Goal: Task Accomplishment & Management: Use online tool/utility

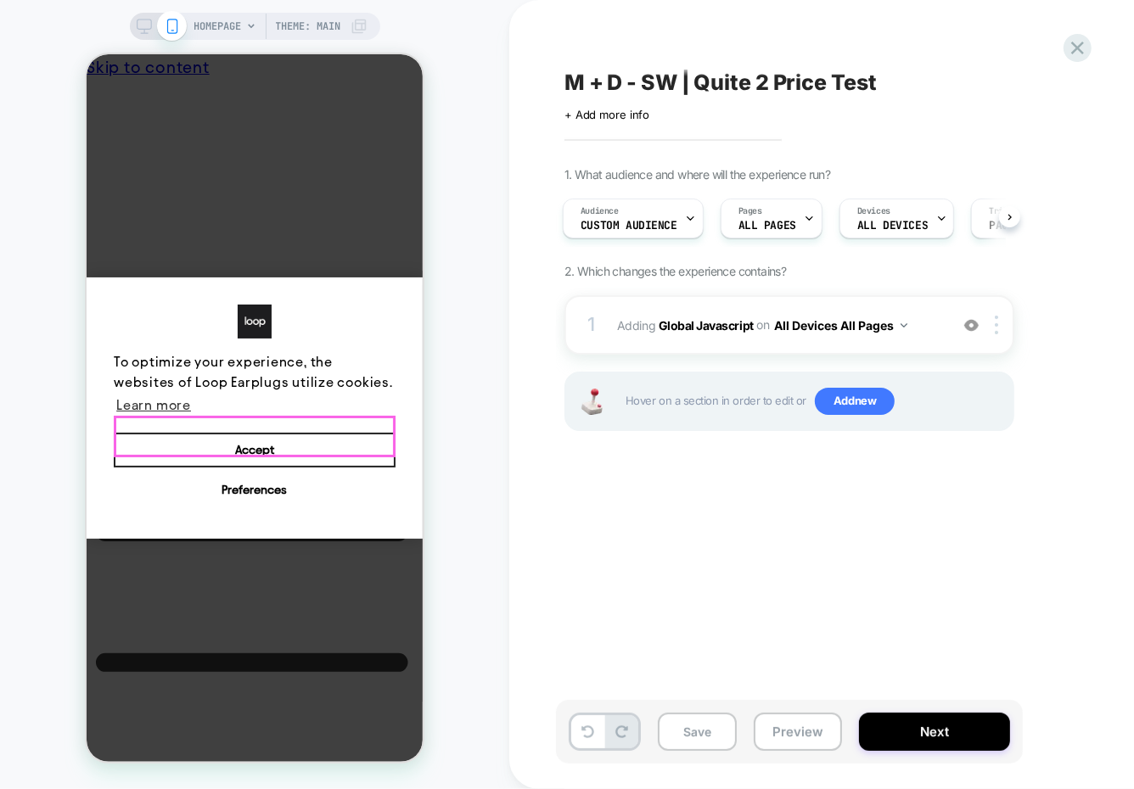
click at [342, 433] on button "Accept" at bounding box center [254, 450] width 282 height 36
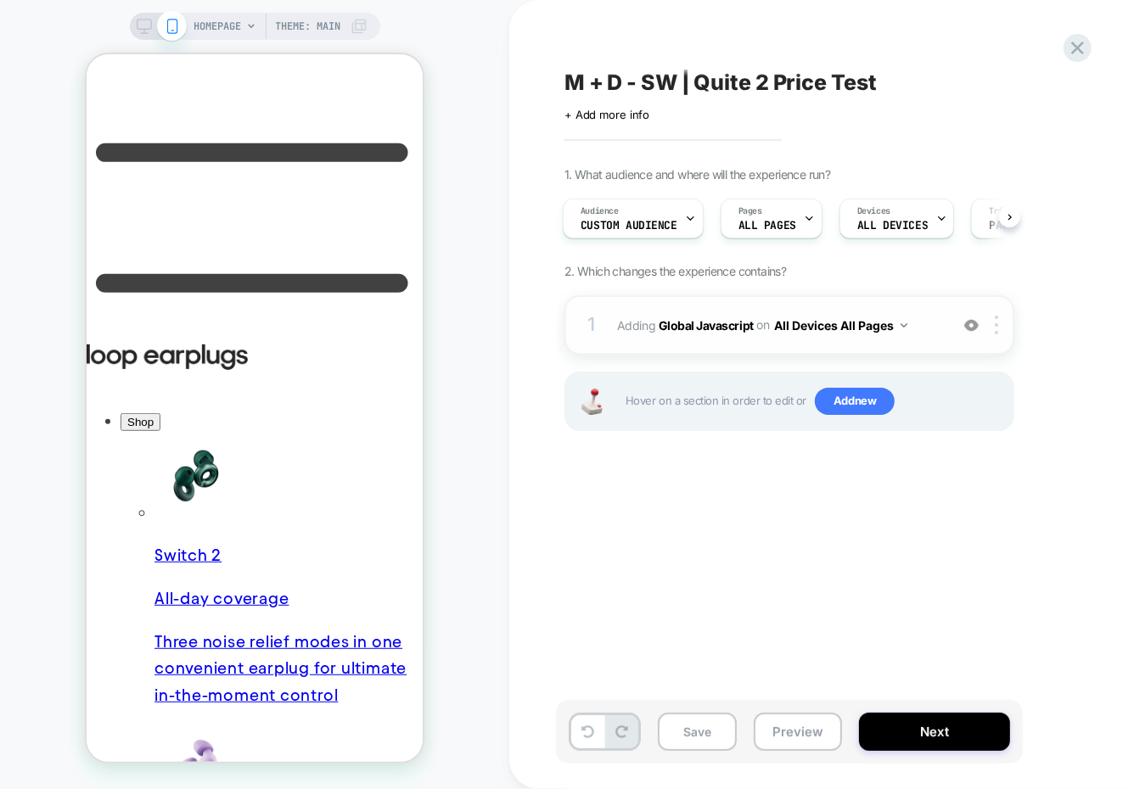
scroll to position [511, 0]
click at [677, 224] on div "Audience Custom Audience" at bounding box center [629, 218] width 131 height 38
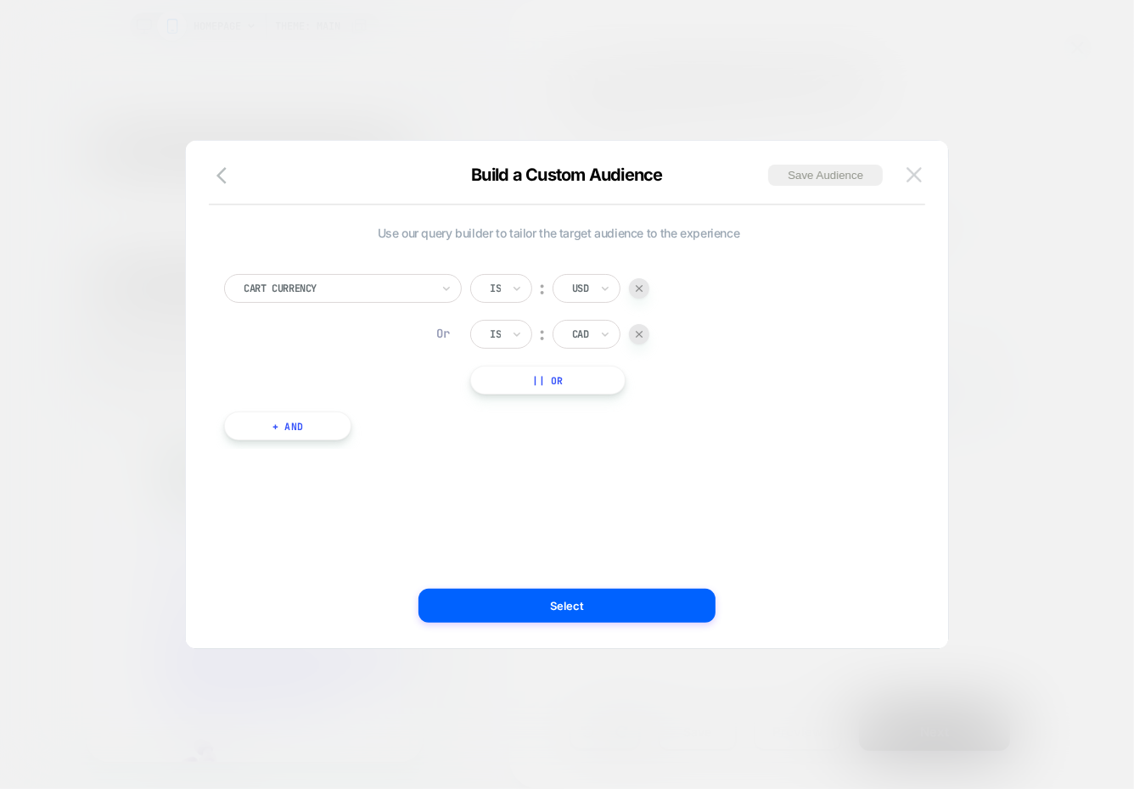
click at [913, 176] on img at bounding box center [914, 174] width 15 height 14
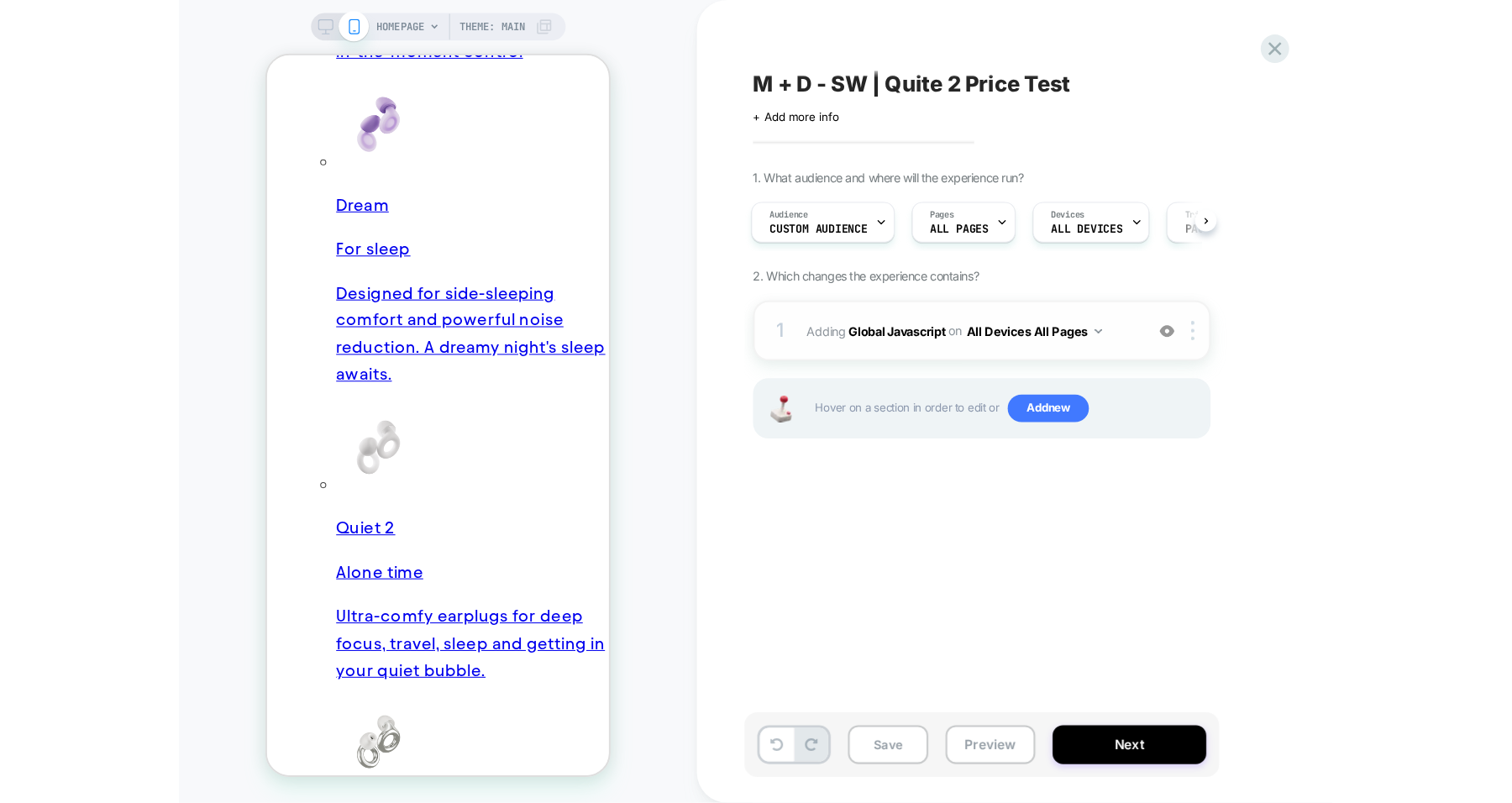
scroll to position [0, 0]
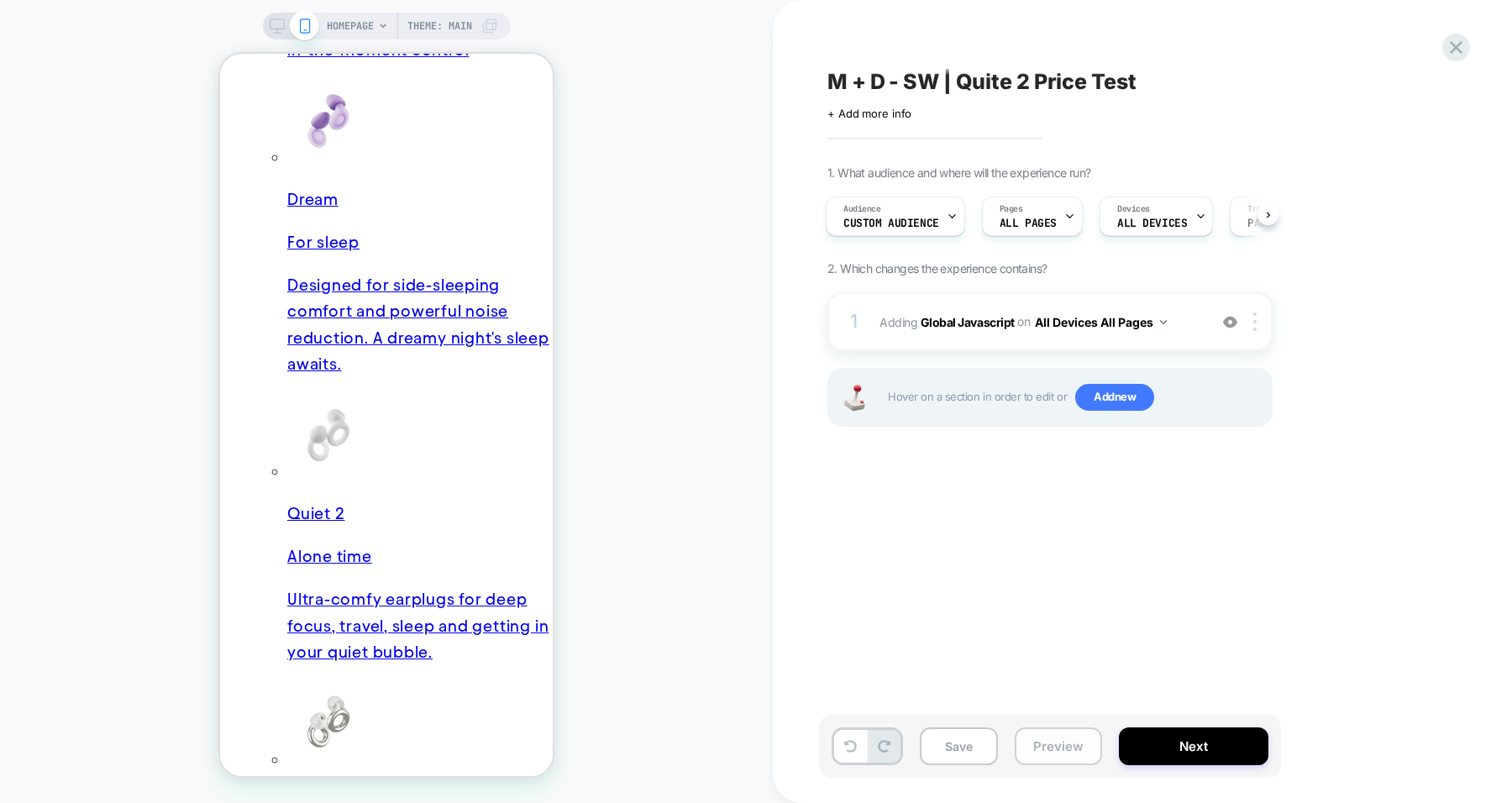
click at [1040, 753] on button "Preview" at bounding box center [1058, 746] width 87 height 38
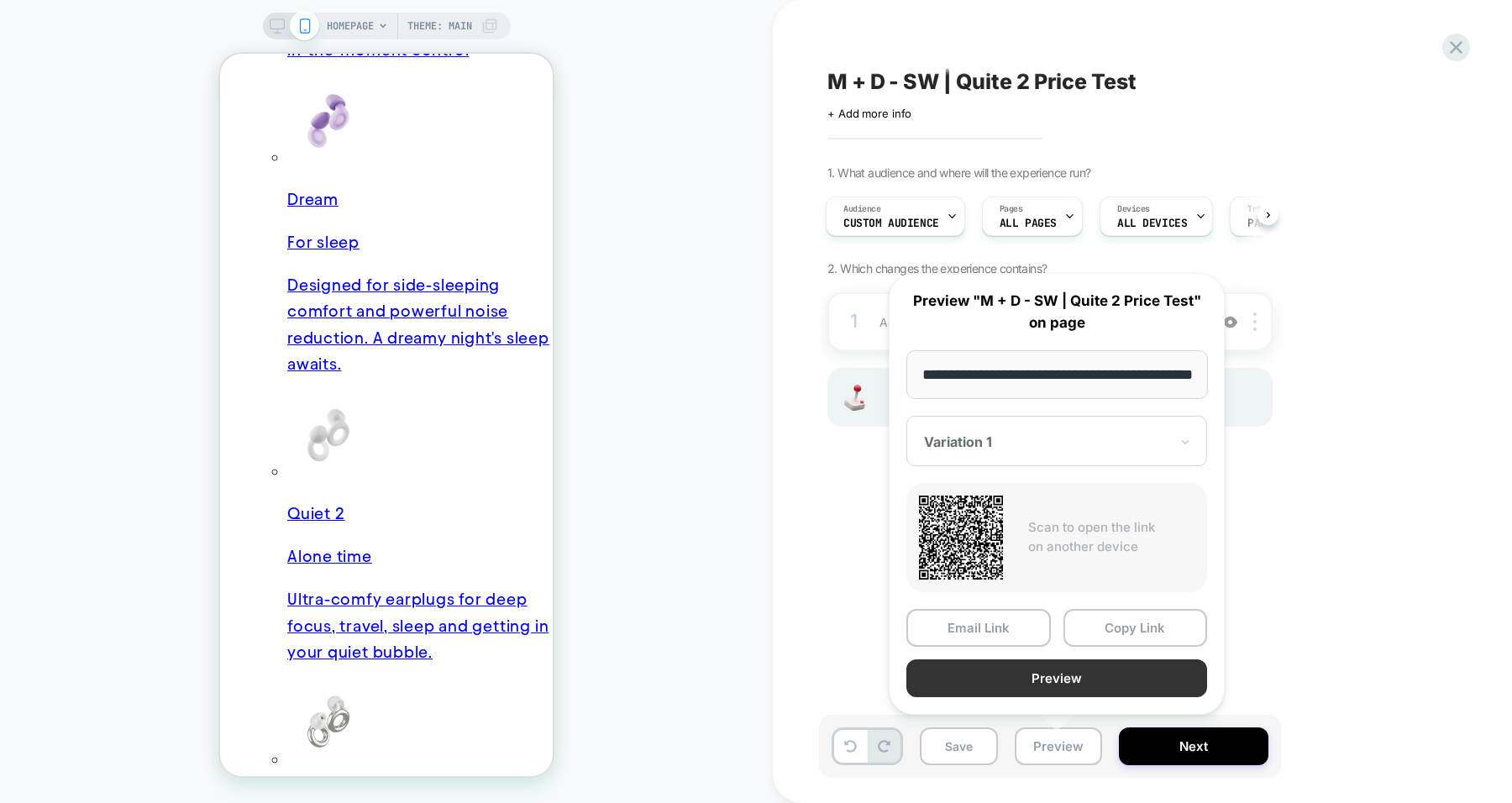
click at [1057, 669] on button "Preview" at bounding box center [1057, 677] width 301 height 38
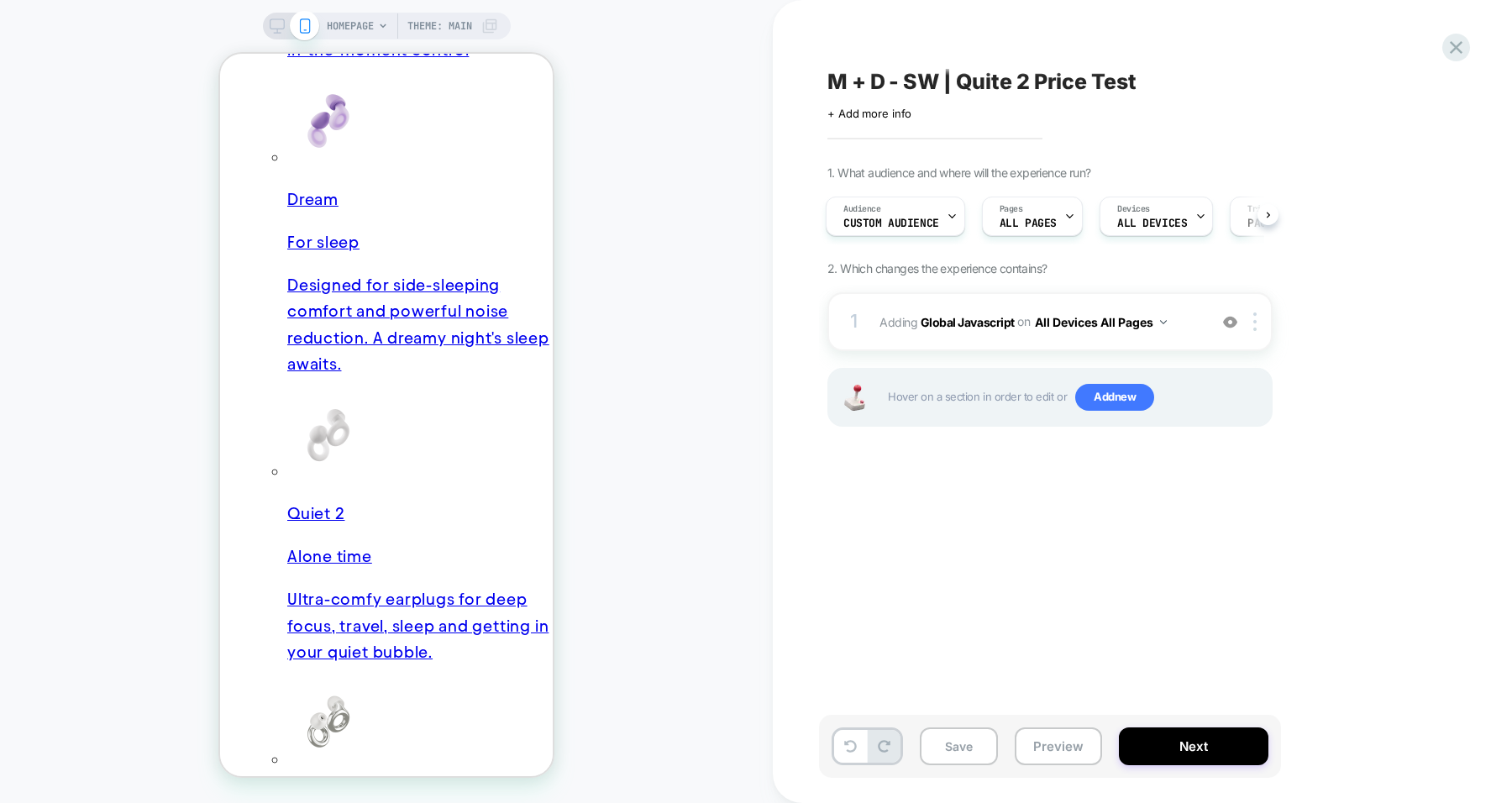
click at [0, 519] on div "HOMEPAGE Theme: MAIN" at bounding box center [386, 402] width 773 height 769
click at [0, 463] on div "HOMEPAGE Theme: MAIN" at bounding box center [386, 402] width 773 height 769
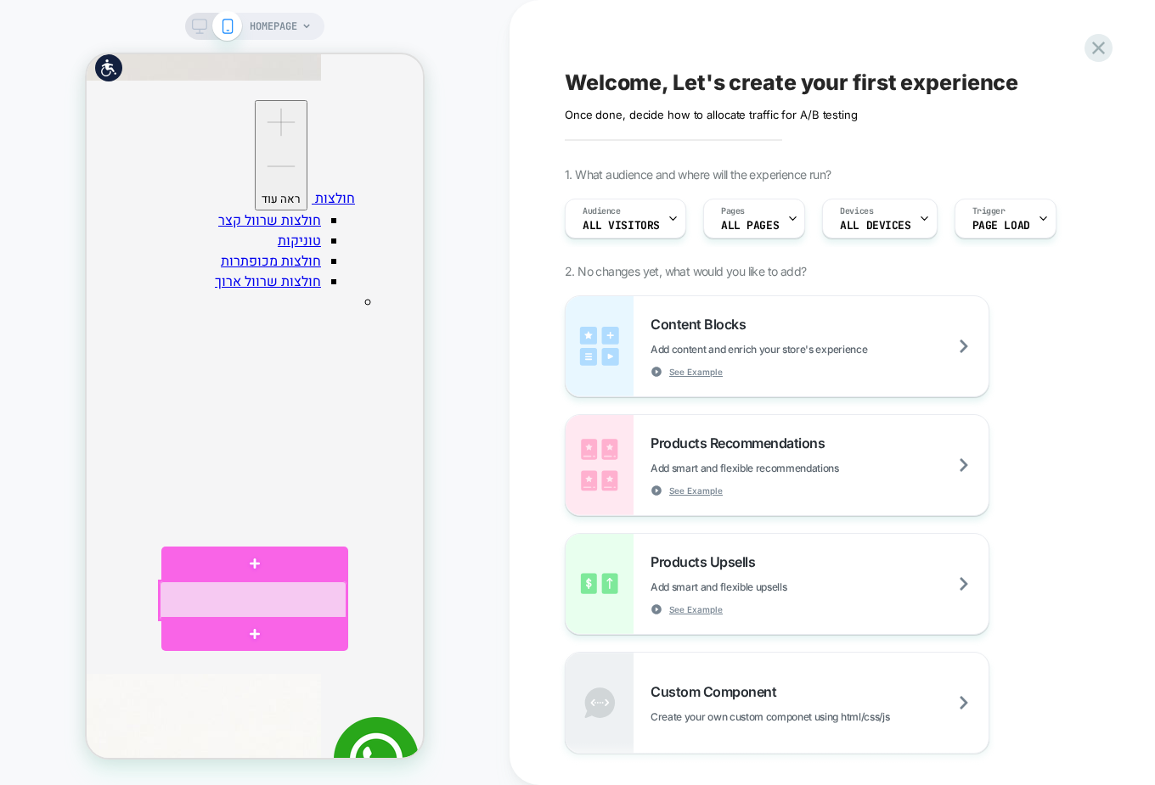
click at [342, 597] on div at bounding box center [253, 601] width 187 height 38
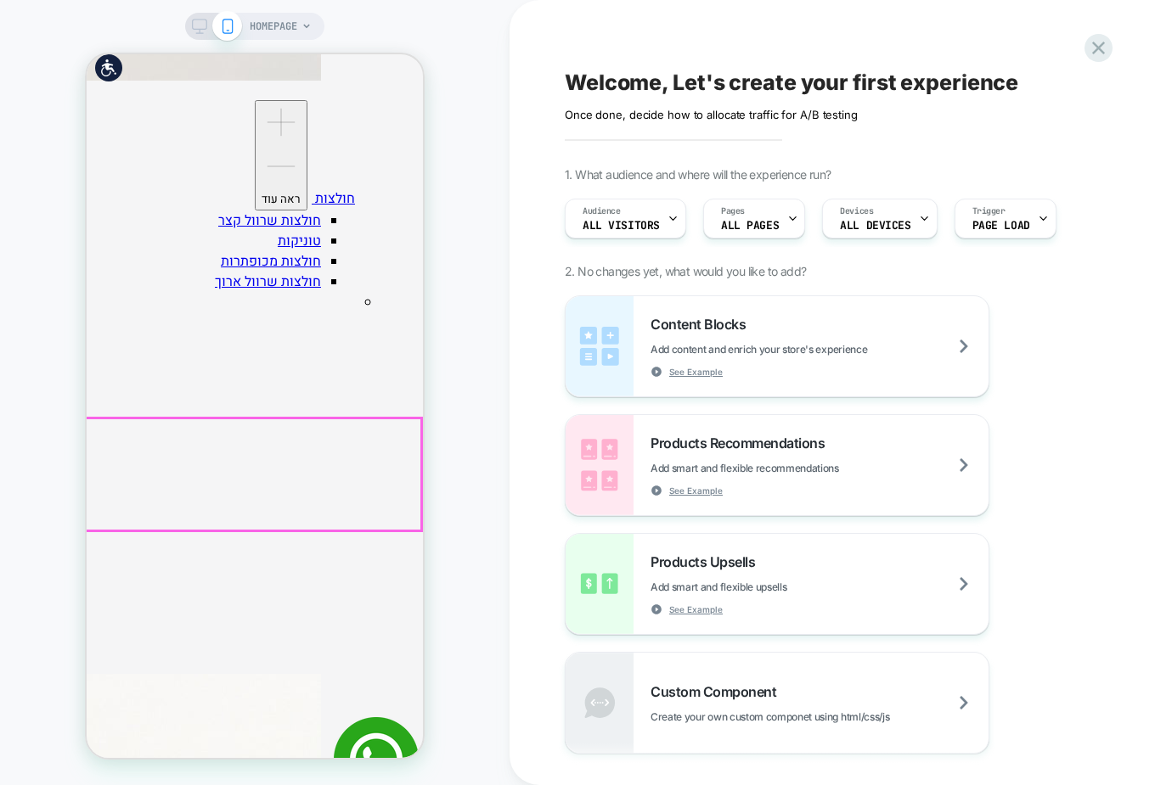
scroll to position [0, 397]
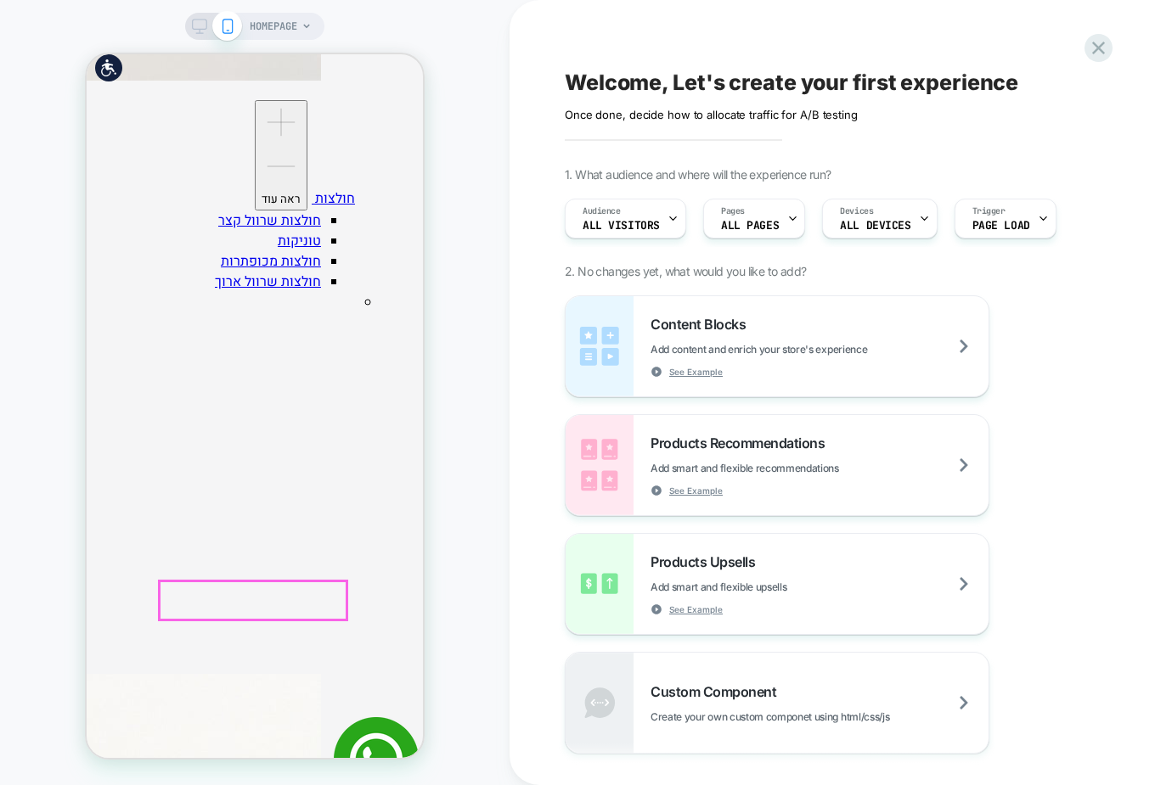
click at [198, 33] on rect at bounding box center [200, 33] width 8 height 1
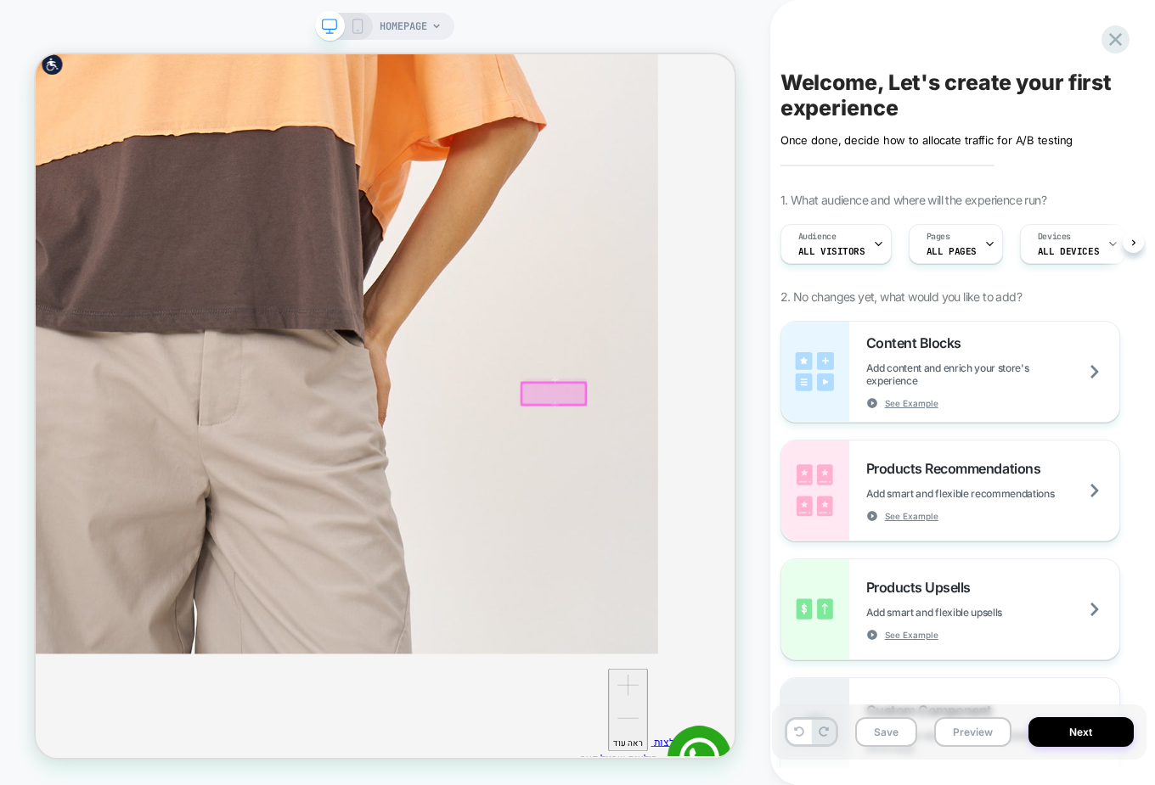
click at [1114, 40] on icon at bounding box center [1115, 39] width 13 height 13
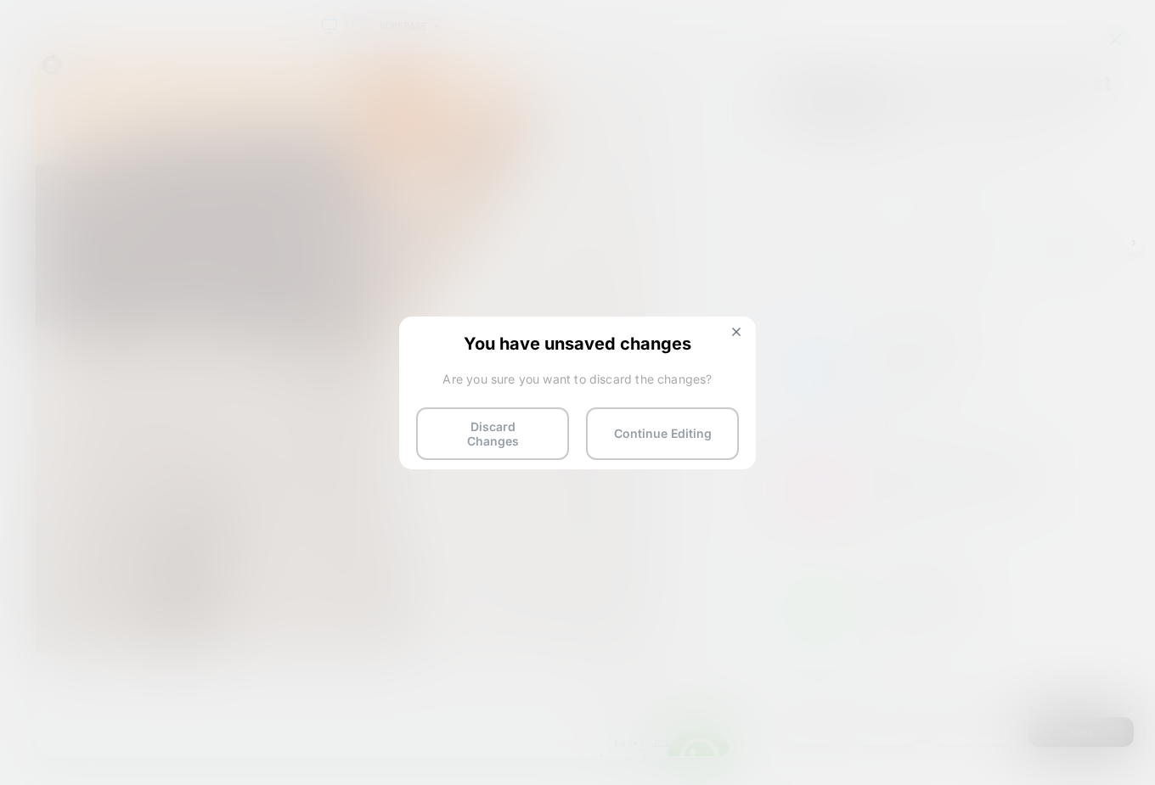
click at [522, 435] on button "Discard Changes" at bounding box center [492, 433] width 153 height 53
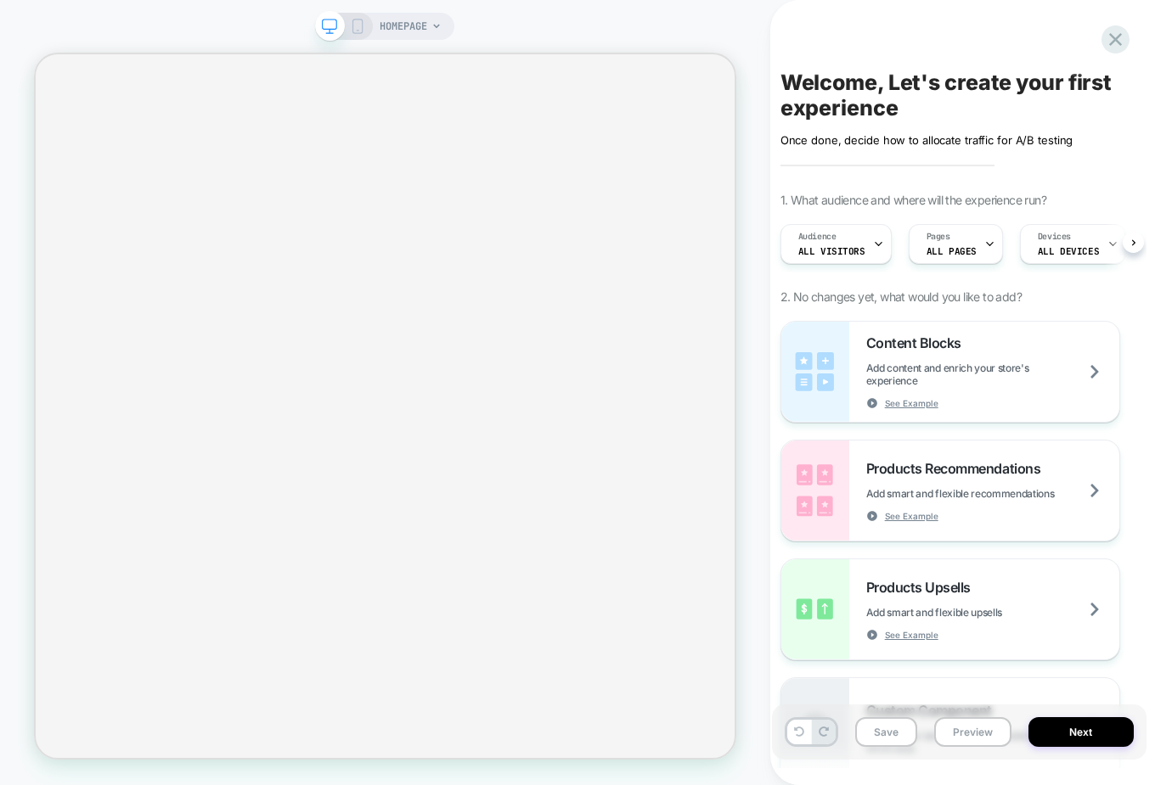
scroll to position [0, 2]
click at [985, 38] on div "Welcome, Let's create your first experience Click to edit experience details On…" at bounding box center [959, 392] width 374 height 751
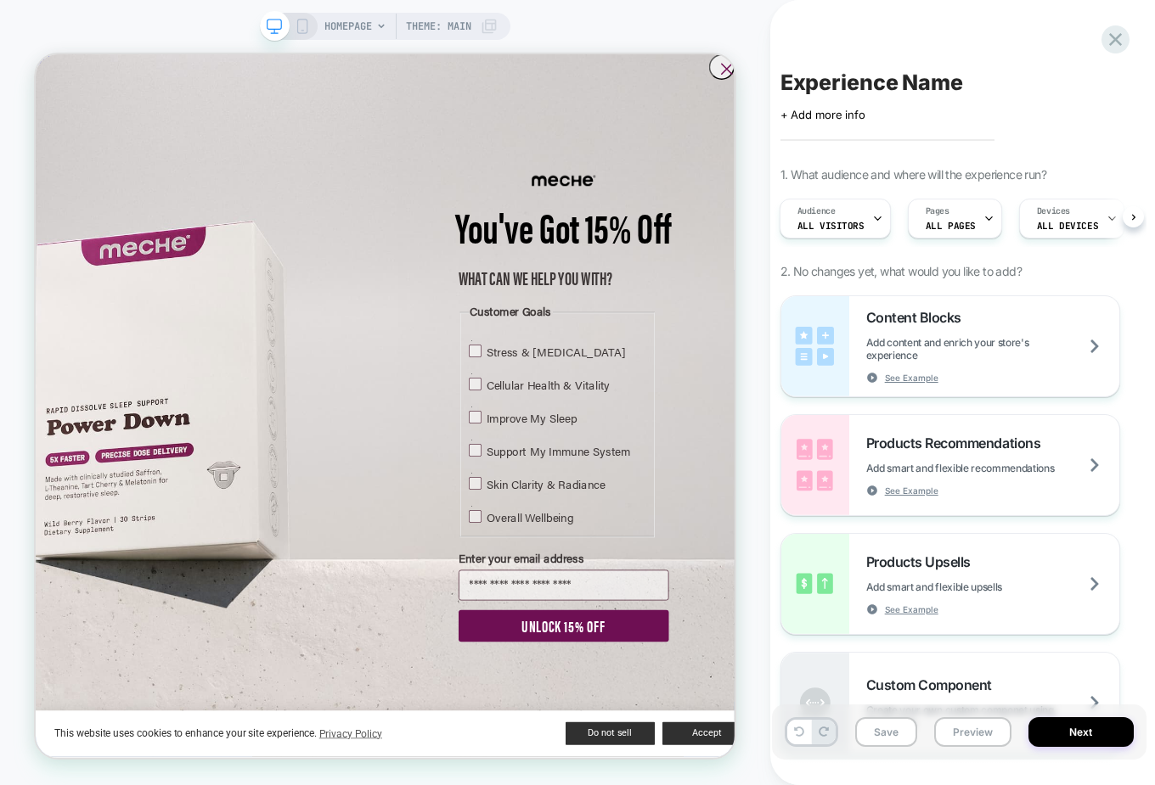
scroll to position [0, 2]
click at [923, 32] on icon at bounding box center [1115, 39] width 23 height 23
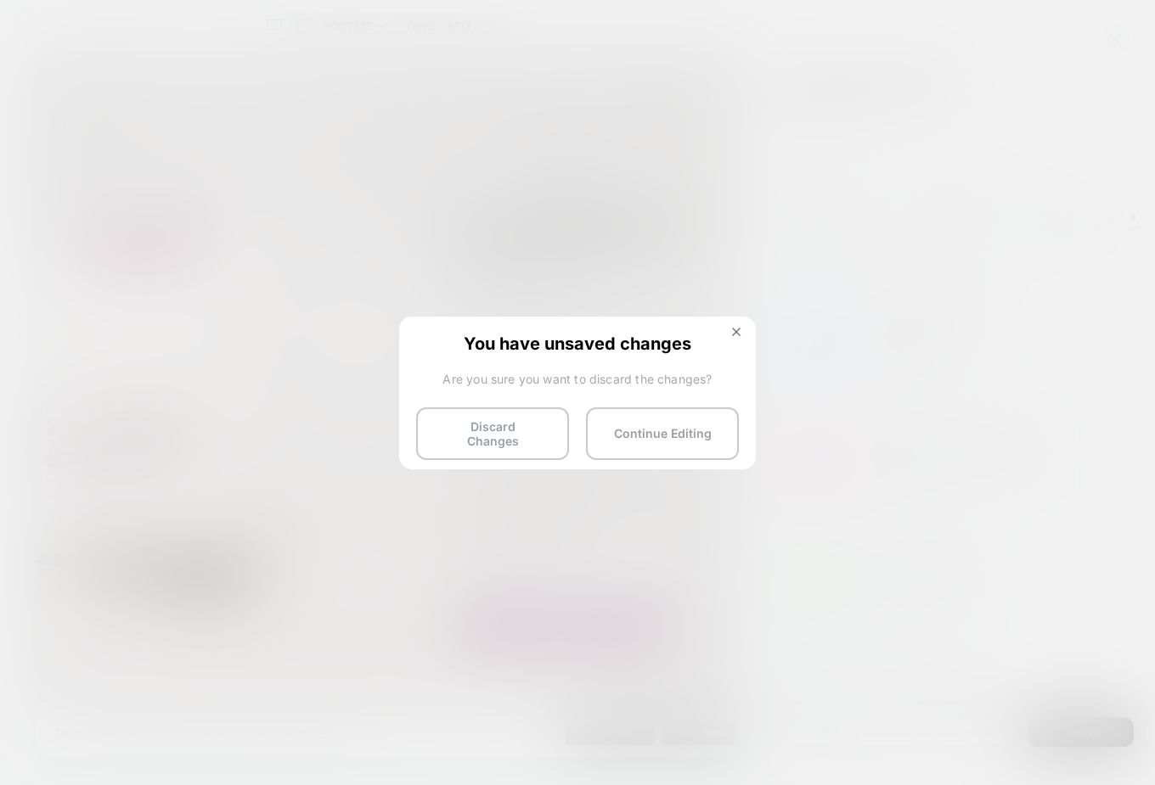
click at [514, 415] on button "Discard Changes" at bounding box center [492, 433] width 153 height 53
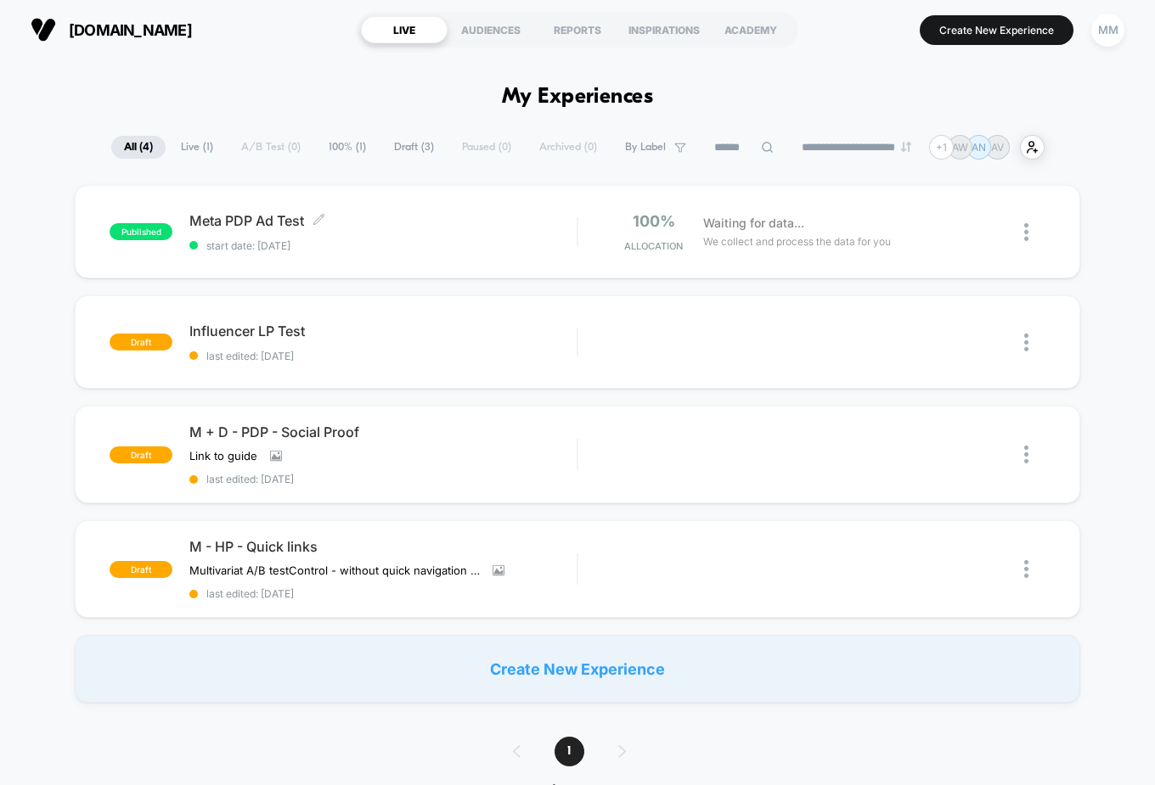
click at [431, 234] on div "Meta PDP Ad Test Click to edit experience details Click to edit experience deta…" at bounding box center [382, 232] width 387 height 40
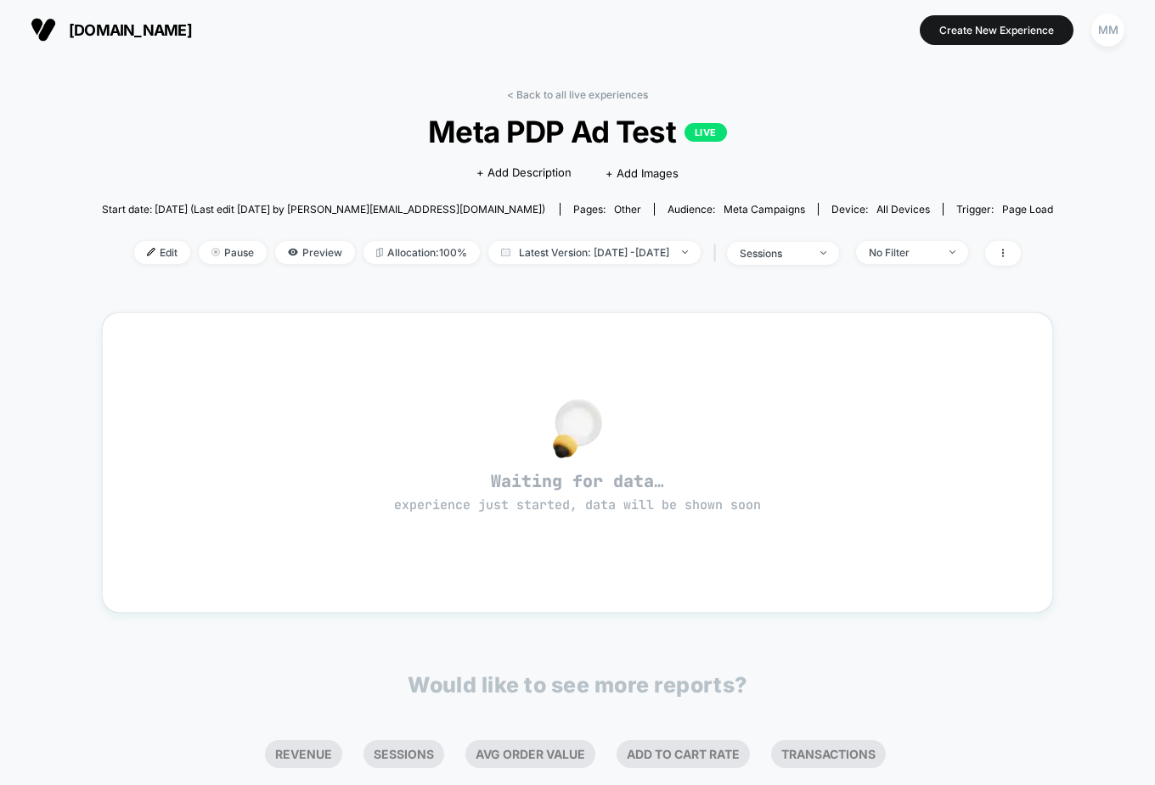
click at [141, 252] on span "Edit" at bounding box center [162, 252] width 56 height 23
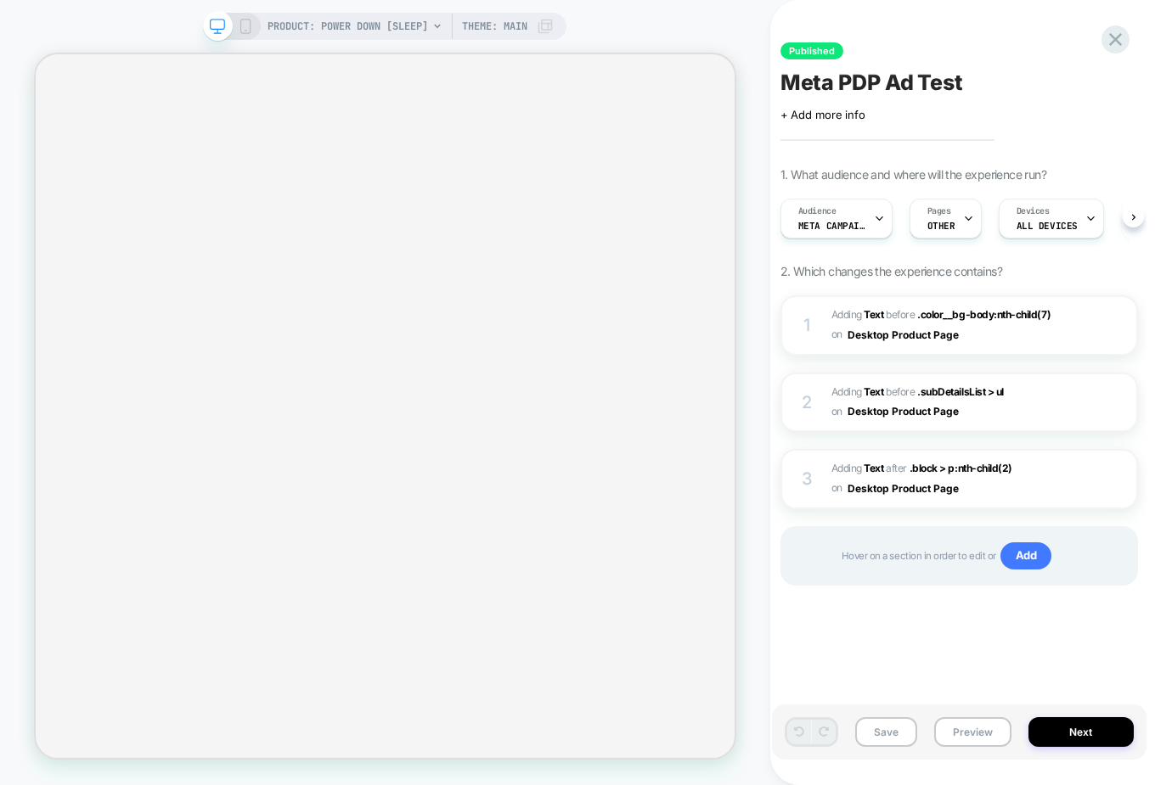
scroll to position [0, 1]
click at [879, 310] on b "Text" at bounding box center [873, 314] width 20 height 13
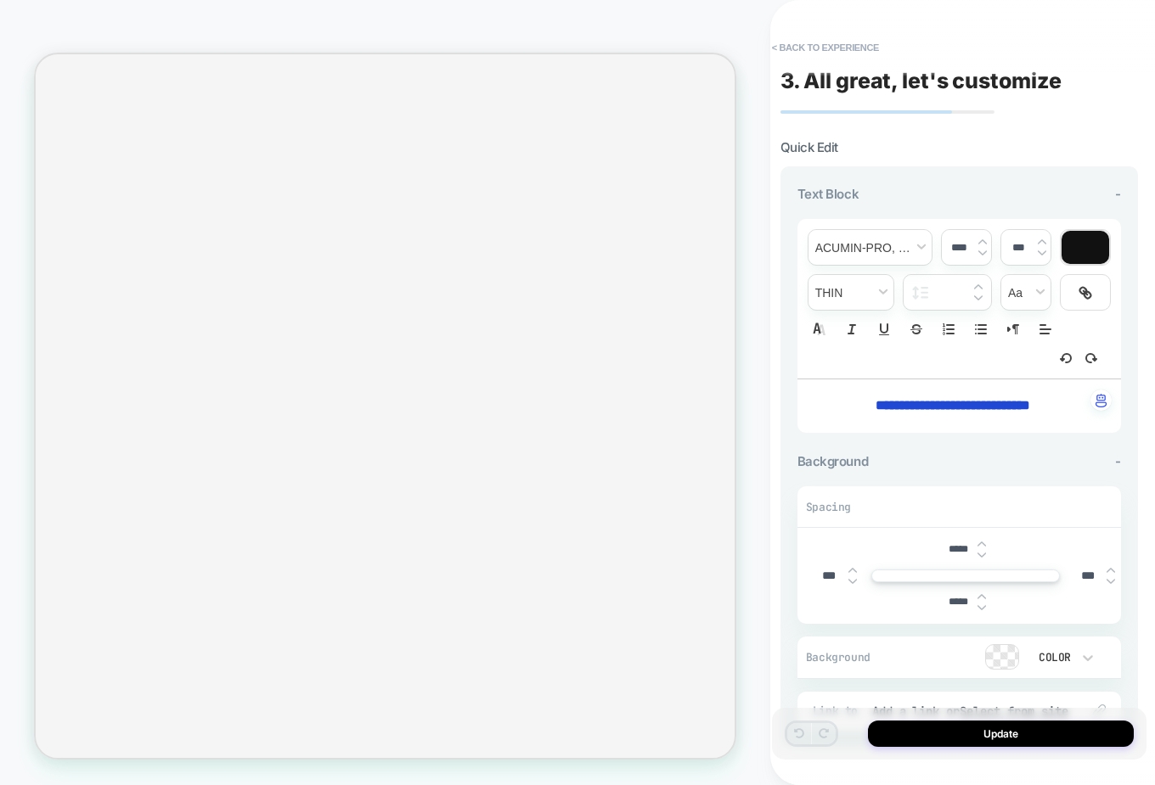
click at [807, 46] on button "< Back to experience" at bounding box center [825, 47] width 124 height 27
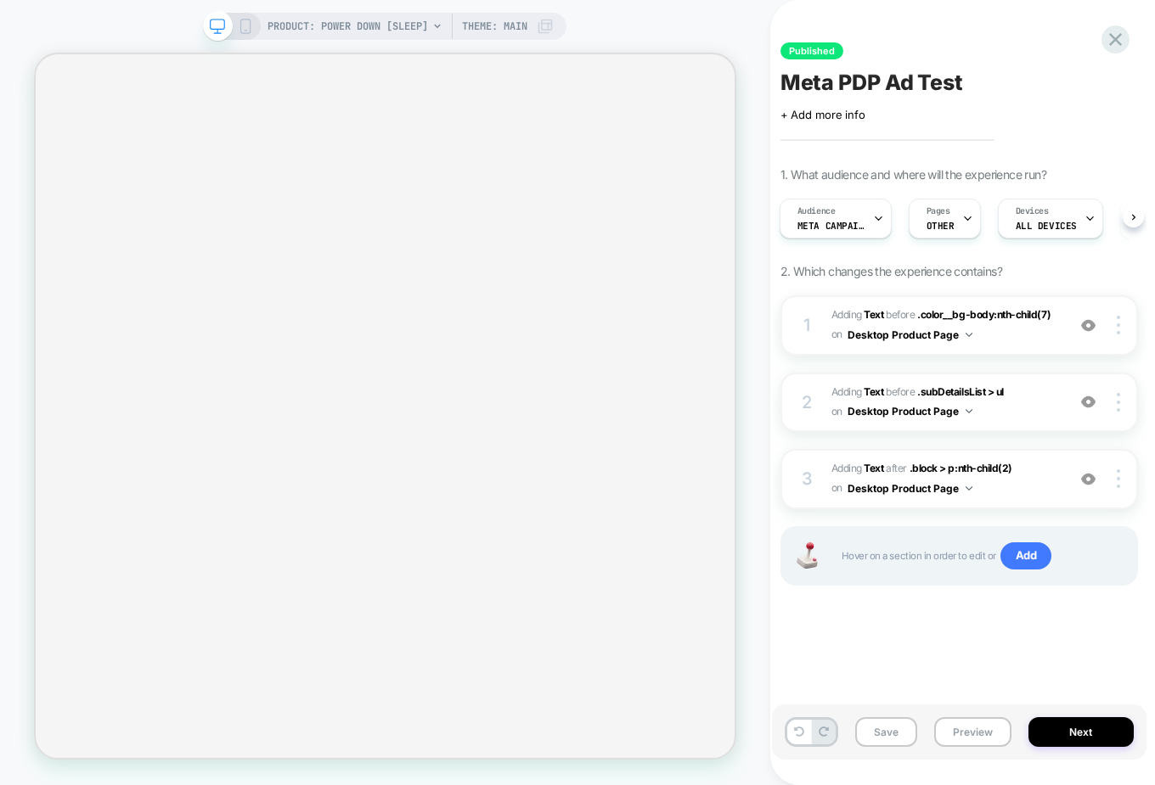
click at [923, 325] on img at bounding box center [1088, 325] width 14 height 14
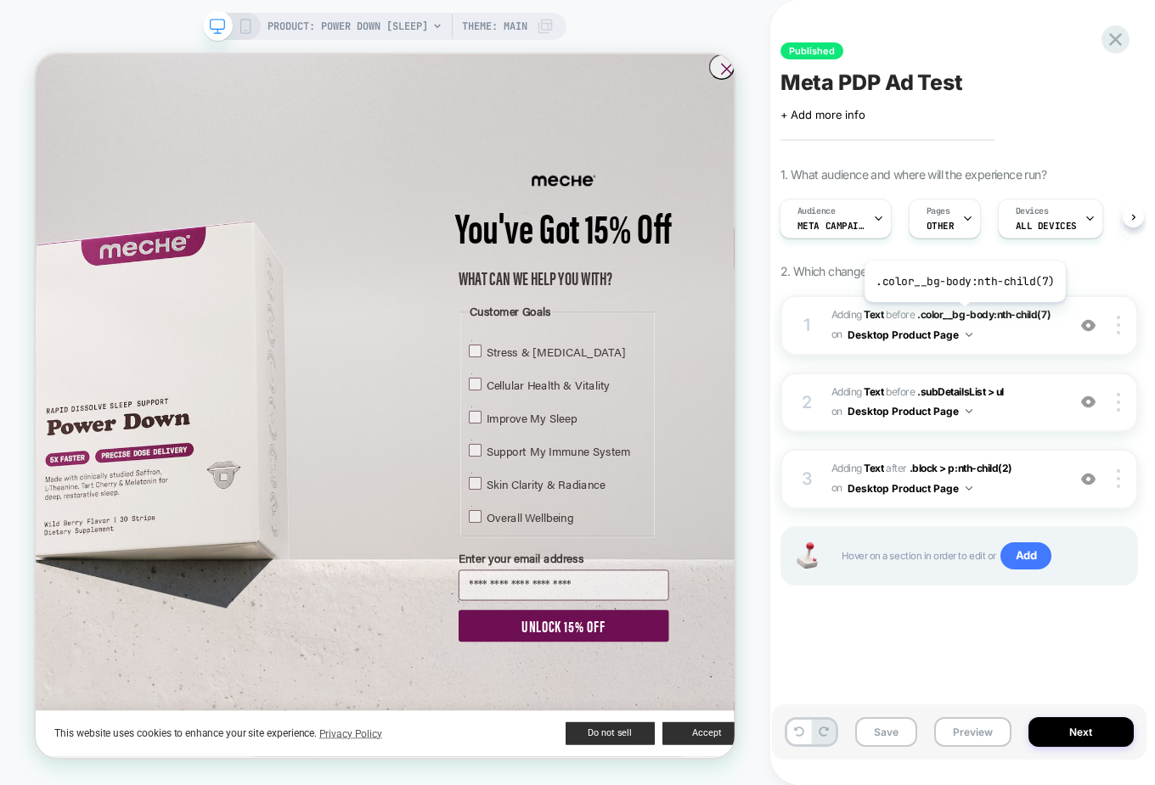
scroll to position [0, 0]
click at [923, 70] on icon "Close dialog" at bounding box center [957, 74] width 34 height 34
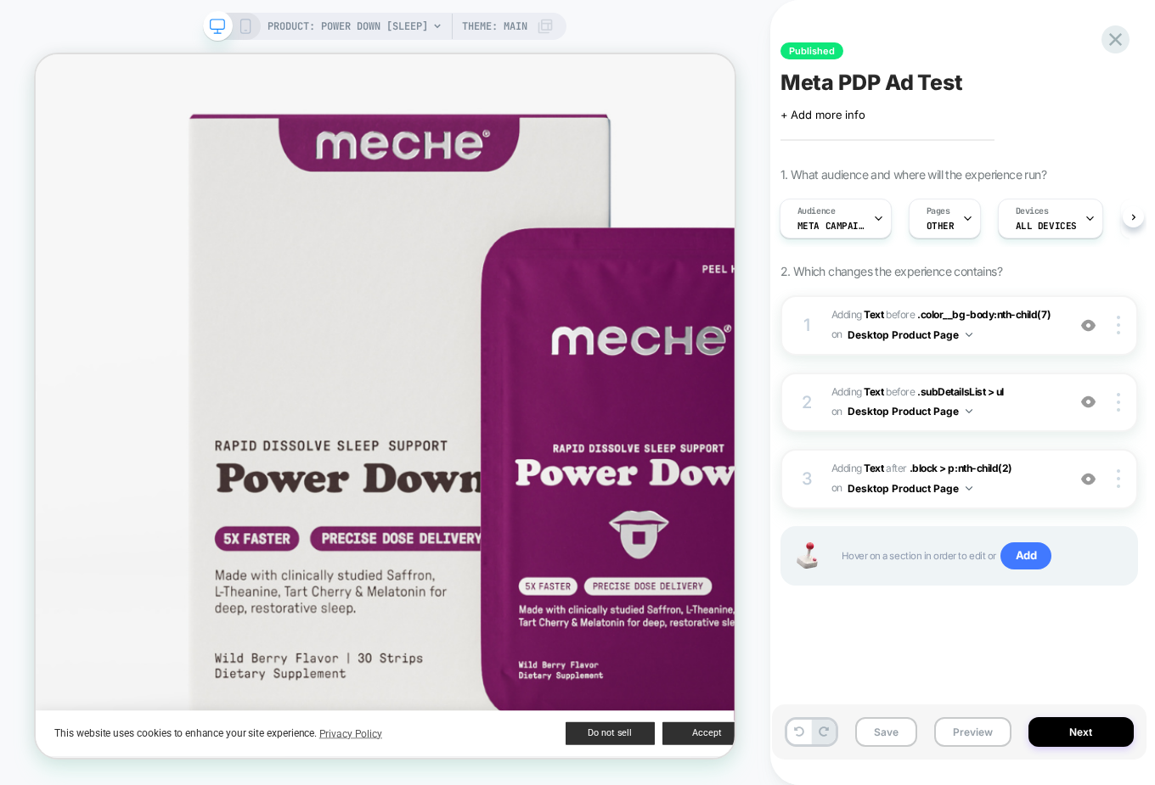
click at [923, 477] on img at bounding box center [1088, 479] width 14 height 14
click at [877, 469] on b "Text" at bounding box center [873, 468] width 20 height 13
click at [923, 481] on img at bounding box center [1088, 479] width 14 height 14
click at [873, 464] on b "Text" at bounding box center [873, 468] width 20 height 13
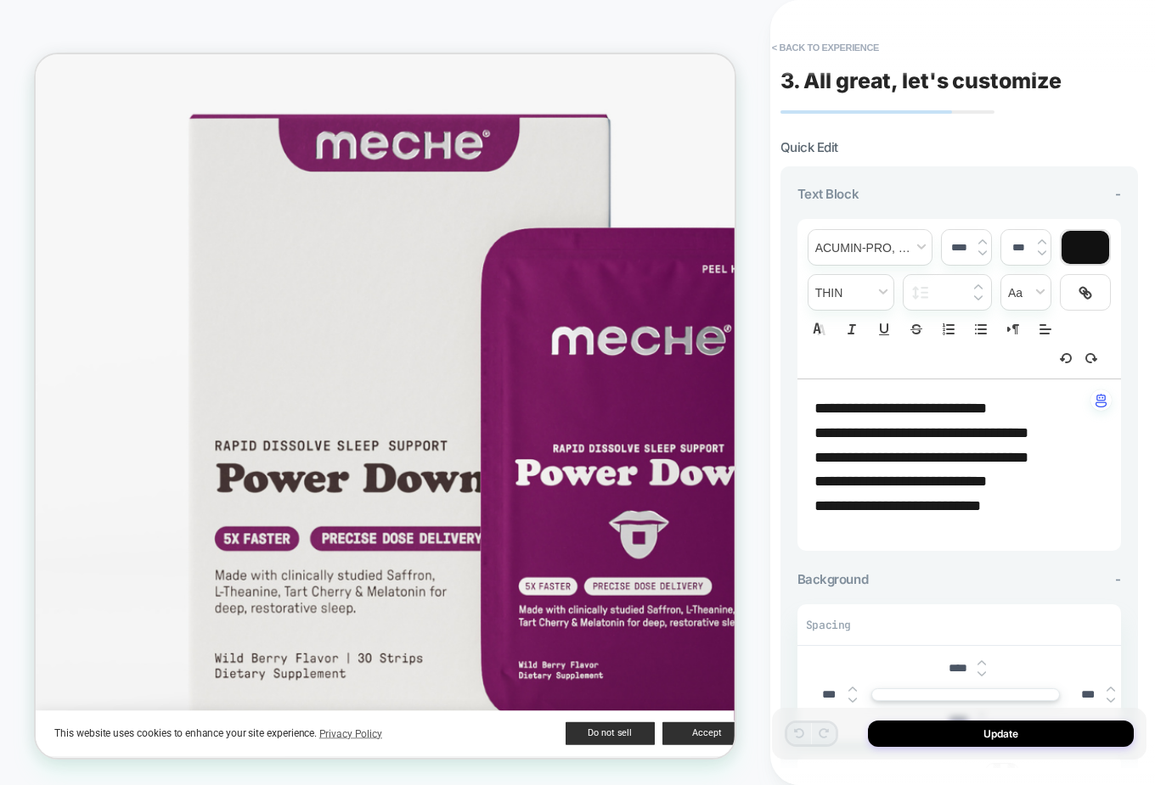
scroll to position [5, 0]
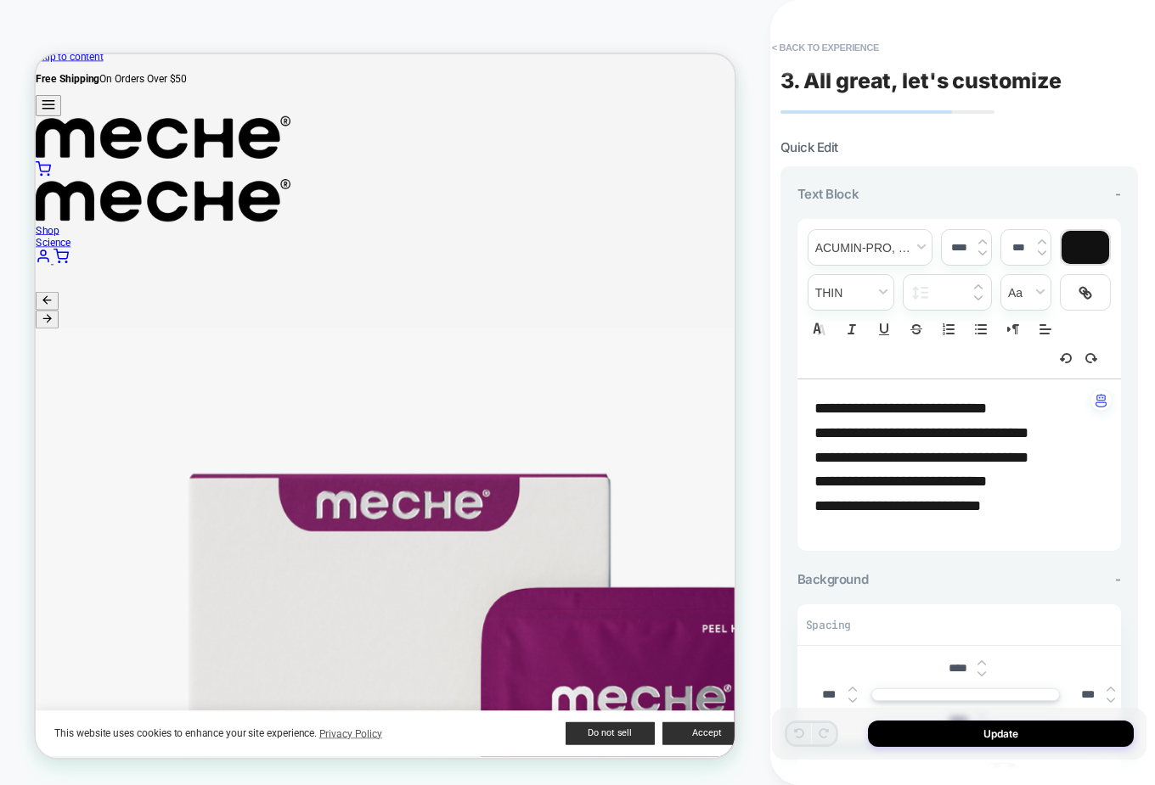
click at [833, 43] on button "< Back to experience" at bounding box center [825, 47] width 124 height 27
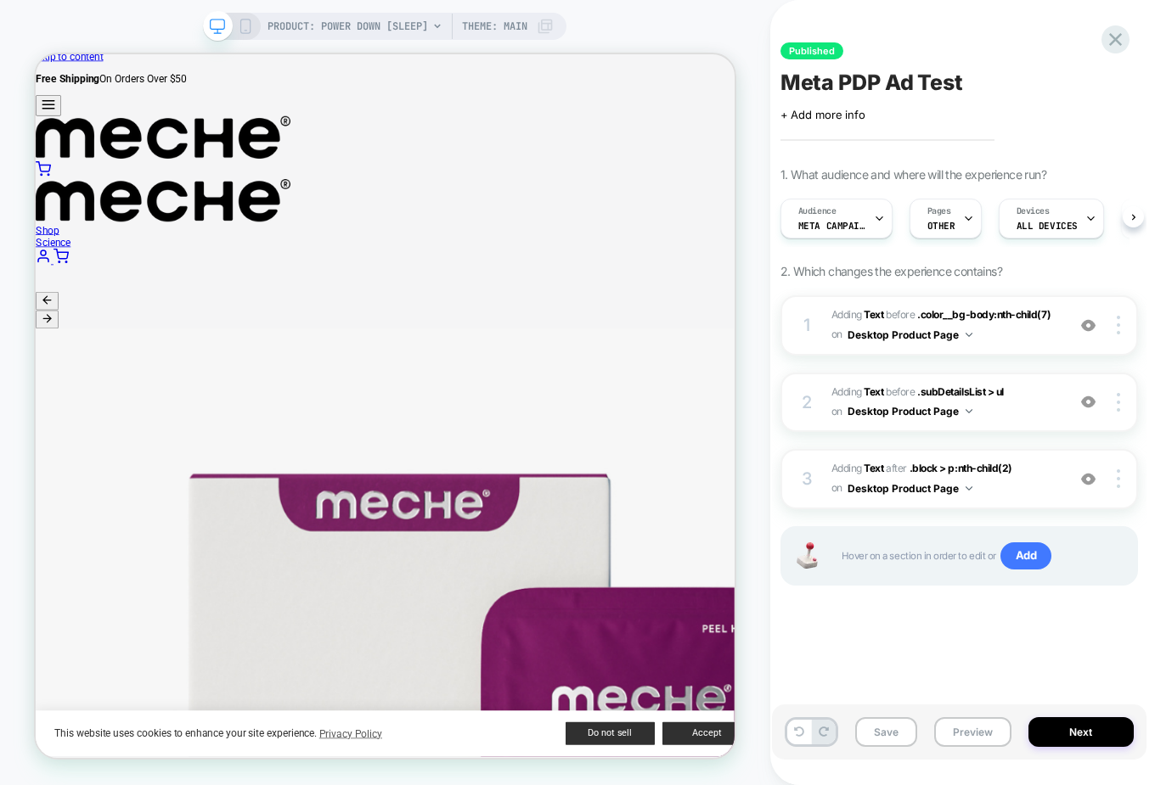
scroll to position [0, 1]
drag, startPoint x: 833, startPoint y: 43, endPoint x: 955, endPoint y: 229, distance: 222.5
click at [923, 229] on div "Published Meta PDP Ad Test Click to edit experience details + Add more info 1. …" at bounding box center [959, 392] width 374 height 751
click at [923, 229] on div "Pages OTHER" at bounding box center [940, 218] width 62 height 38
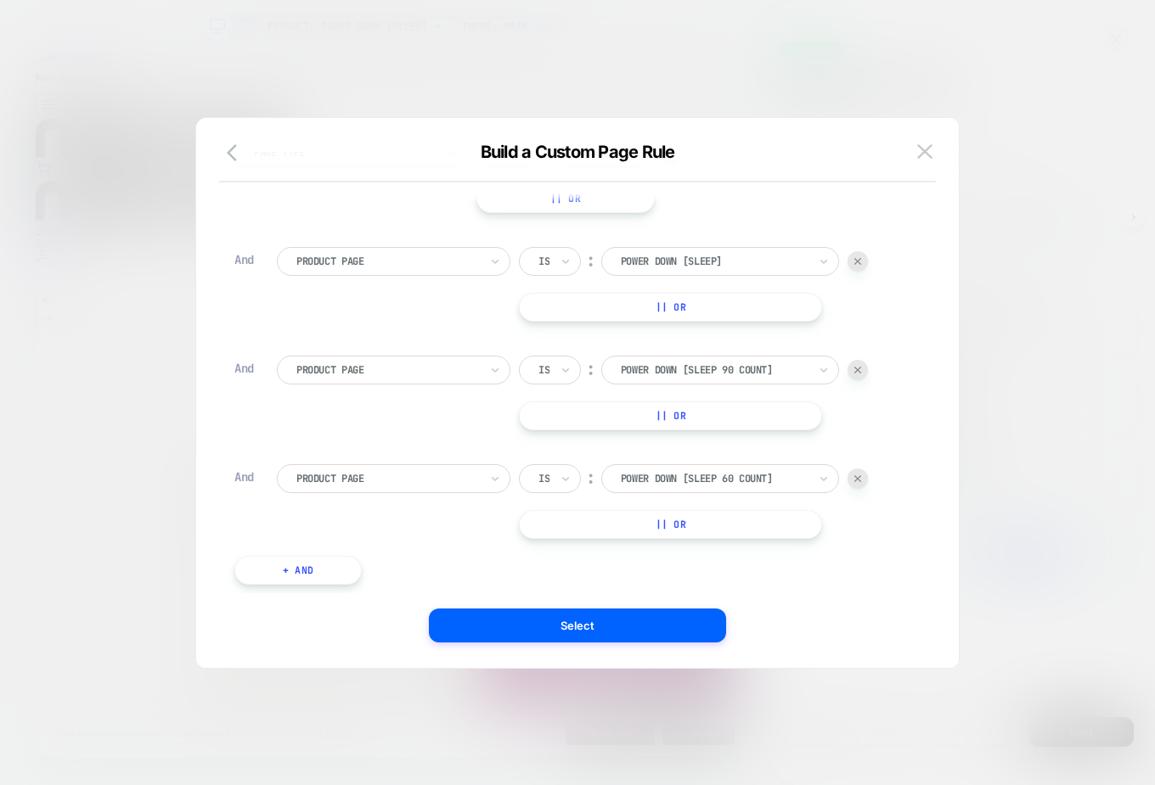
scroll to position [104, 0]
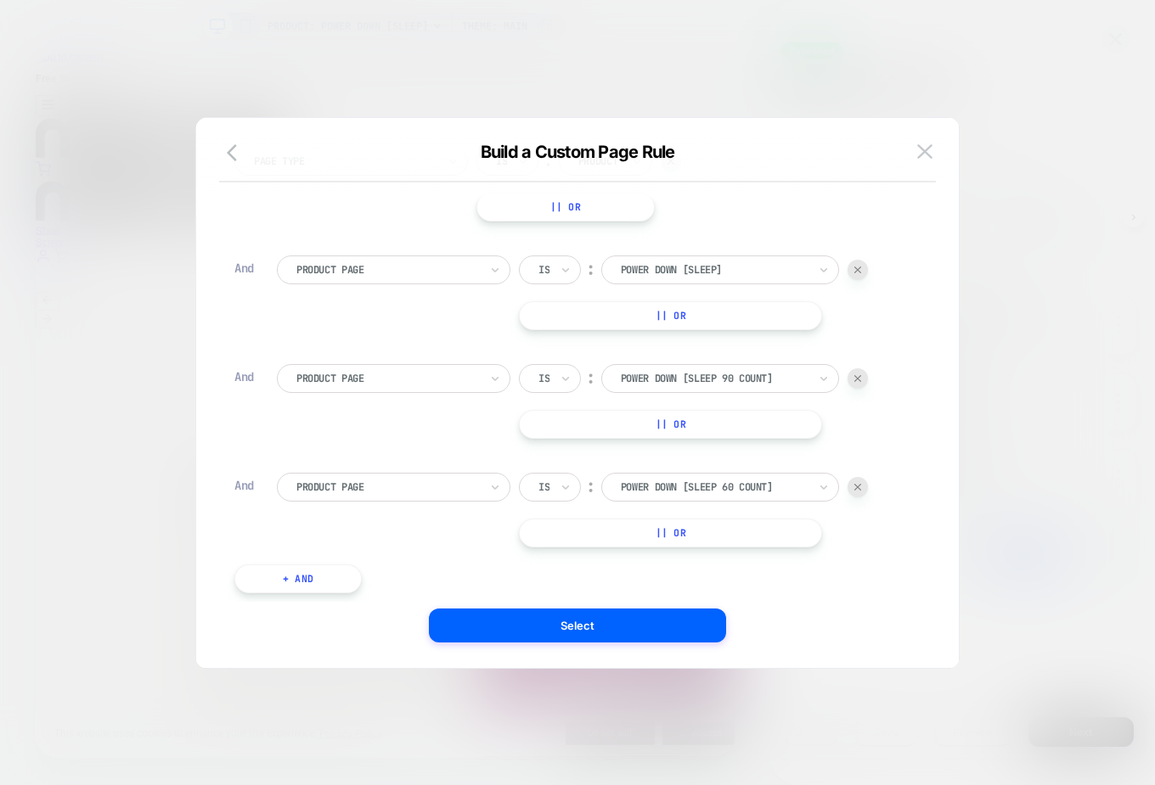
click at [866, 377] on div at bounding box center [857, 378] width 20 height 20
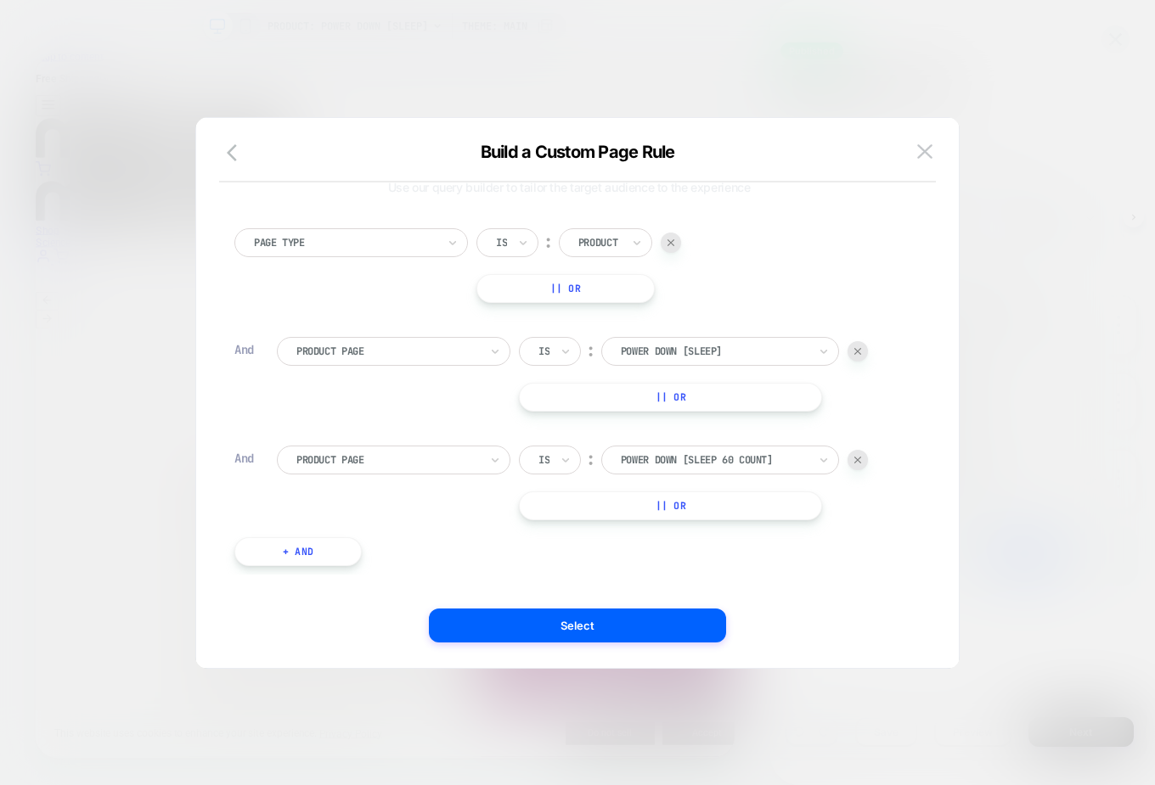
scroll to position [22, 0]
click at [857, 458] on img at bounding box center [857, 461] width 7 height 7
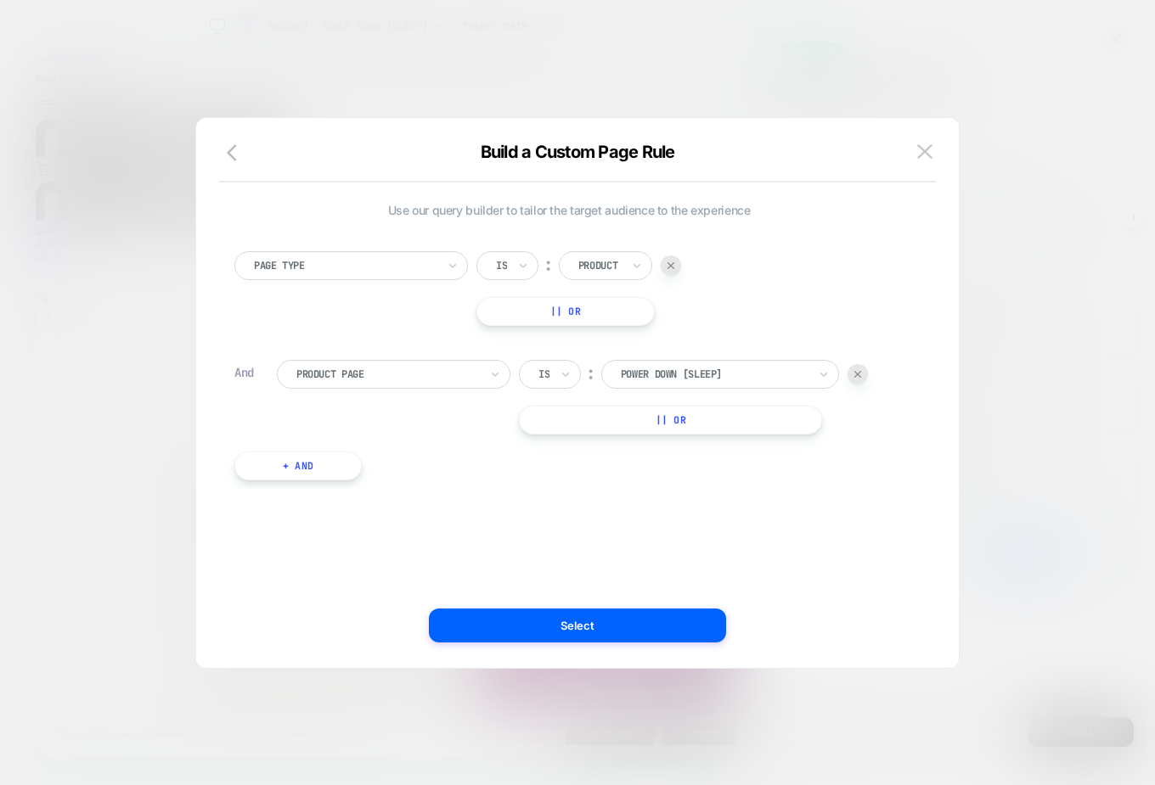
click at [632, 598] on button "Select" at bounding box center [577, 626] width 297 height 34
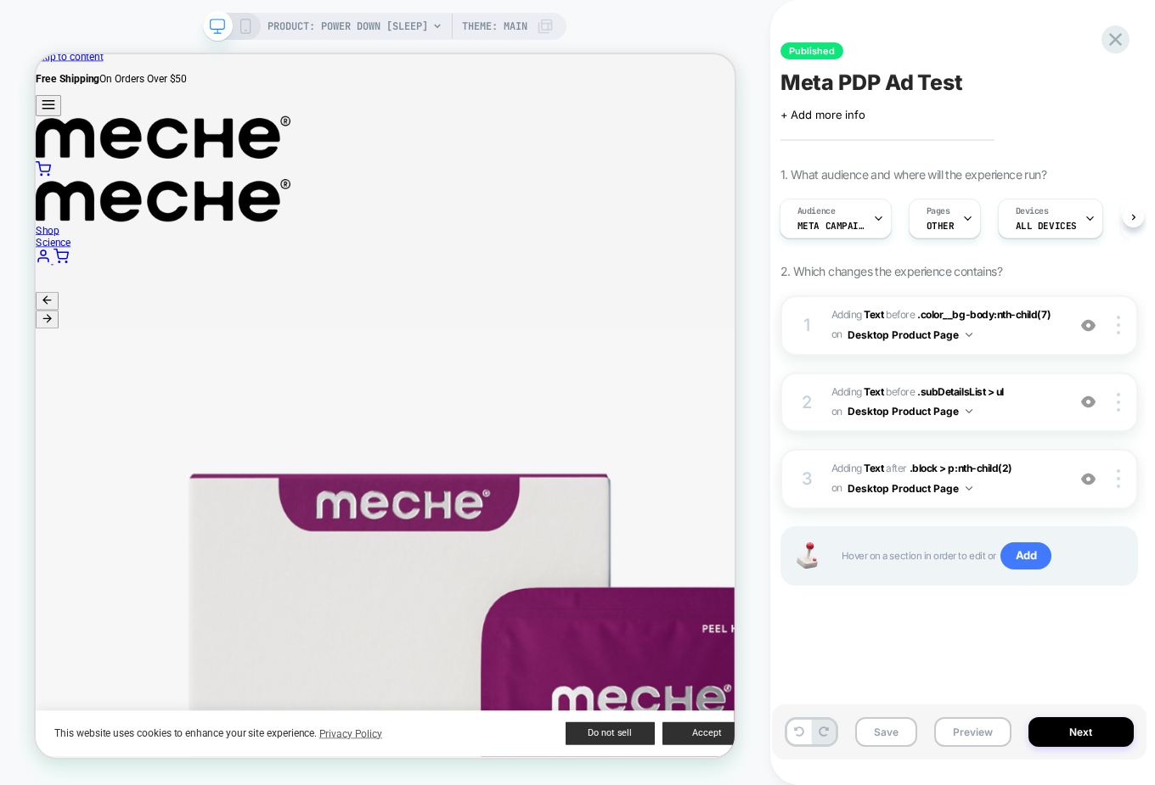
click at [923, 598] on button "Preview" at bounding box center [972, 732] width 77 height 30
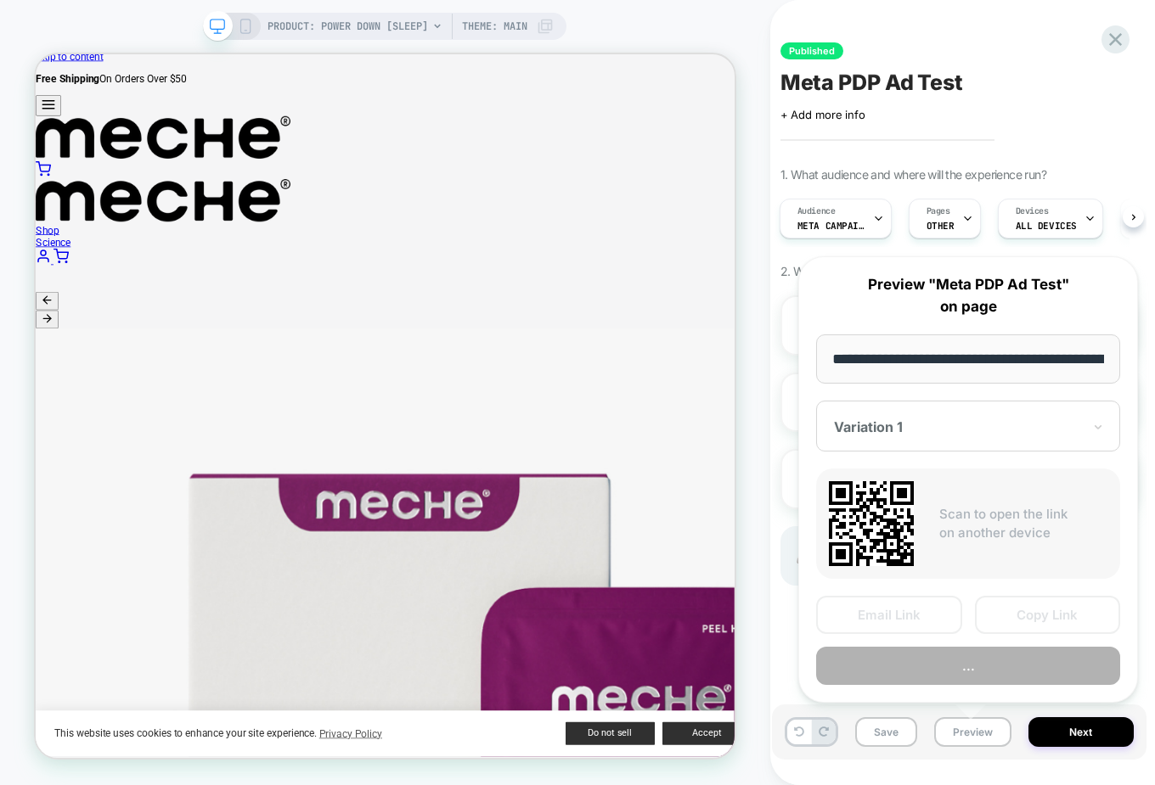
scroll to position [0, 155]
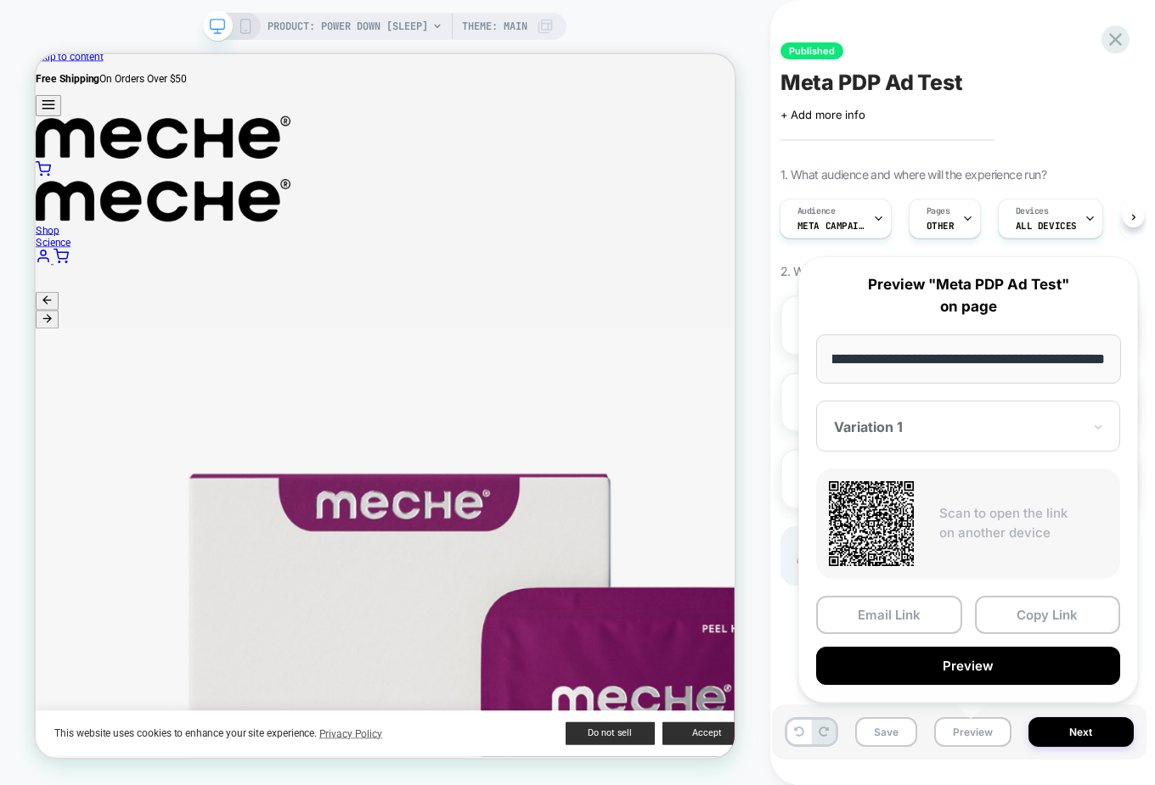
click at [923, 598] on button "Copy Link" at bounding box center [1048, 615] width 146 height 38
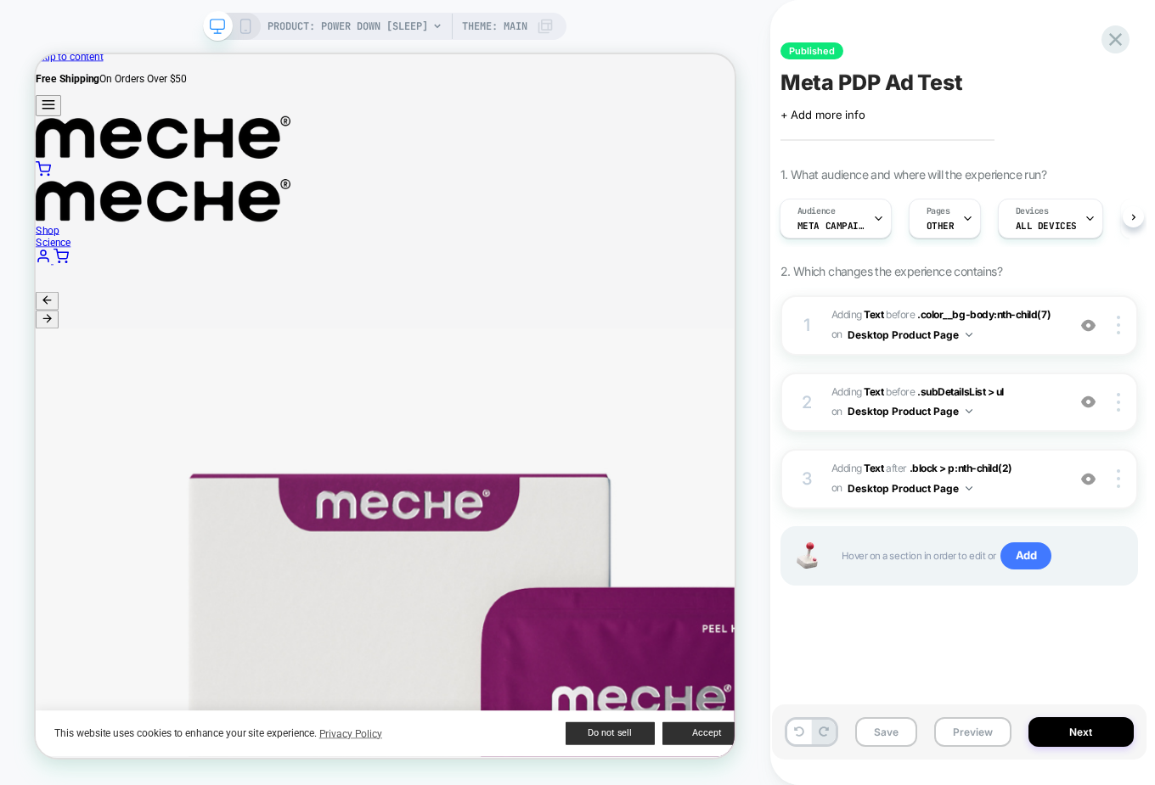
click at [923, 329] on img at bounding box center [1117, 325] width 3 height 19
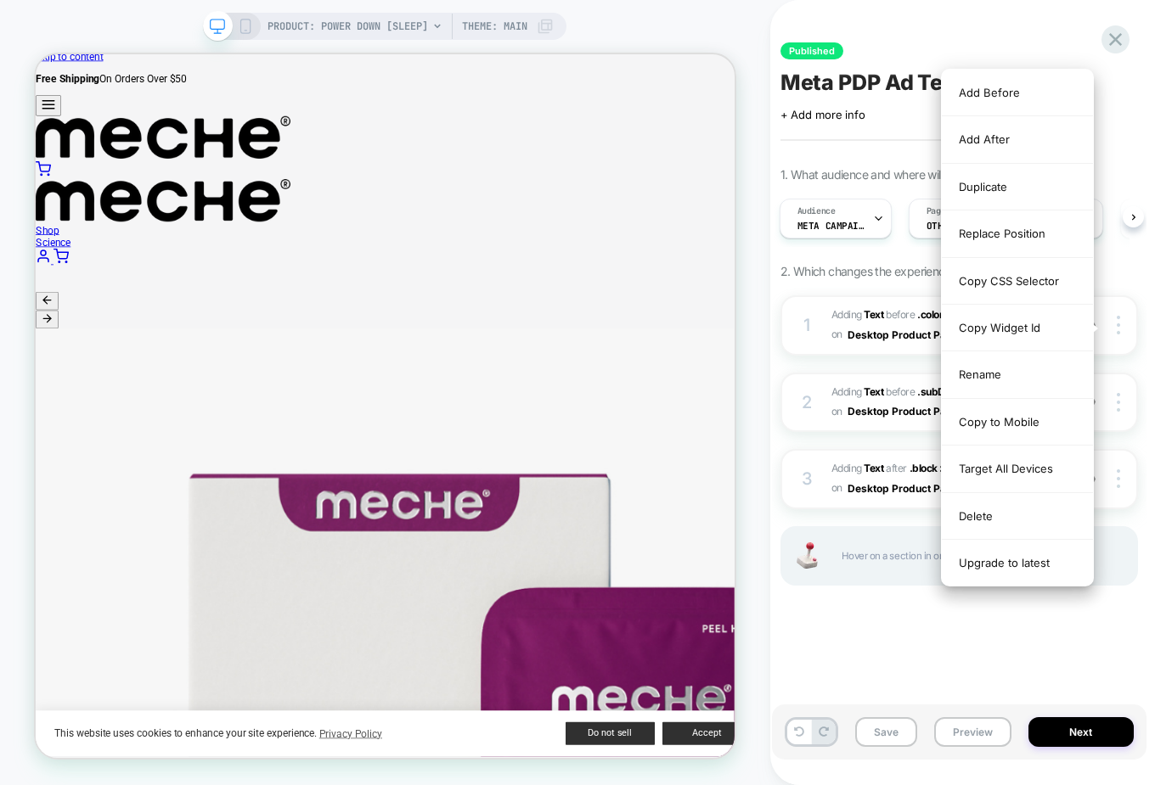
click at [923, 233] on div "Replace Position" at bounding box center [1016, 234] width 151 height 47
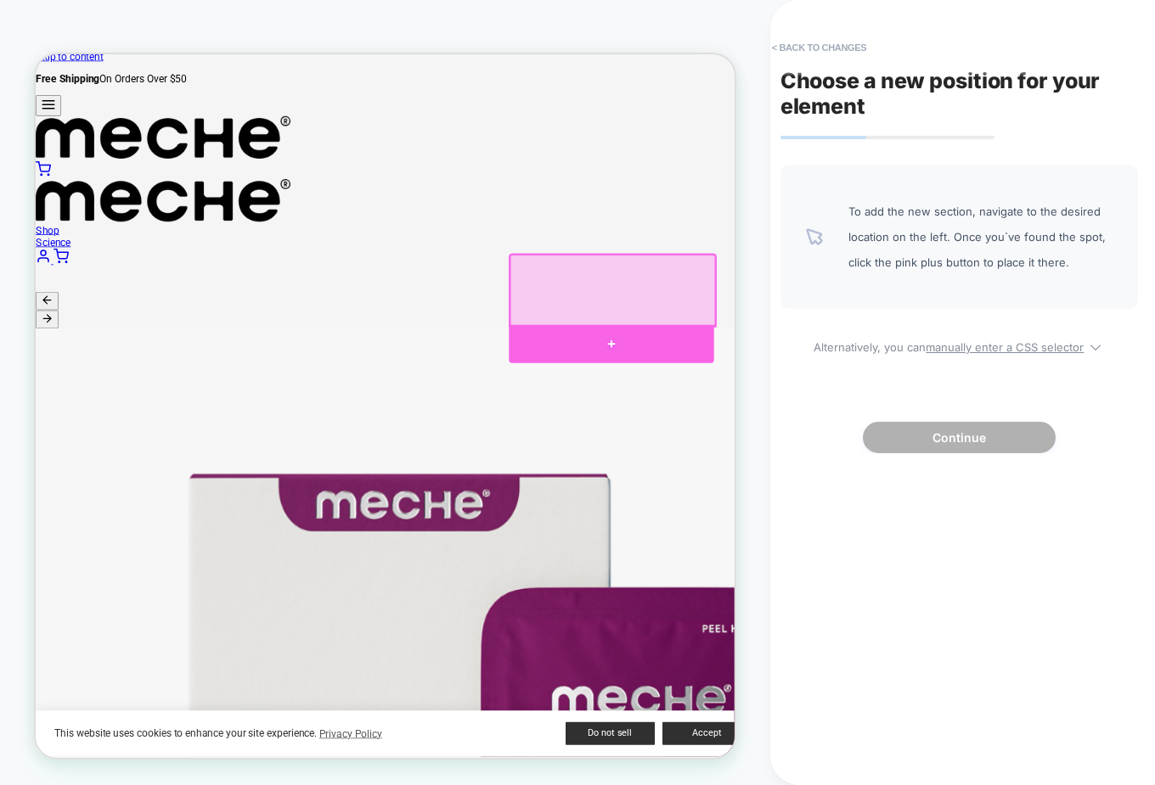
click at [812, 434] on div at bounding box center [802, 440] width 273 height 51
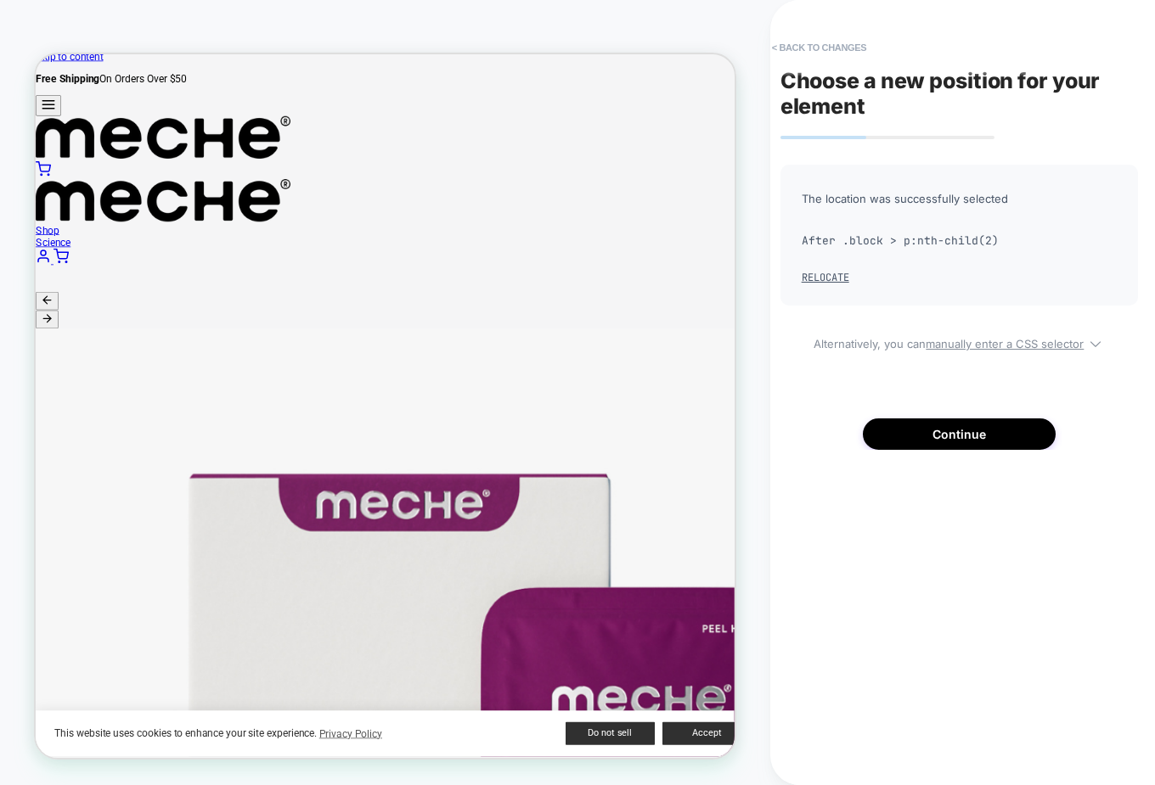
click at [912, 427] on button "Continue" at bounding box center [958, 434] width 193 height 31
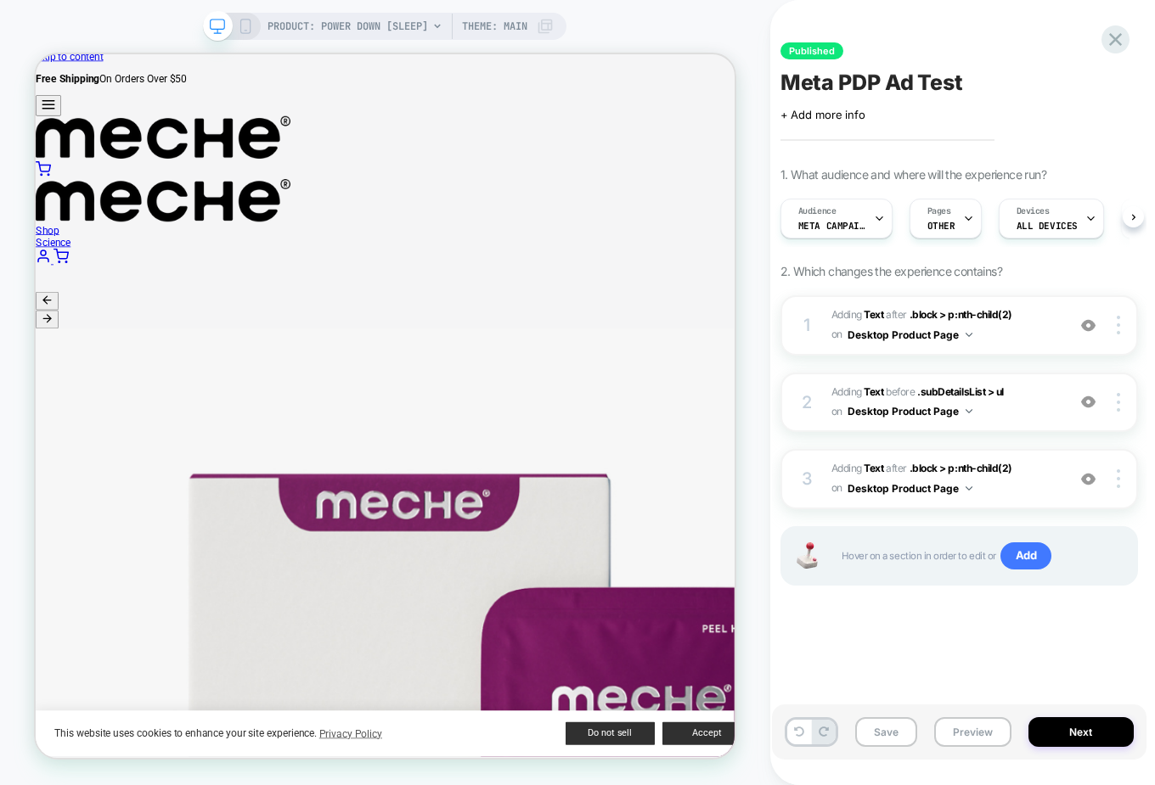
scroll to position [0, 1]
click at [879, 389] on b "Text" at bounding box center [873, 391] width 20 height 13
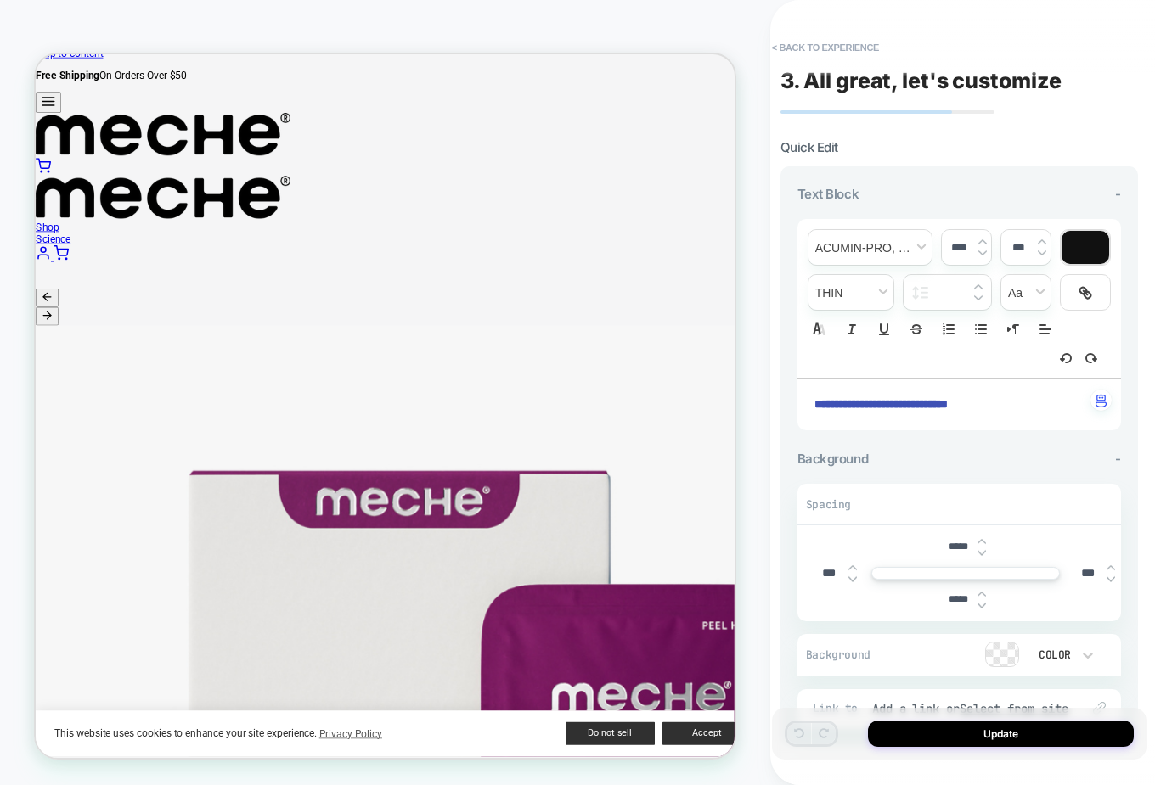
scroll to position [309, 0]
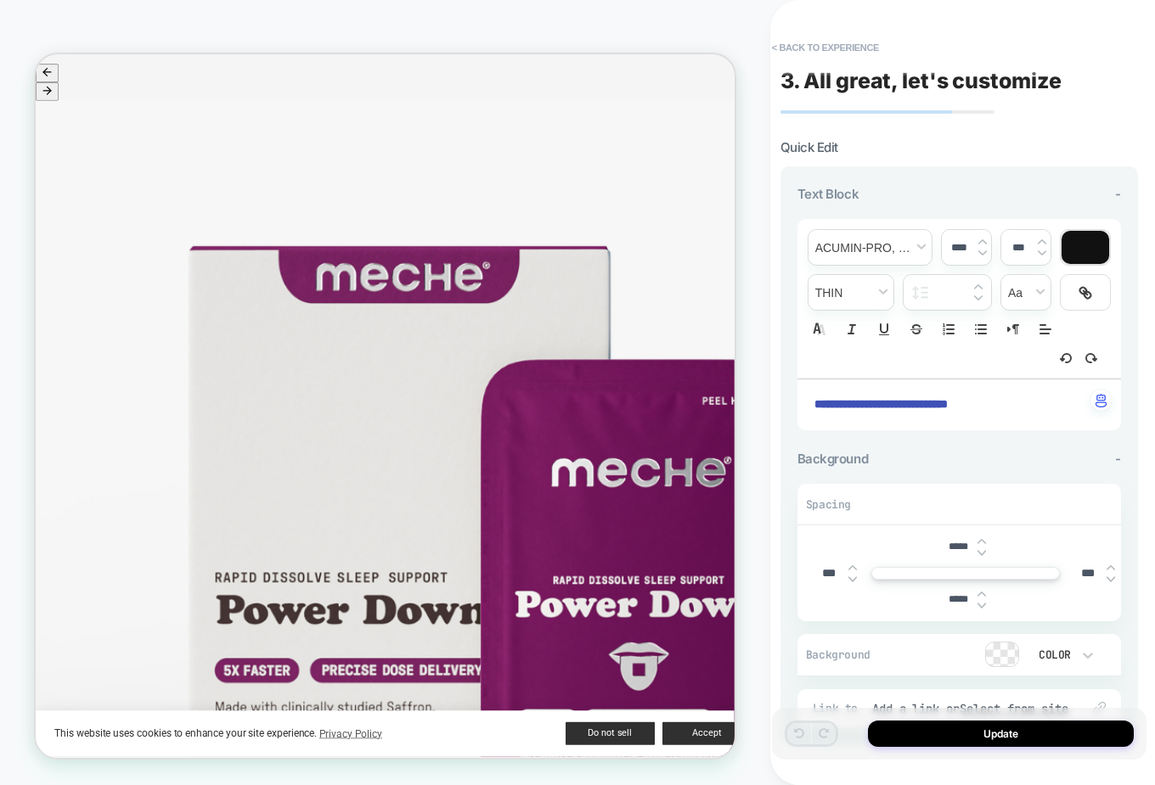
click at [821, 52] on button "< Back to experience" at bounding box center [825, 47] width 124 height 27
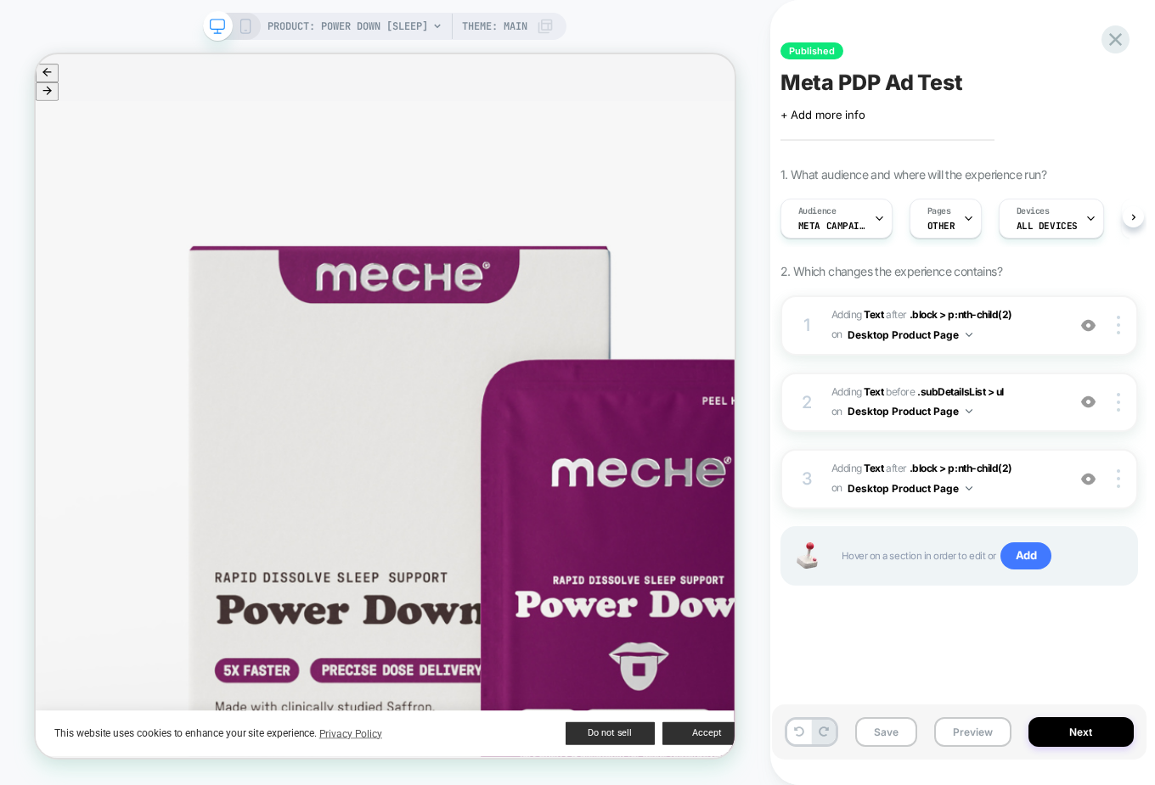
scroll to position [0, 1]
click at [923, 402] on div at bounding box center [1120, 402] width 32 height 19
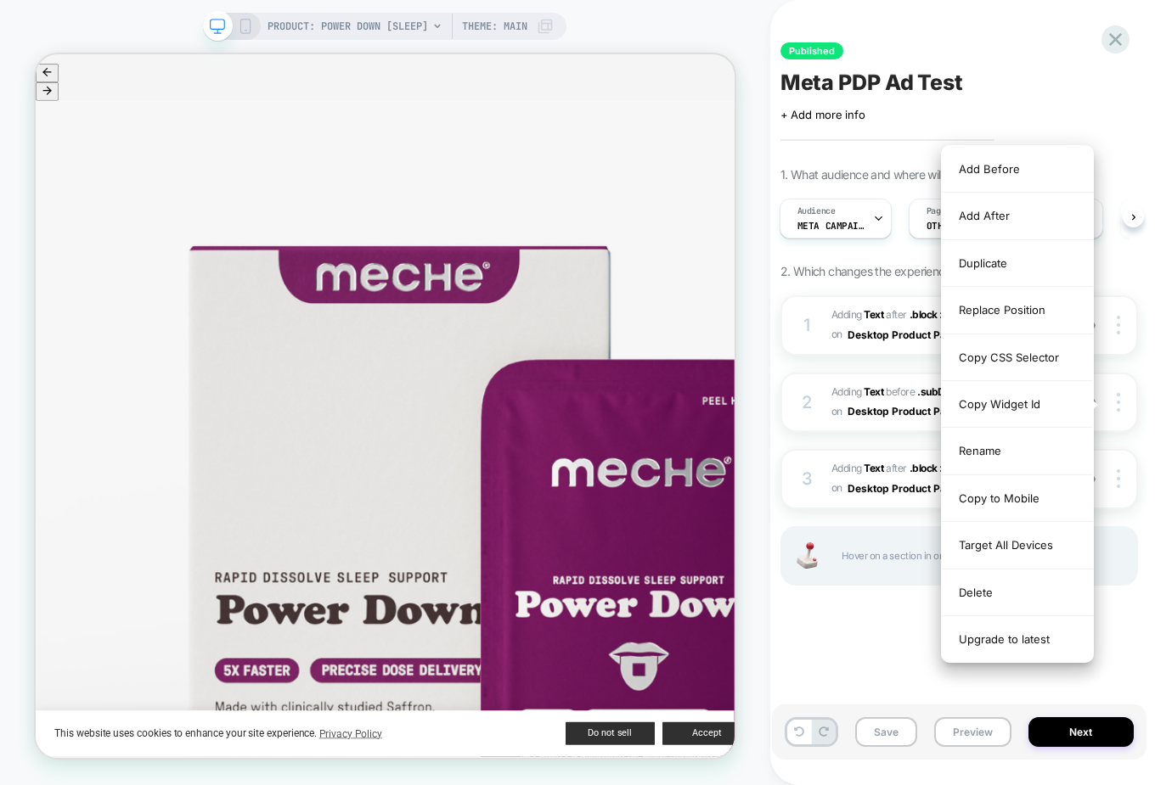
click at [923, 312] on div "Replace Position" at bounding box center [1016, 310] width 151 height 47
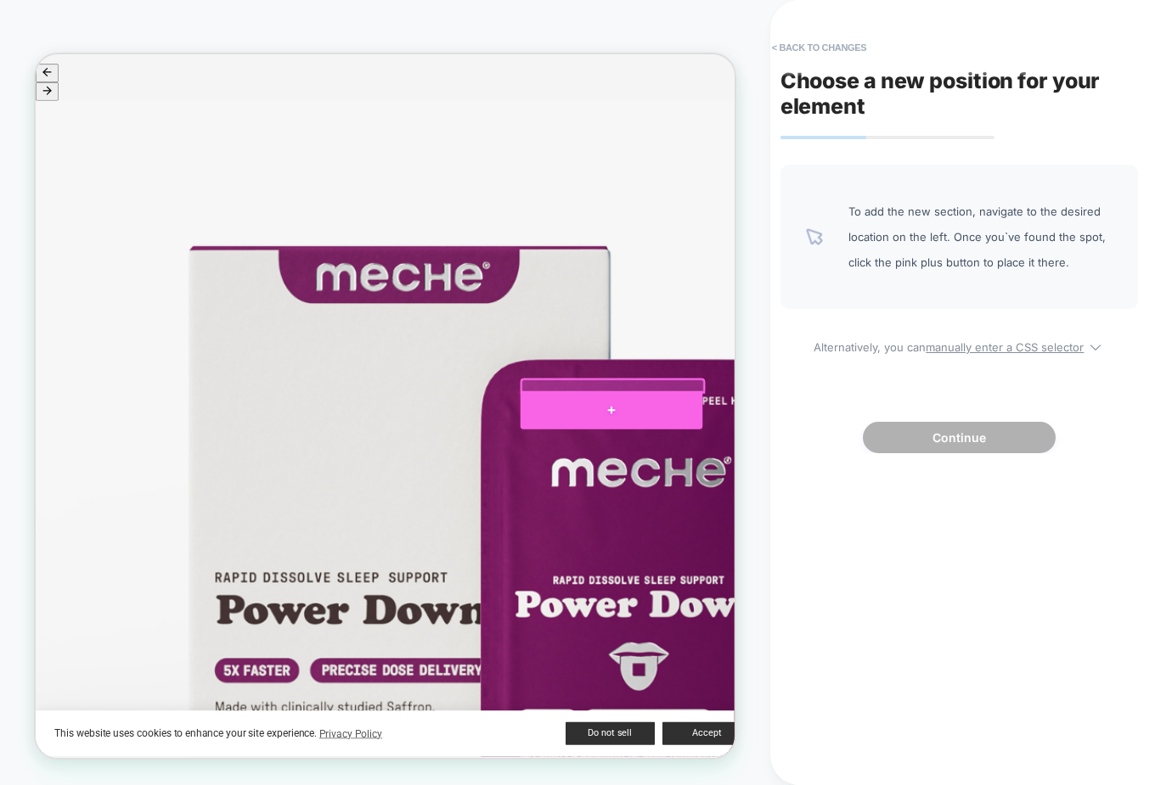
click at [885, 523] on div at bounding box center [803, 528] width 243 height 51
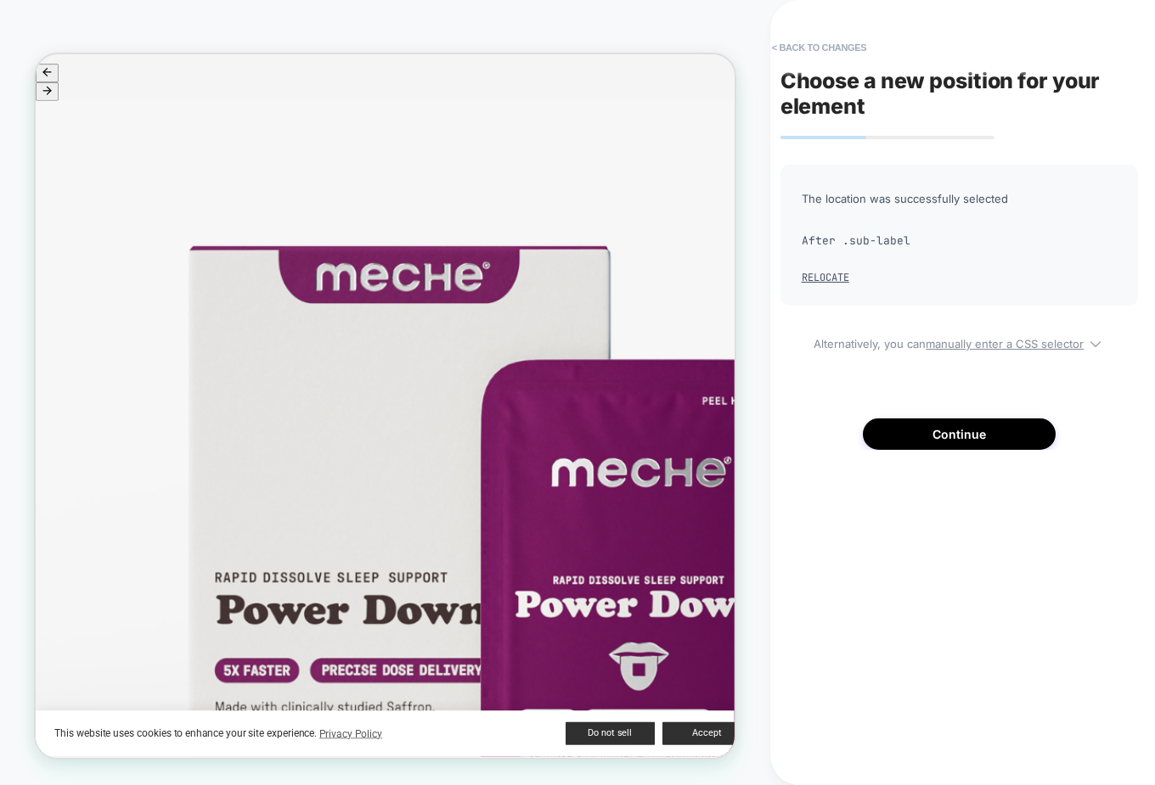
click at [923, 424] on button "Continue" at bounding box center [958, 434] width 193 height 31
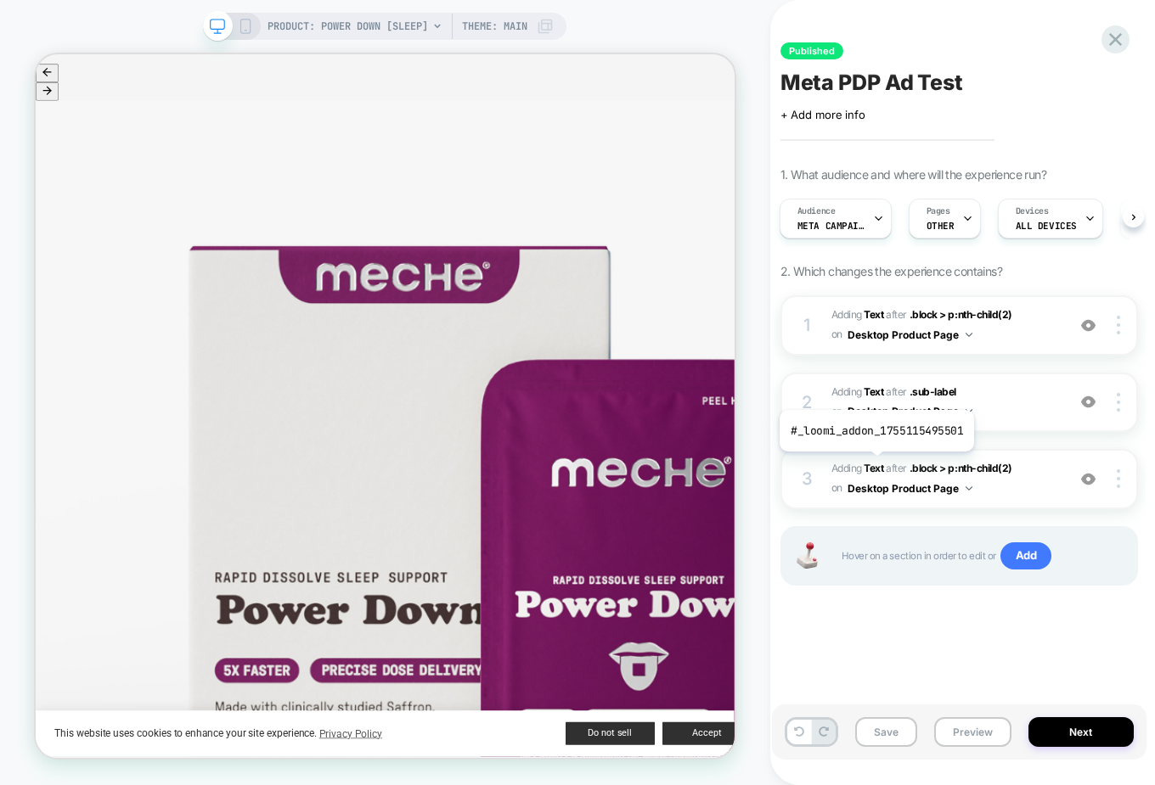
click at [874, 464] on b "Text" at bounding box center [873, 468] width 20 height 13
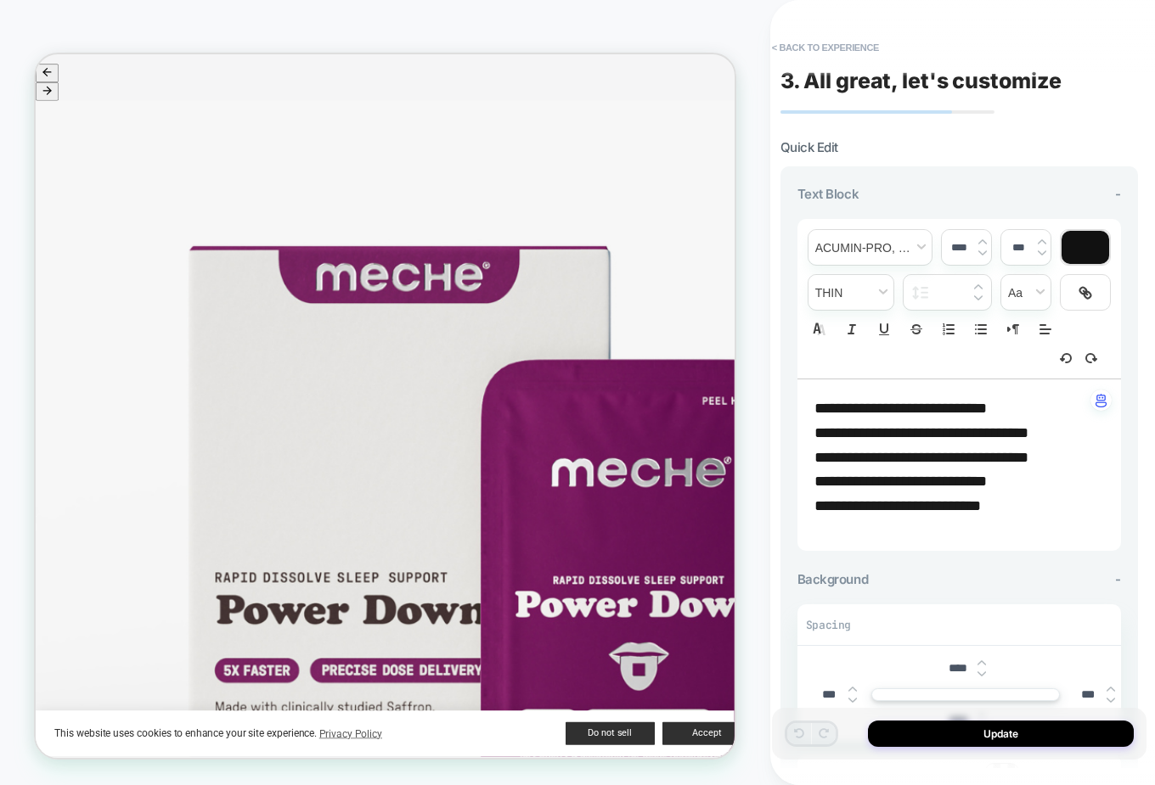
scroll to position [5, 0]
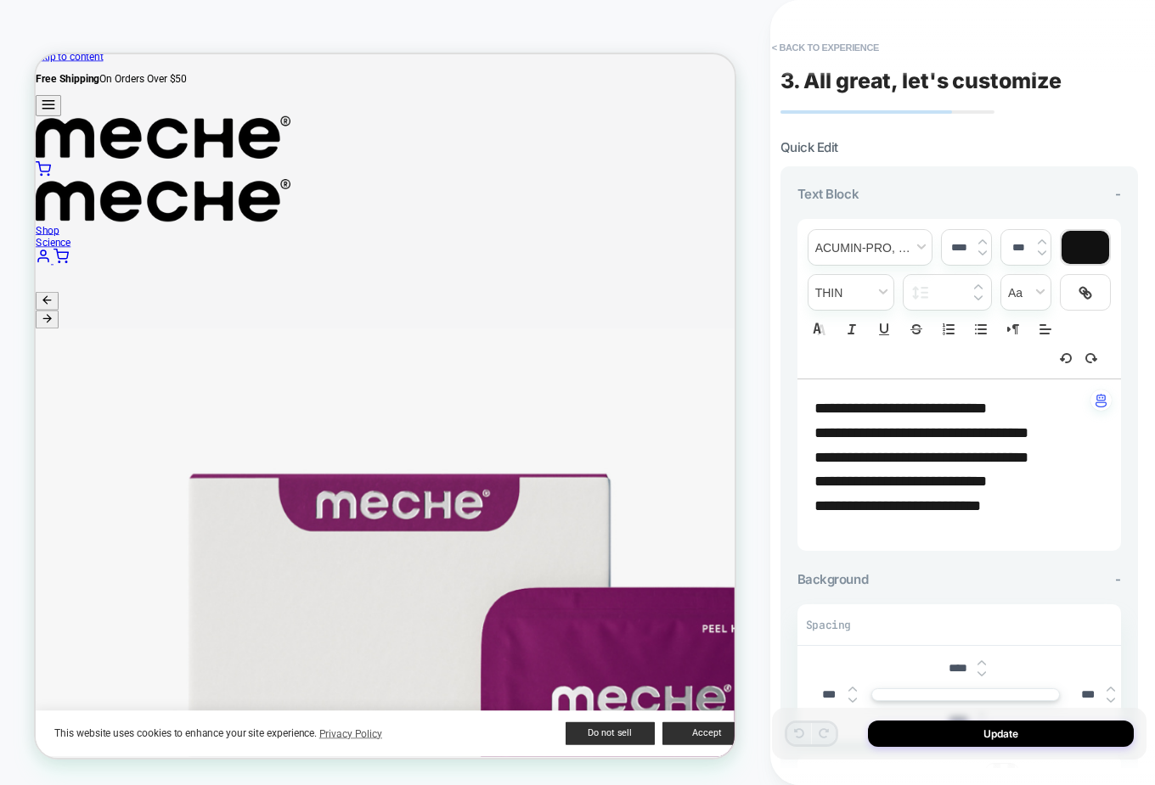
click at [823, 47] on button "< Back to experience" at bounding box center [825, 47] width 124 height 27
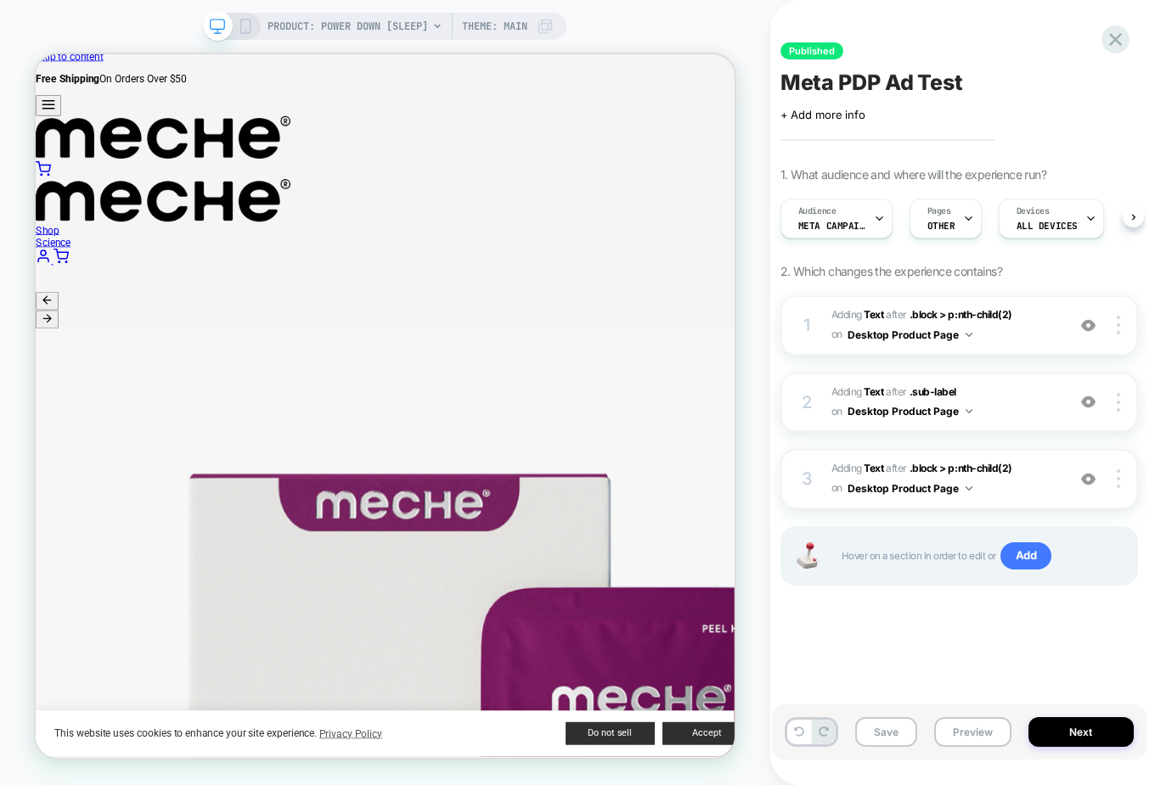
scroll to position [0, 1]
click at [875, 315] on b "Text" at bounding box center [873, 314] width 20 height 13
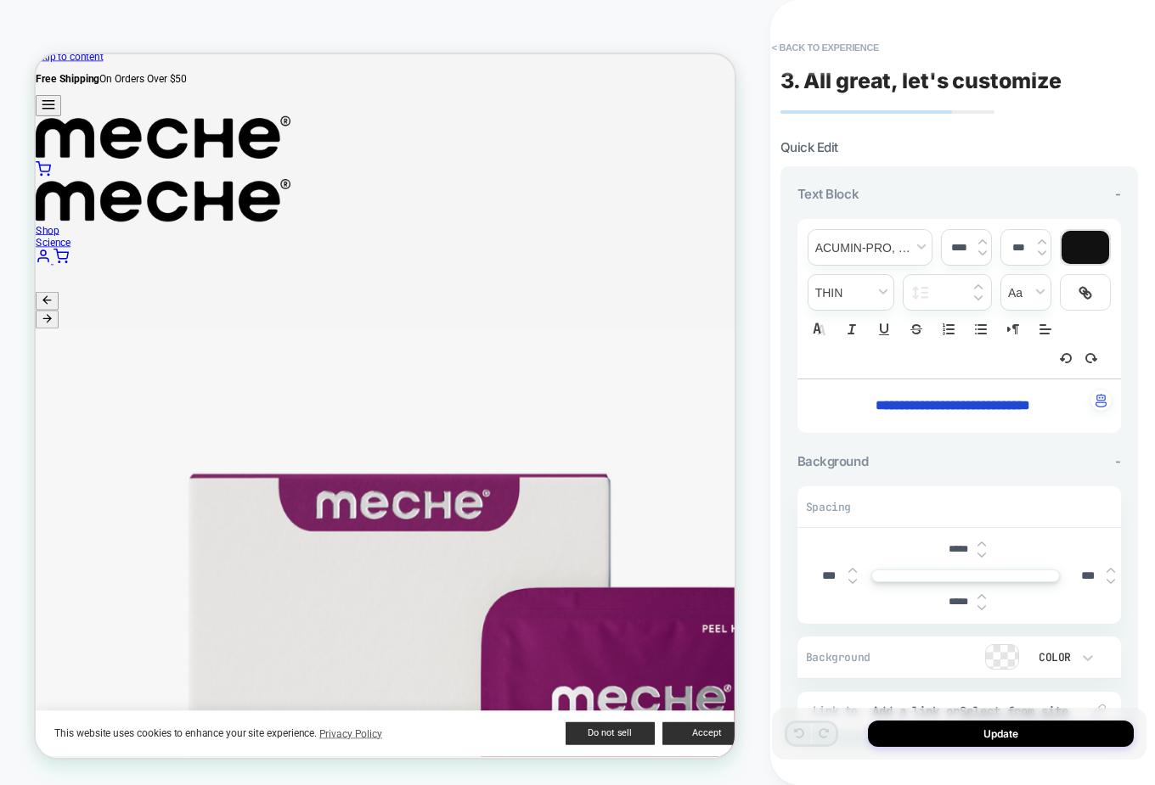
scroll to position [116, 0]
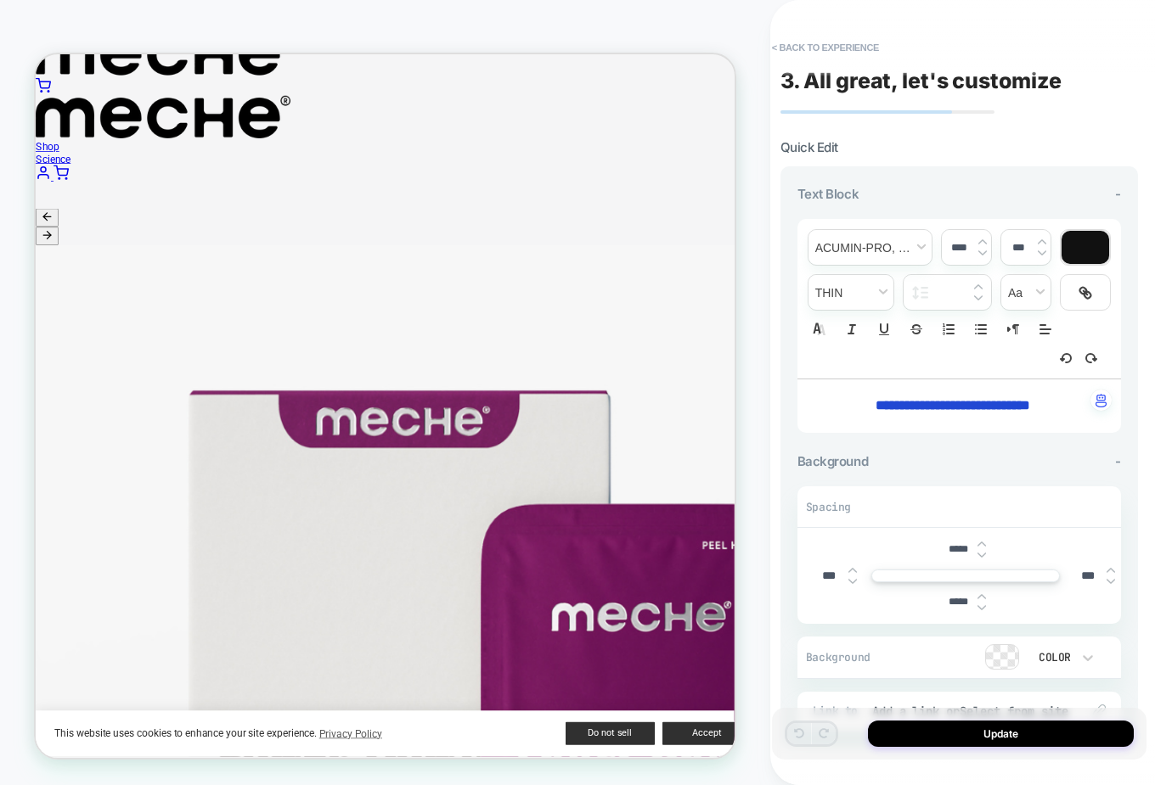
click at [837, 48] on button "< Back to experience" at bounding box center [825, 47] width 124 height 27
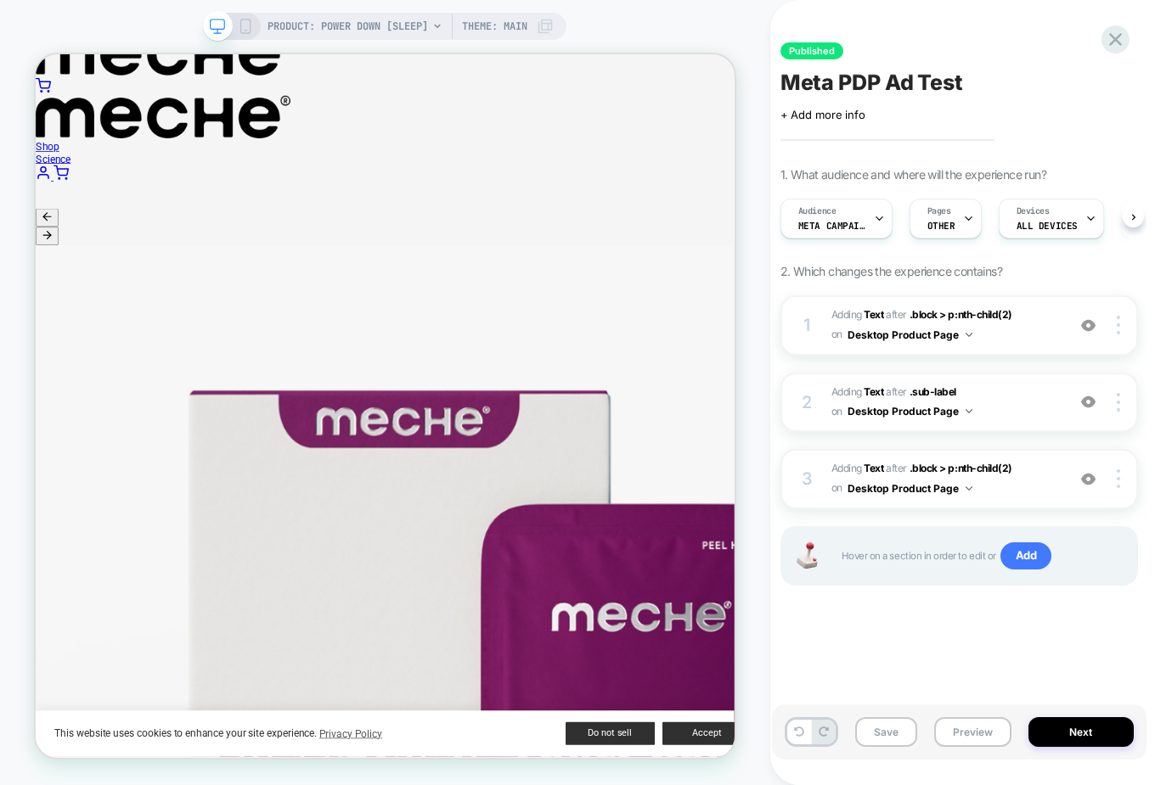
scroll to position [0, 1]
click at [923, 329] on div at bounding box center [1120, 325] width 32 height 19
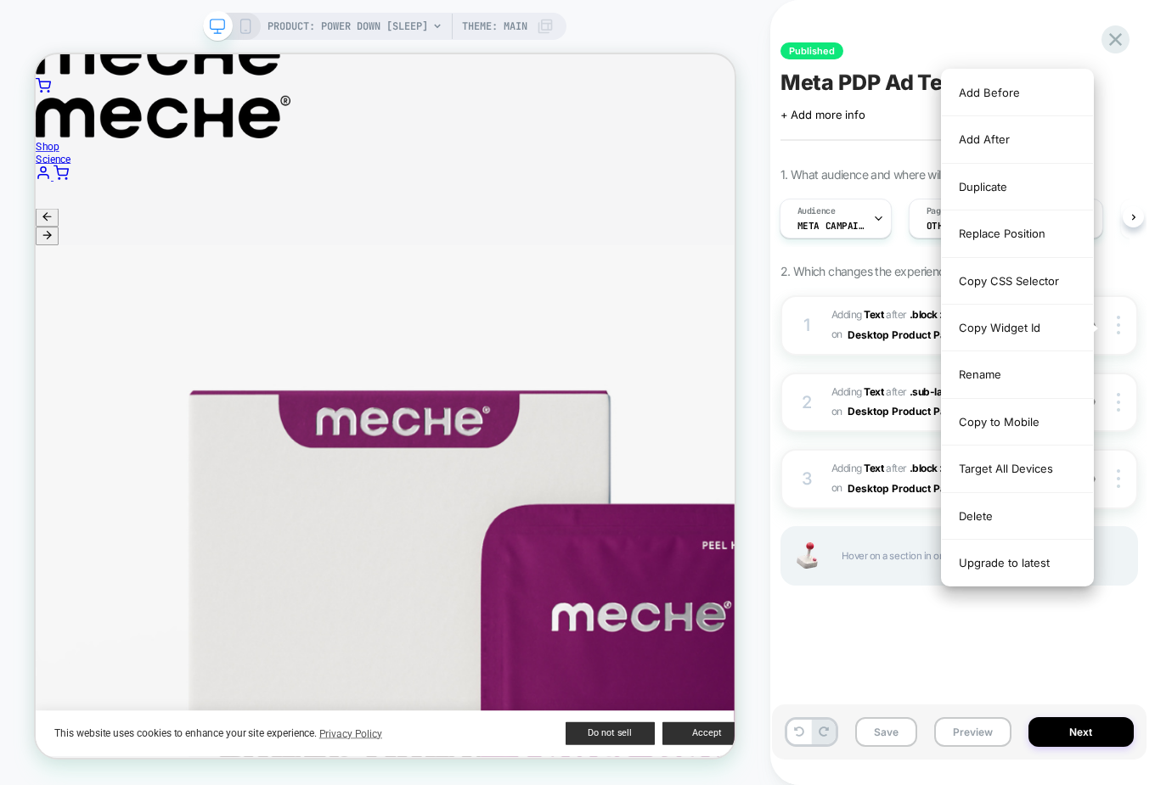
click at [923, 230] on div "Replace Position" at bounding box center [1016, 234] width 151 height 47
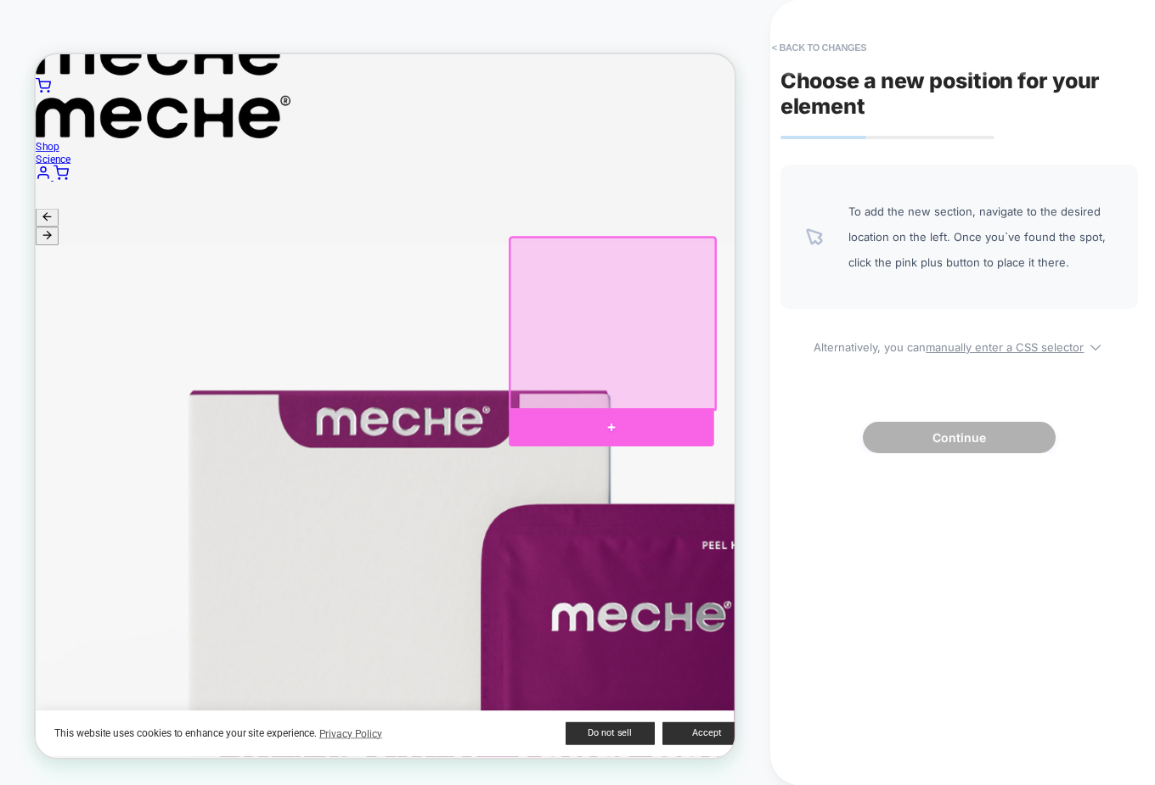
drag, startPoint x: 842, startPoint y: 537, endPoint x: 825, endPoint y: 481, distance: 58.5
click at [842, 537] on div at bounding box center [802, 551] width 273 height 51
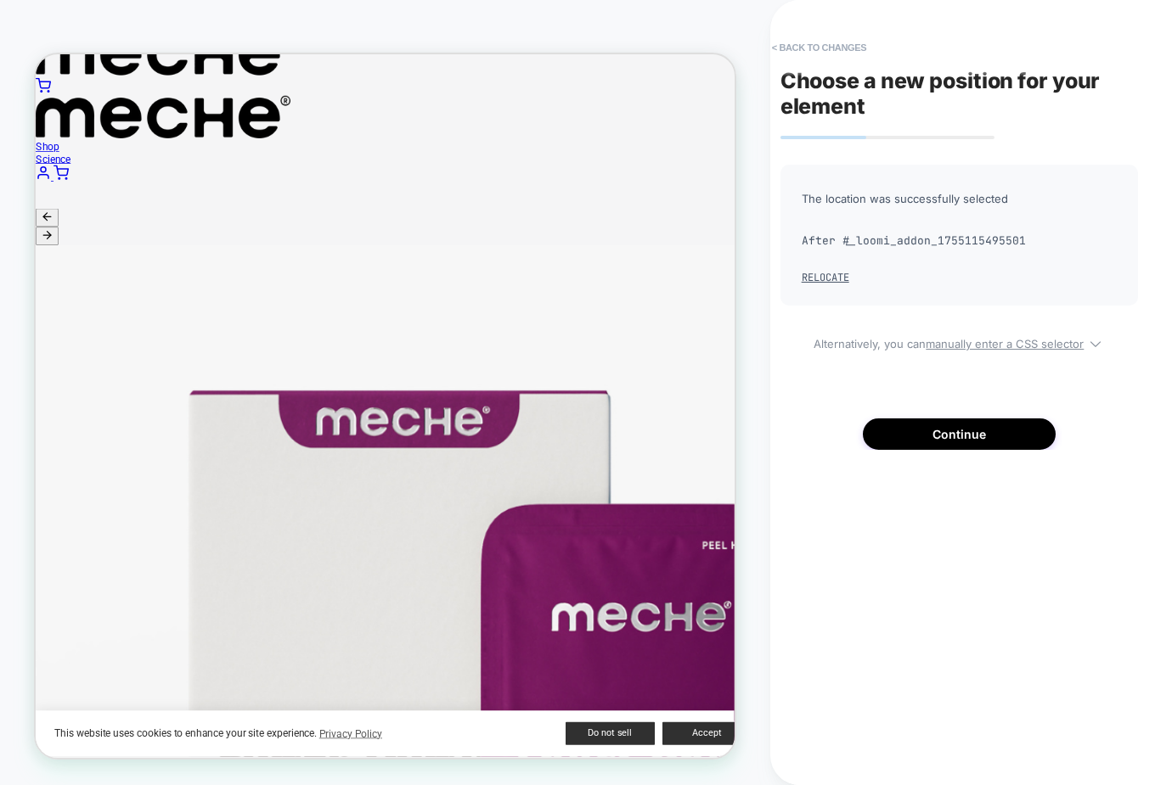
click at [923, 430] on button "Continue" at bounding box center [958, 434] width 193 height 31
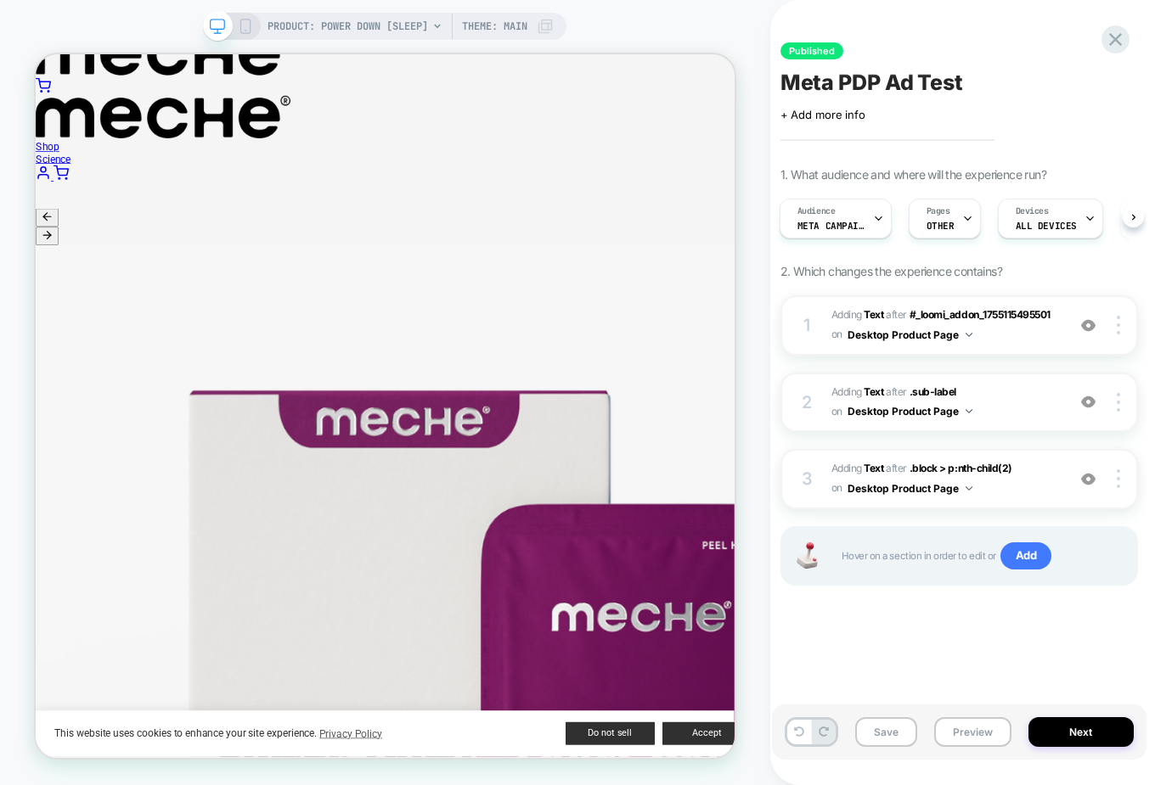
click at [874, 598] on button "Save" at bounding box center [886, 732] width 62 height 30
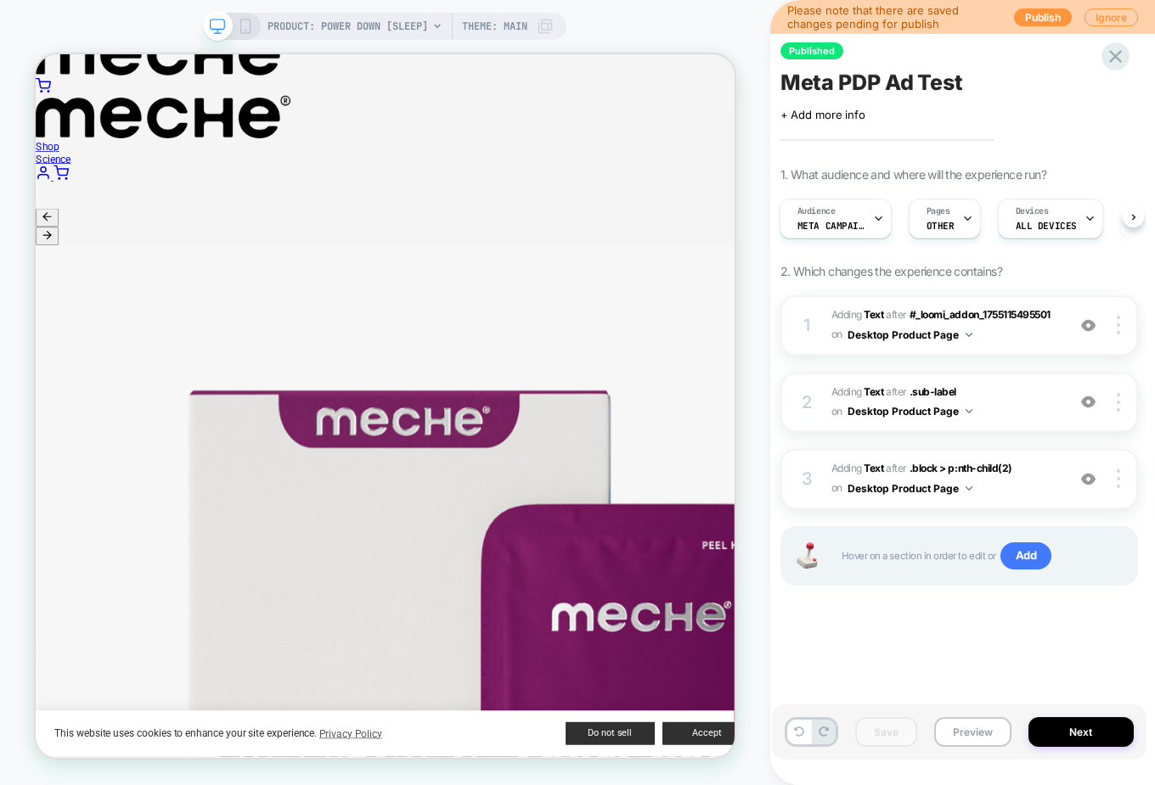
click at [923, 598] on button "Preview" at bounding box center [972, 732] width 77 height 30
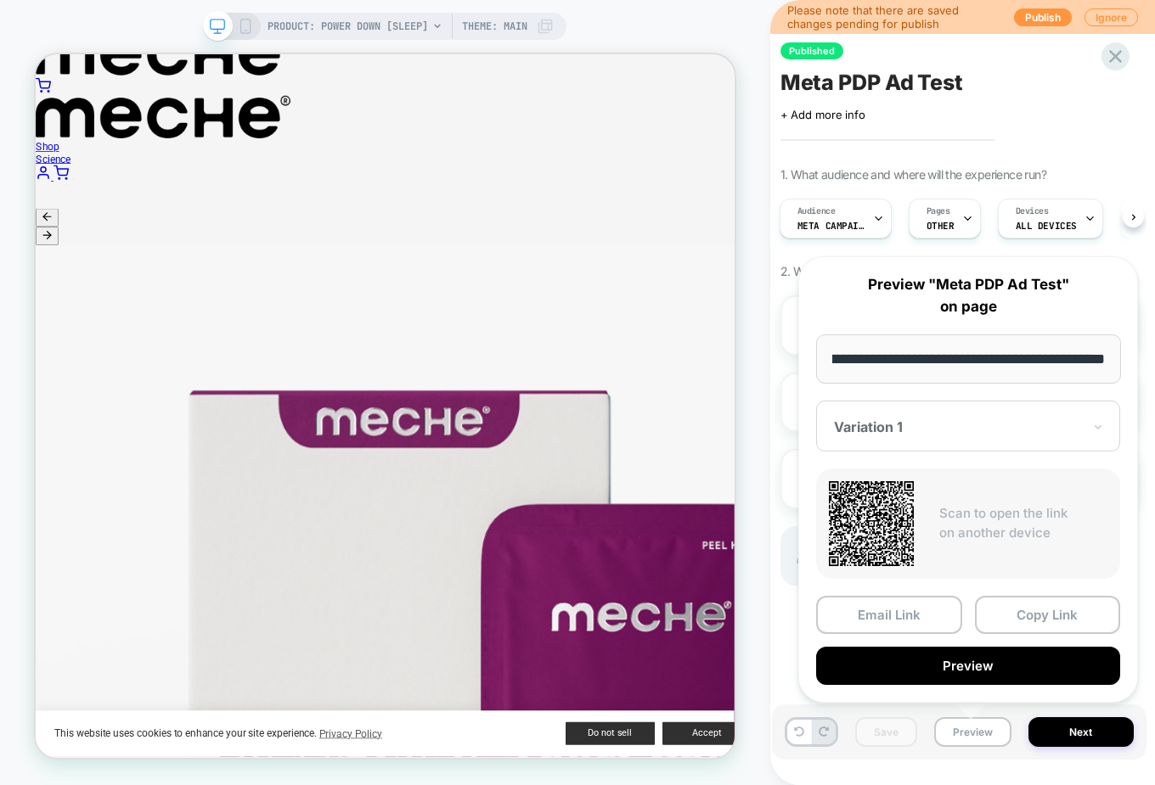
scroll to position [0, 0]
click at [923, 598] on button "Copy Link" at bounding box center [1048, 615] width 146 height 38
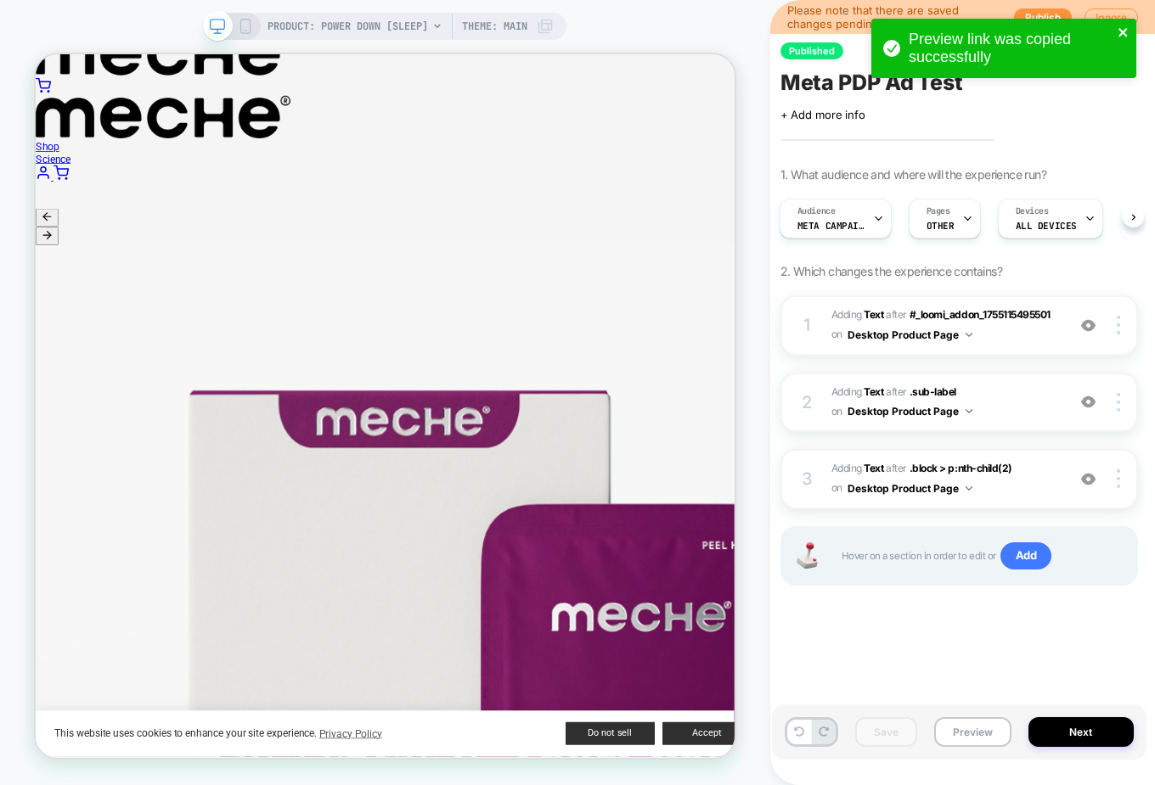
click at [923, 31] on icon "close" at bounding box center [1122, 32] width 8 height 8
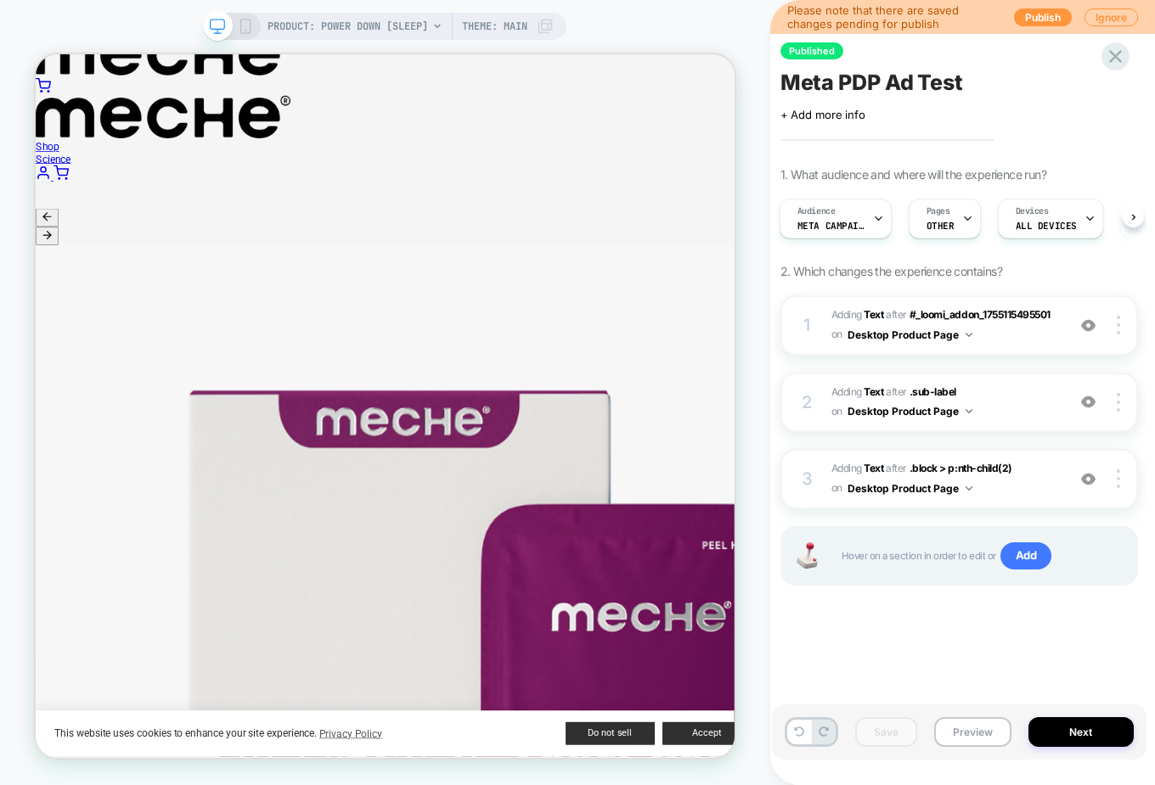
click at [923, 123] on div "Published Meta PDP Ad Test Click to edit experience details + Add more info 1. …" at bounding box center [959, 392] width 374 height 751
click at [923, 598] on button "Preview" at bounding box center [972, 732] width 77 height 30
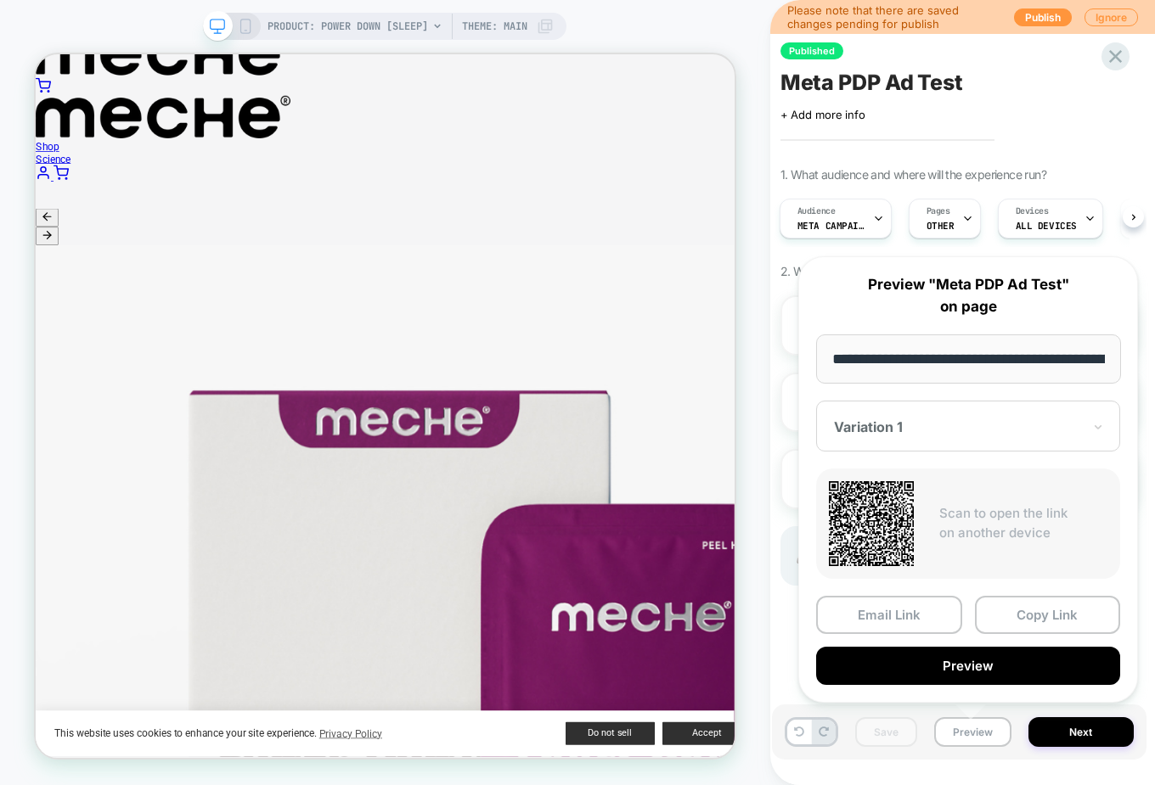
click at [923, 598] on button "Copy Link" at bounding box center [1048, 615] width 146 height 38
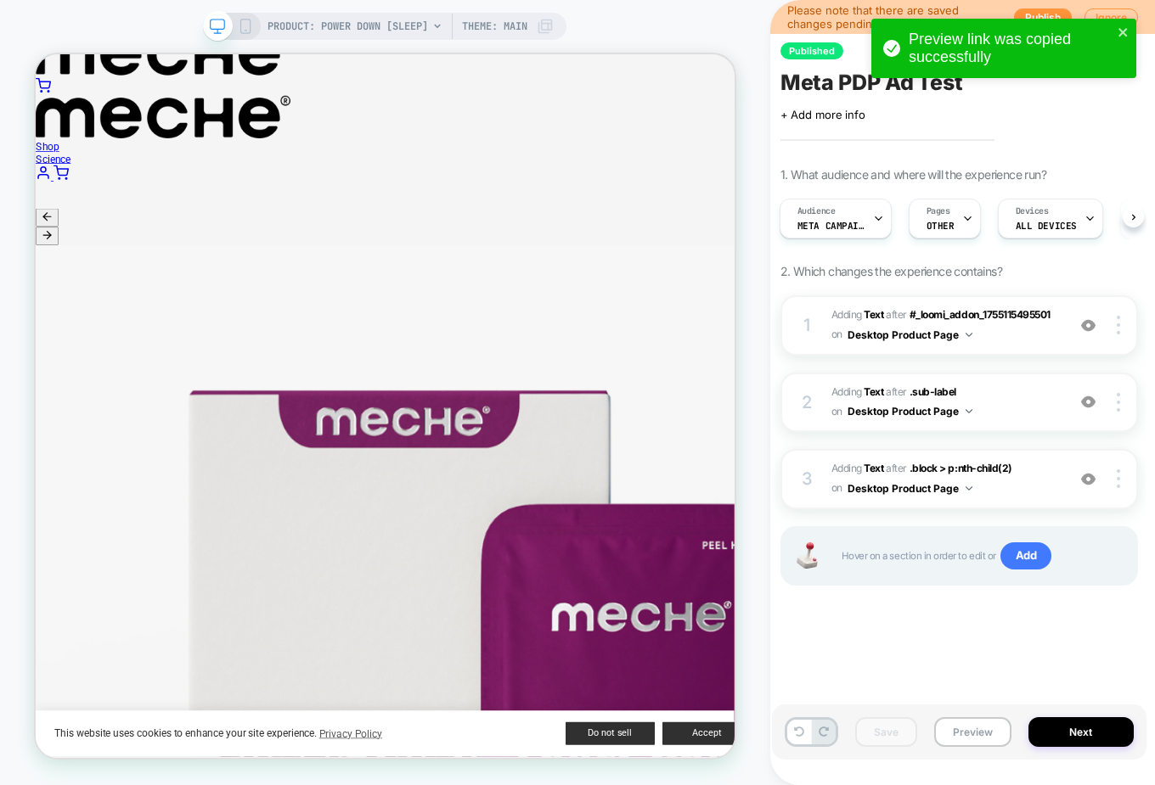
click at [857, 216] on div "Audience Meta campaigns" at bounding box center [831, 218] width 102 height 38
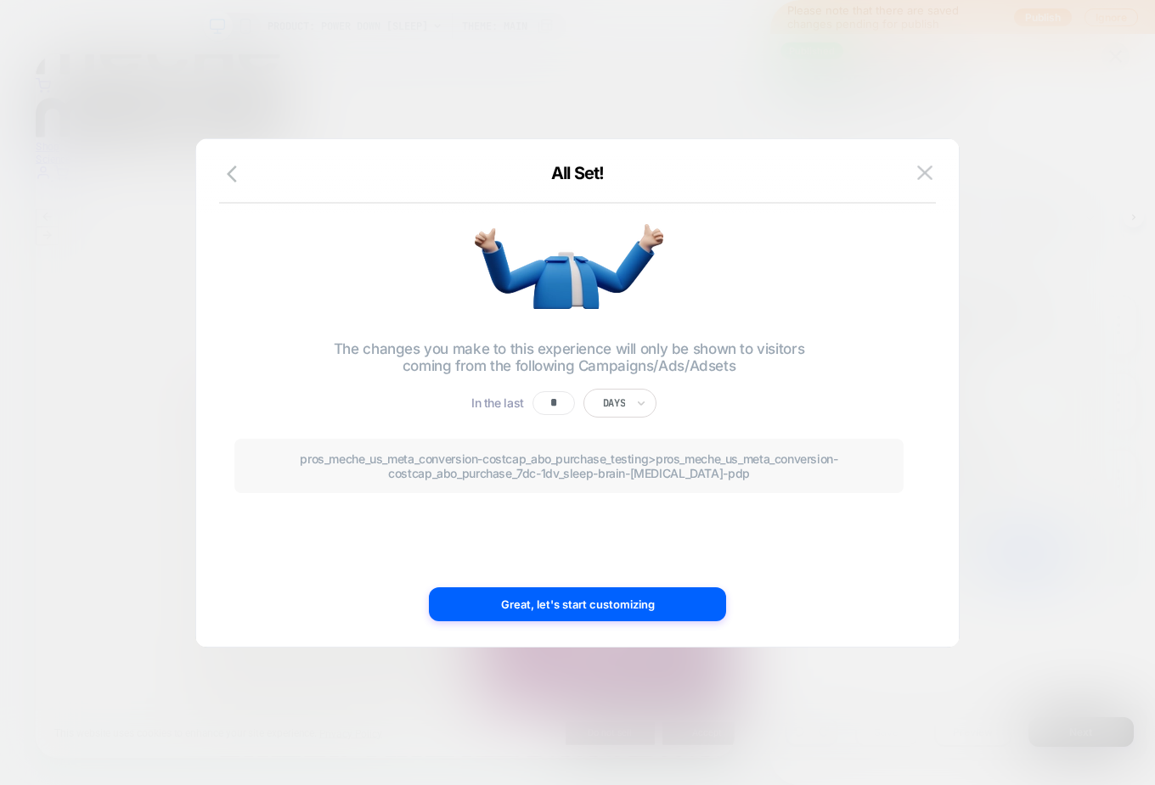
click at [646, 598] on button "Great, let's start customizing" at bounding box center [577, 604] width 297 height 34
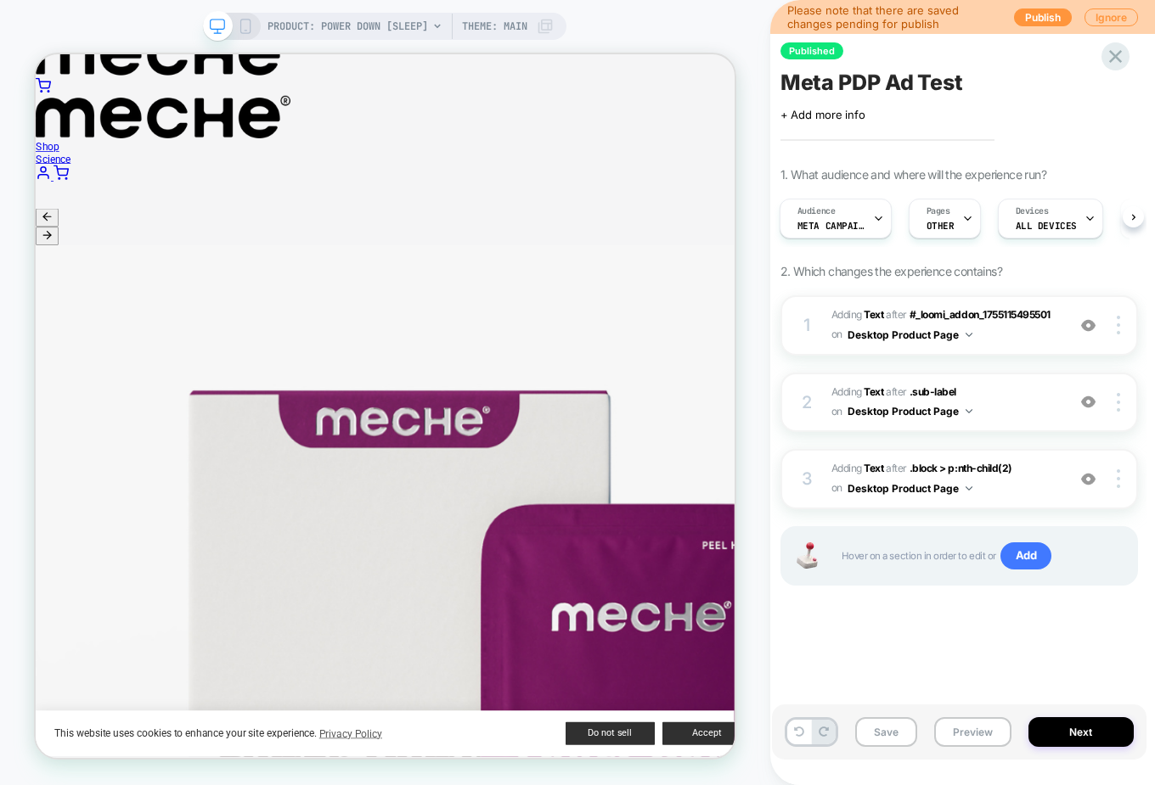
click at [858, 211] on div "Audience Meta campaigns" at bounding box center [831, 218] width 102 height 38
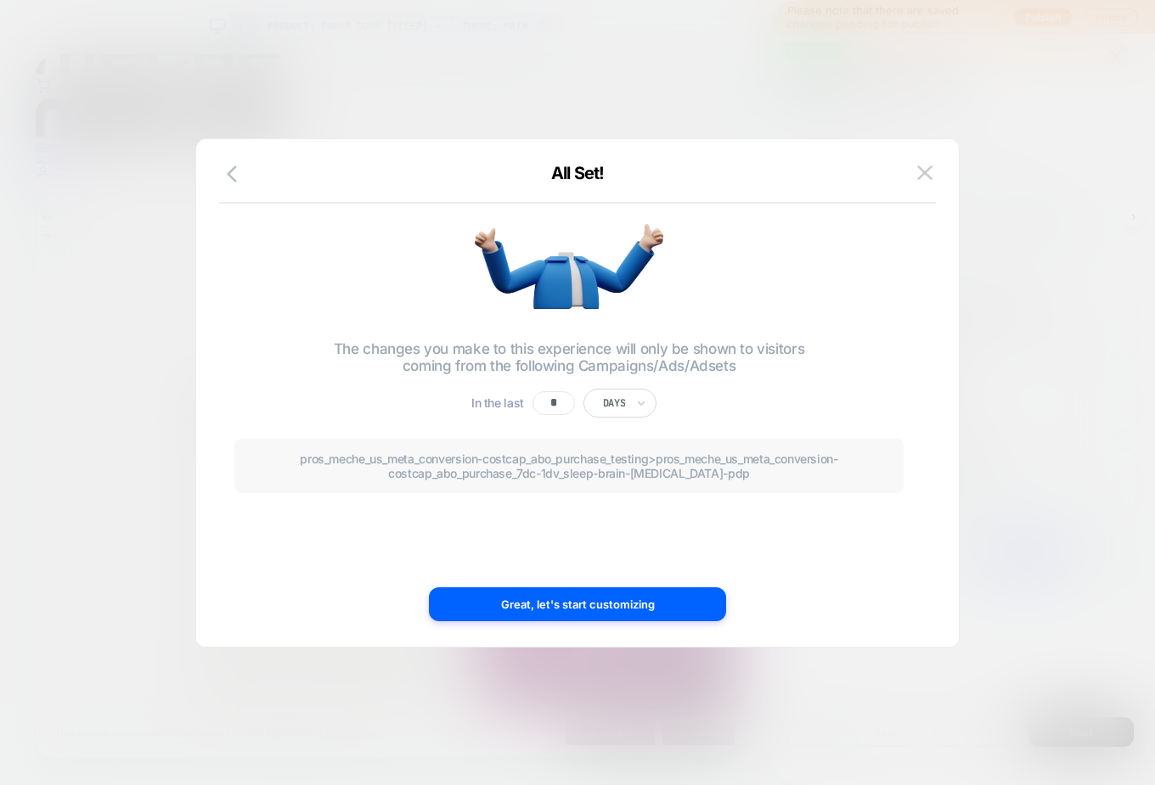
click at [230, 169] on icon "button" at bounding box center [232, 174] width 10 height 17
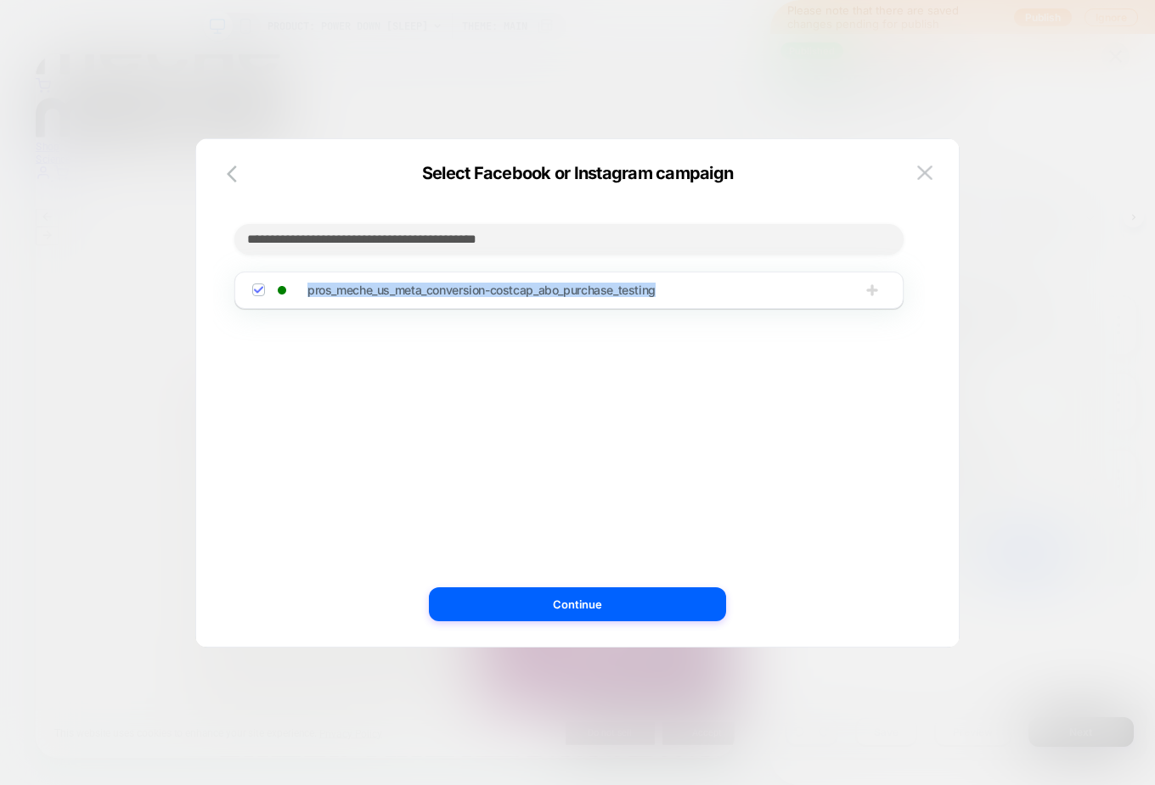
drag, startPoint x: 683, startPoint y: 285, endPoint x: 295, endPoint y: 306, distance: 387.6
click at [295, 306] on div "pros_meche_us_meta_conversion-costcap_abo_purchase_testing" at bounding box center [568, 290] width 669 height 37
copy span "pros_meche_us_meta_conversion-costcap_abo_purchase_testing"
click at [229, 174] on icon "button" at bounding box center [232, 174] width 10 height 17
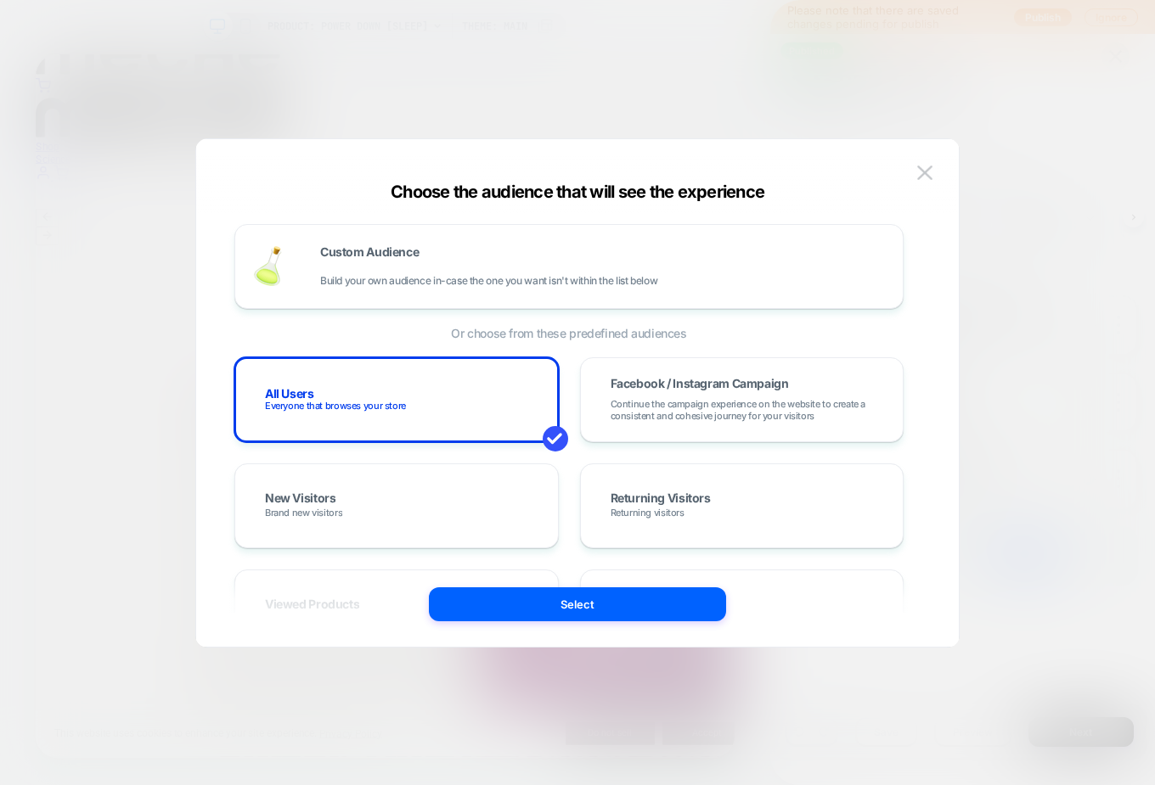
click at [552, 591] on button "Select" at bounding box center [577, 604] width 297 height 34
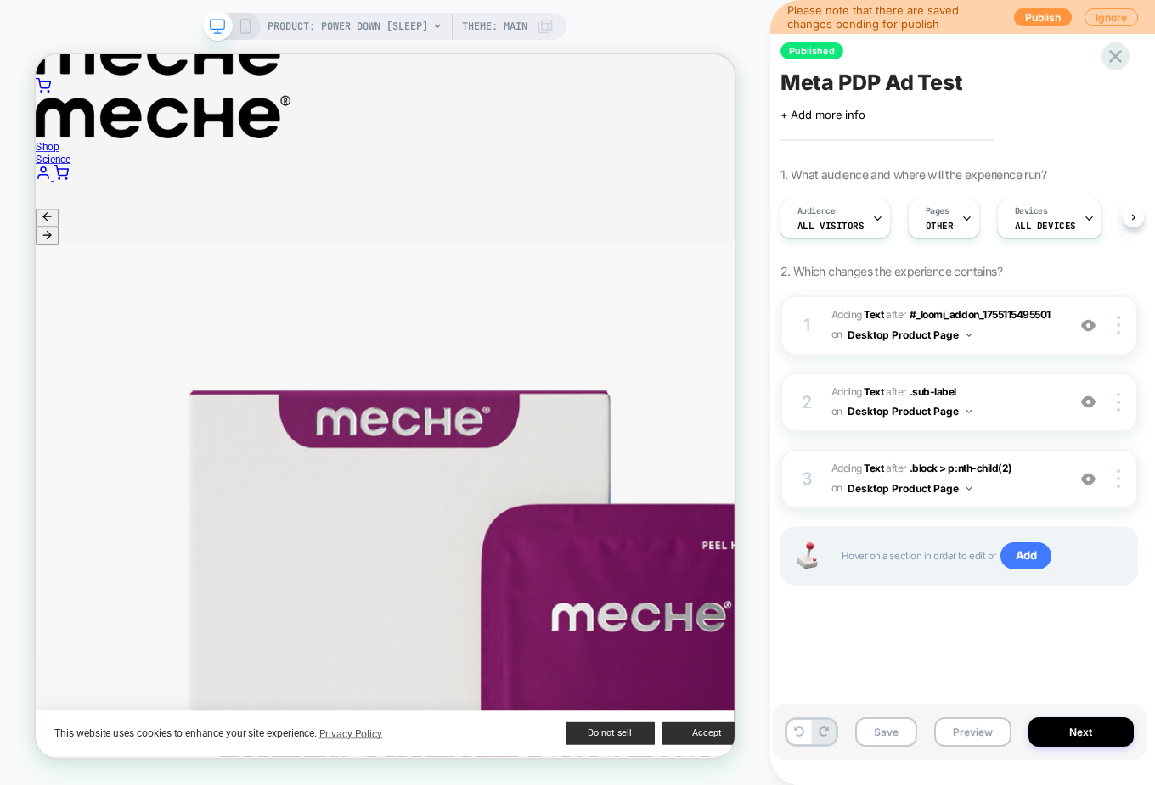
click at [923, 598] on button "Preview" at bounding box center [972, 732] width 77 height 30
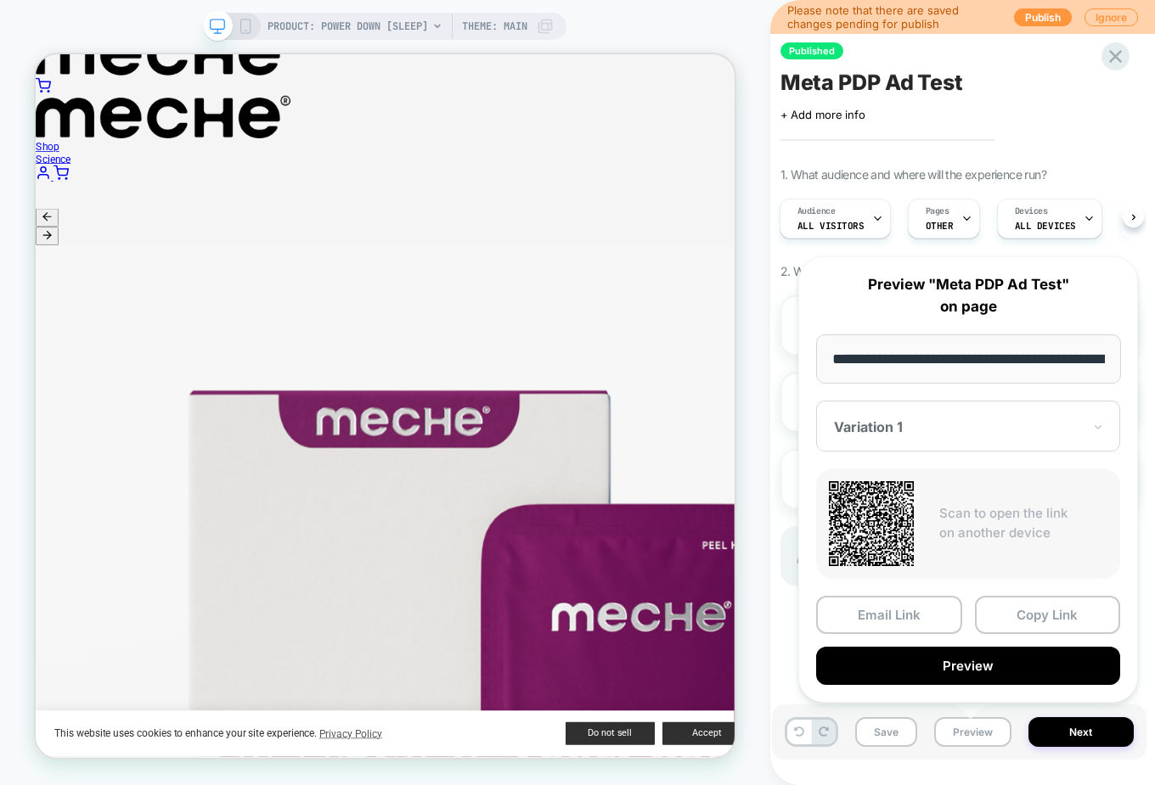
click at [923, 598] on button "Preview" at bounding box center [968, 666] width 304 height 38
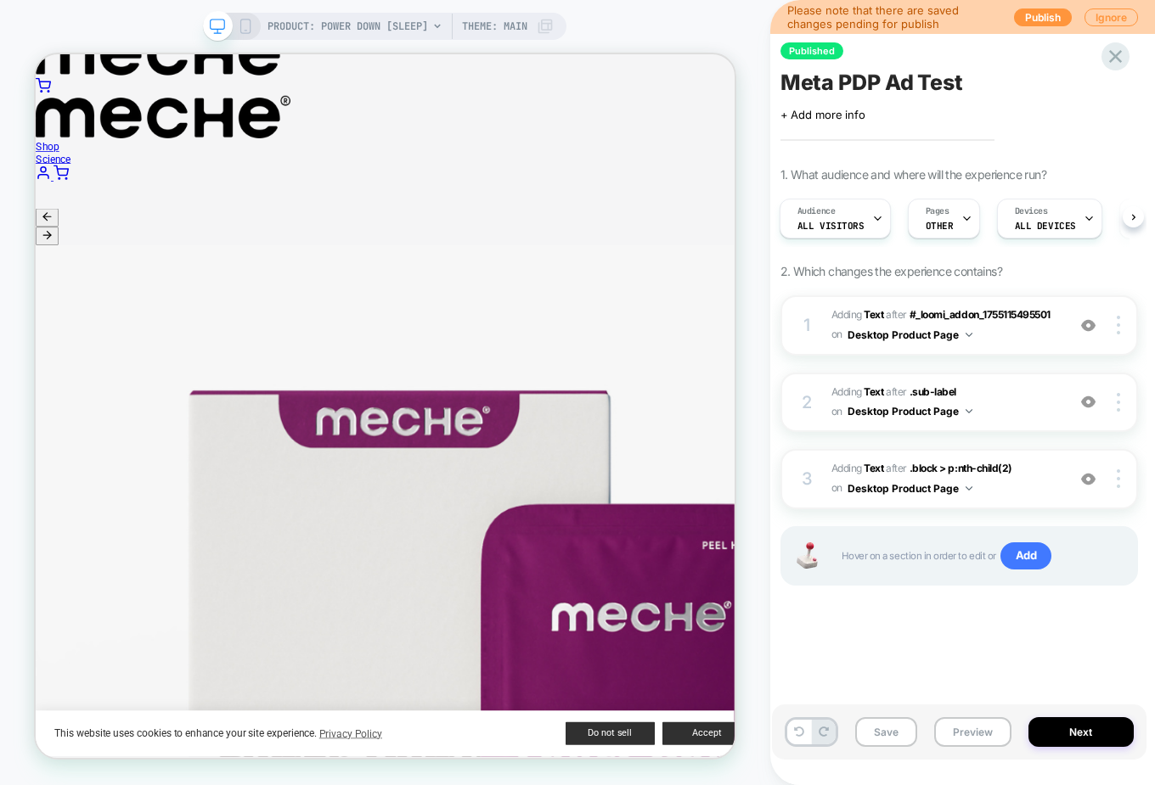
click at [923, 220] on div "Pages OTHER" at bounding box center [939, 218] width 62 height 38
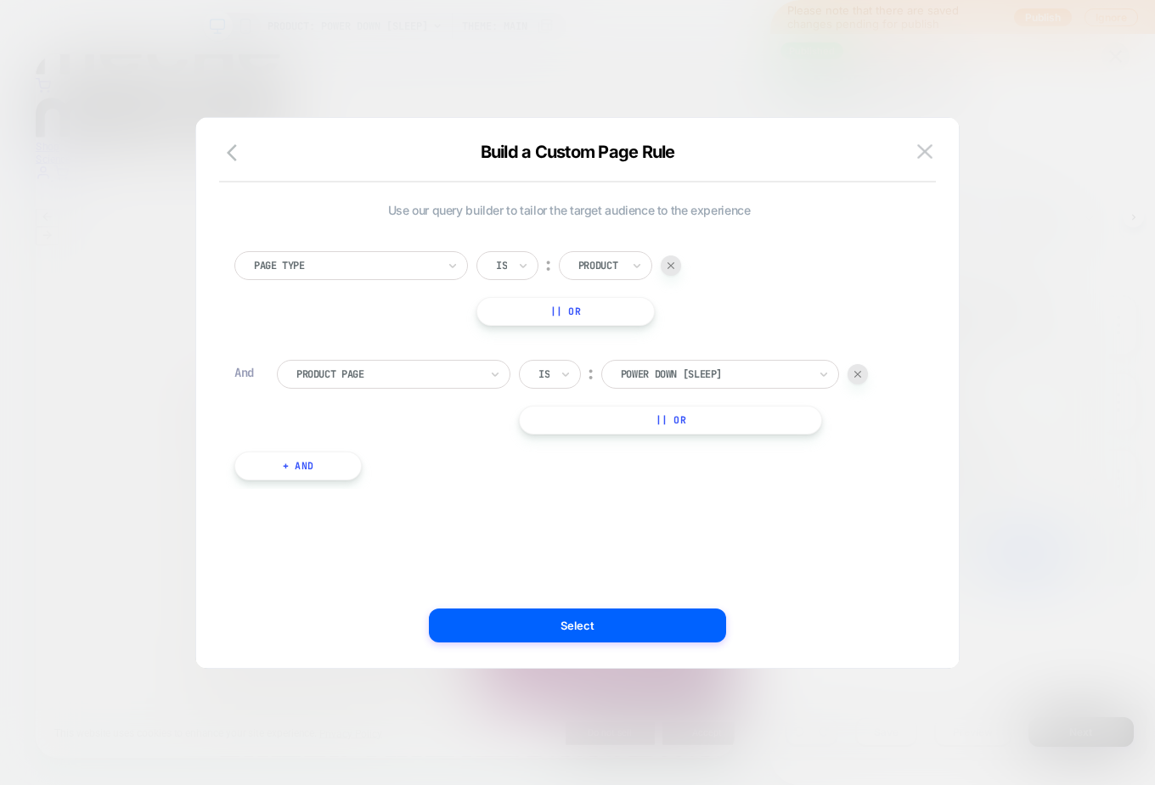
click at [705, 407] on button "|| Or" at bounding box center [670, 420] width 303 height 29
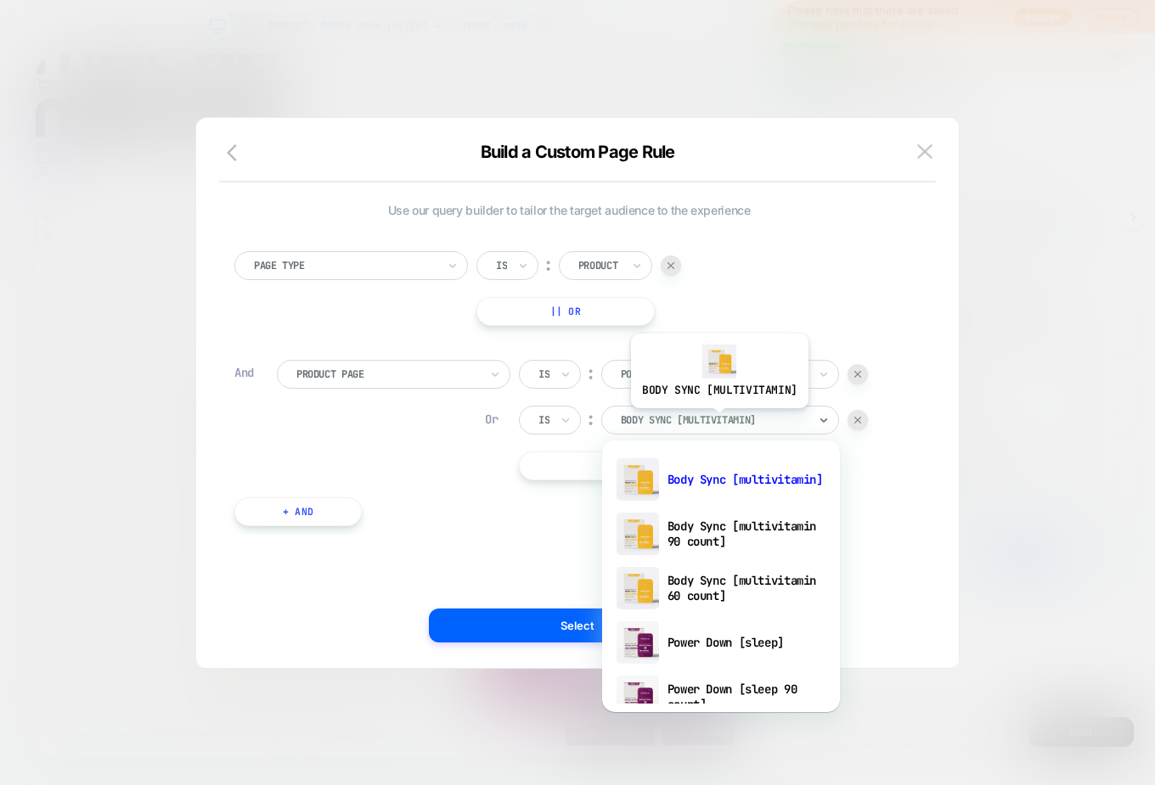
click at [717, 420] on div at bounding box center [714, 420] width 187 height 15
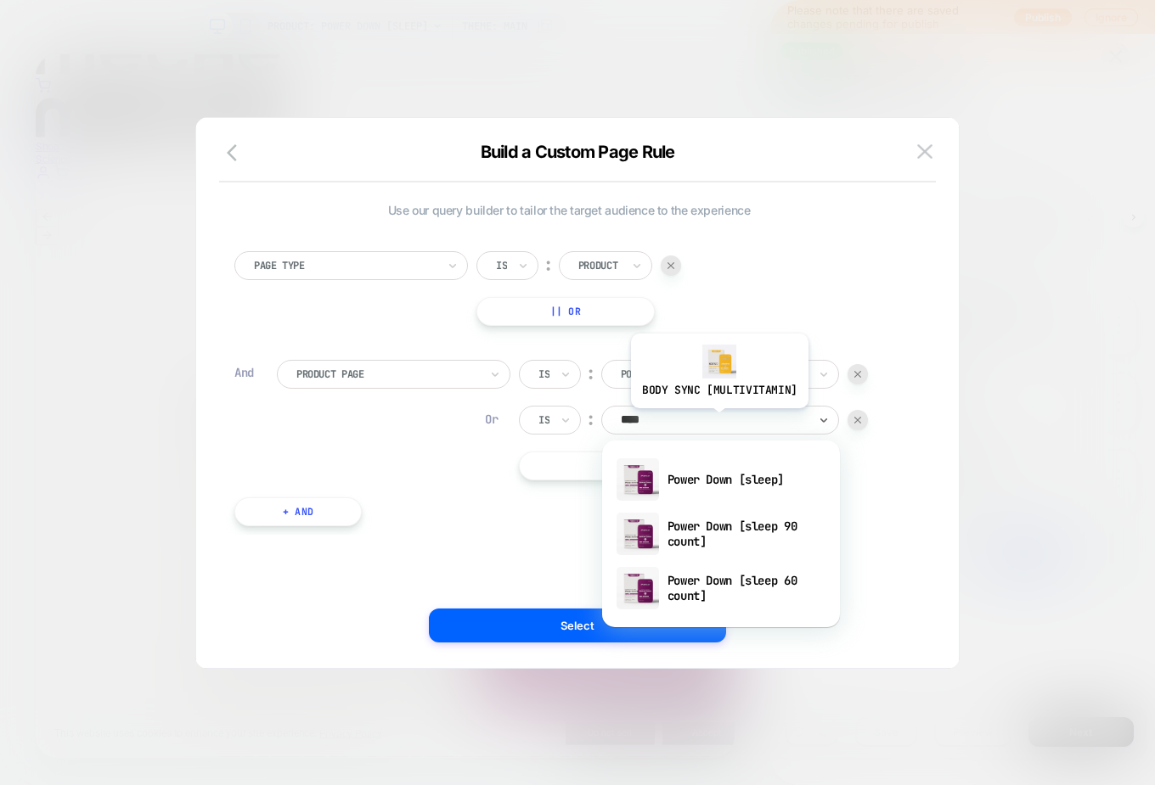
type input "*****"
click at [756, 581] on div "Power Down [sleep 60 count]" at bounding box center [720, 588] width 221 height 54
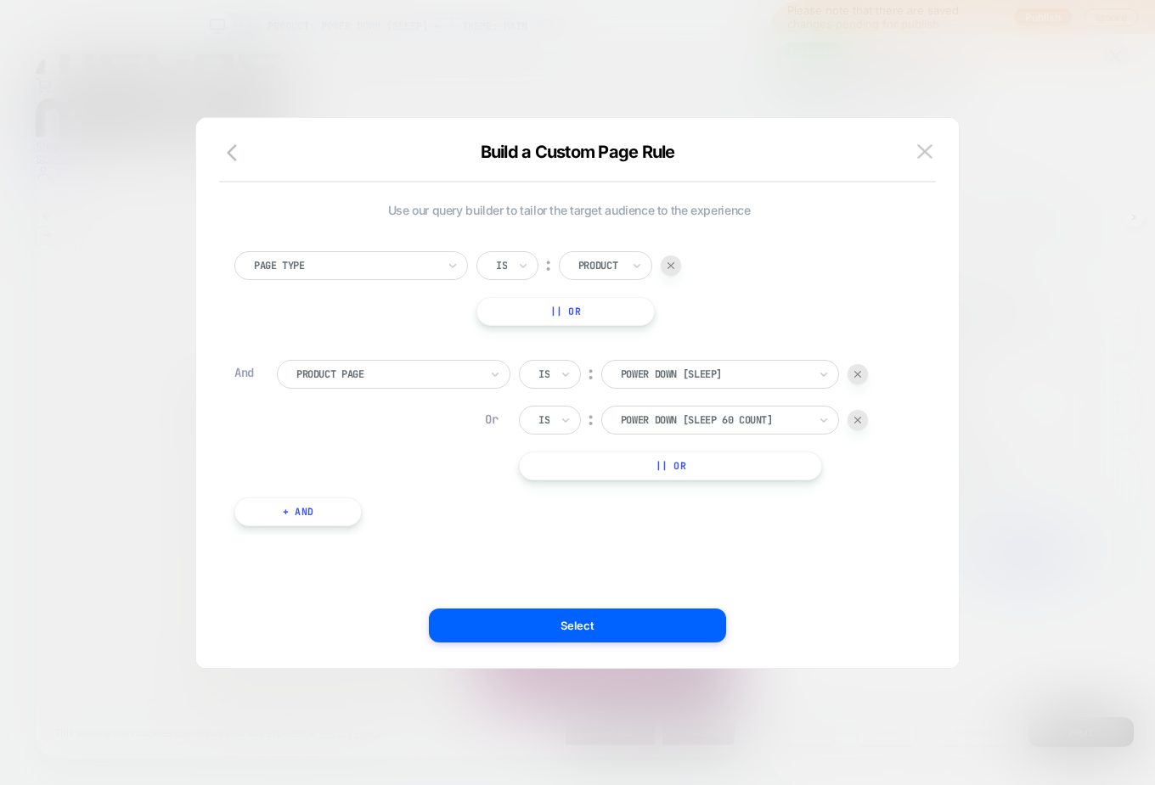
click at [690, 477] on button "|| Or" at bounding box center [670, 466] width 303 height 29
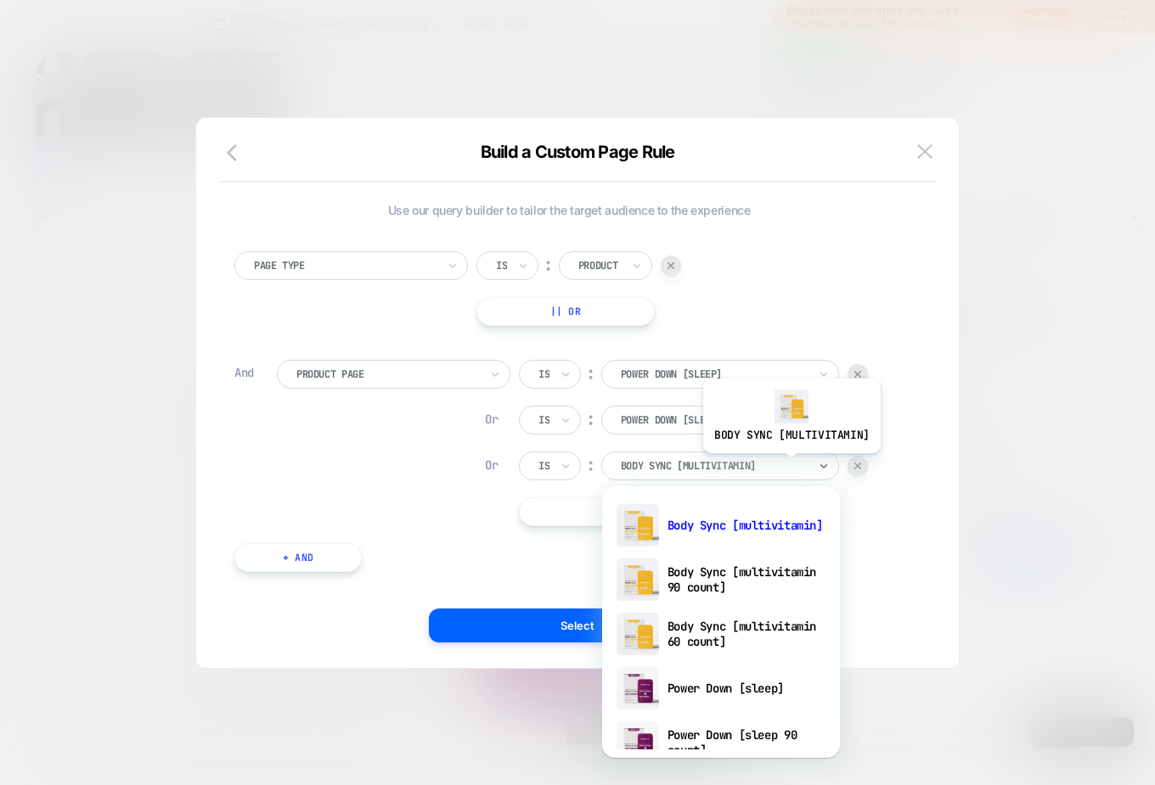
click at [789, 465] on div at bounding box center [714, 465] width 187 height 15
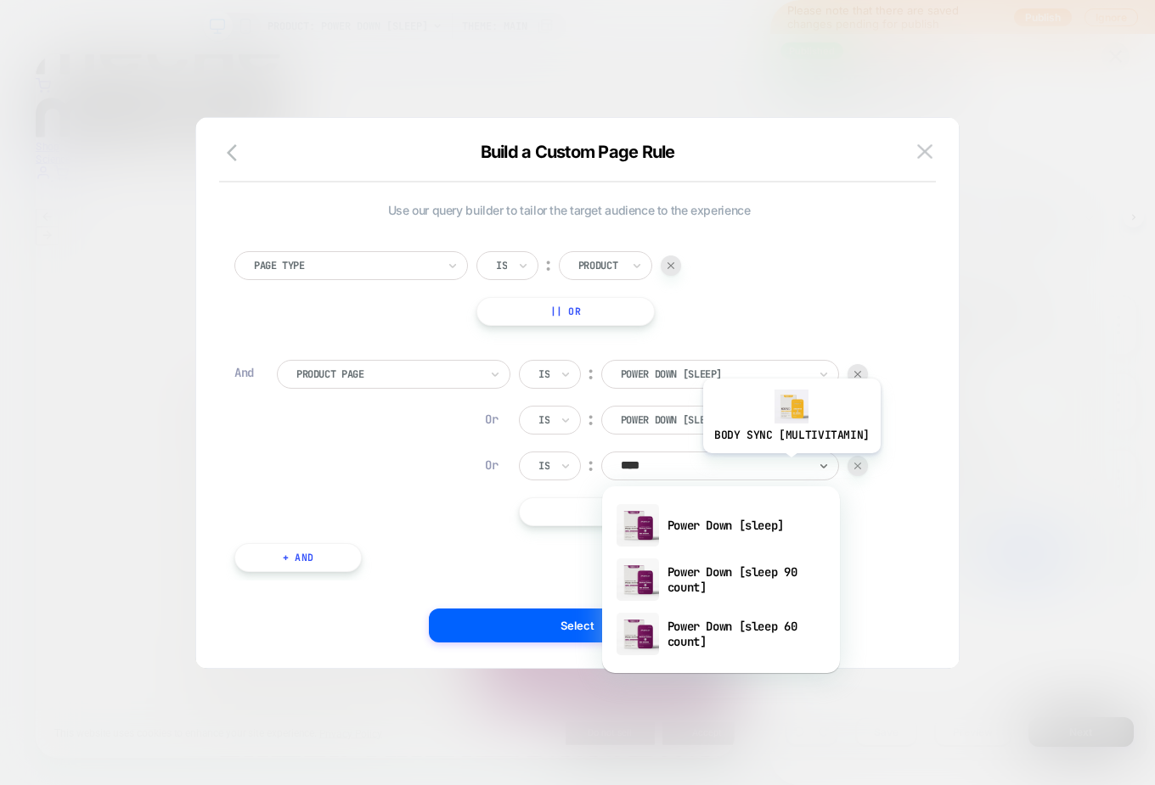
type input "*****"
click at [745, 570] on div "Power Down [sleep 90 count]" at bounding box center [720, 580] width 221 height 54
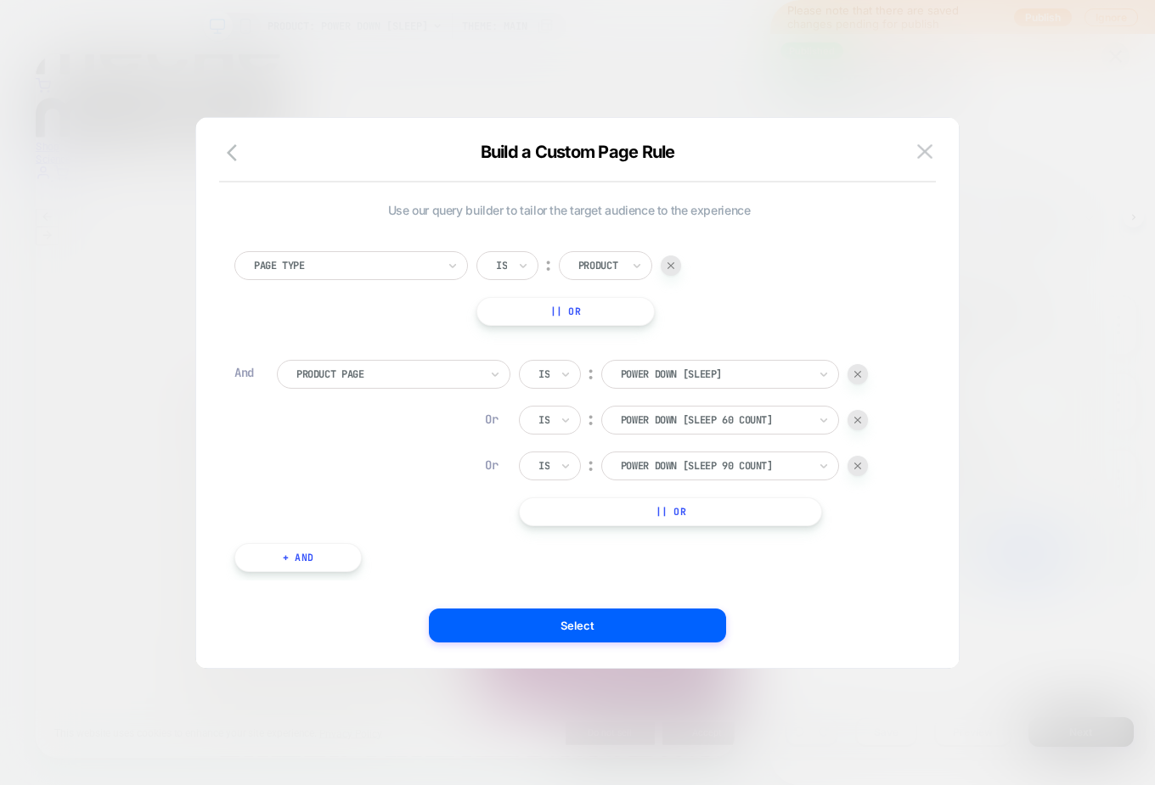
click at [588, 598] on button "Select" at bounding box center [577, 626] width 297 height 34
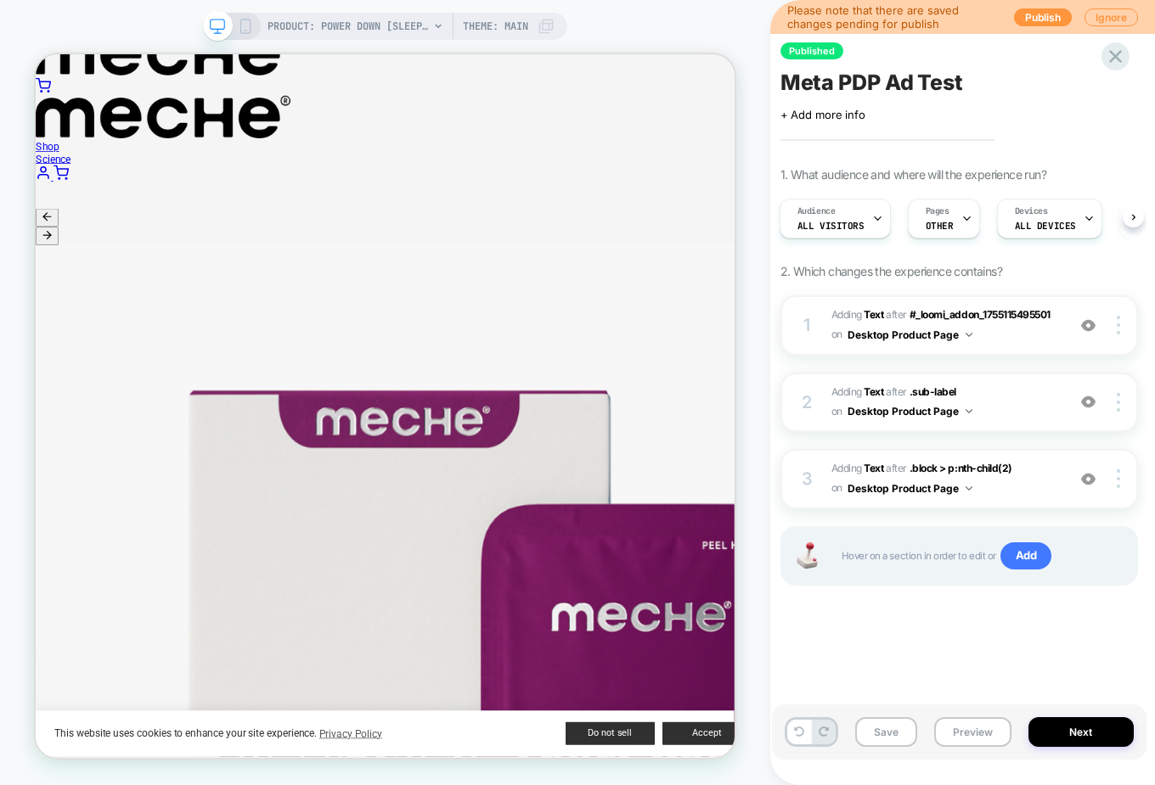
scroll to position [0, 2]
click at [891, 598] on button "Save" at bounding box center [886, 732] width 62 height 30
click at [822, 77] on span "Meta PDP Ad Test" at bounding box center [871, 82] width 183 height 25
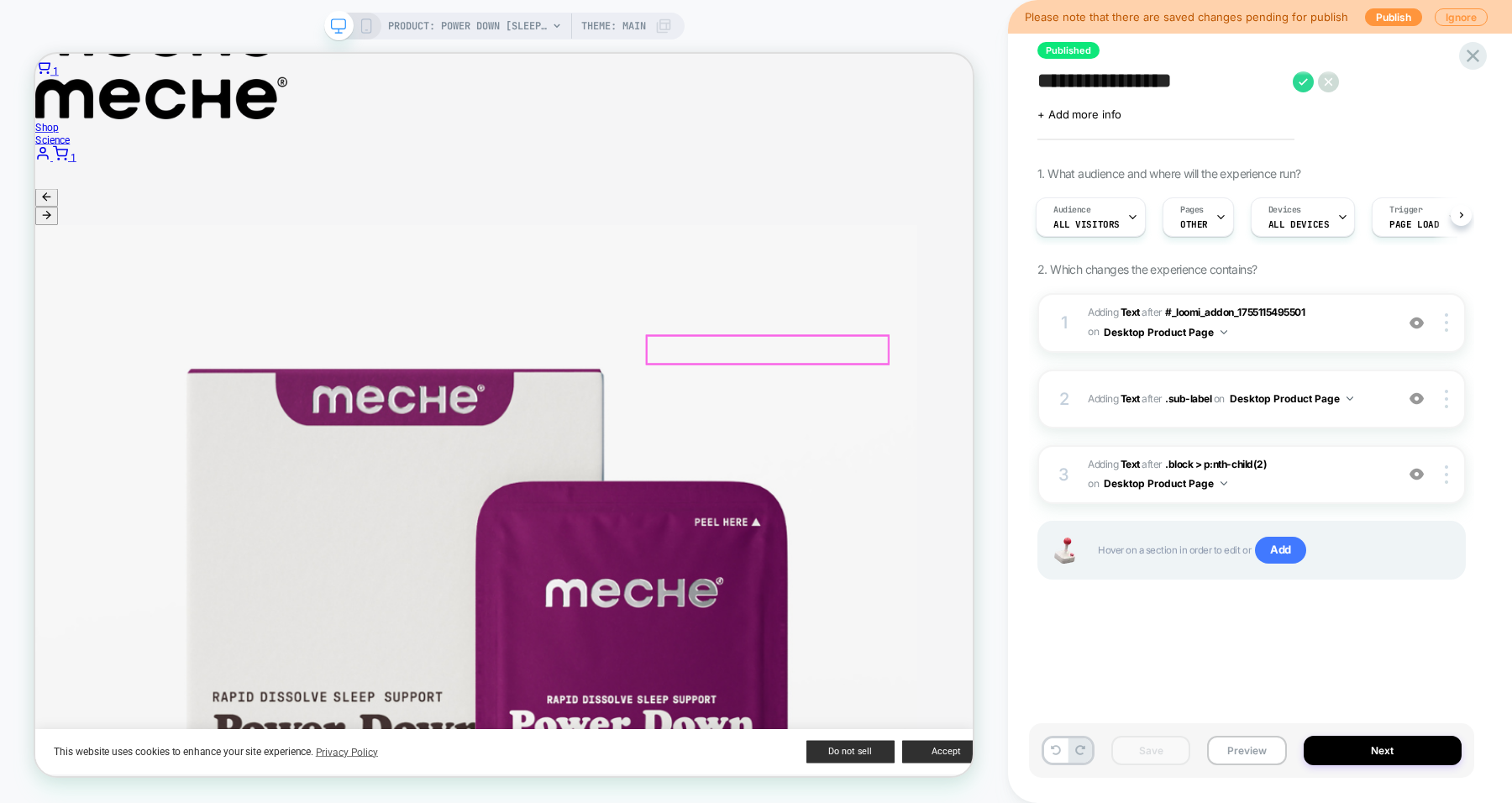
scroll to position [142, 0]
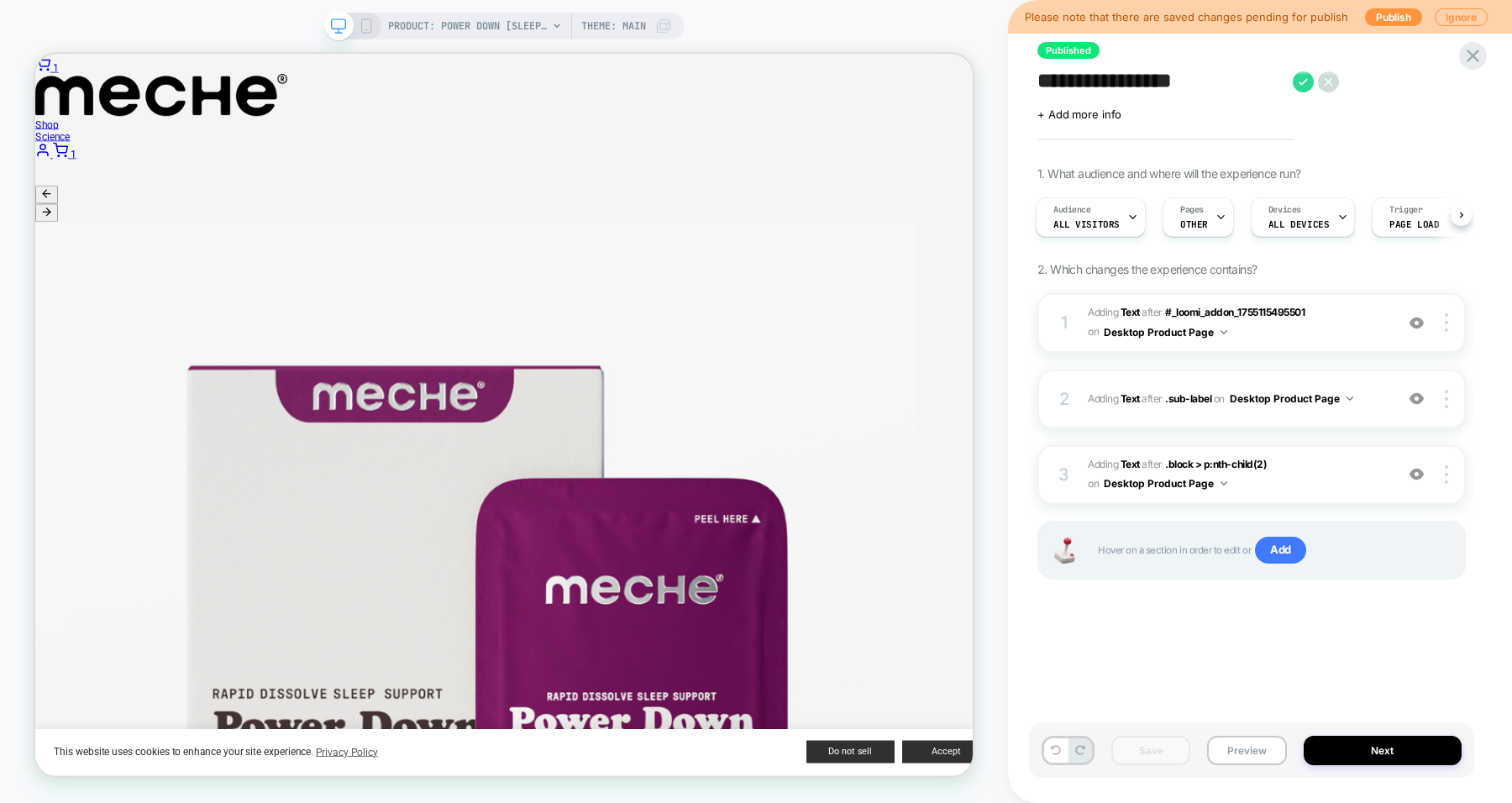
click at [913, 324] on div at bounding box center [1449, 322] width 32 height 19
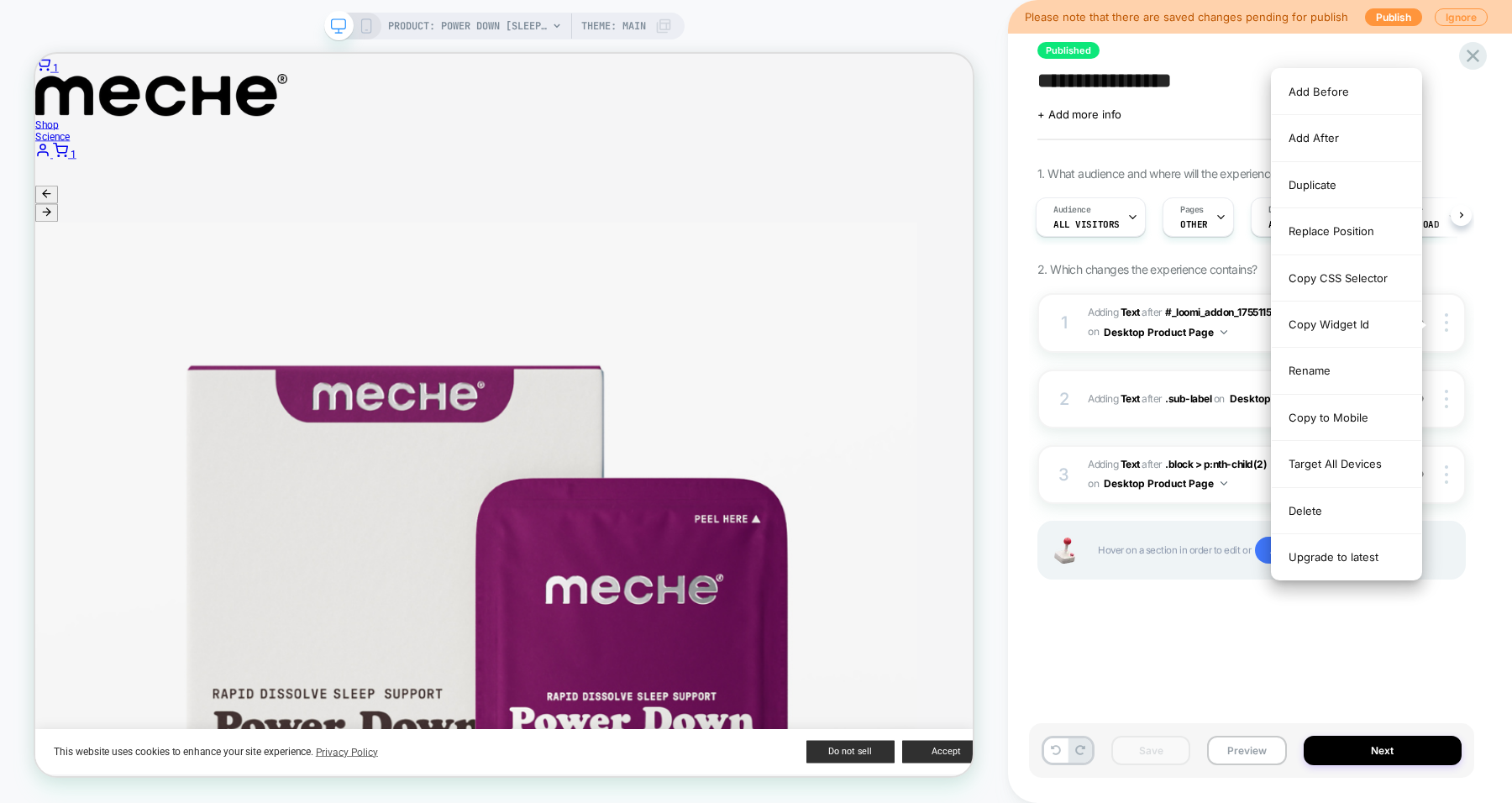
click at [913, 229] on div "Replace Position" at bounding box center [1346, 231] width 149 height 46
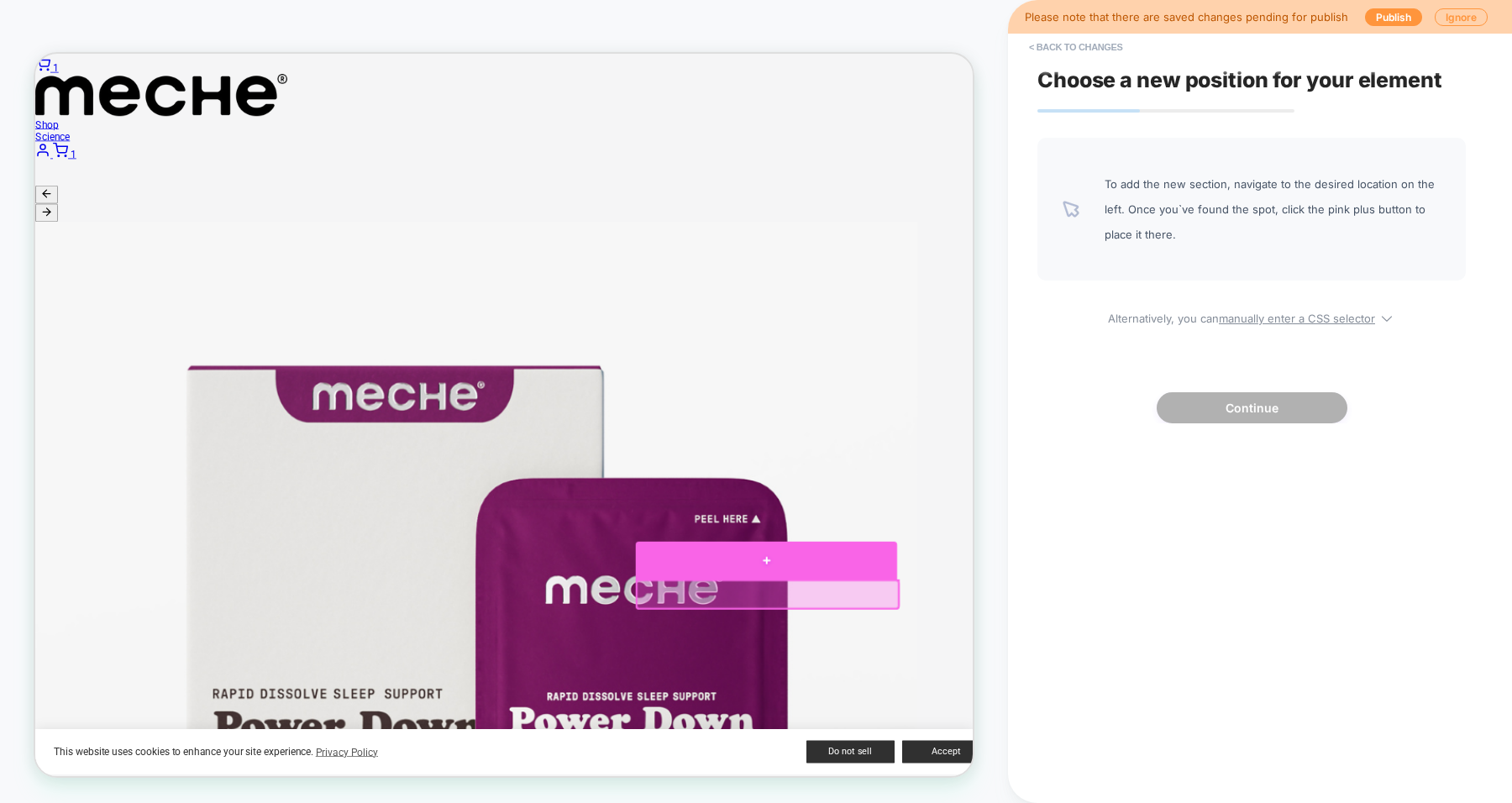
click at [913, 591] on div at bounding box center [1010, 729] width 348 height 50
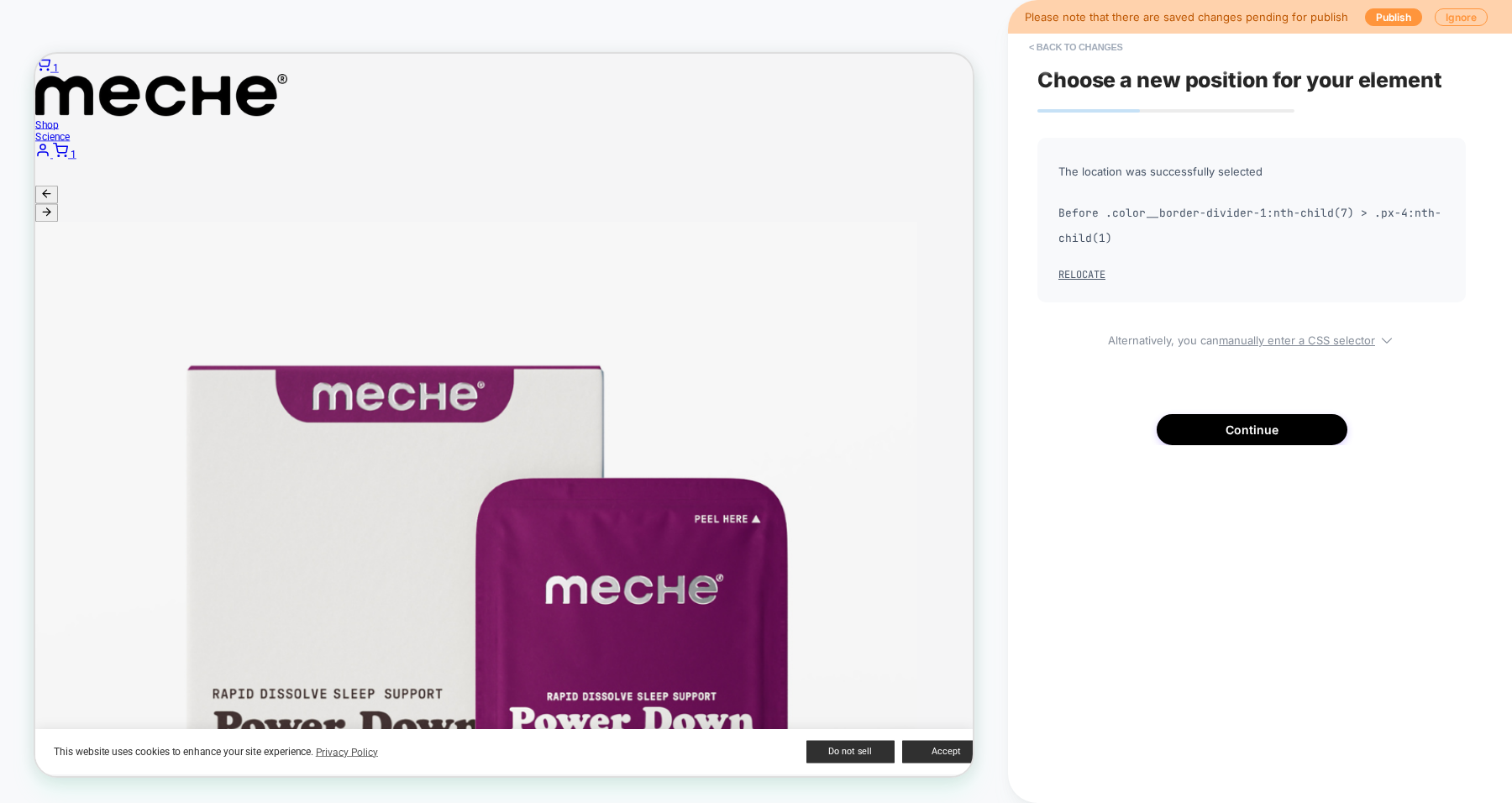
click at [913, 419] on button "Continue" at bounding box center [1252, 429] width 191 height 31
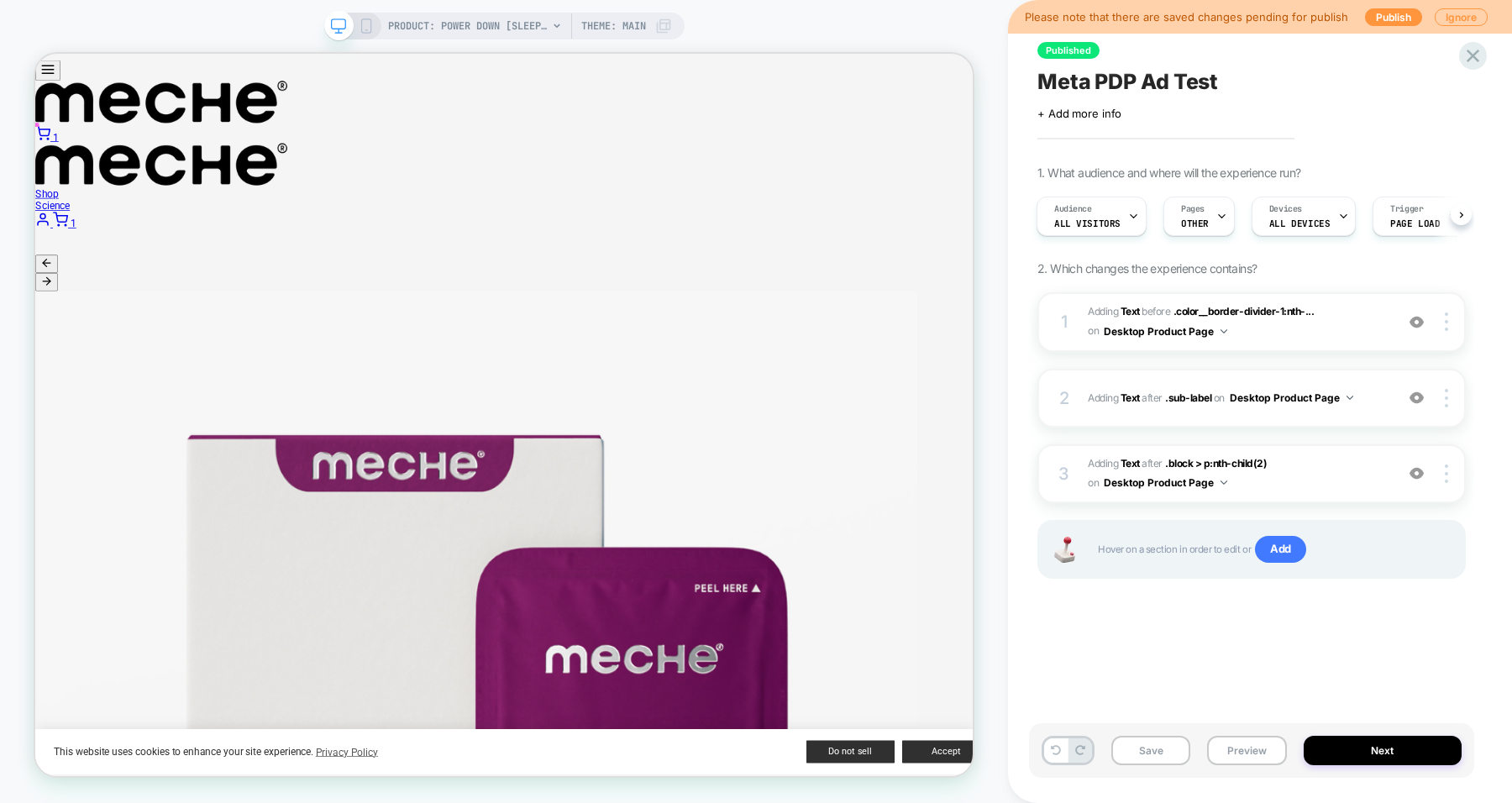
scroll to position [48, 0]
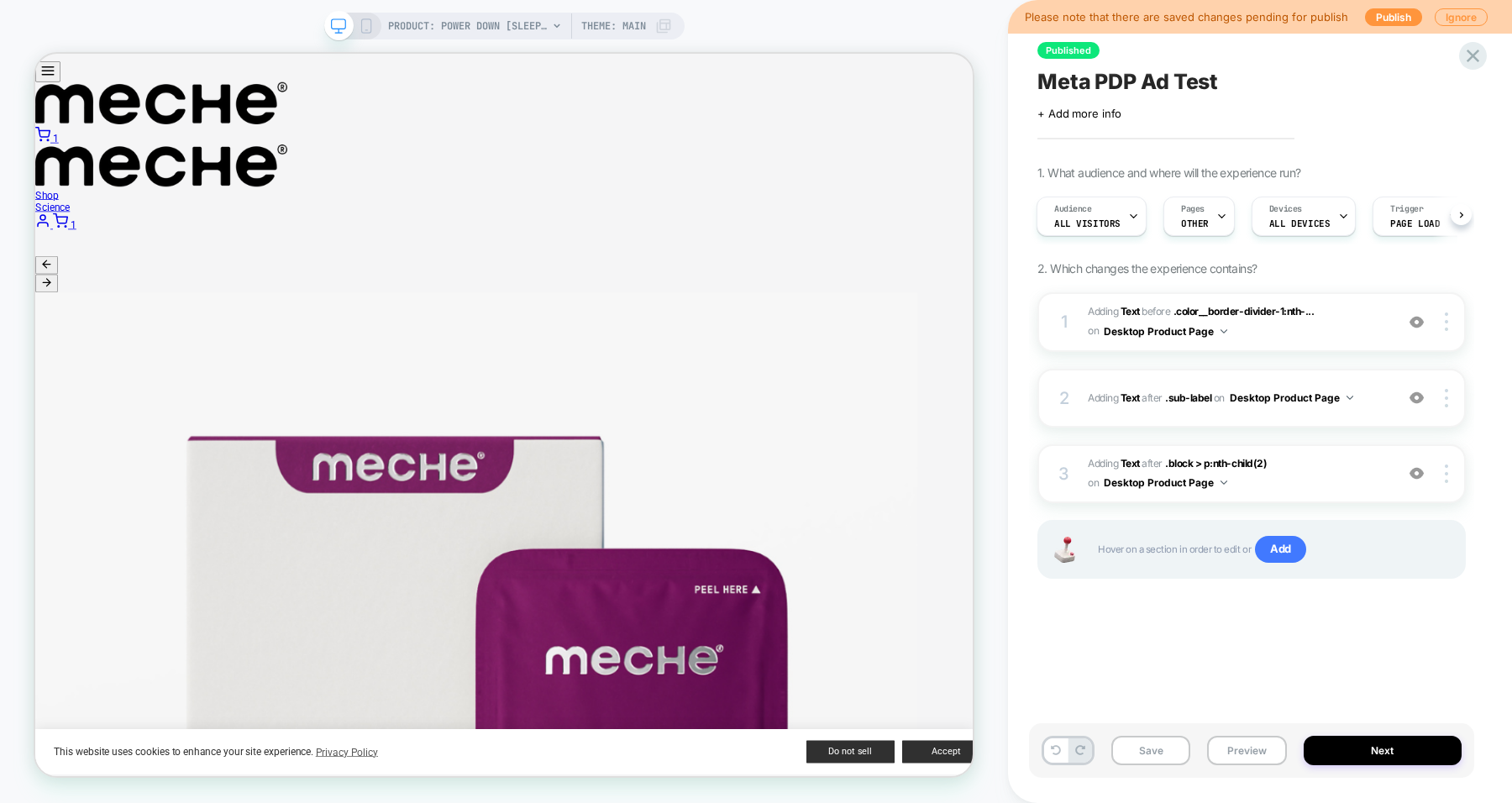
click at [913, 591] on button "Save" at bounding box center [1151, 751] width 79 height 30
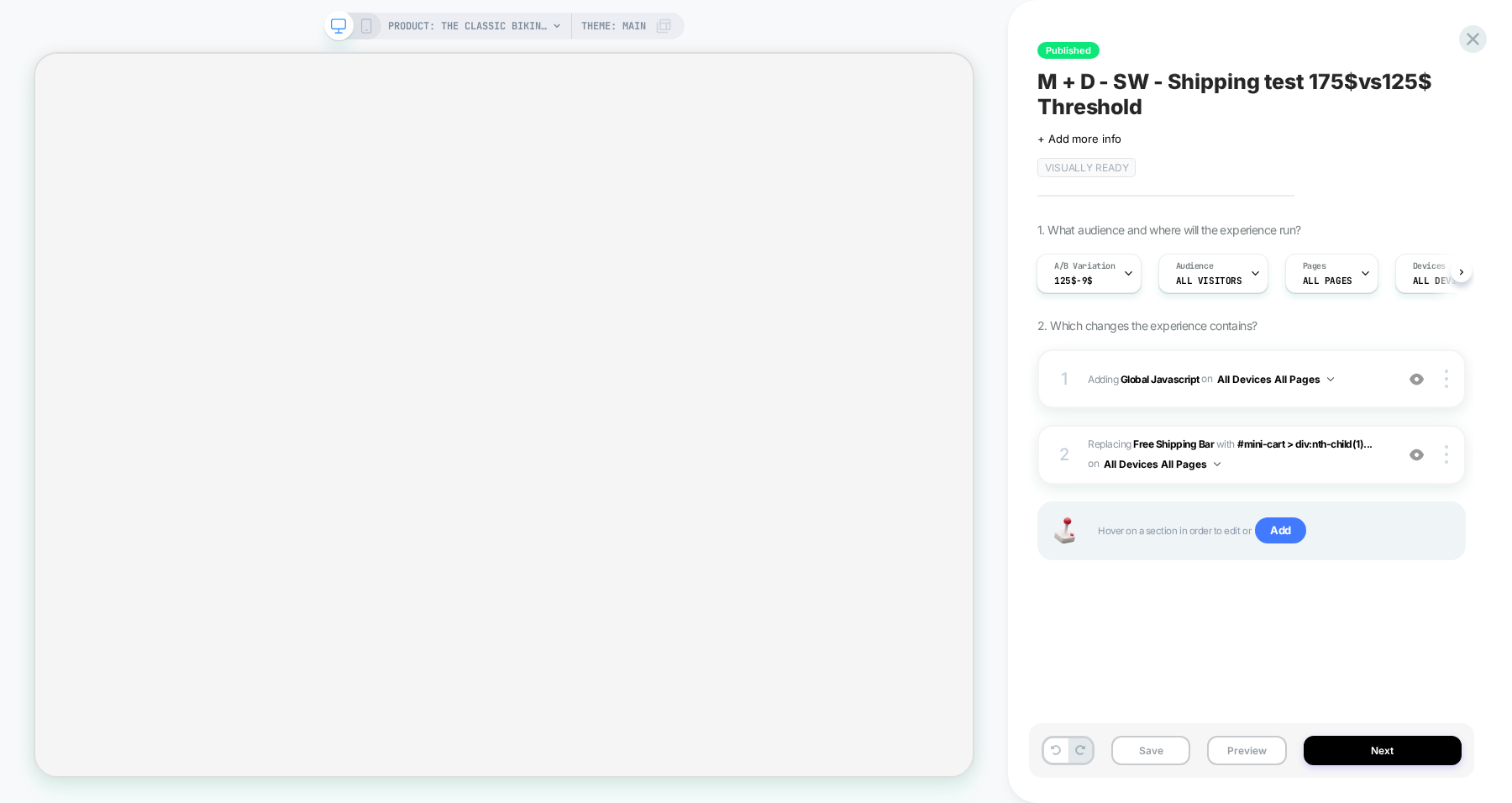
scroll to position [0, 2]
click at [1468, 41] on icon at bounding box center [1472, 39] width 23 height 23
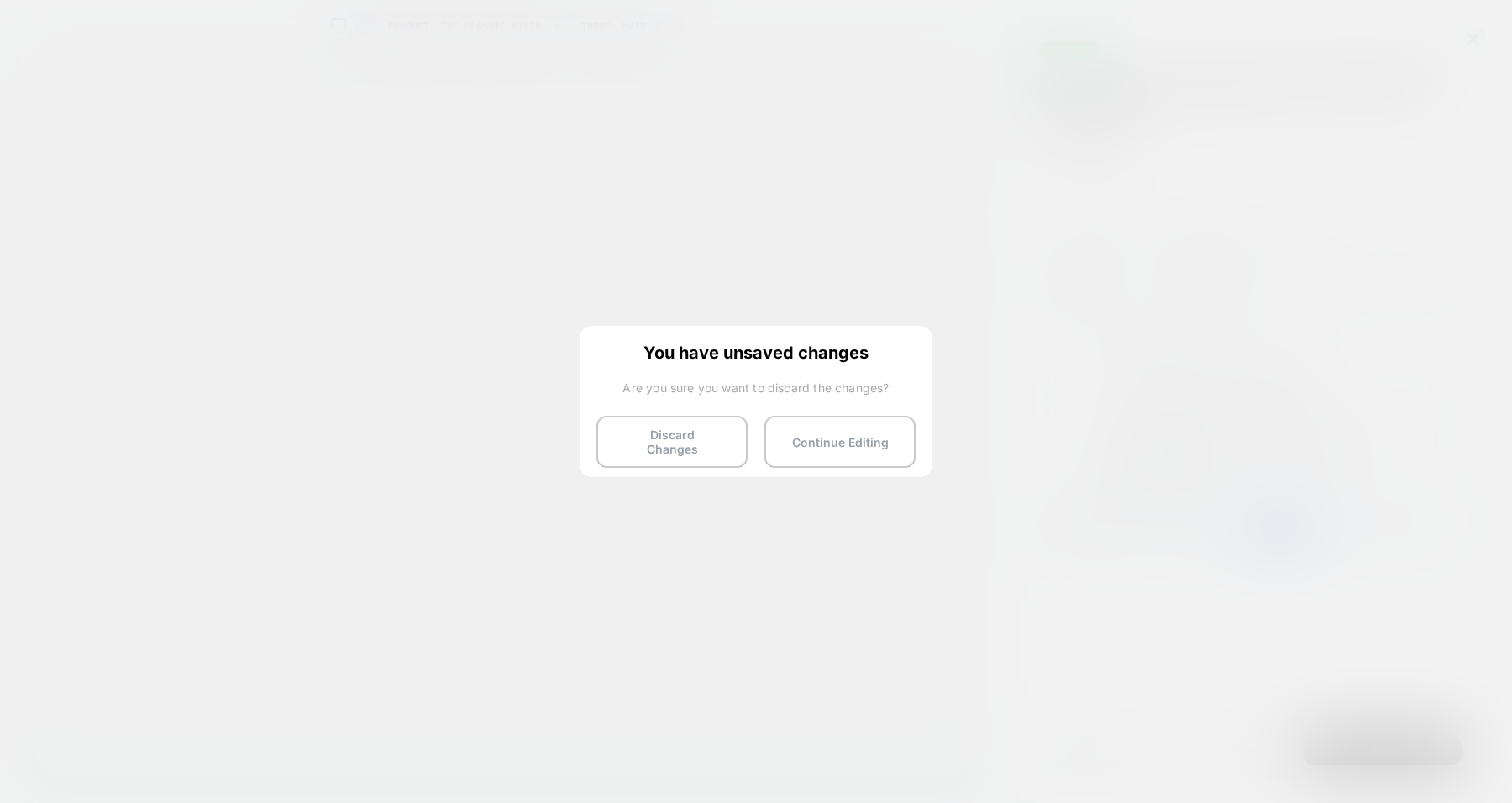
click at [709, 429] on button "Discard Changes" at bounding box center [672, 441] width 151 height 52
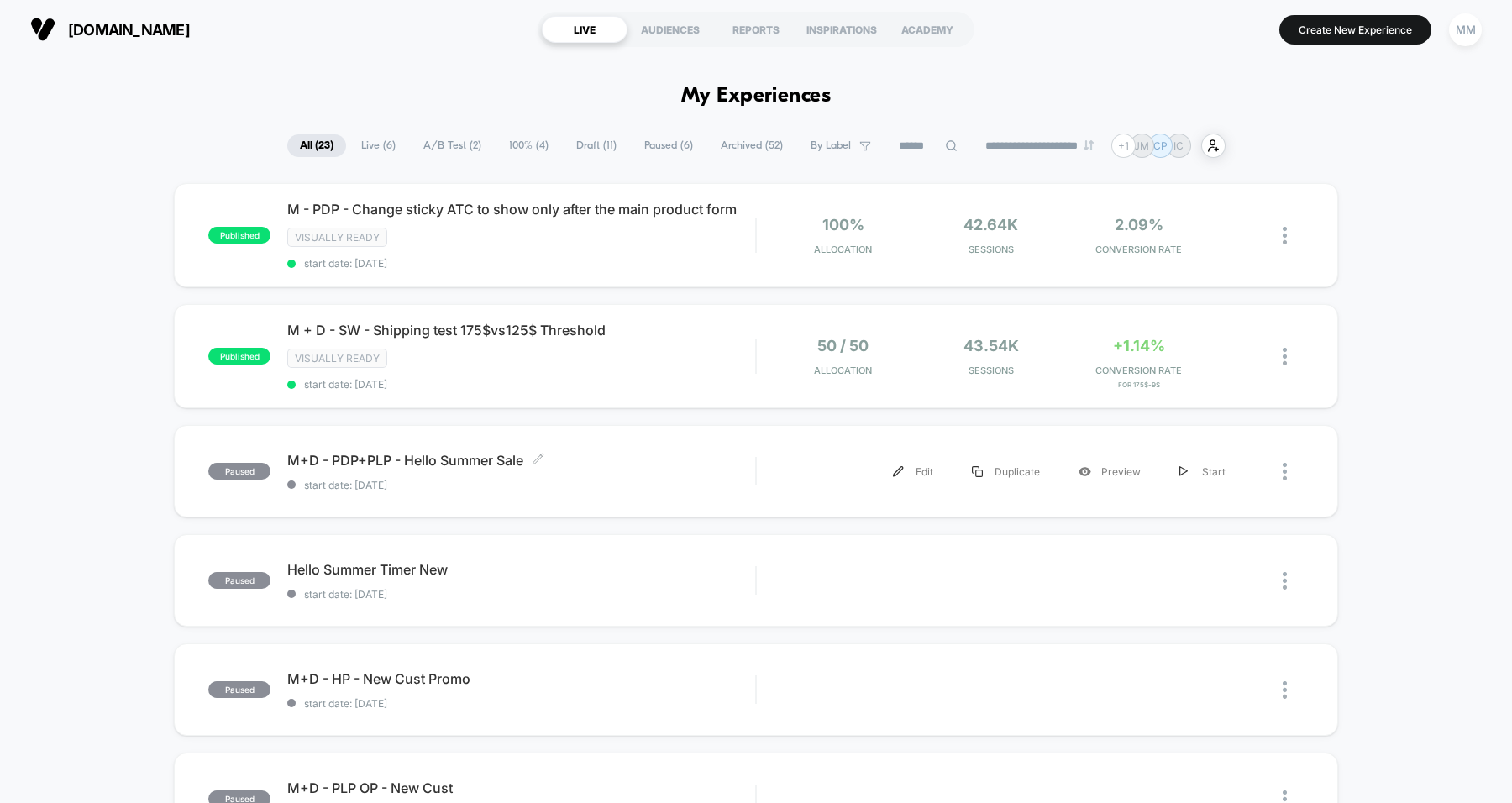
click at [659, 483] on div "M+D - PDP+PLP - Hello Summer Sale Click to edit experience details Click to edi…" at bounding box center [520, 472] width 468 height 40
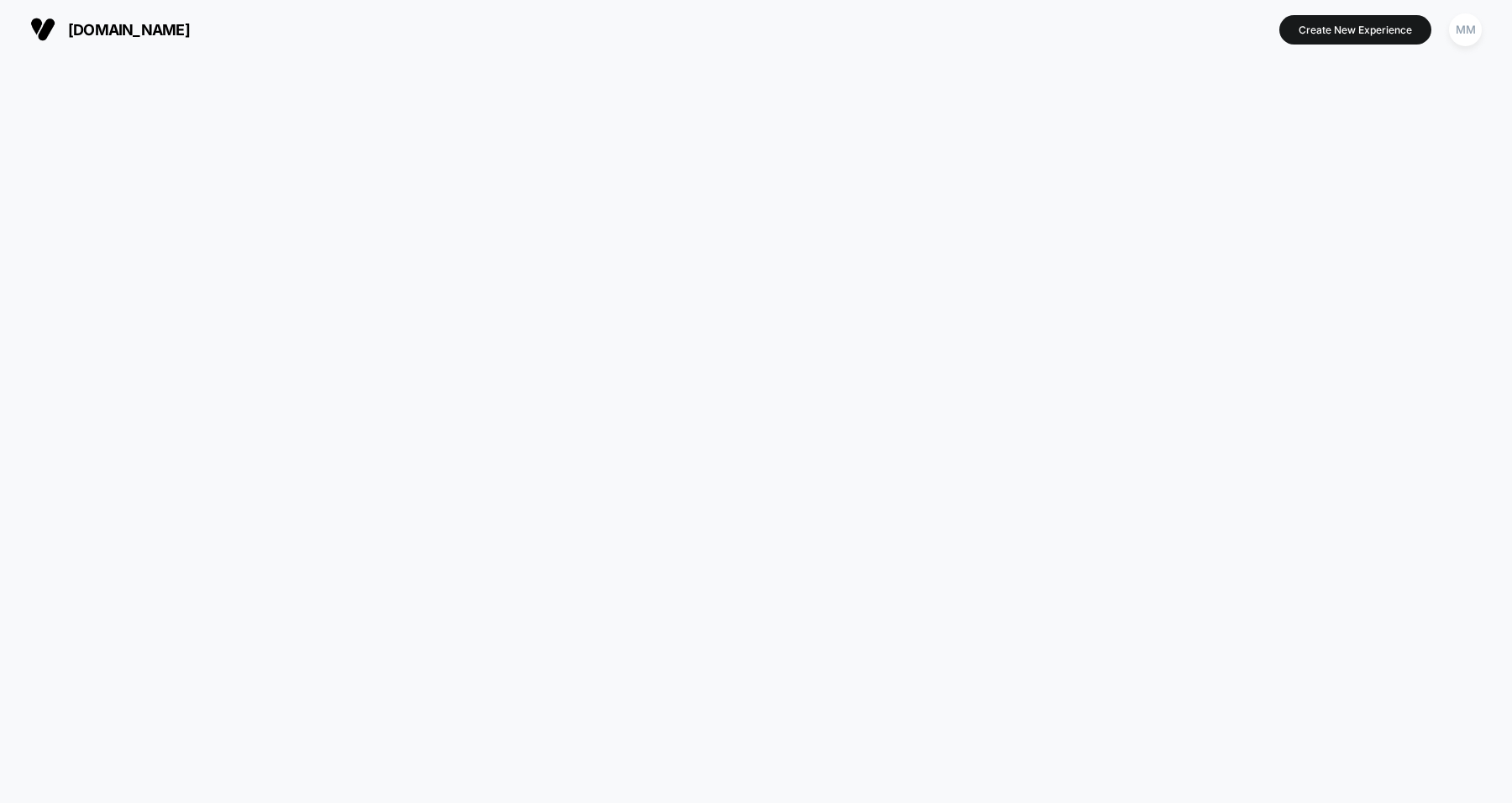
click at [527, 208] on html "[DOMAIN_NAME] Create New Experience MM [DOMAIN_NAME] Navigated to [DOMAIN_NAME]…" at bounding box center [756, 402] width 1512 height 803
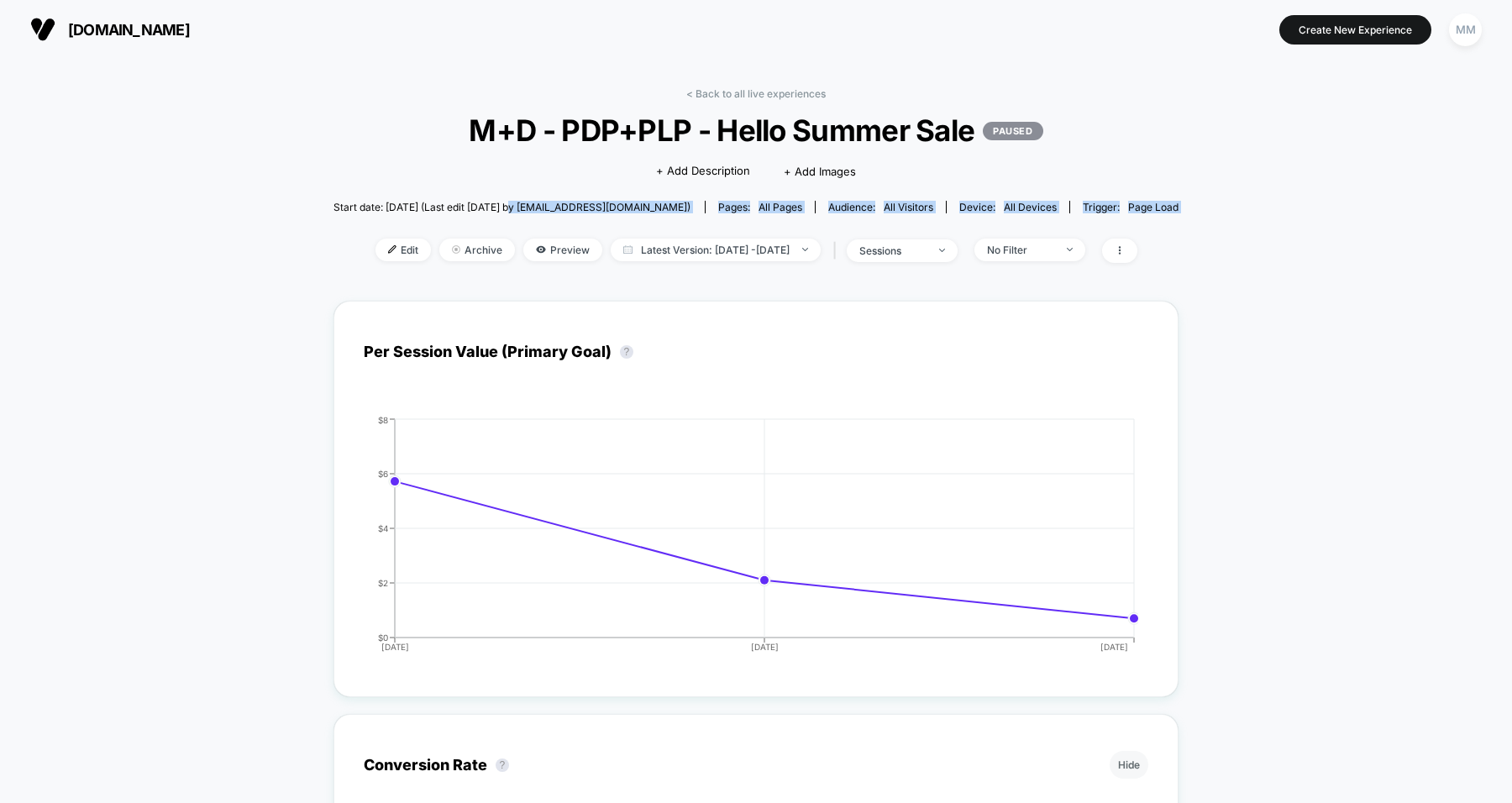
click at [395, 134] on span "M+D - PDP+PLP - Hello Summer Sale PAUSED" at bounding box center [755, 131] width 761 height 36
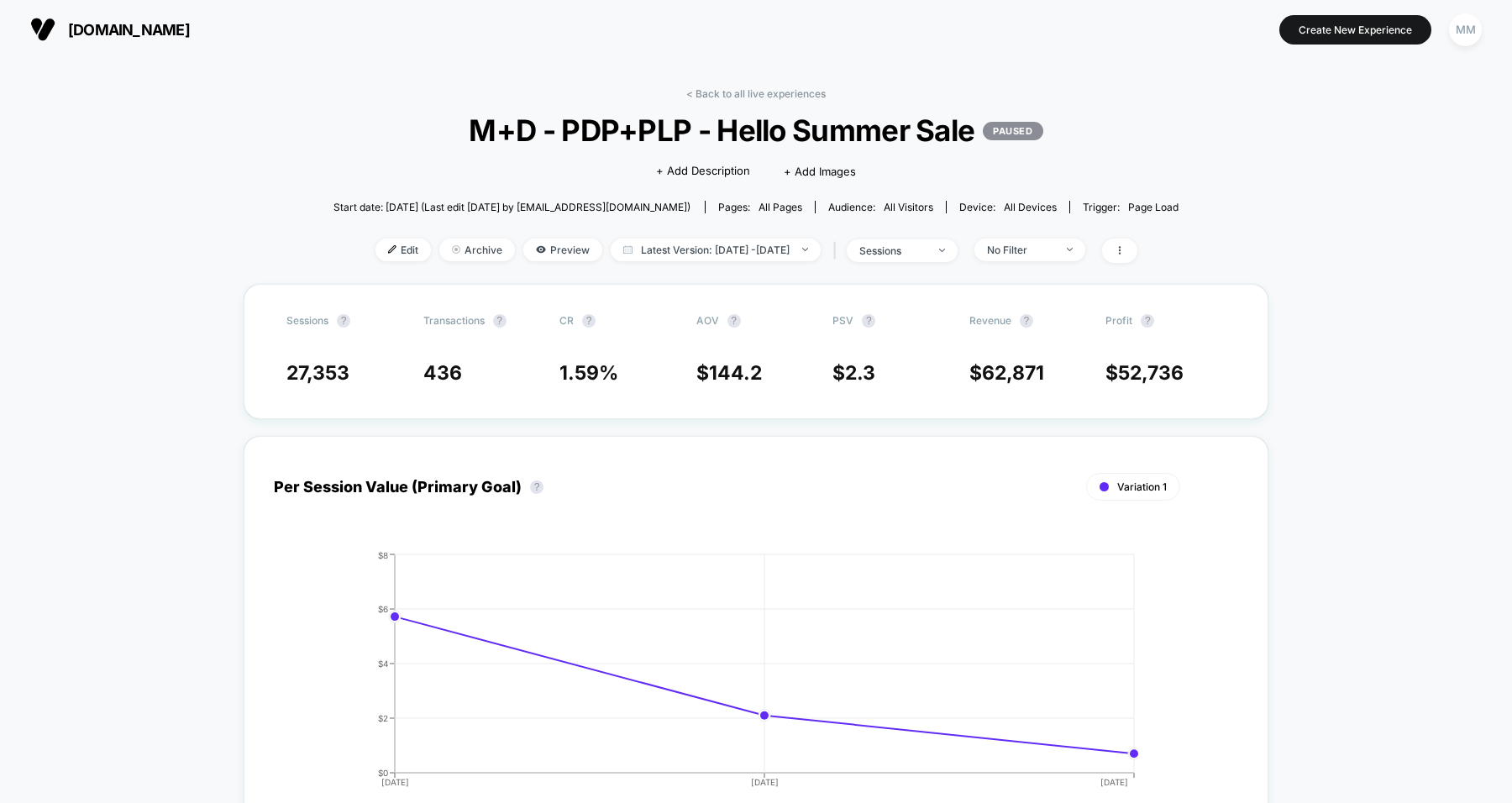
click at [386, 250] on span "Edit" at bounding box center [403, 249] width 55 height 23
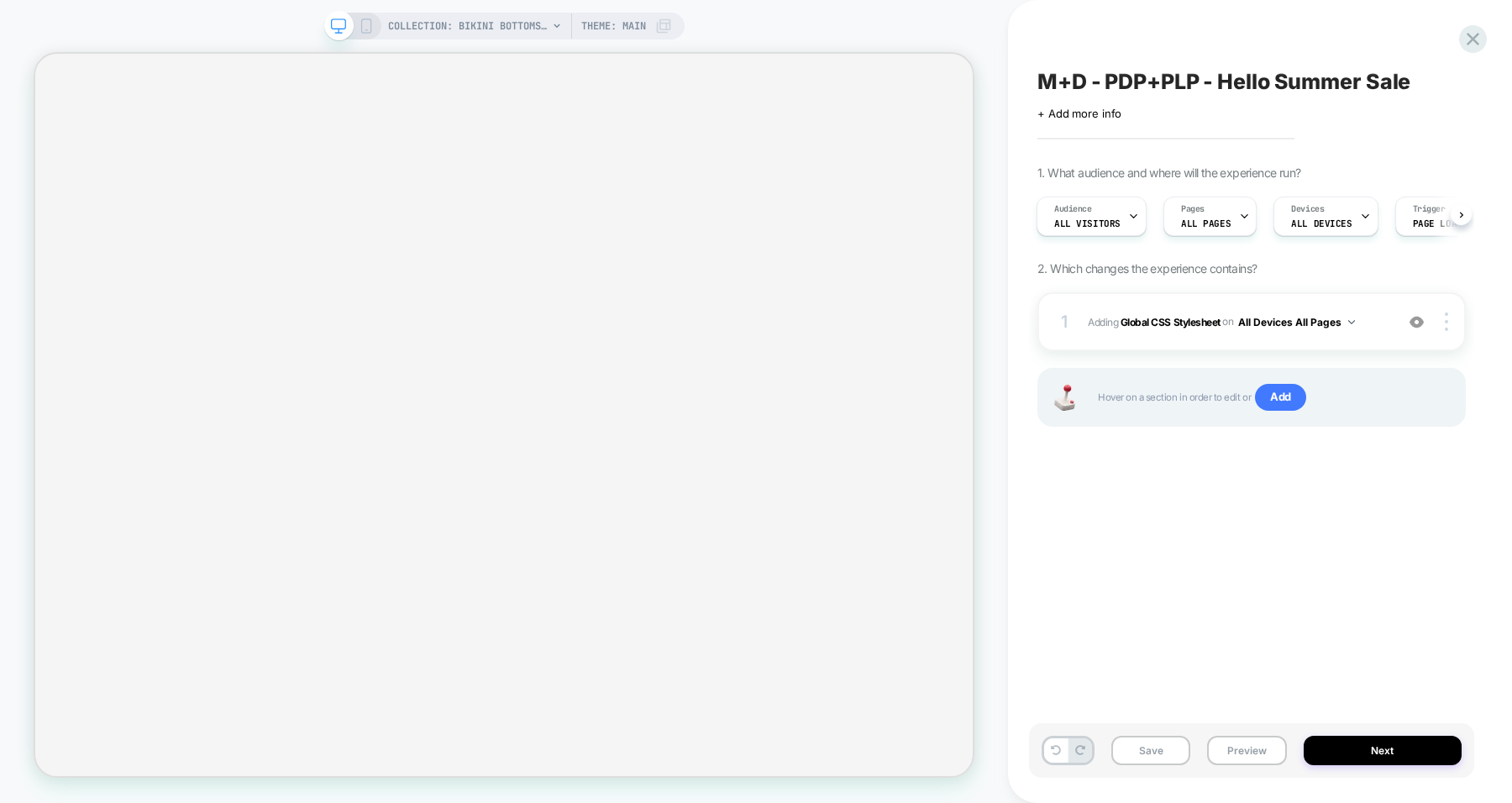
scroll to position [0, 2]
click at [1173, 317] on b "Global CSS Stylesheet" at bounding box center [1170, 320] width 100 height 13
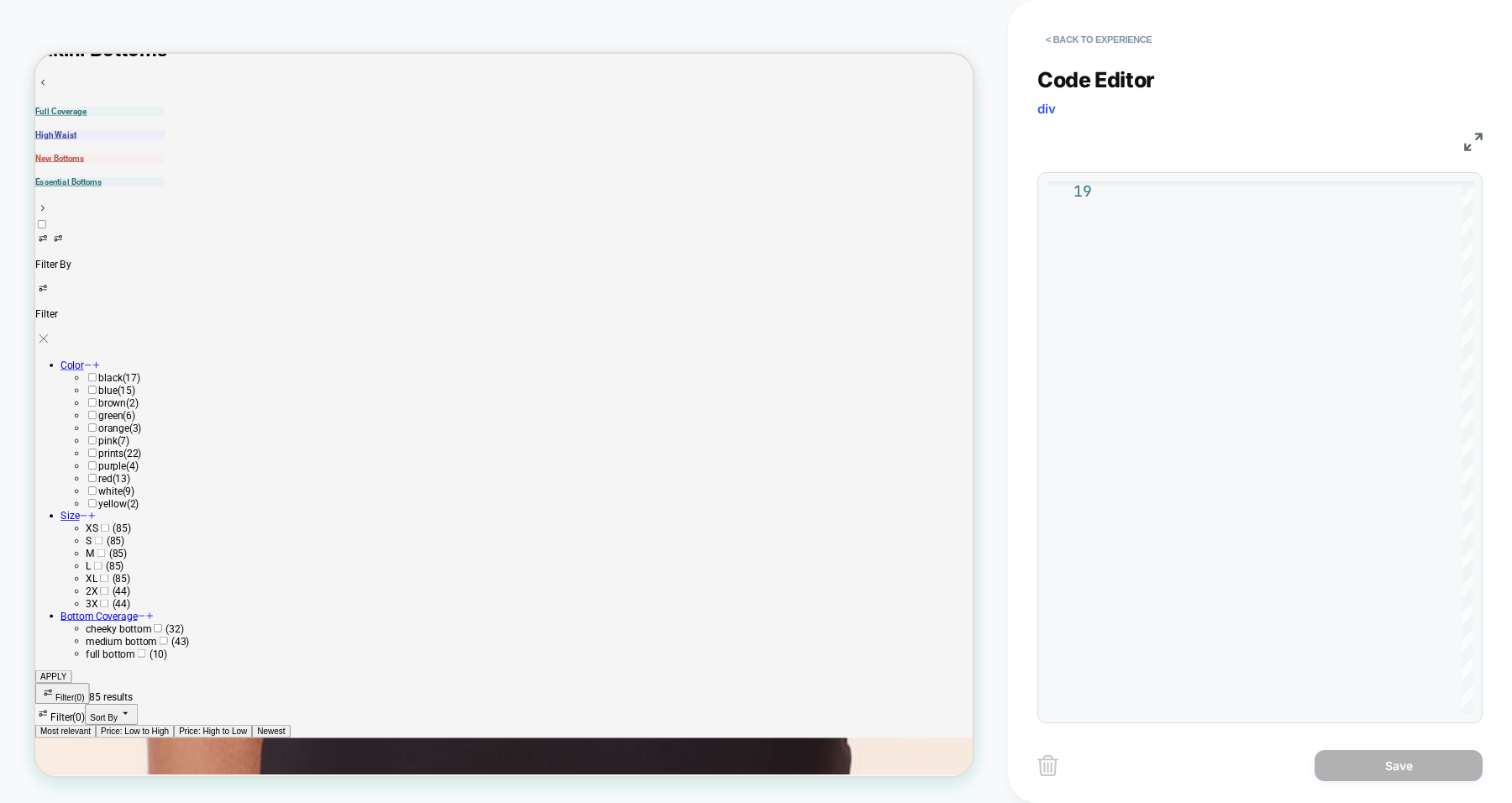
scroll to position [1428, 0]
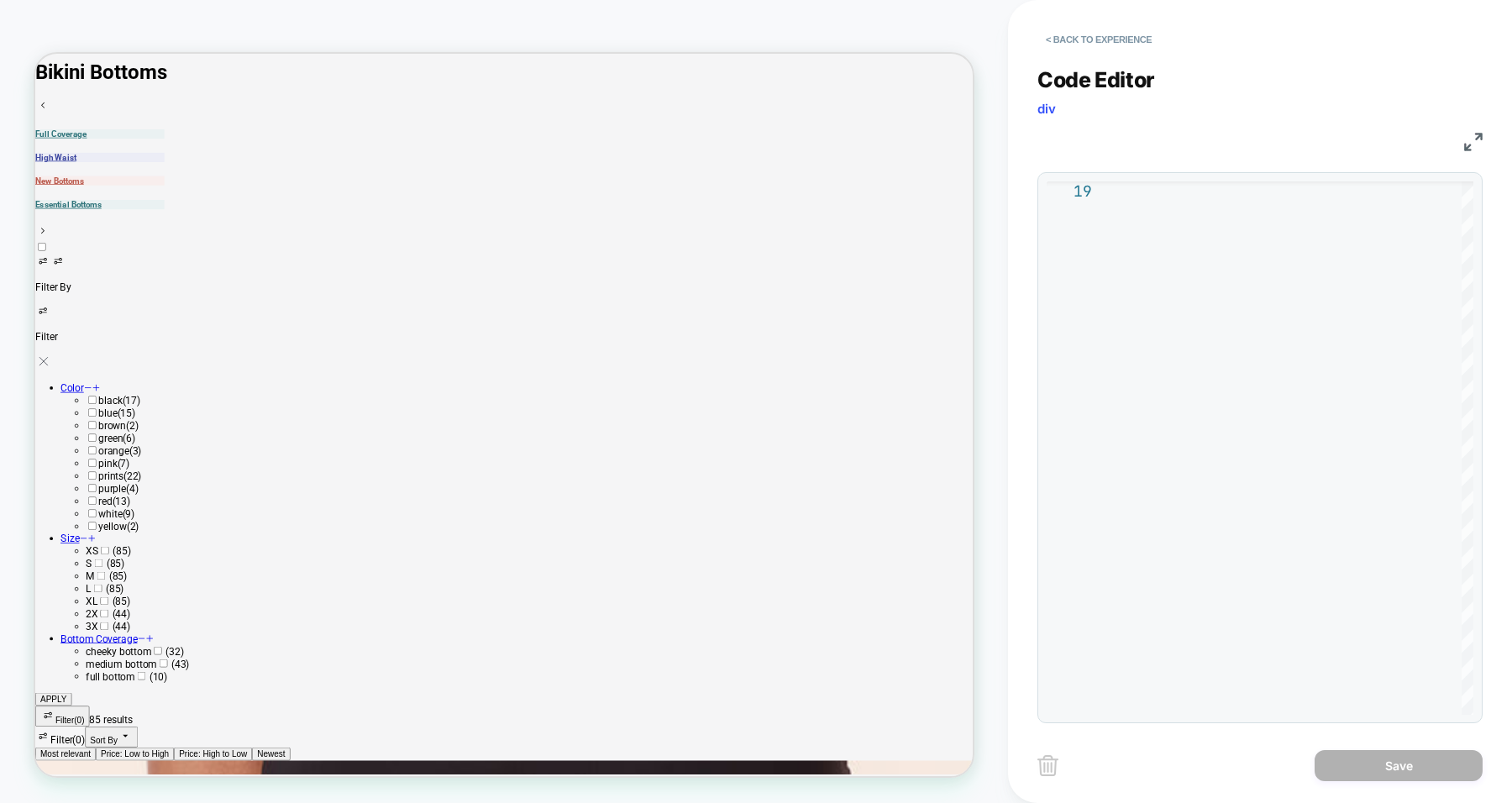
click at [1087, 36] on button "< Back to experience" at bounding box center [1098, 39] width 123 height 27
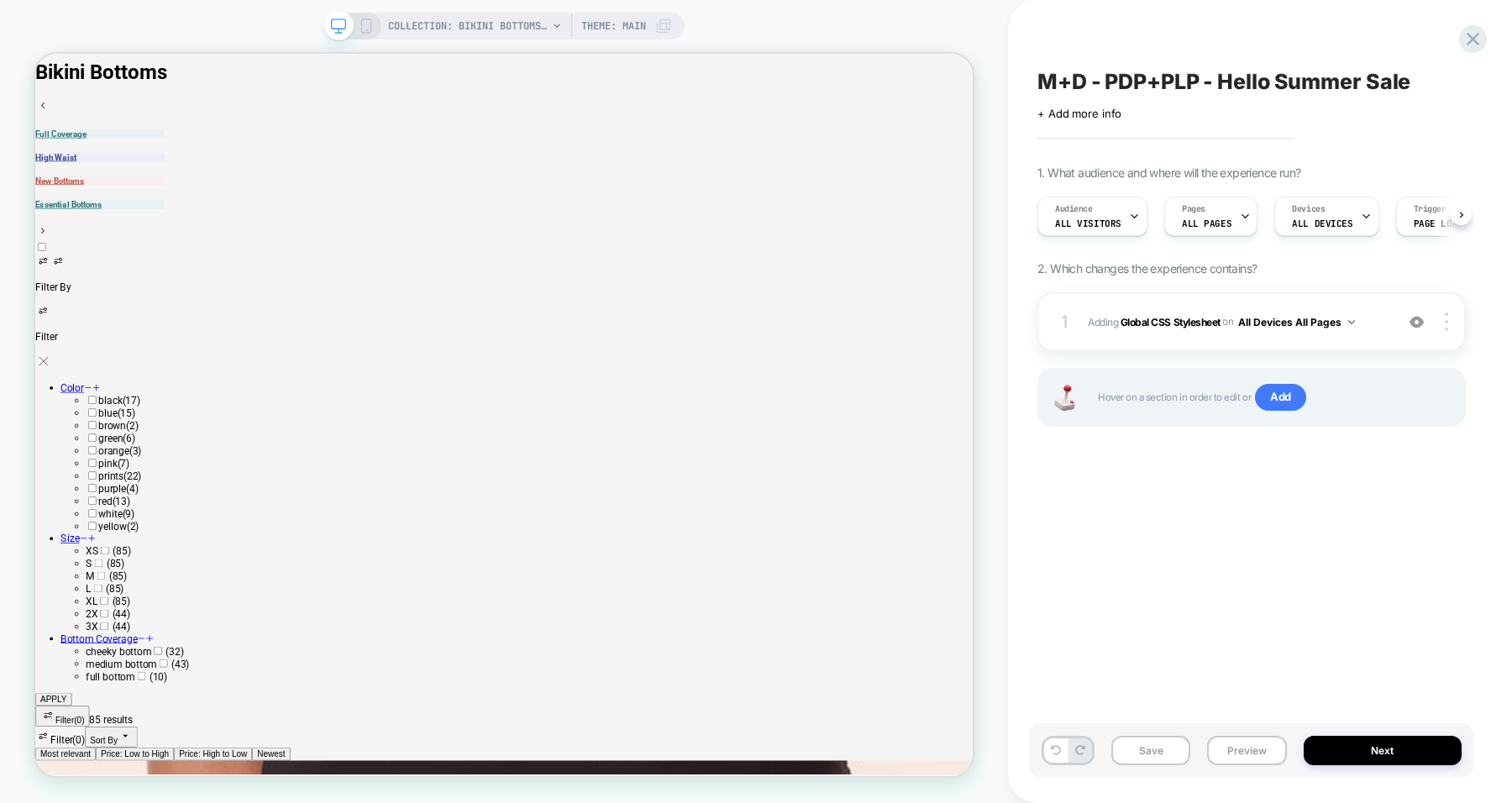
scroll to position [0, 1]
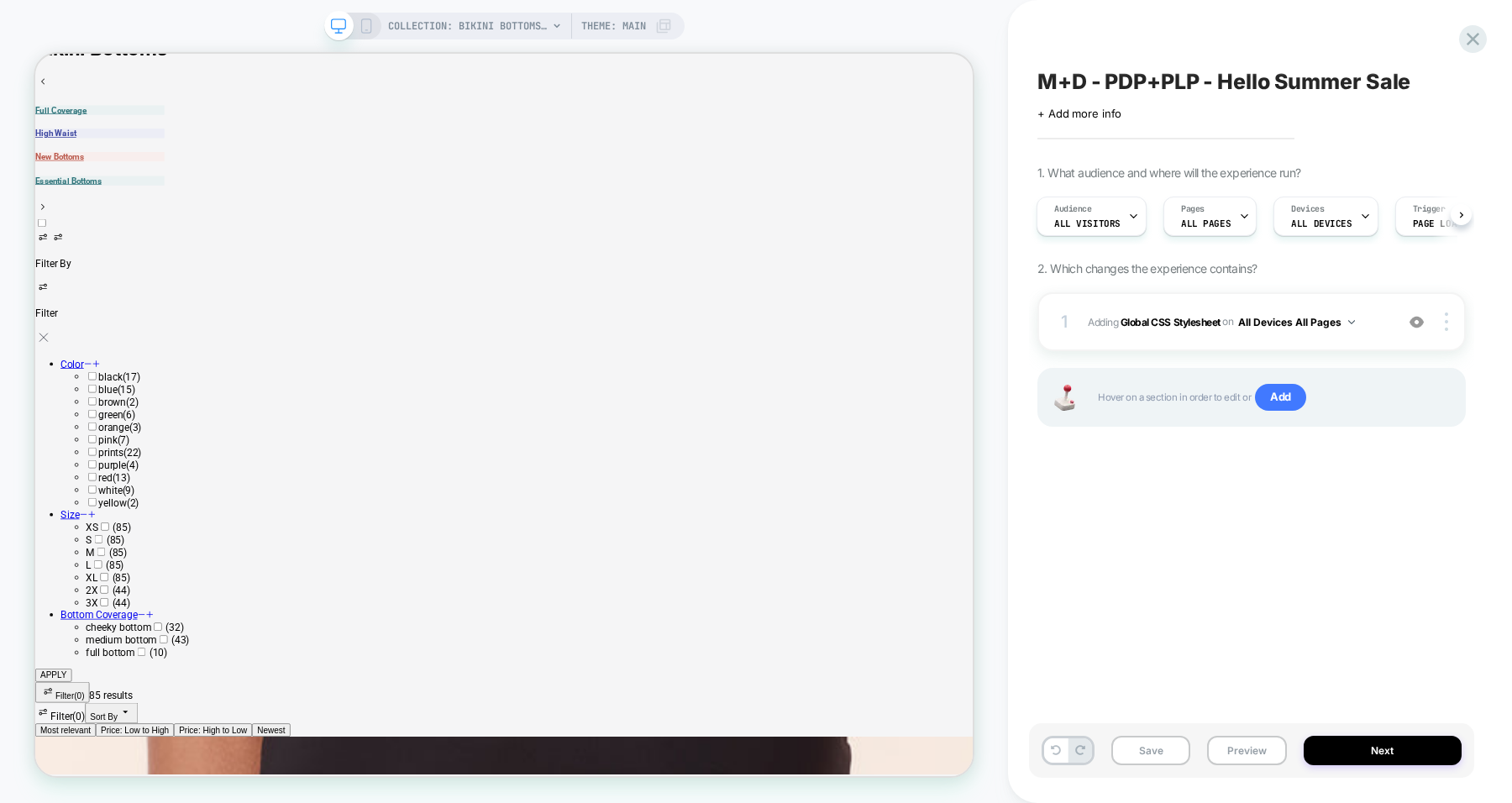
click at [1421, 317] on img at bounding box center [1416, 321] width 14 height 14
click at [1415, 321] on img at bounding box center [1416, 321] width 14 height 14
click at [1242, 745] on button "Preview" at bounding box center [1247, 751] width 79 height 30
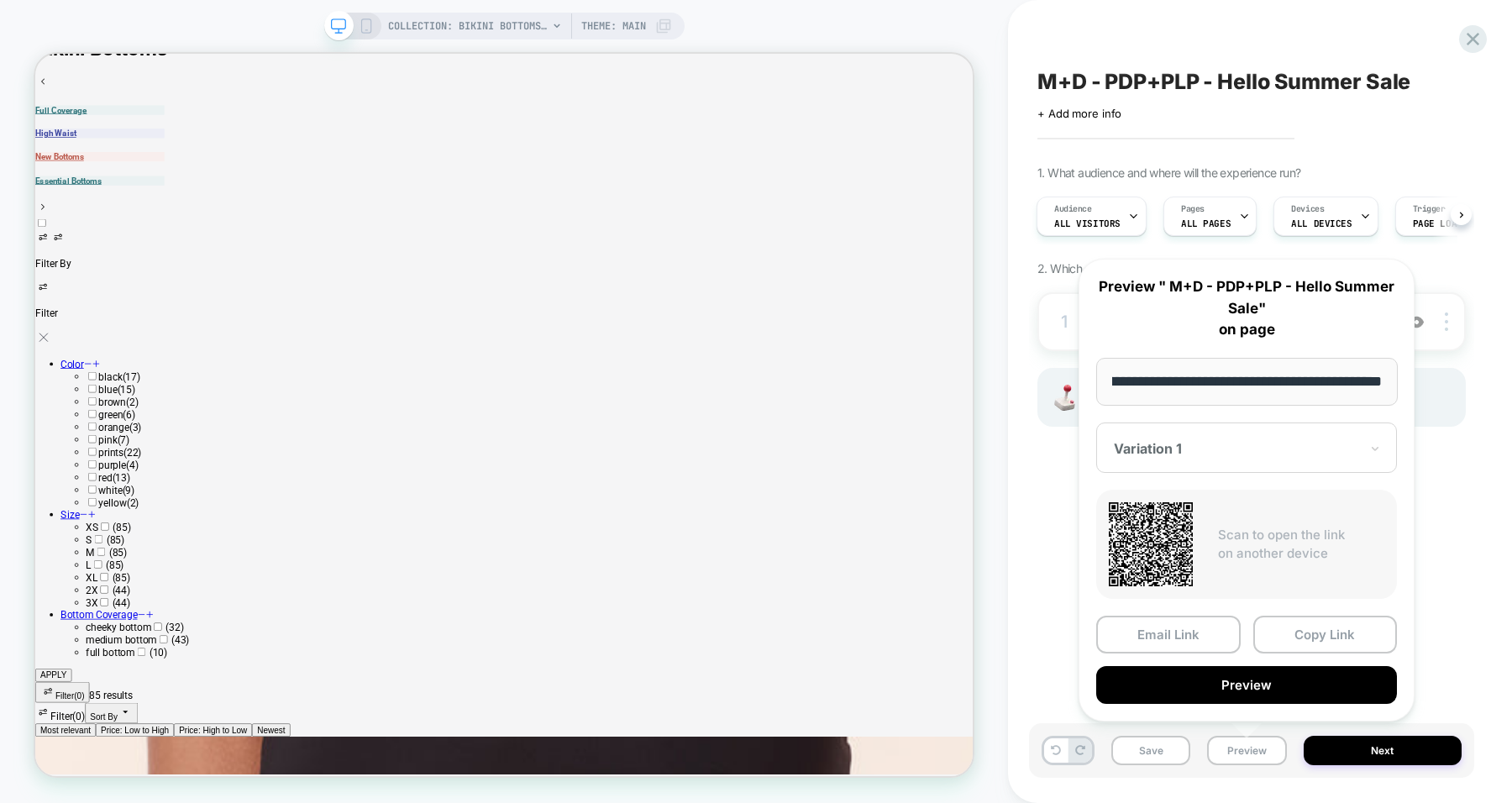
scroll to position [0, 0]
click at [1315, 625] on button "Copy Link" at bounding box center [1326, 634] width 144 height 38
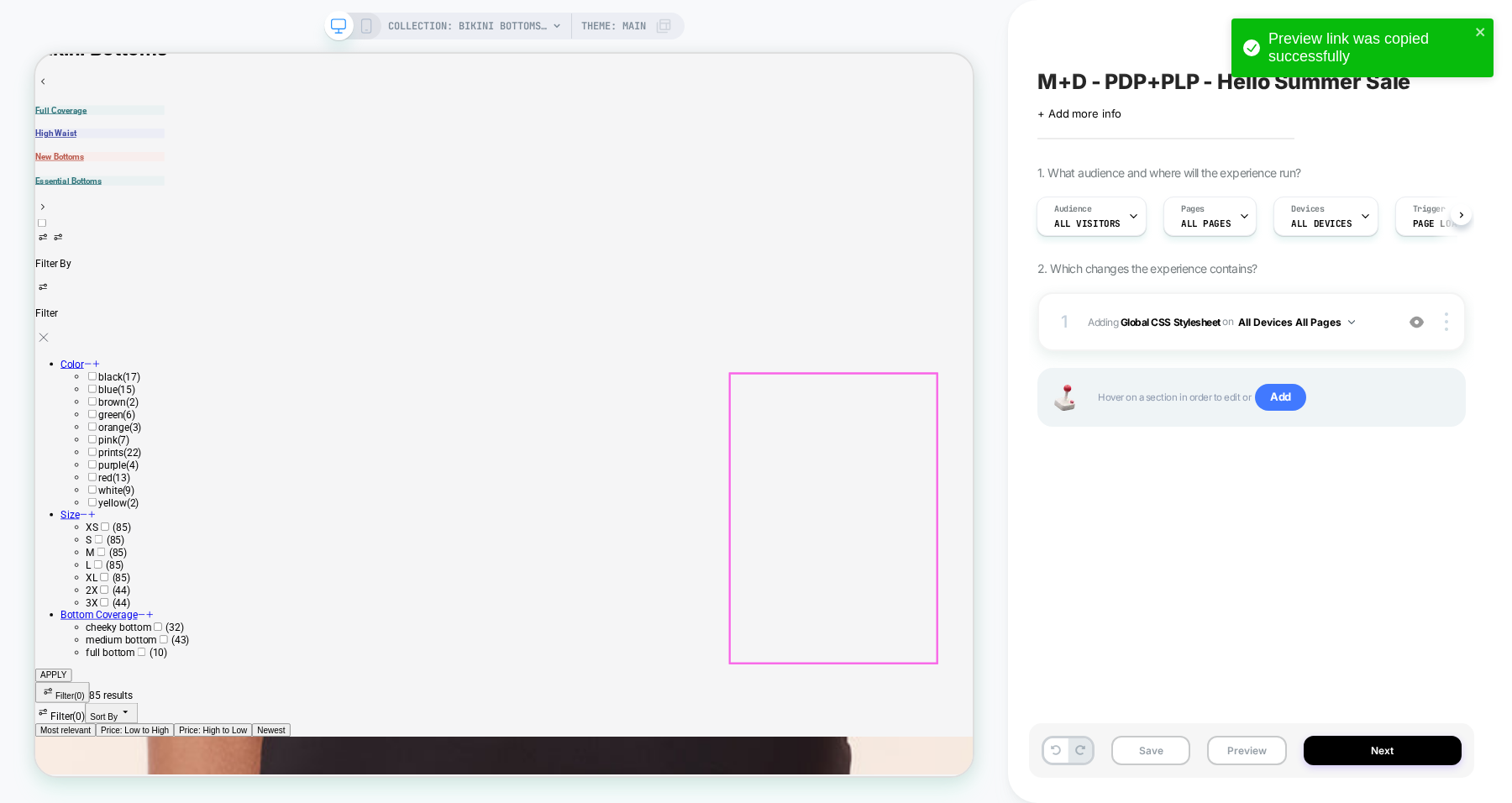
click at [1179, 325] on b "Global CSS Stylesheet" at bounding box center [1170, 320] width 100 height 13
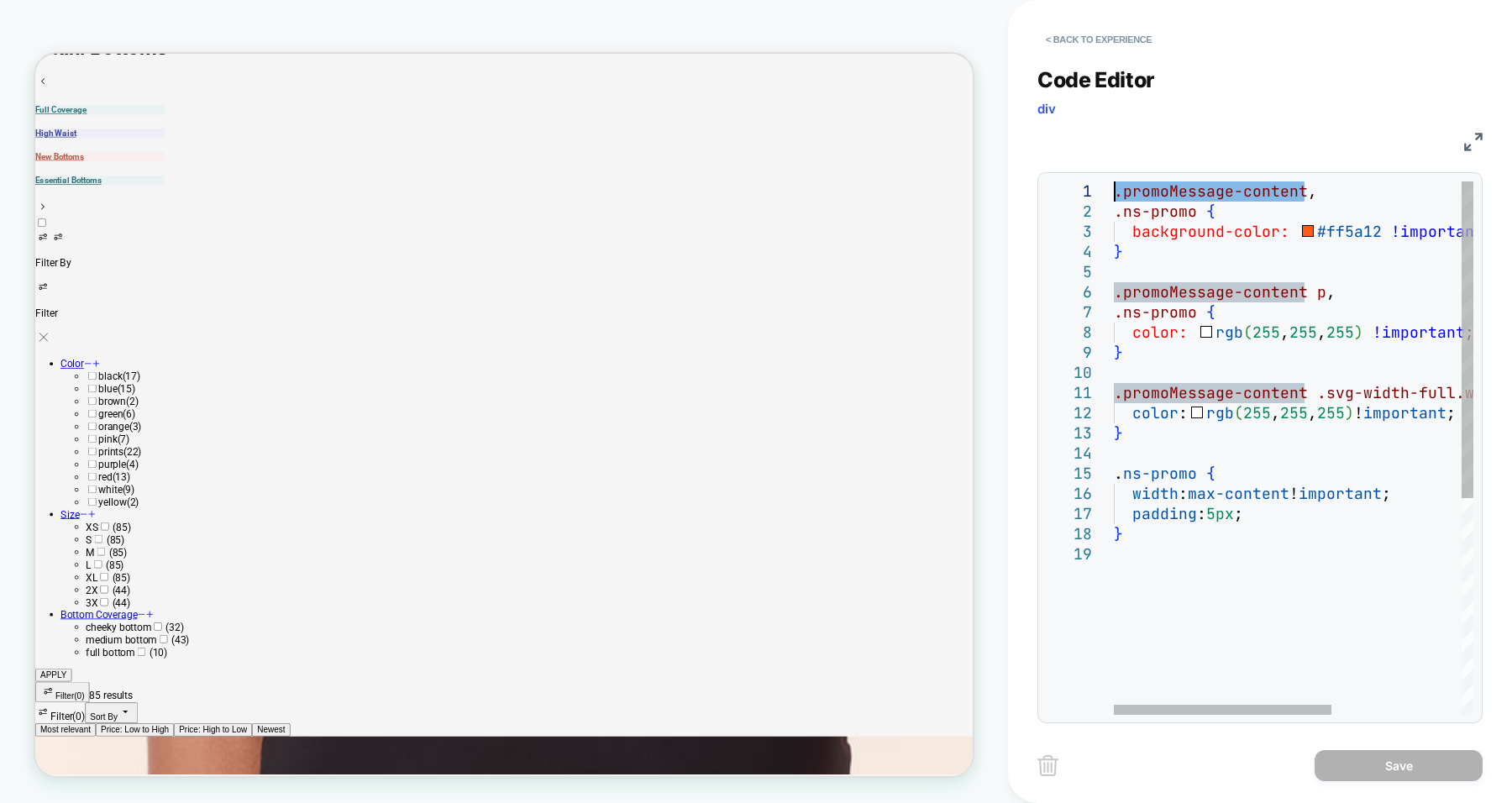
drag, startPoint x: 1306, startPoint y: 188, endPoint x: 1096, endPoint y: 195, distance: 210.1
click at [1114, 195] on div ".promoMessage-content , .ns-promo { background-color: #ff5a12 !important ; } .p…" at bounding box center [1401, 629] width 574 height 896
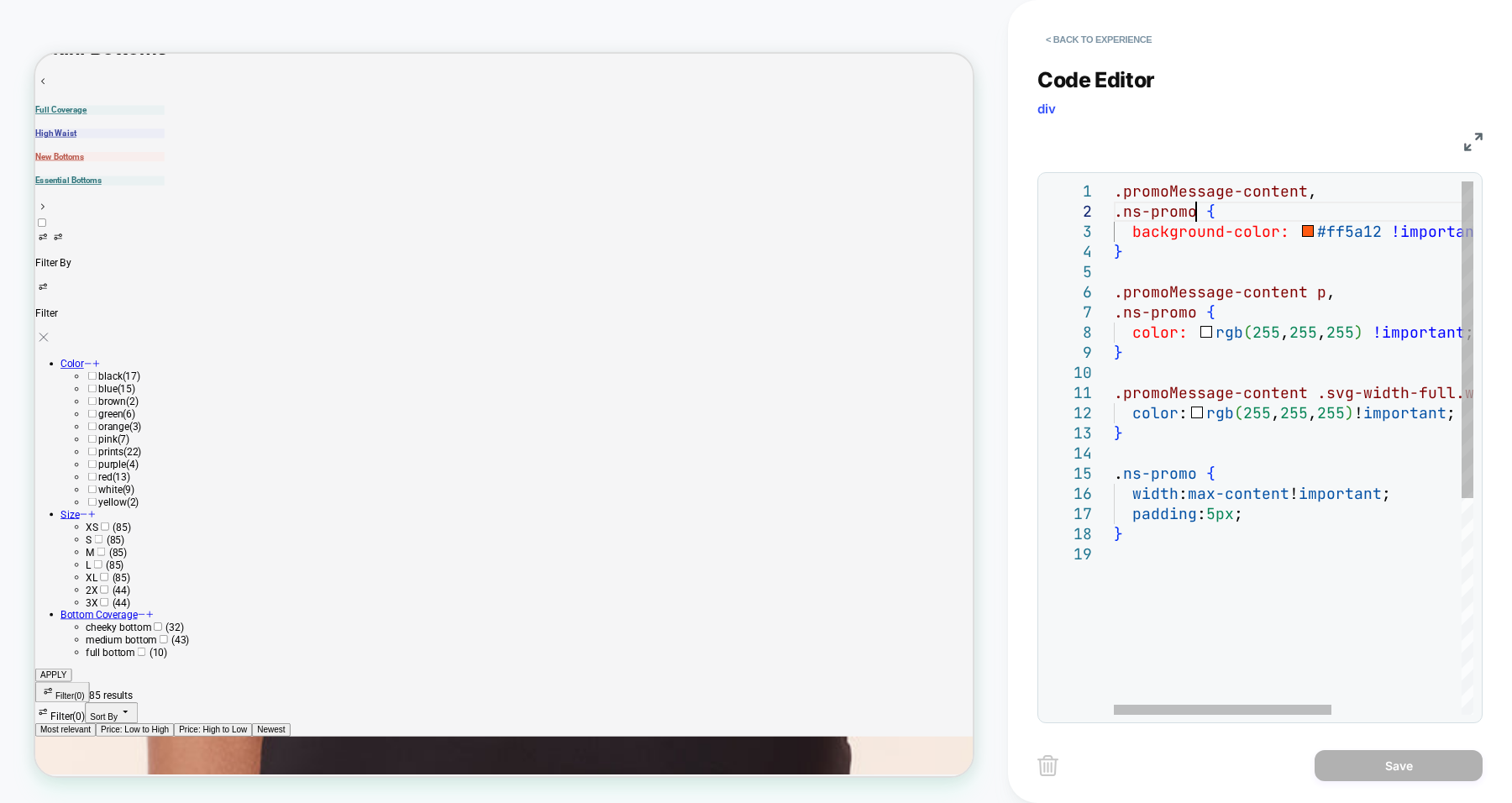
click at [1197, 209] on div ".promoMessage-content , .ns-promo { background-color: #ff5a12 !important ; } .p…" at bounding box center [1401, 629] width 574 height 896
drag, startPoint x: 1197, startPoint y: 209, endPoint x: 1110, endPoint y: 194, distance: 88.3
click at [1114, 194] on div ".promoMessage-content , .ns-promo { background-color: #ff5a12 !important ; } .p…" at bounding box center [1401, 629] width 574 height 896
drag, startPoint x: 1311, startPoint y: 226, endPoint x: 1376, endPoint y: 227, distance: 65.0
click at [1376, 227] on div ".promoMessage-content , .ns-promo { background-color: #ff5a12 !important ; } .p…" at bounding box center [1401, 629] width 574 height 896
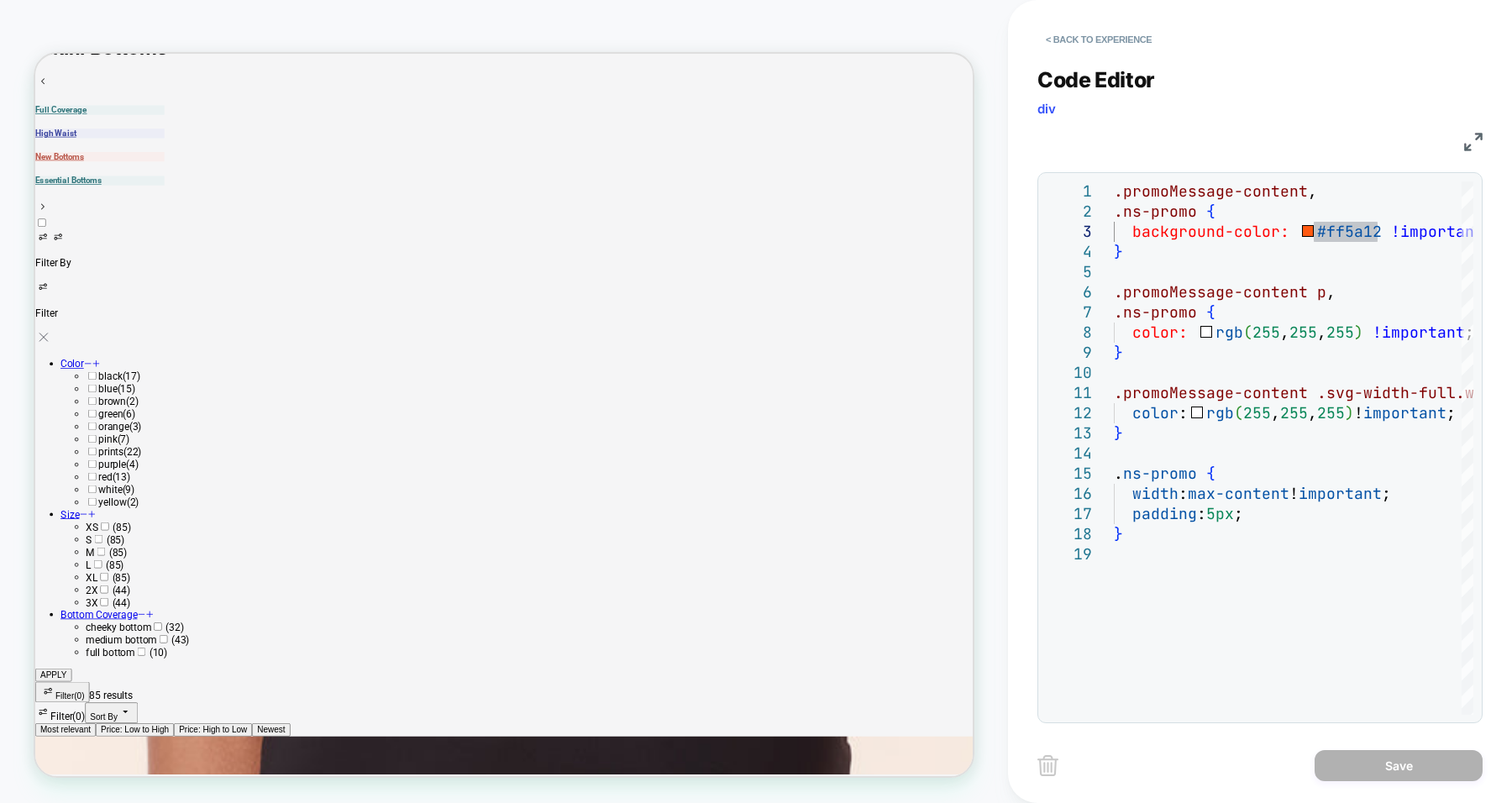
click at [1109, 44] on button "< Back to experience" at bounding box center [1098, 39] width 123 height 27
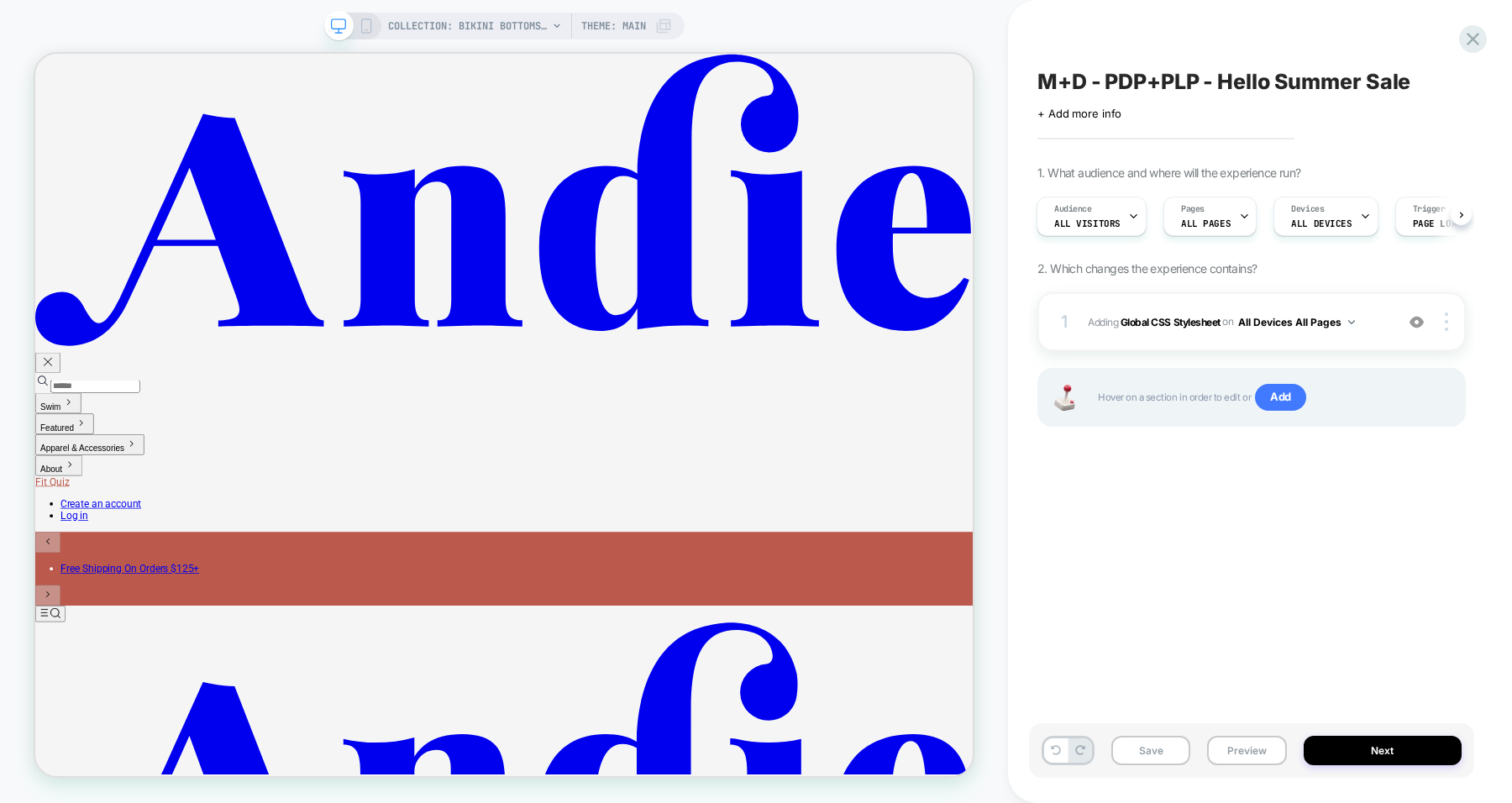
click at [1149, 317] on b "Global CSS Stylesheet" at bounding box center [1170, 320] width 100 height 13
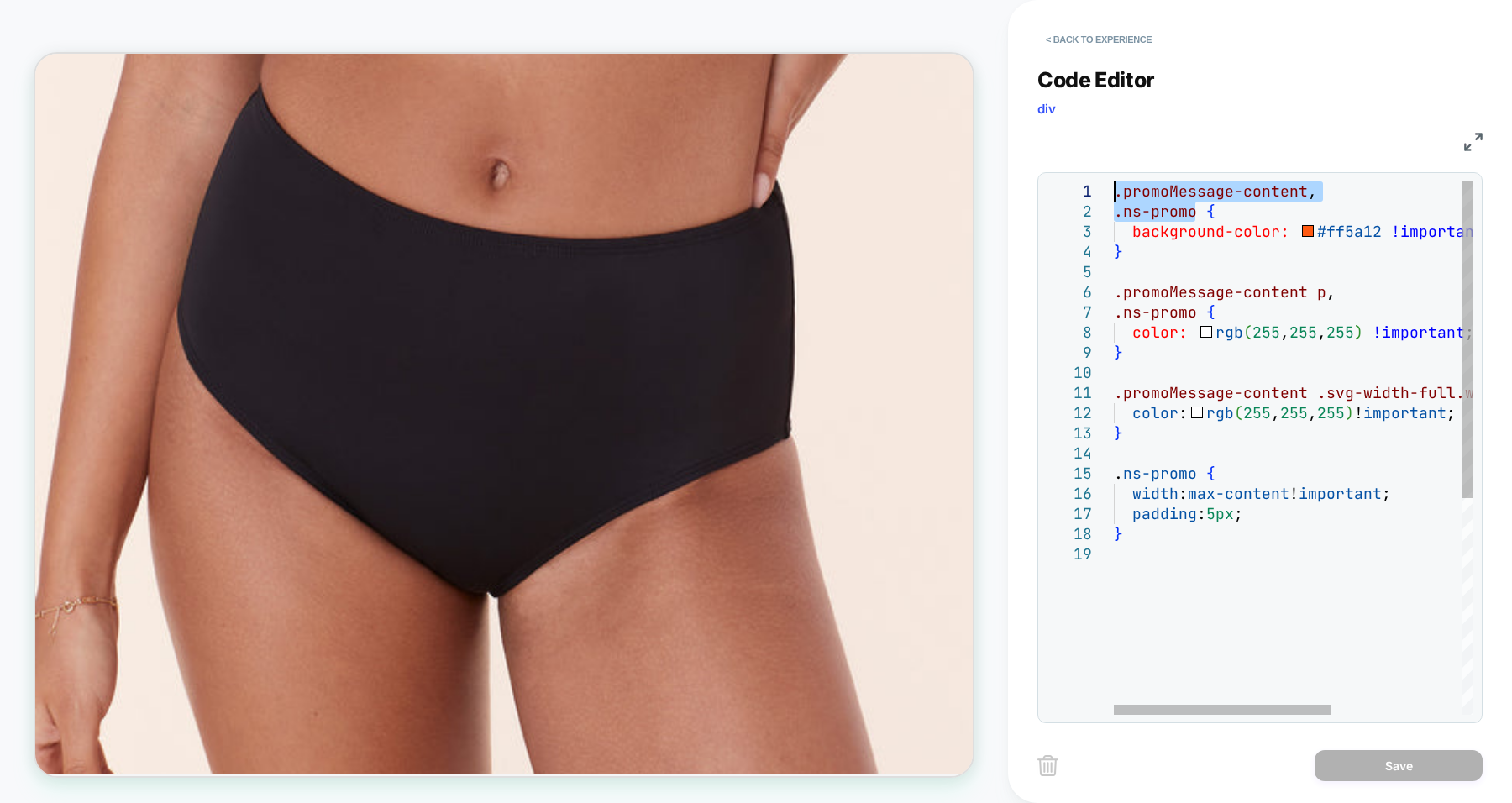
drag, startPoint x: 1195, startPoint y: 212, endPoint x: 1110, endPoint y: 194, distance: 86.9
click at [1114, 194] on div ".promoMessage-content , .ns-promo { background-color: #ff5a12 !important ; } .p…" at bounding box center [1401, 629] width 574 height 896
click at [1092, 40] on button "< Back to experience" at bounding box center [1098, 39] width 123 height 27
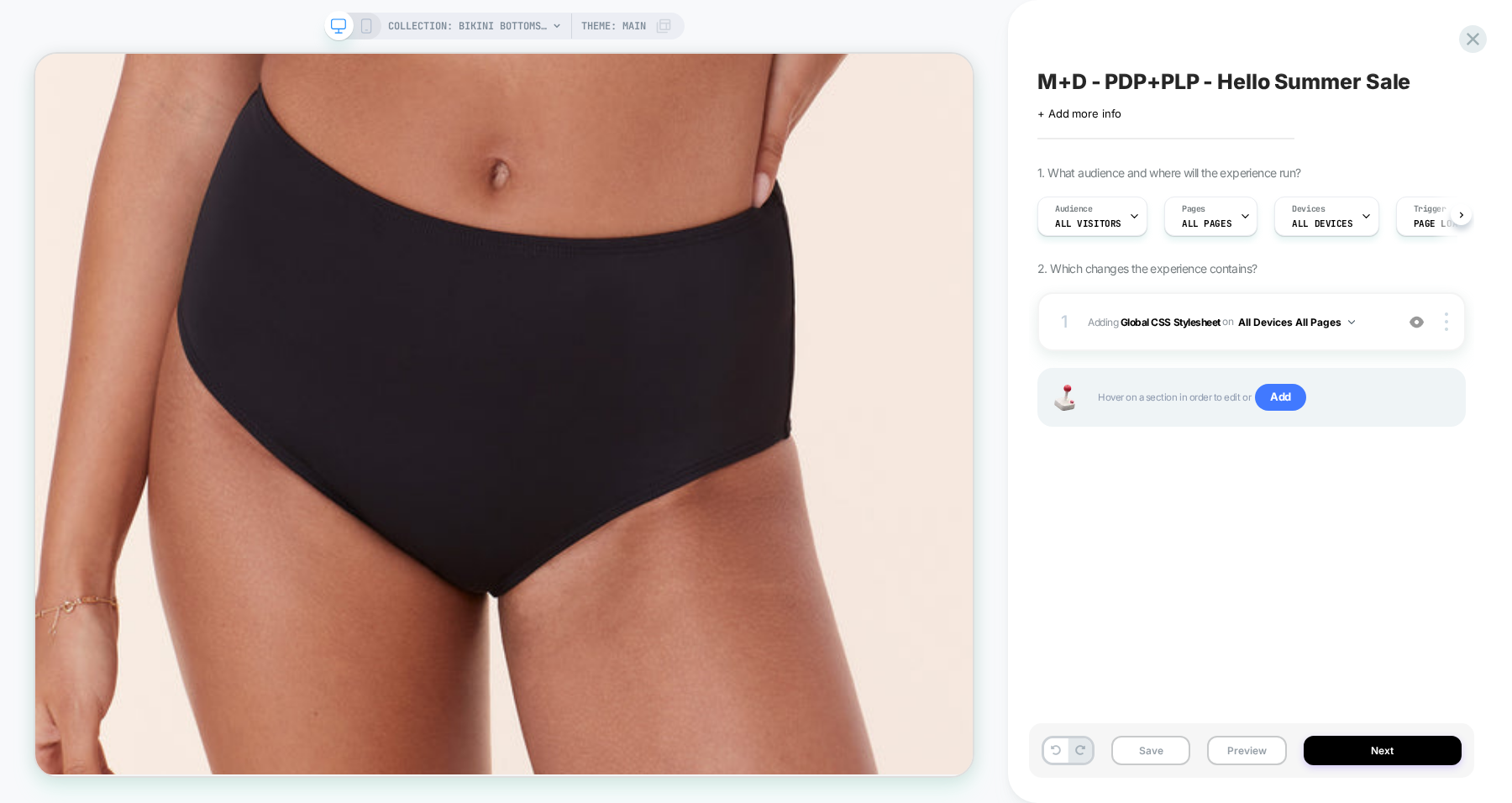
scroll to position [0, 1]
click at [1415, 323] on img at bounding box center [1416, 321] width 14 height 14
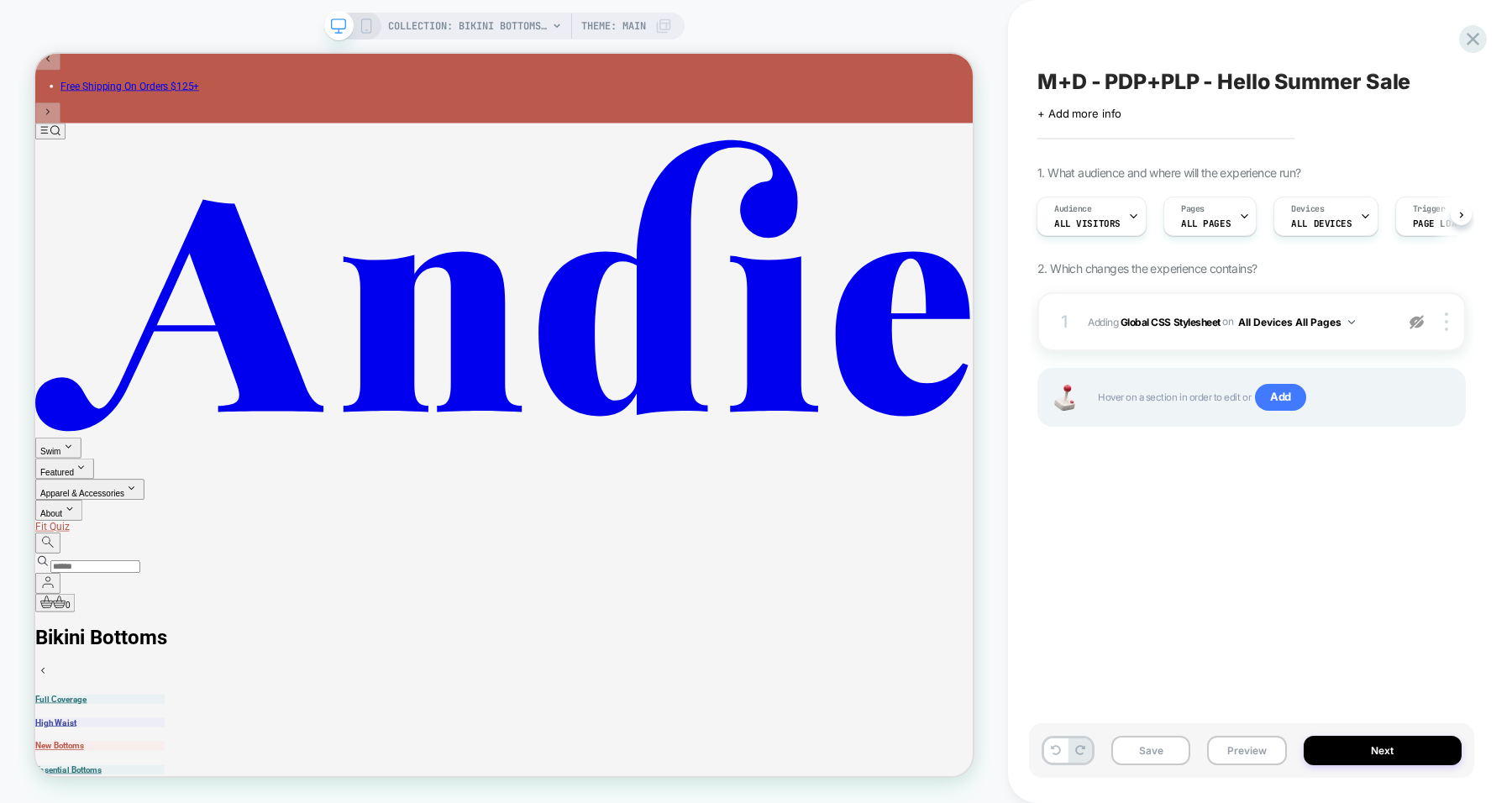
scroll to position [0, 0]
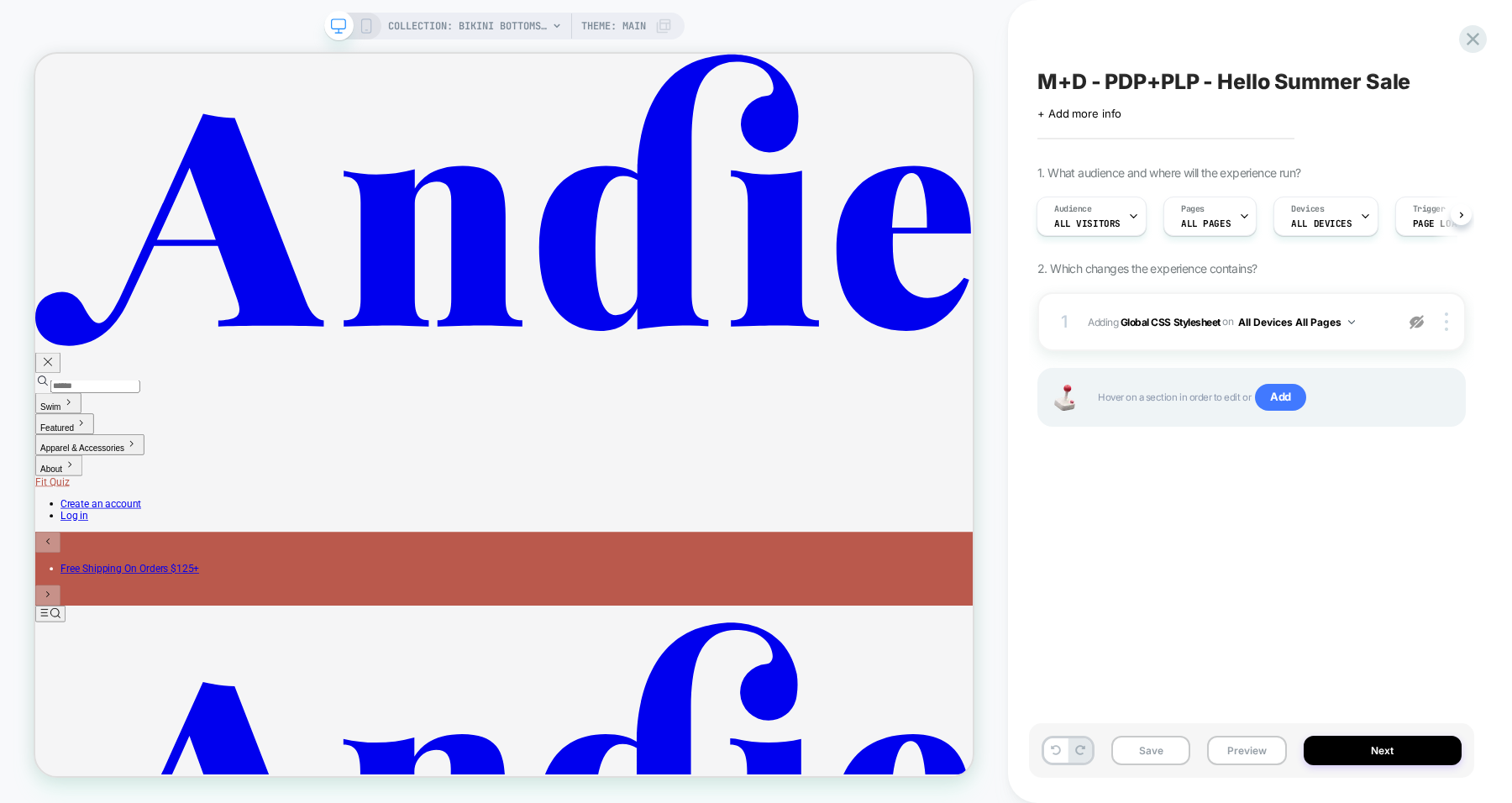
click at [1420, 319] on img at bounding box center [1416, 321] width 14 height 14
click at [1242, 754] on button "Preview" at bounding box center [1247, 751] width 79 height 30
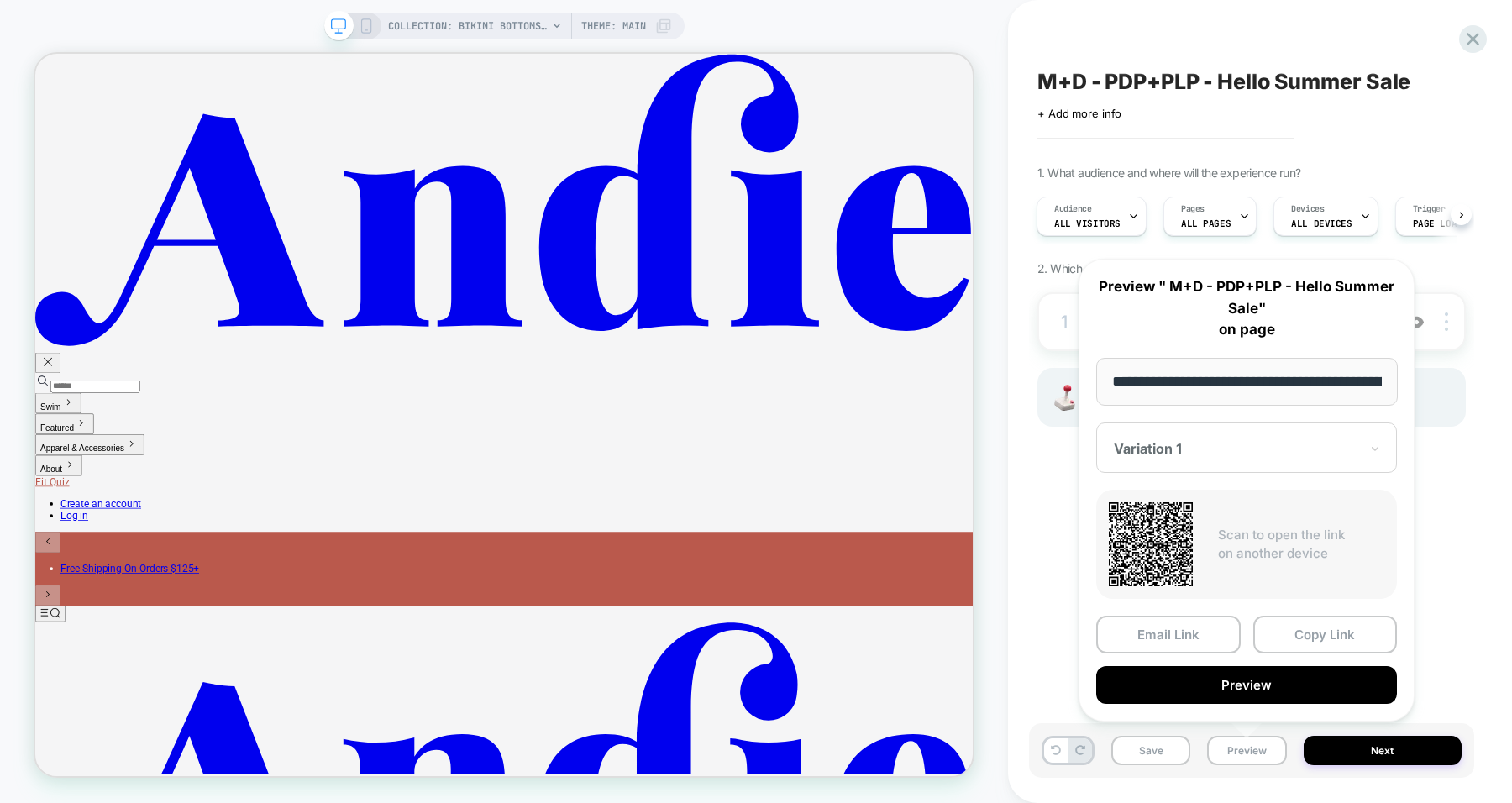
click at [1208, 681] on button "Preview" at bounding box center [1247, 684] width 301 height 38
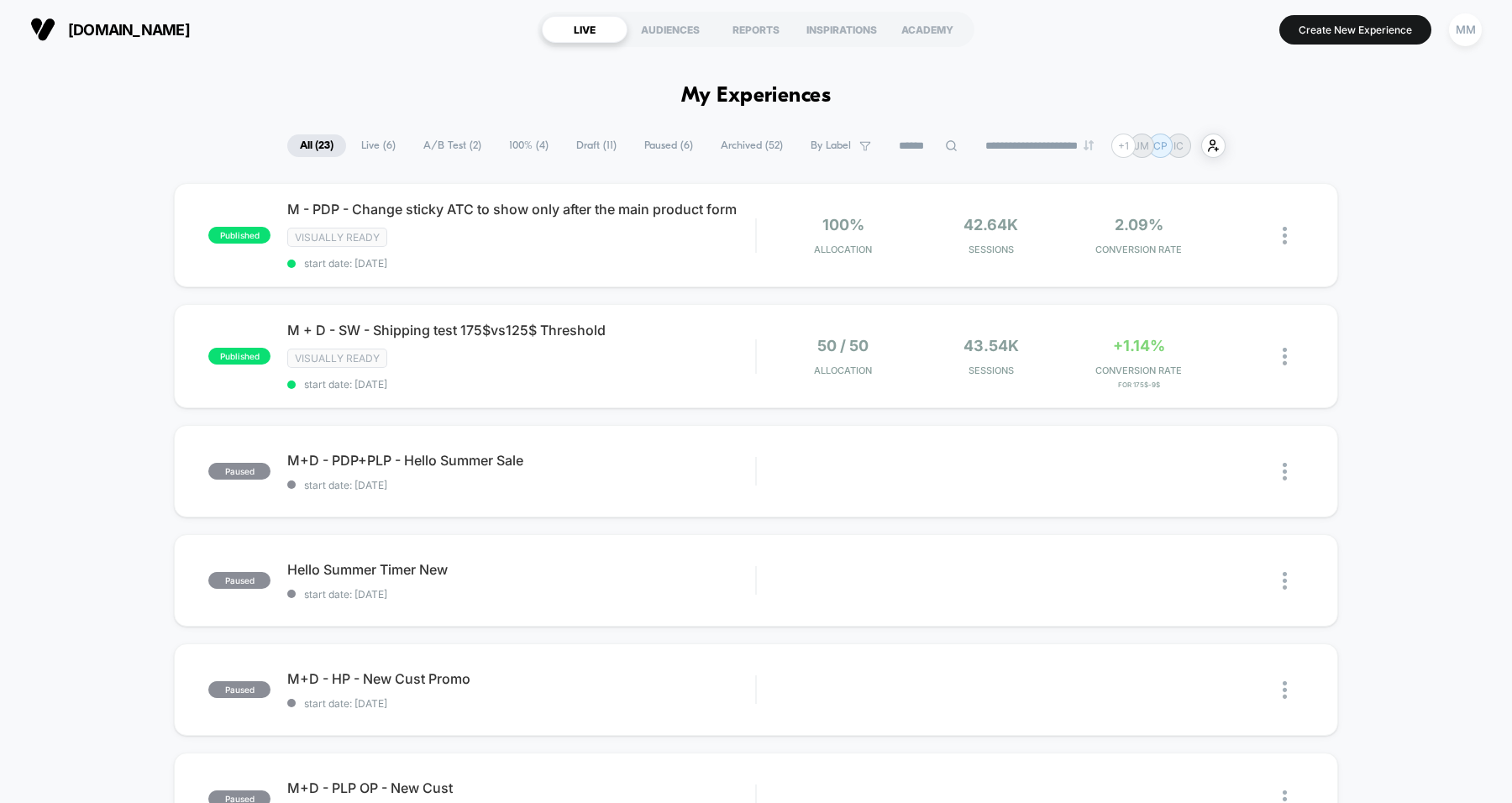
click at [1461, 34] on div "MM" at bounding box center [1465, 30] width 33 height 33
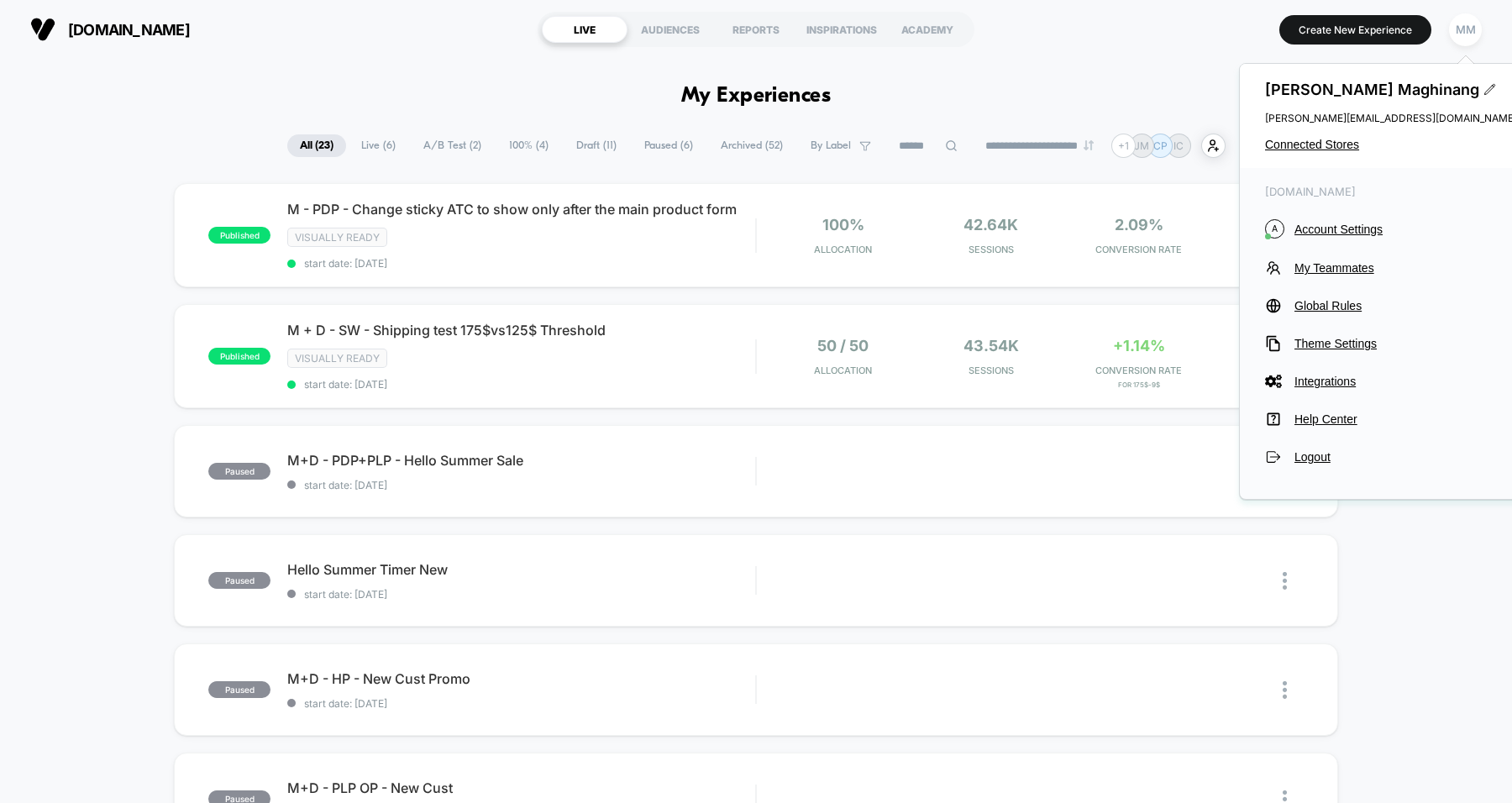
click at [1315, 138] on span "Connected Stores" at bounding box center [1390, 144] width 252 height 14
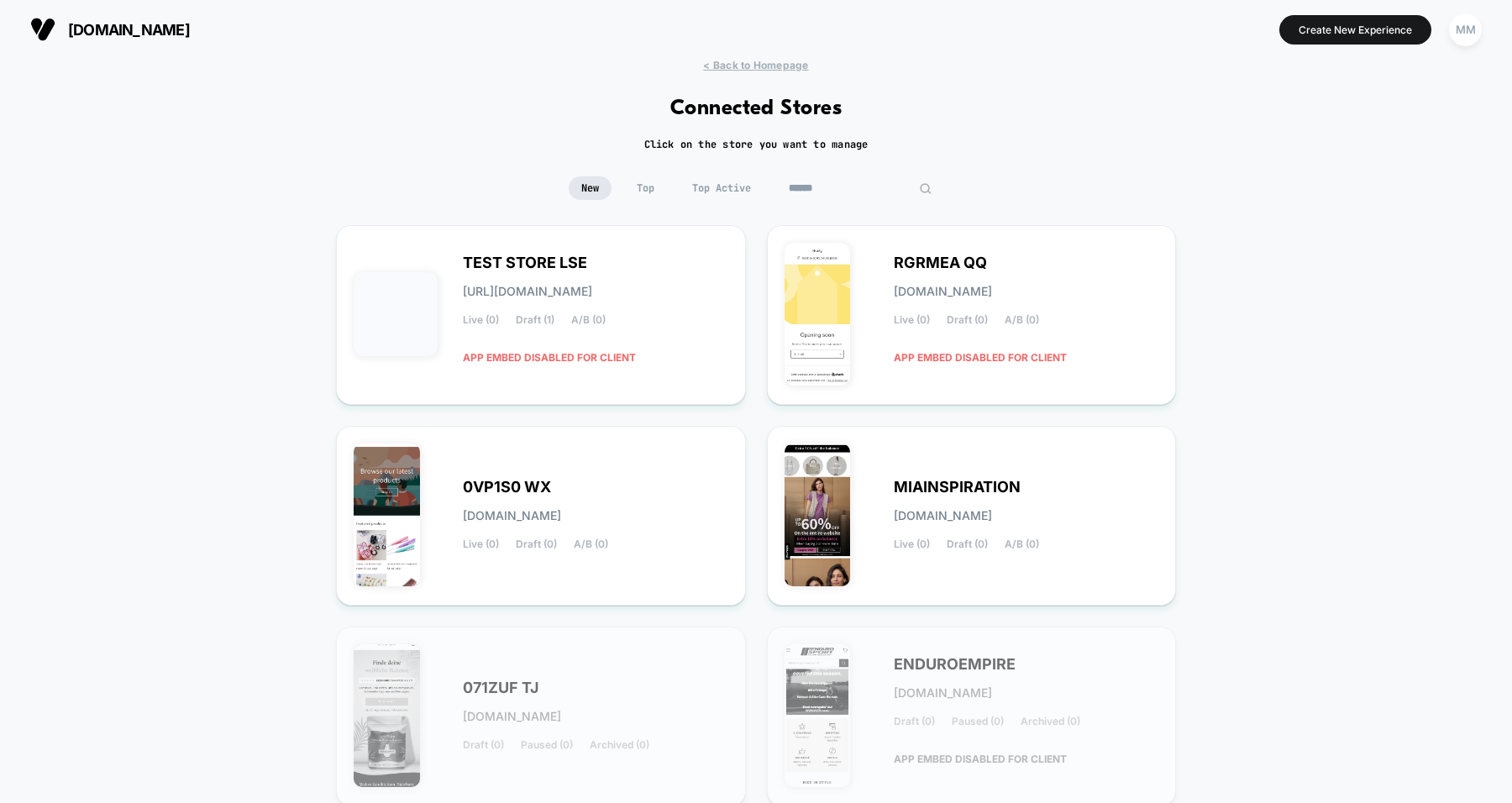
click at [841, 189] on input at bounding box center [860, 188] width 168 height 24
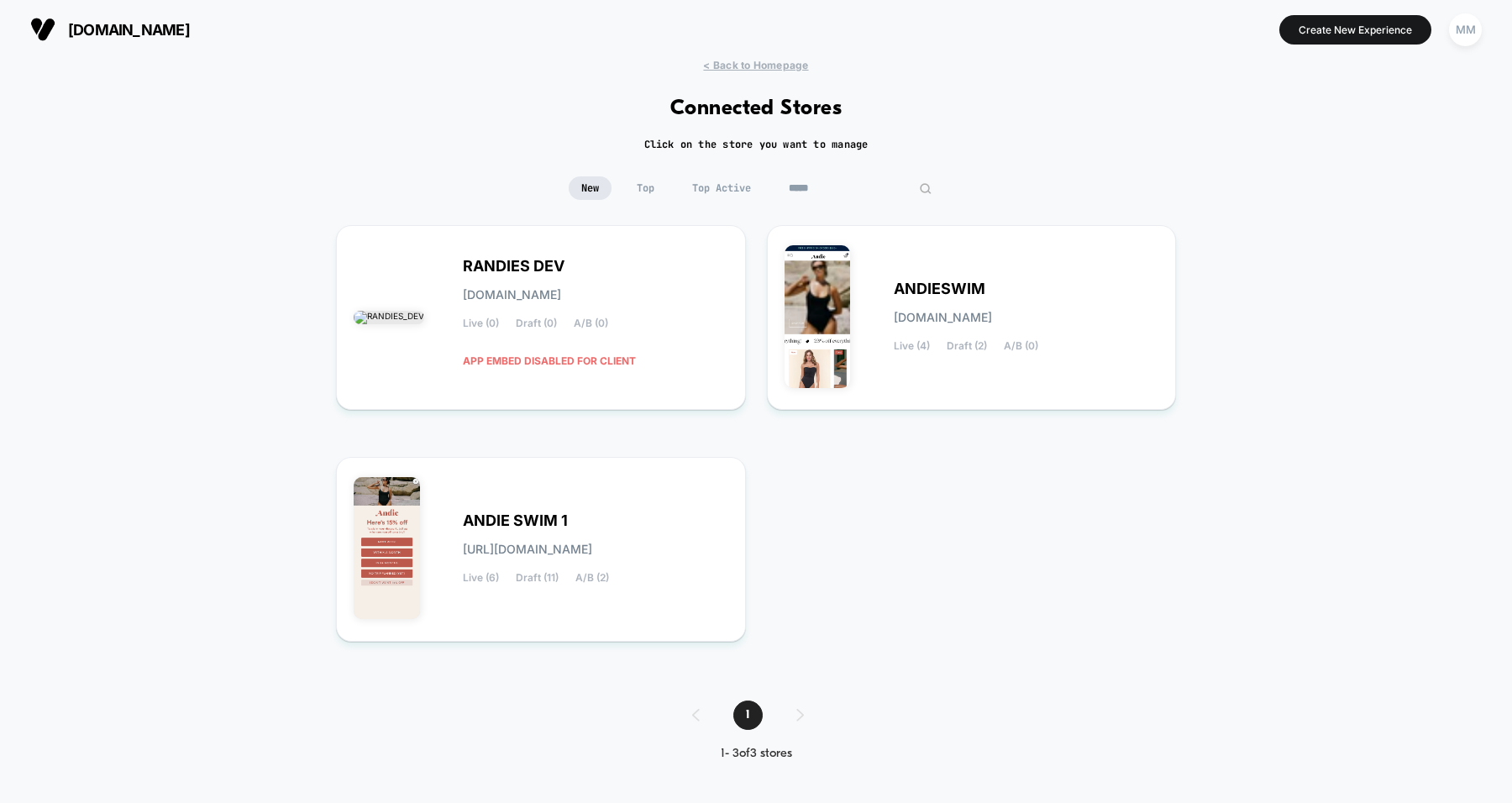
type input "*****"
click at [592, 555] on span "[URL][DOMAIN_NAME]" at bounding box center [527, 549] width 130 height 12
click at [933, 309] on div "ANDIESWIM [DOMAIN_NAME] Live (4) Draft (2) A/B (0)" at bounding box center [1026, 317] width 265 height 69
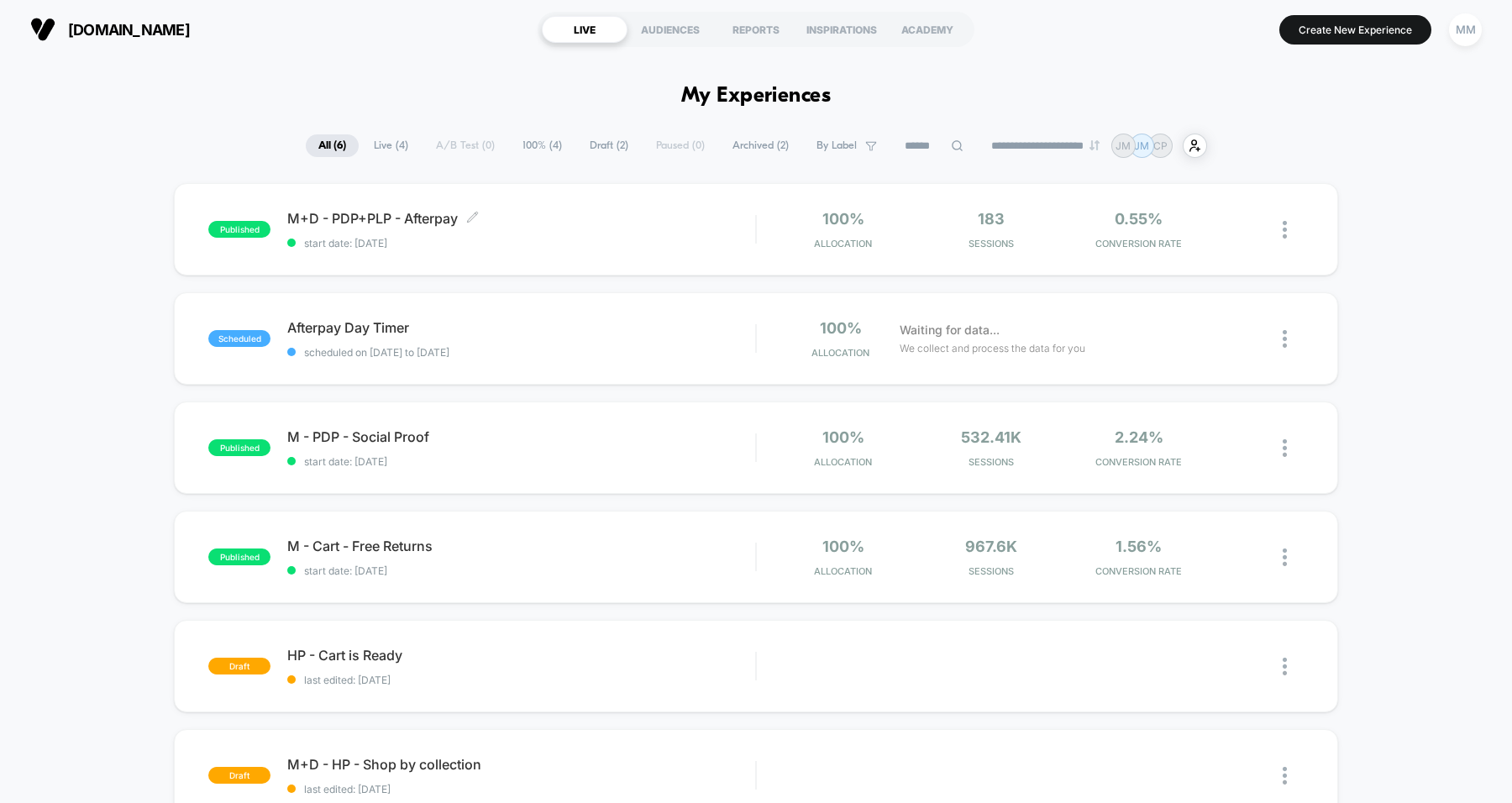
click at [647, 241] on span "start date: [DATE]" at bounding box center [520, 242] width 468 height 13
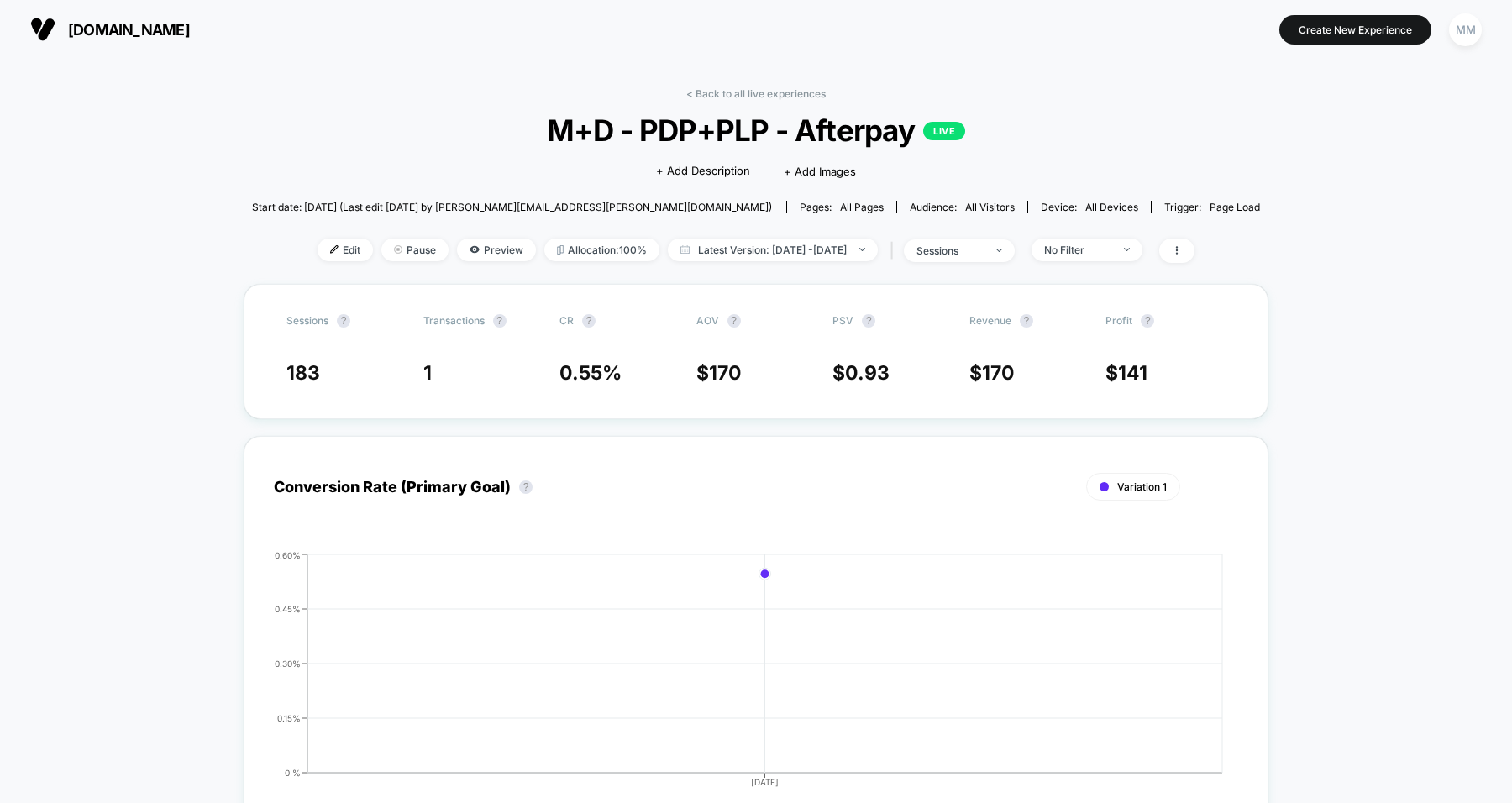
click at [323, 244] on span "Edit" at bounding box center [345, 249] width 55 height 23
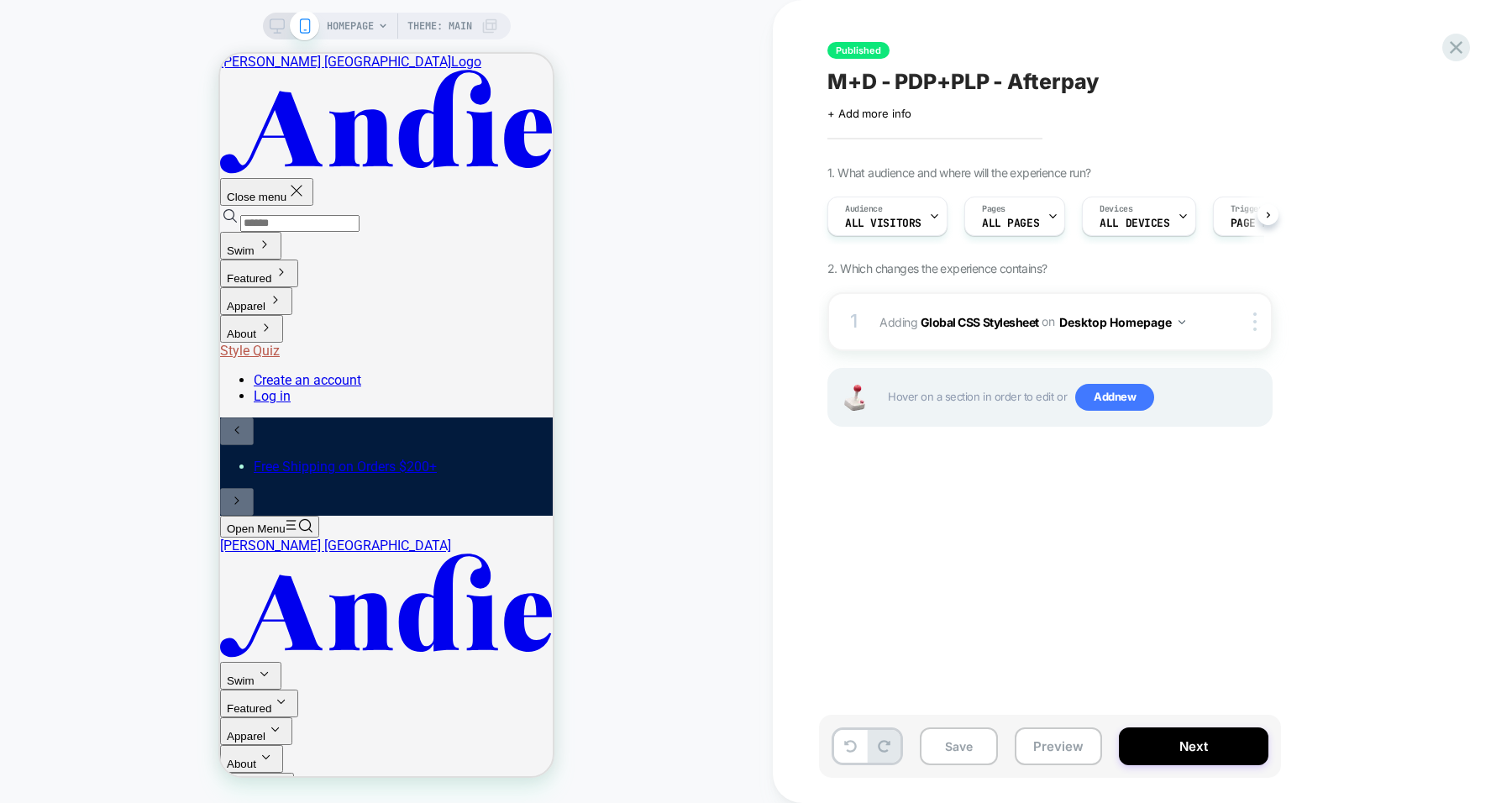
click at [972, 317] on b "Global CSS Stylesheet" at bounding box center [980, 320] width 119 height 14
click at [1181, 321] on img at bounding box center [1181, 321] width 7 height 4
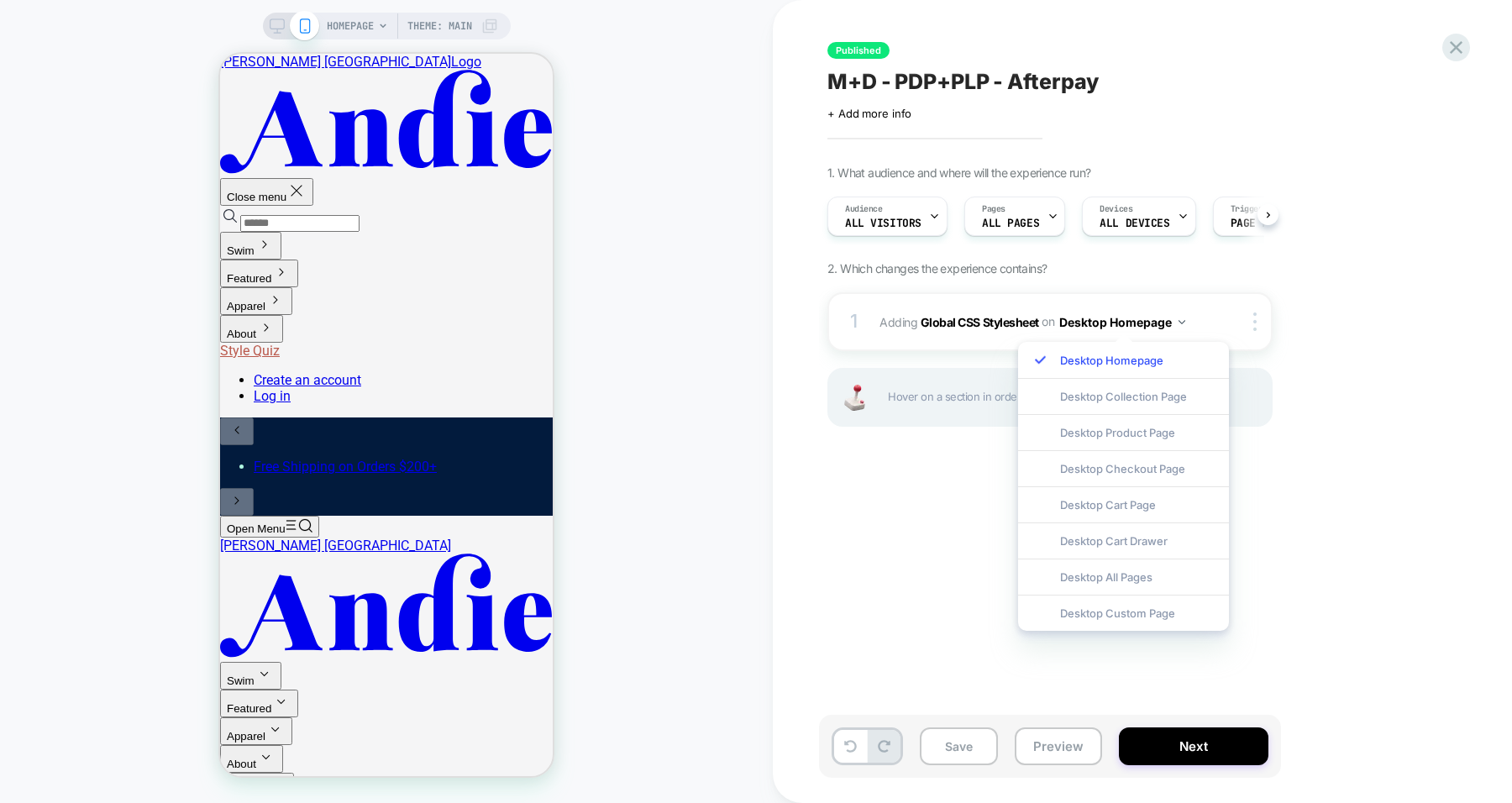
click at [160, 41] on div "HOMEPAGE Theme: MAIN" at bounding box center [386, 402] width 773 height 769
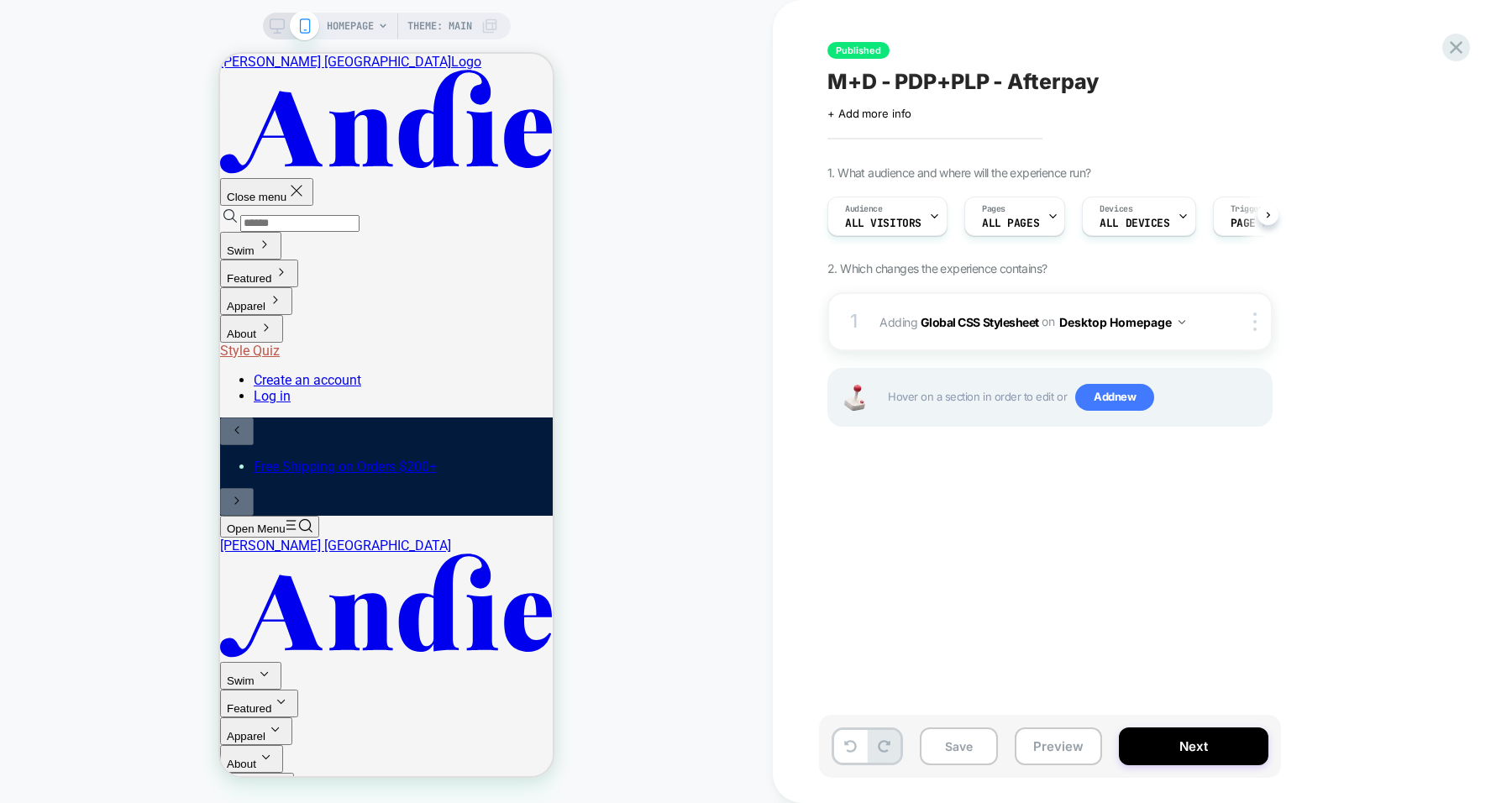
click at [281, 32] on icon at bounding box center [276, 26] width 15 height 15
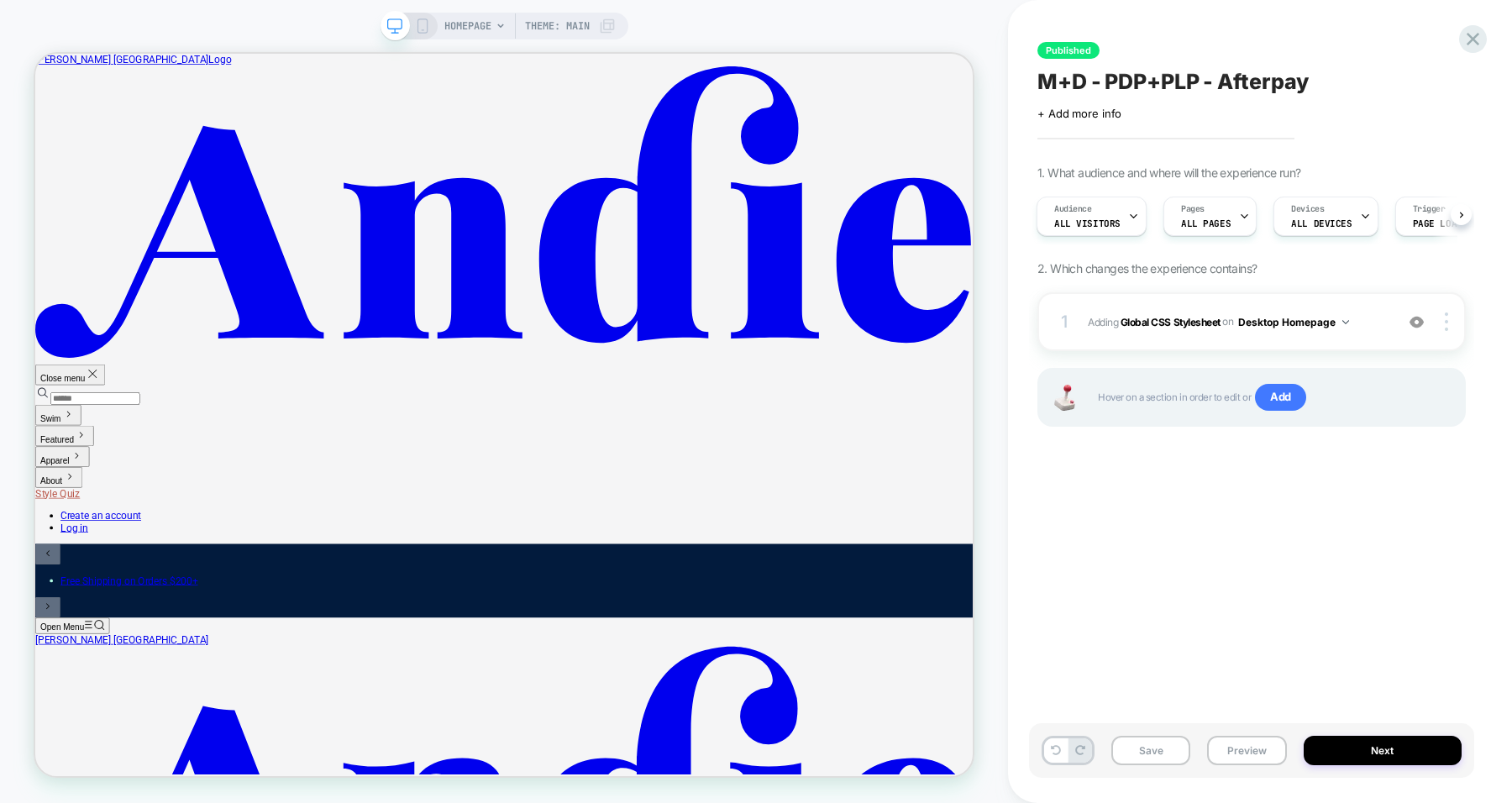
click at [1449, 325] on div at bounding box center [1449, 321] width 32 height 19
click at [1448, 322] on img at bounding box center [1446, 321] width 3 height 19
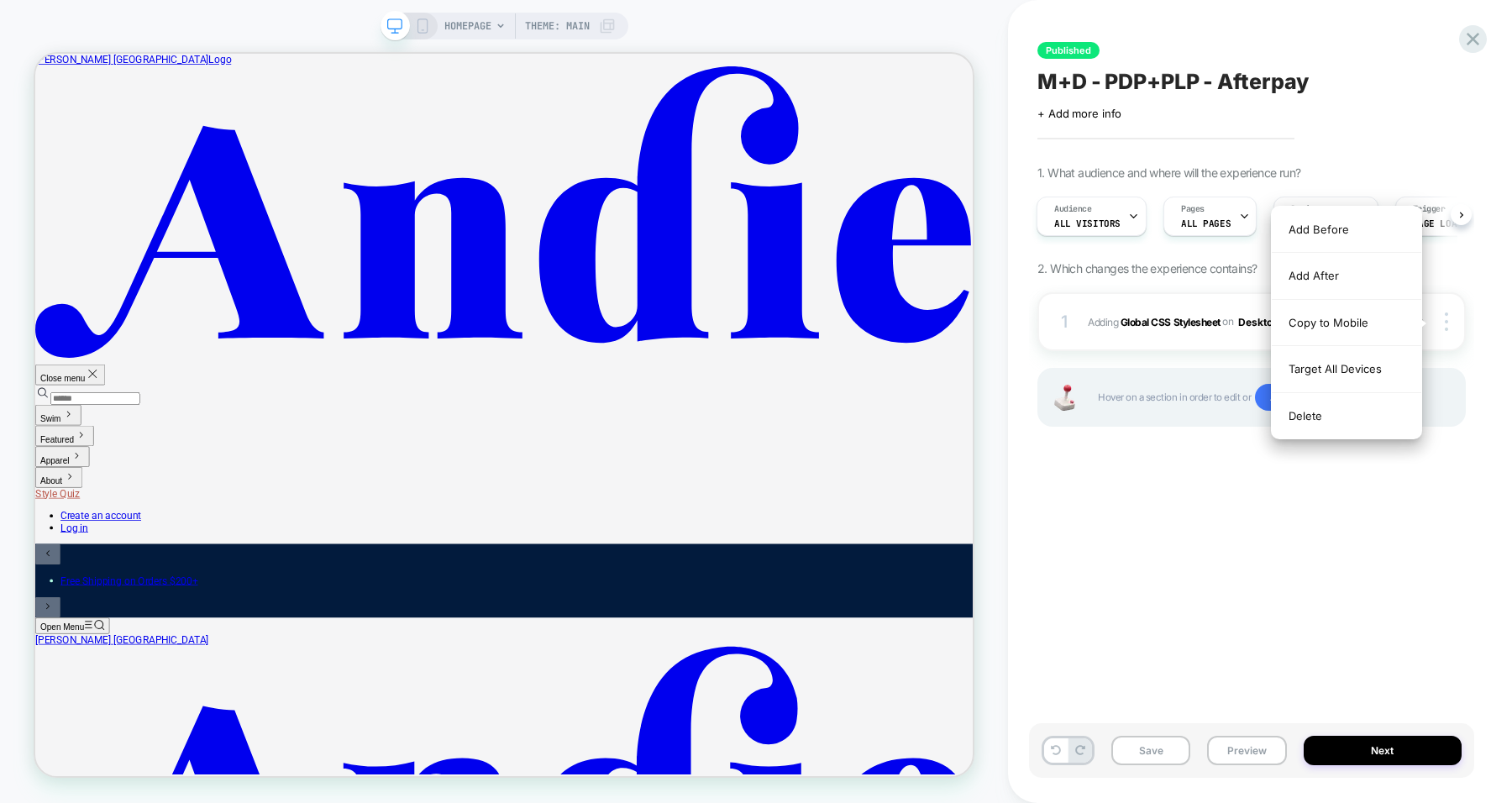
click at [1360, 361] on div "Target All Devices" at bounding box center [1346, 369] width 149 height 46
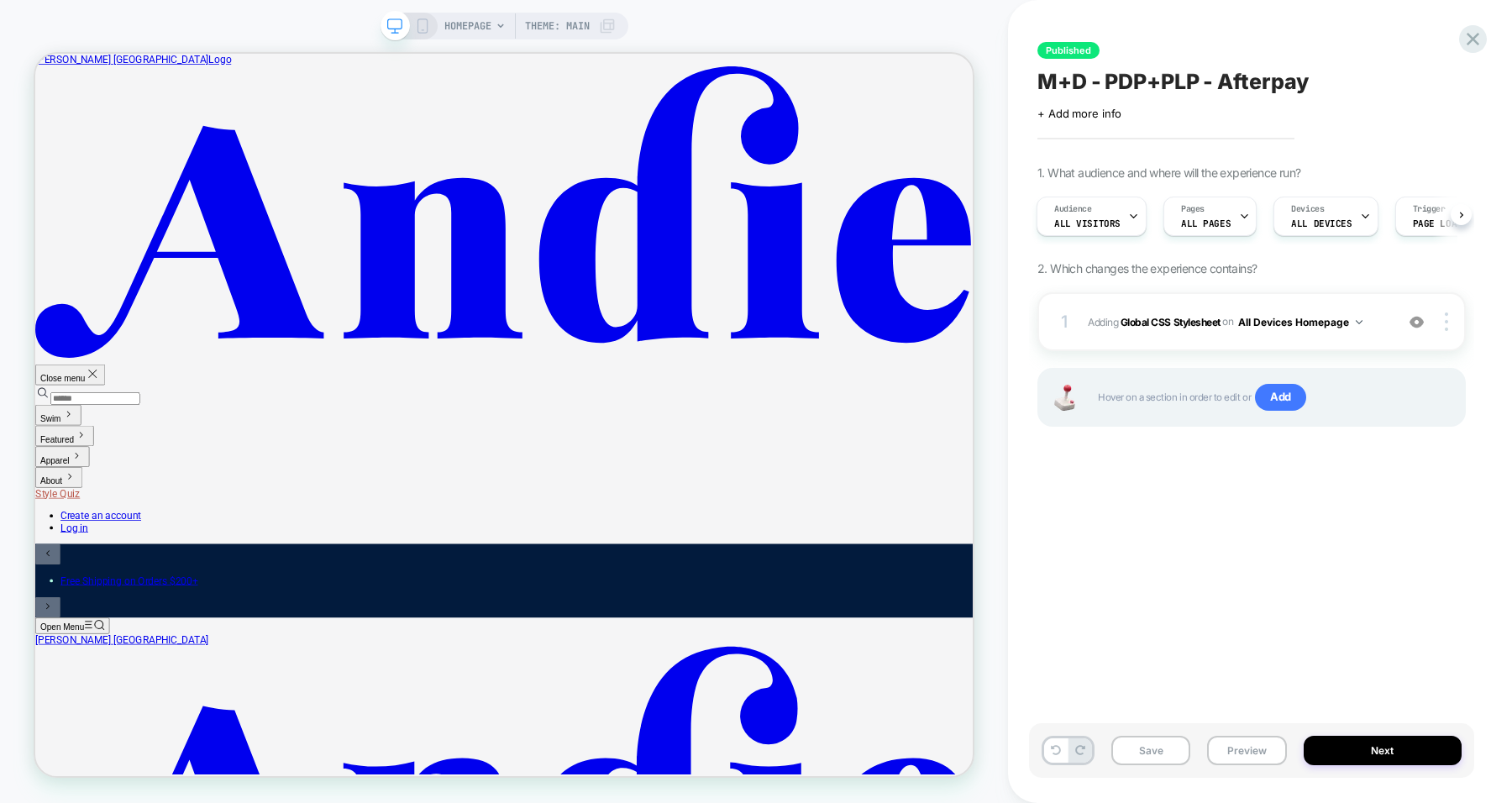
click at [1338, 324] on button "All Devices Homepage" at bounding box center [1300, 321] width 125 height 21
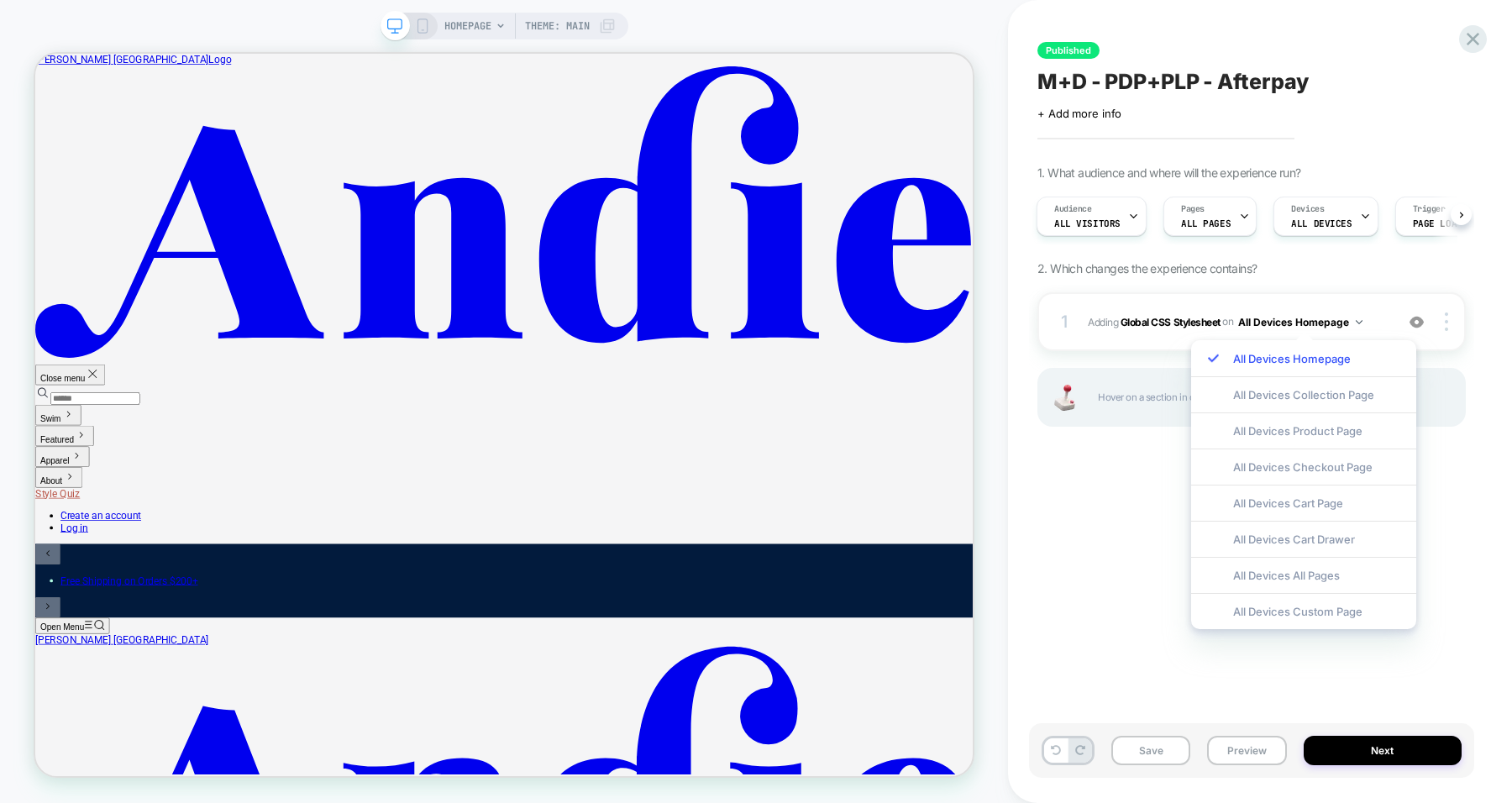
click at [1336, 567] on div "All Devices All Pages" at bounding box center [1304, 575] width 226 height 37
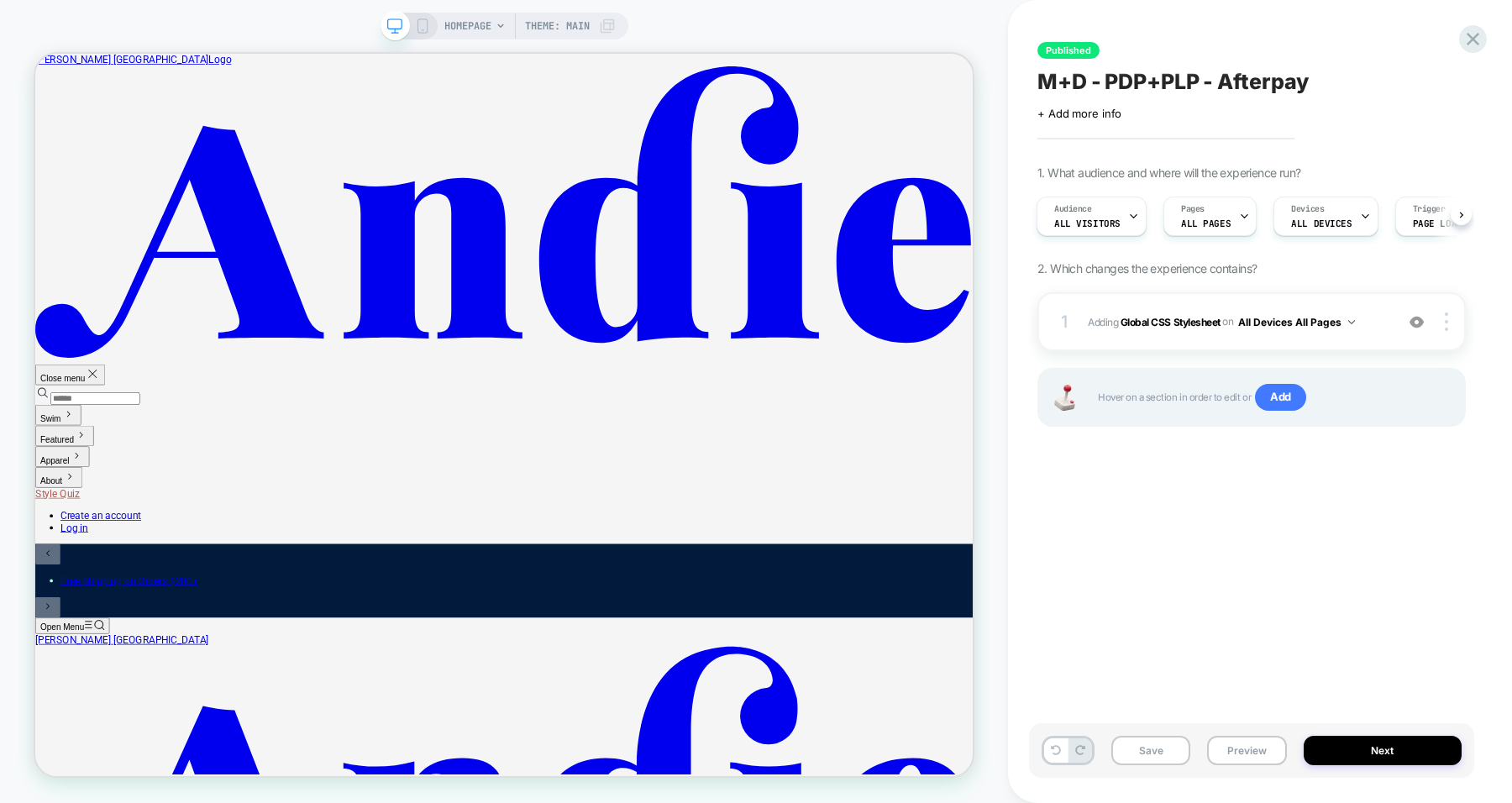
click at [1148, 746] on button "Save" at bounding box center [1151, 751] width 79 height 30
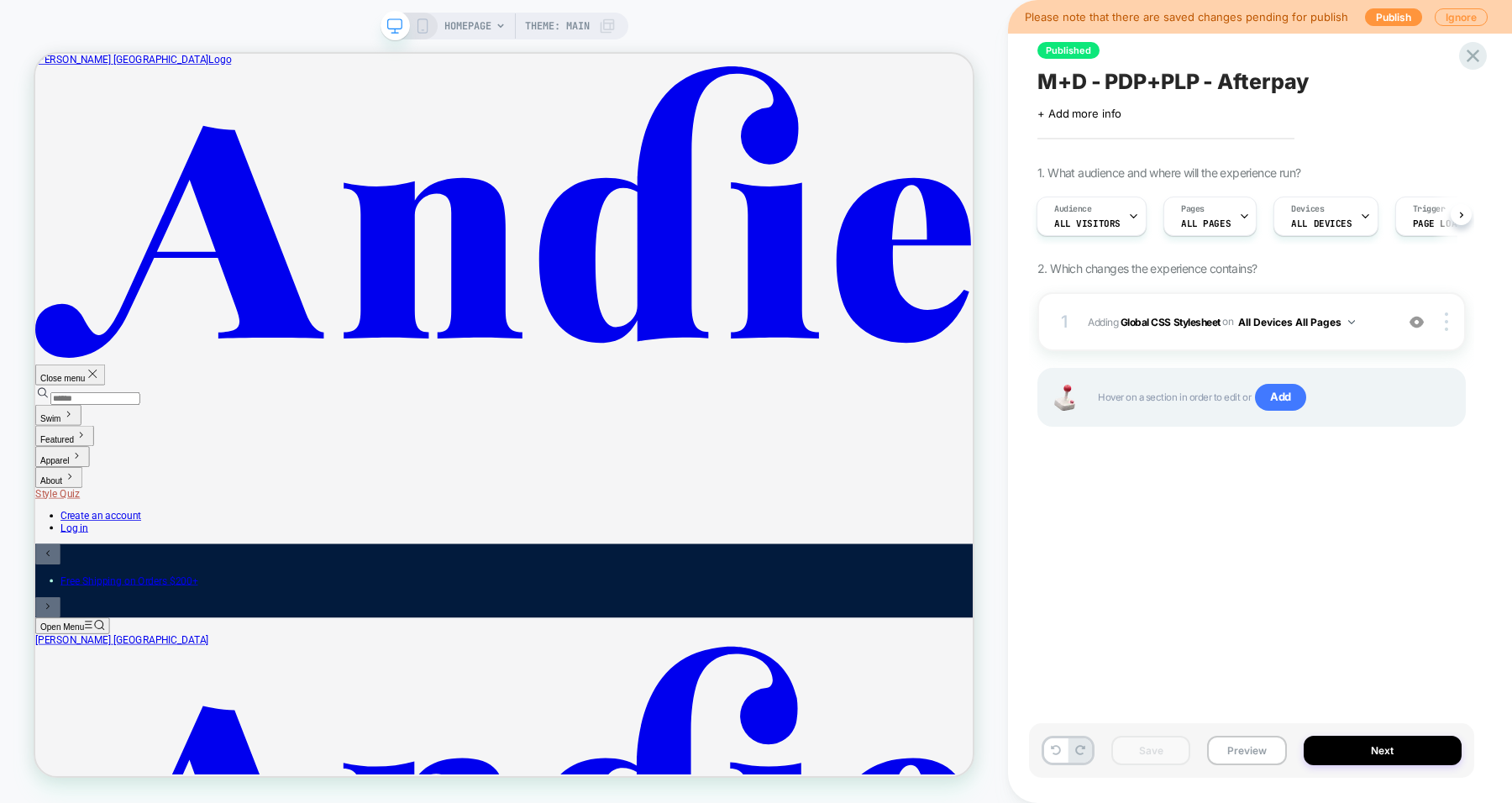
click at [1181, 316] on b "Global CSS Stylesheet" at bounding box center [1170, 320] width 100 height 13
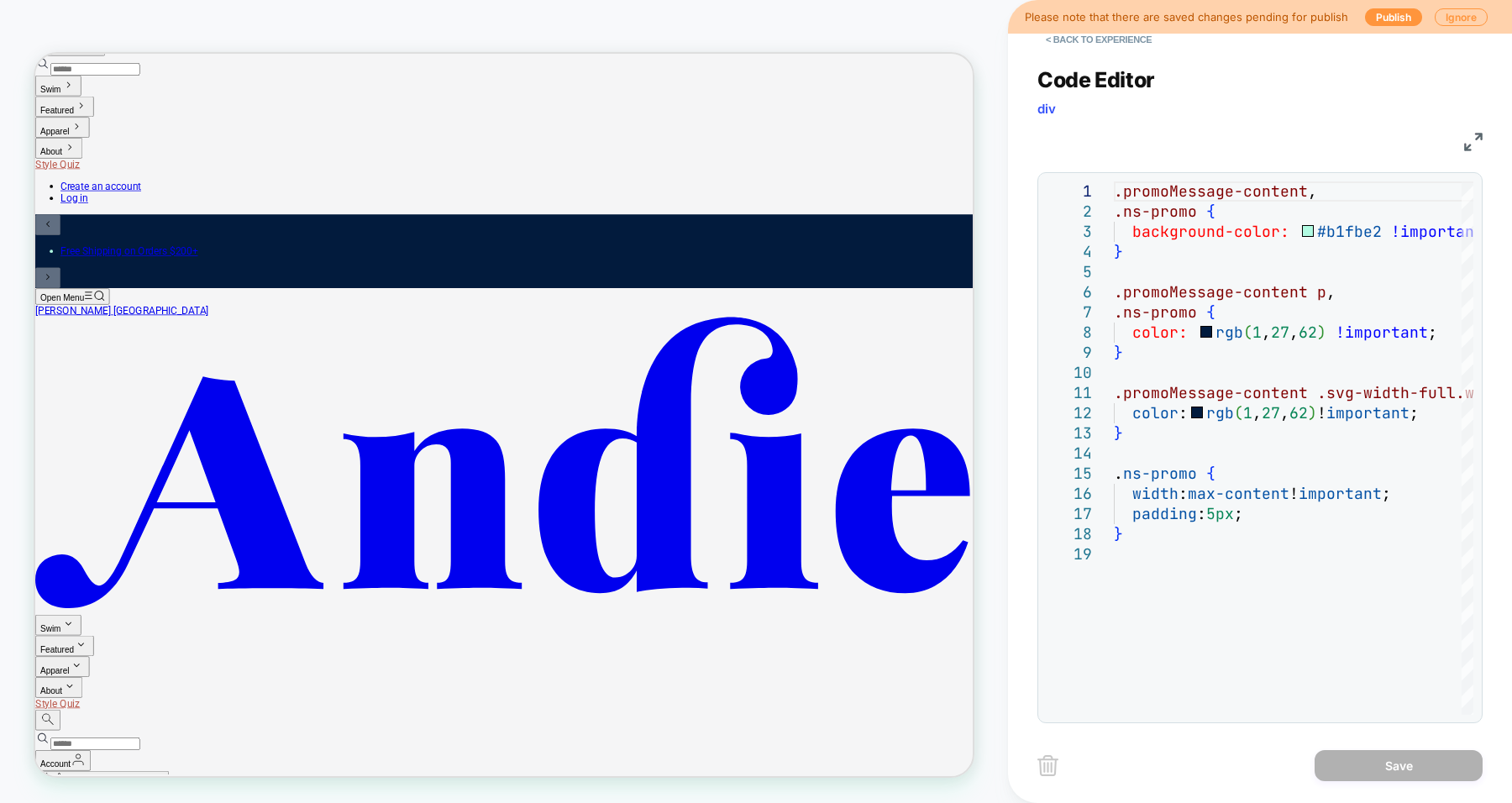
scroll to position [393, 0]
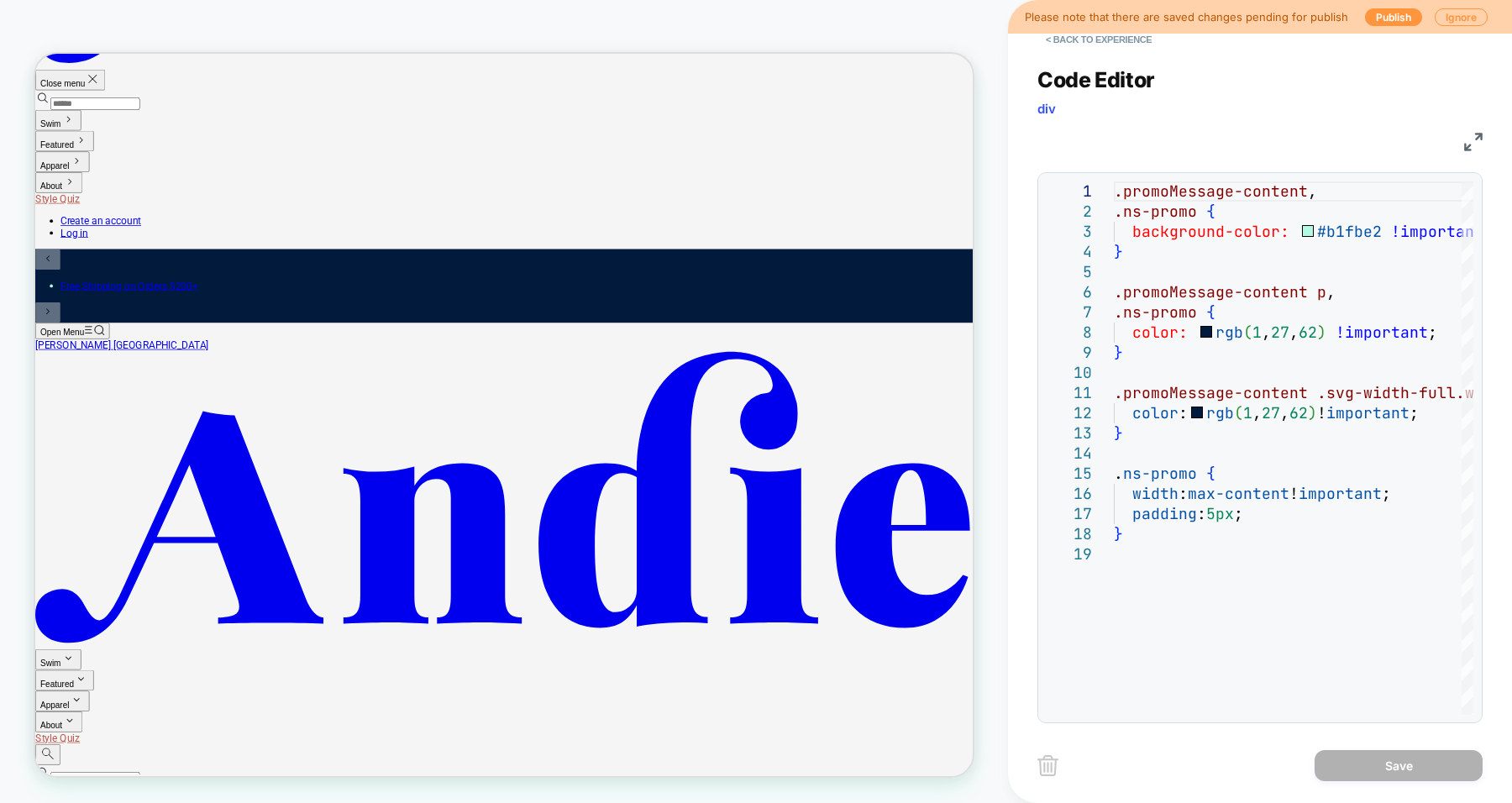
click at [1080, 42] on button "< Back to experience" at bounding box center [1098, 39] width 123 height 27
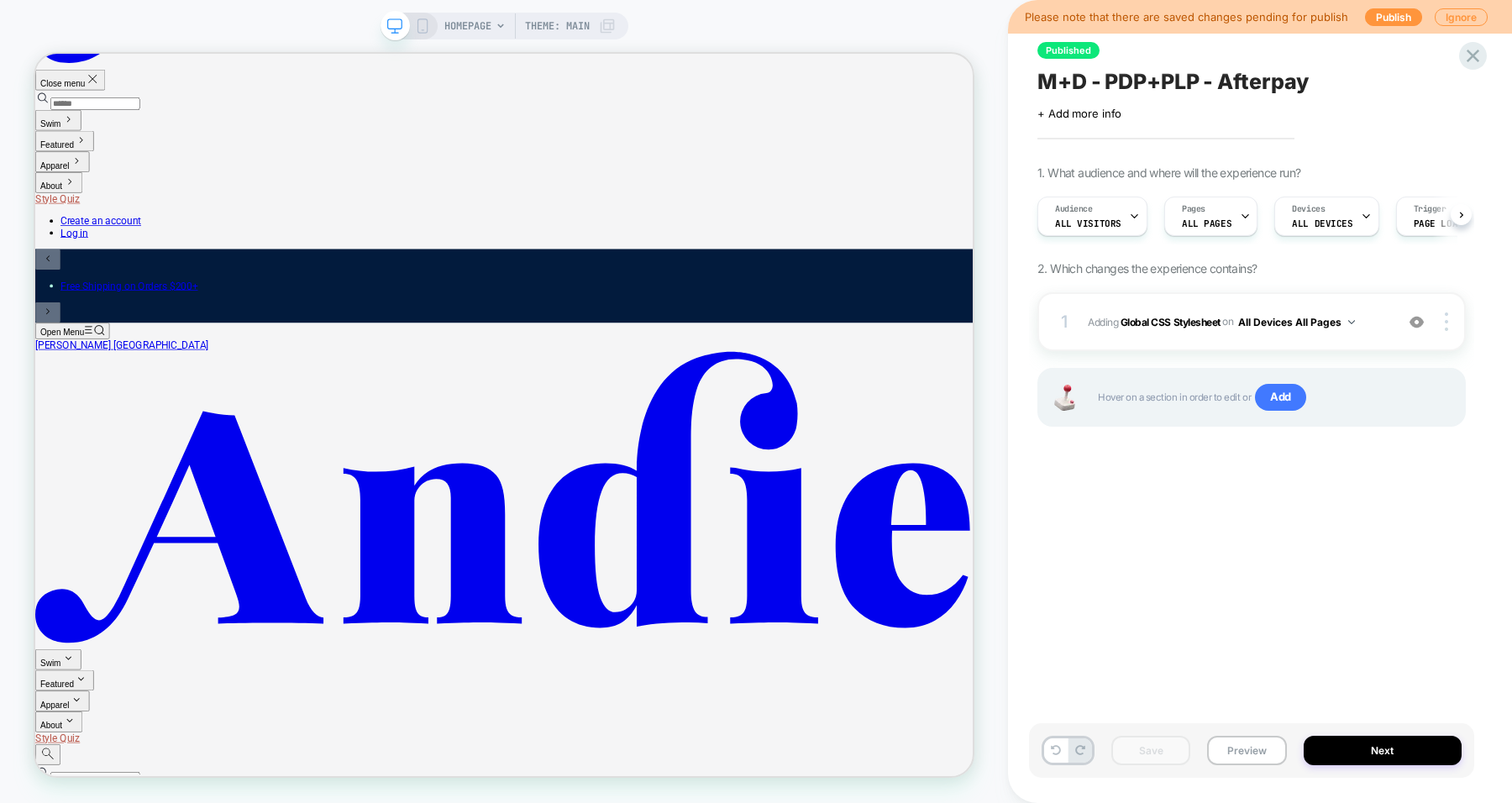
scroll to position [0, 1]
click at [461, 24] on span "HOMEPAGE" at bounding box center [468, 26] width 47 height 27
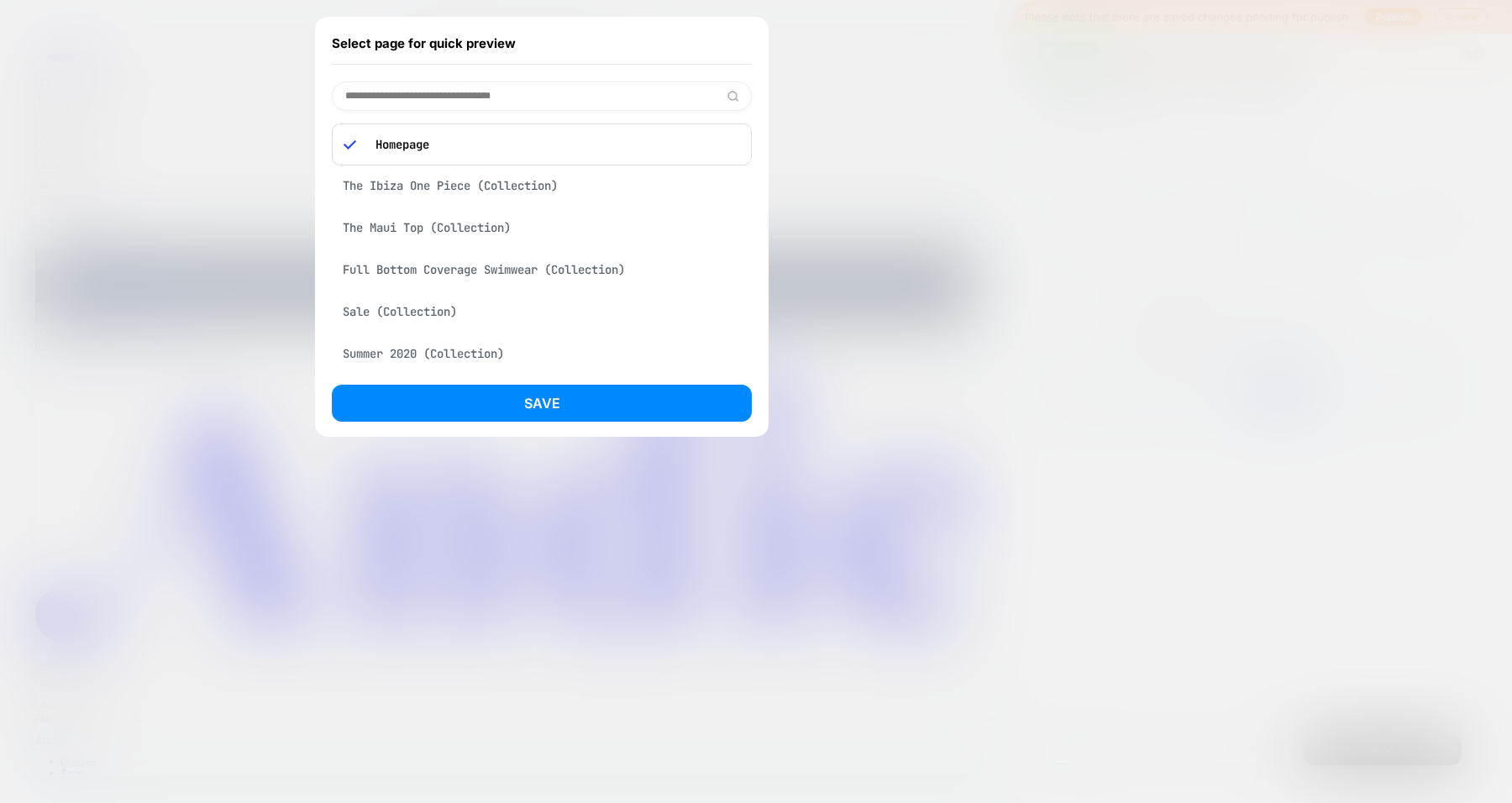
click at [533, 189] on div "The Ibiza One Piece (Collection)" at bounding box center [541, 185] width 420 height 32
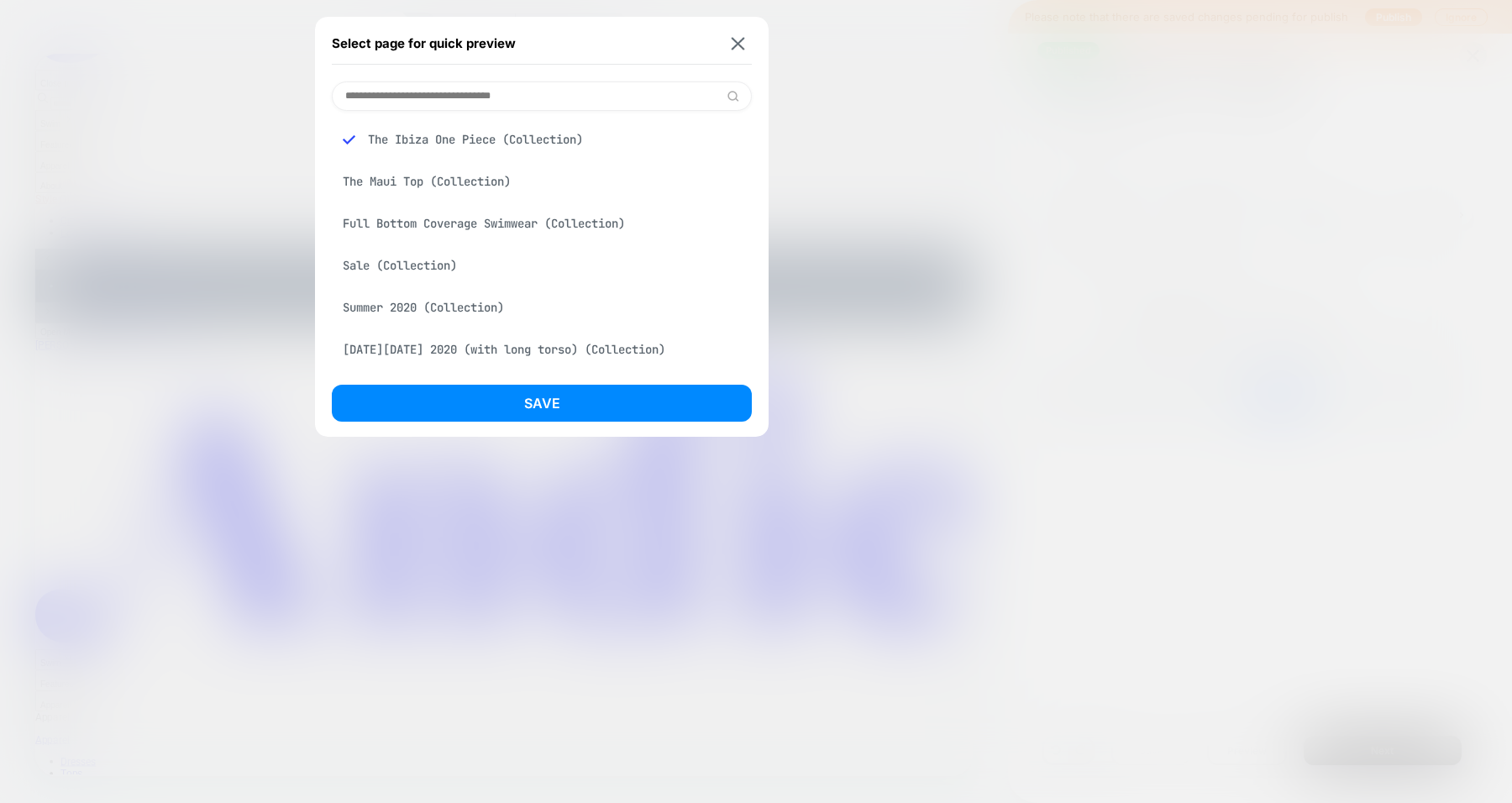
click at [553, 409] on button "Save" at bounding box center [541, 402] width 420 height 37
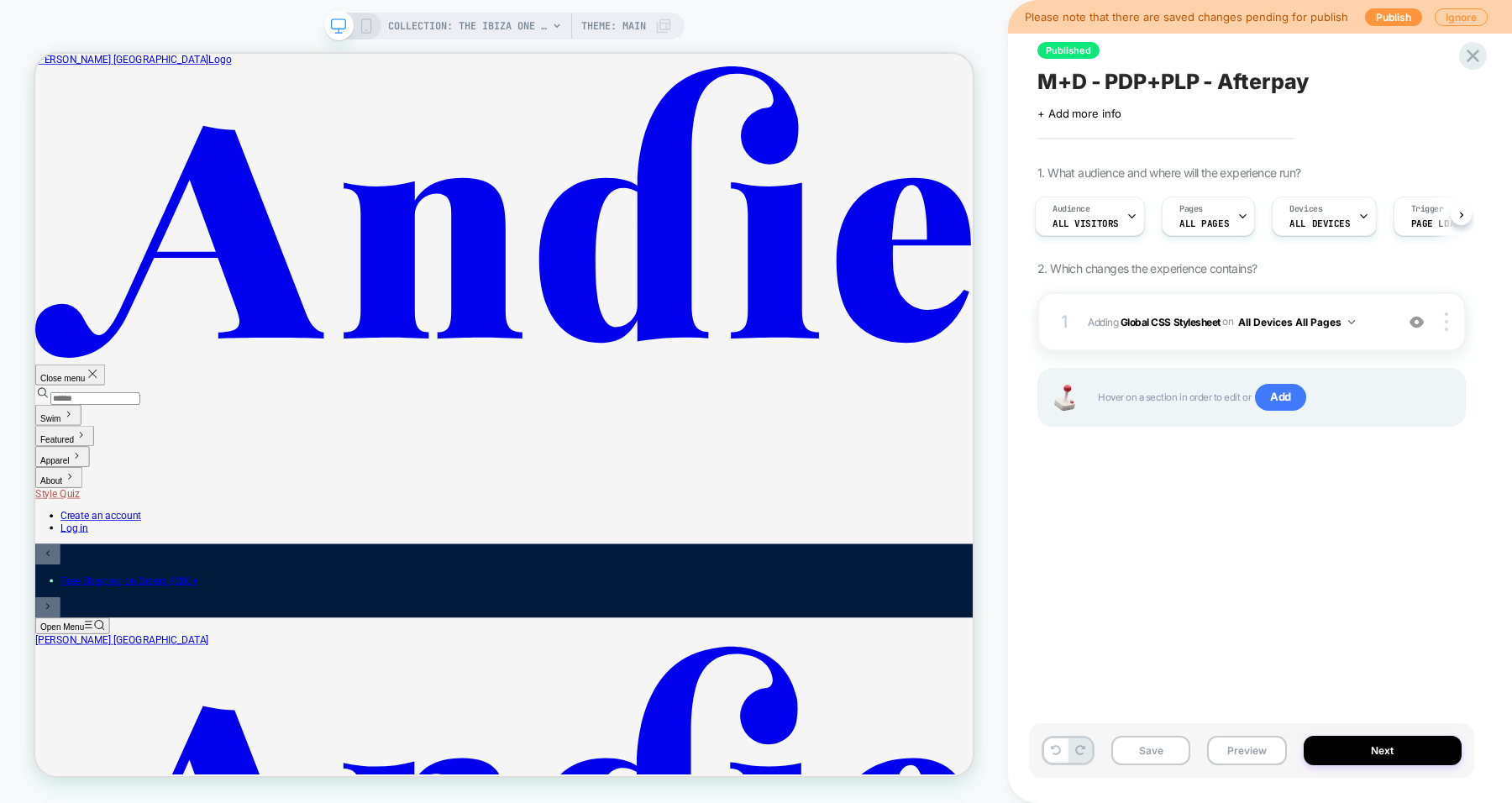
scroll to position [0, 0]
click at [1154, 315] on b "Global CSS Stylesheet" at bounding box center [1170, 320] width 100 height 13
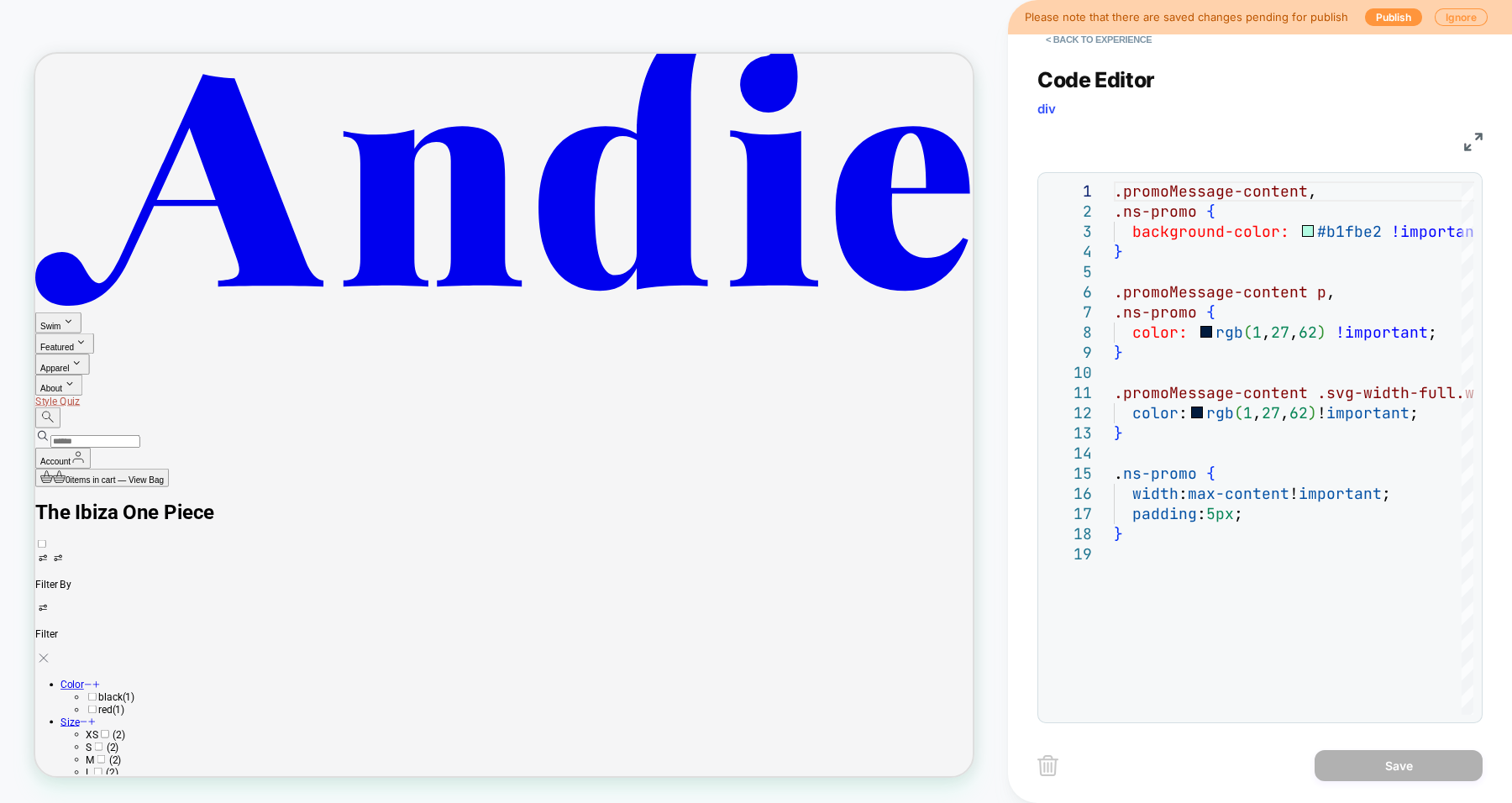
scroll to position [841, 0]
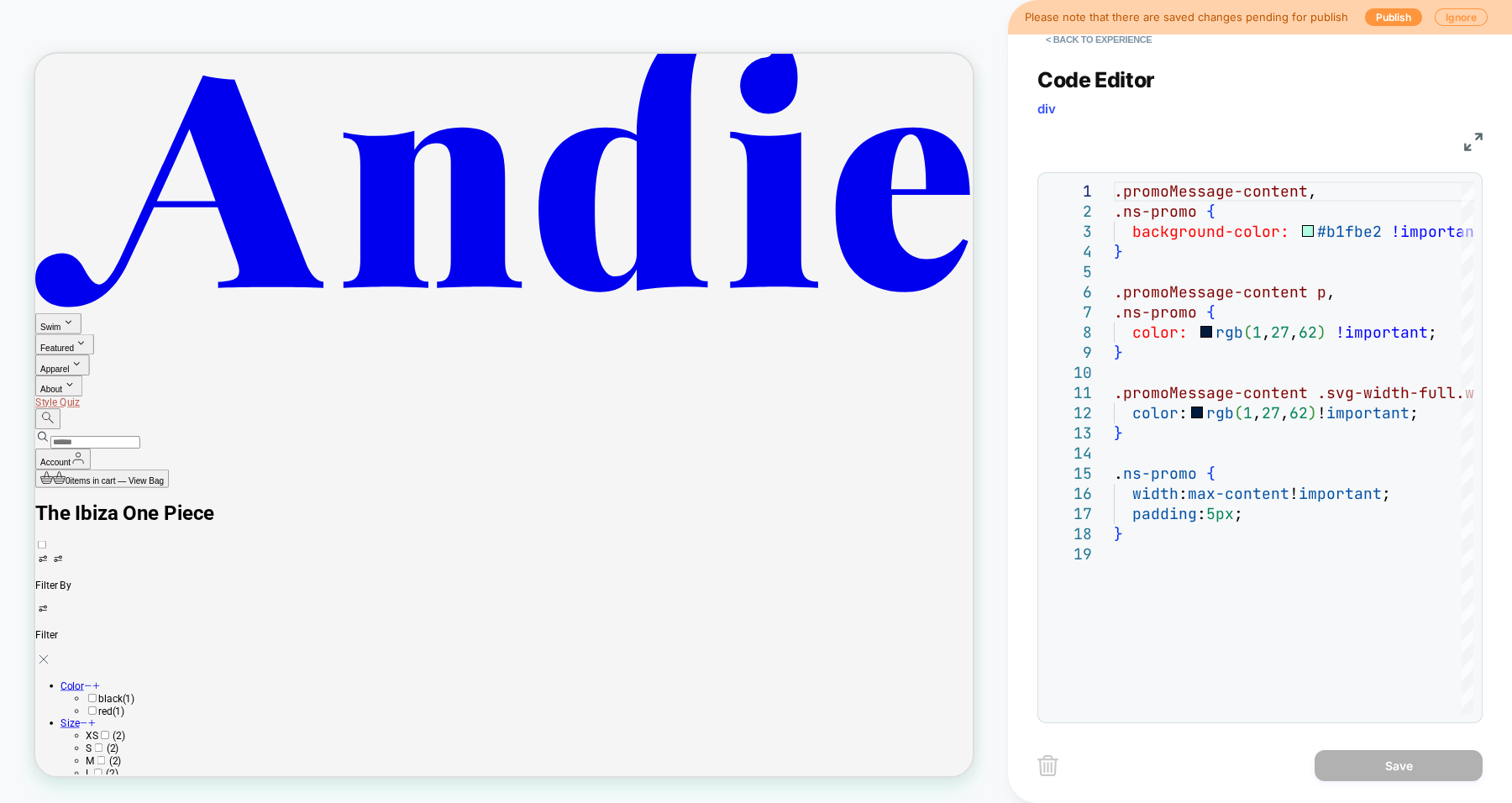
click at [1088, 38] on button "< Back to experience" at bounding box center [1098, 39] width 123 height 27
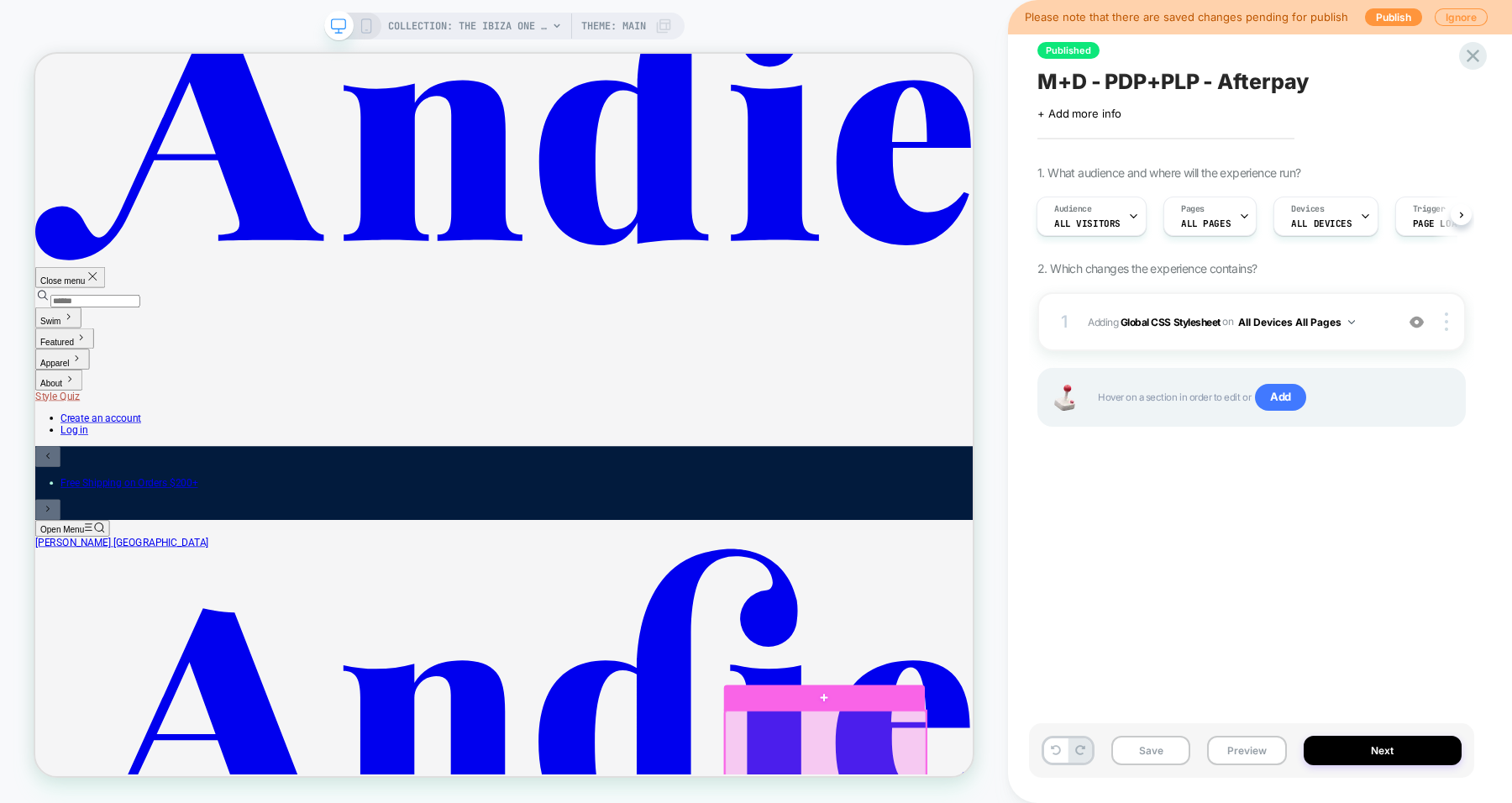
scroll to position [0, 0]
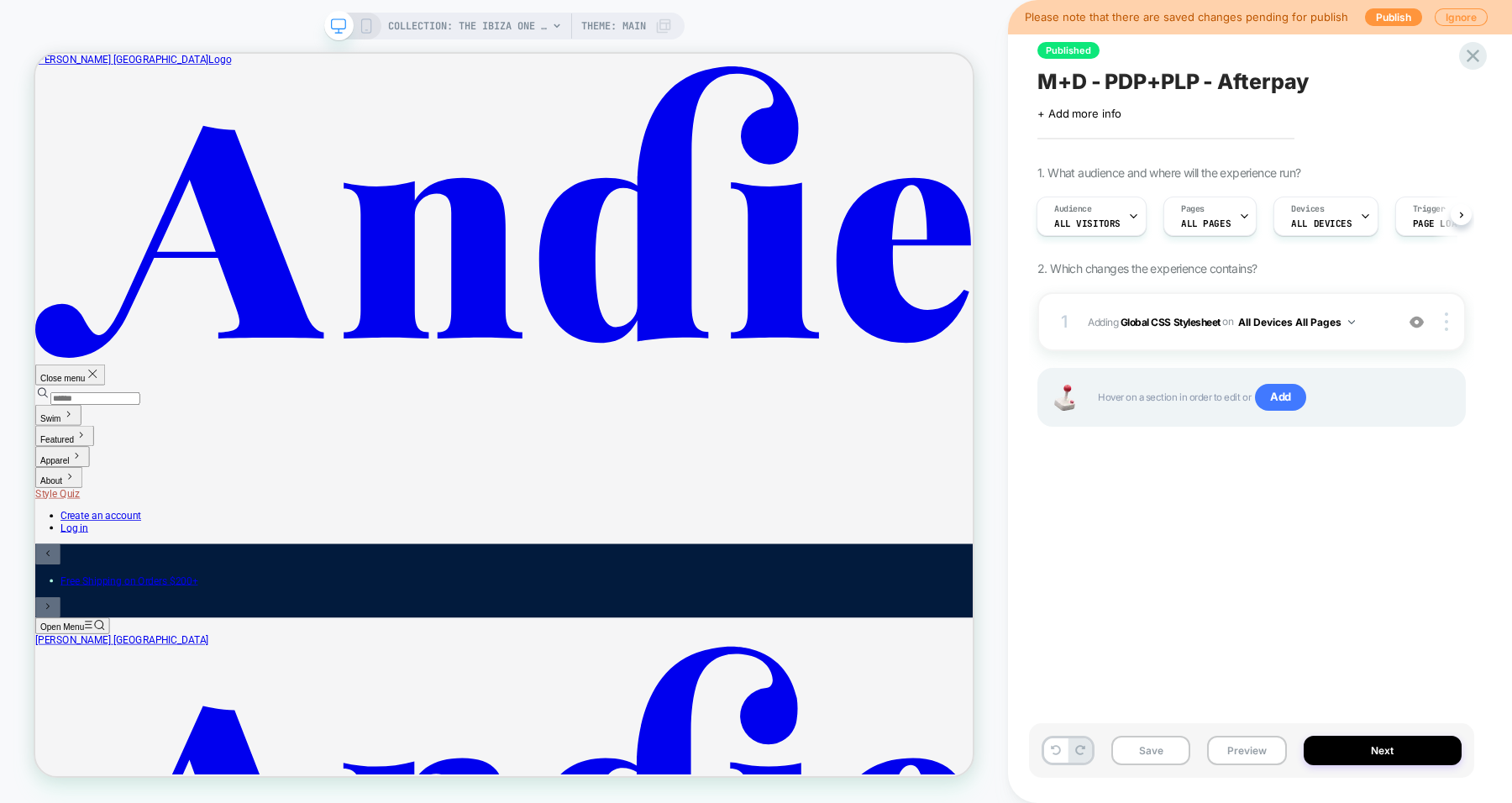
click at [1260, 752] on button "Preview" at bounding box center [1247, 751] width 79 height 30
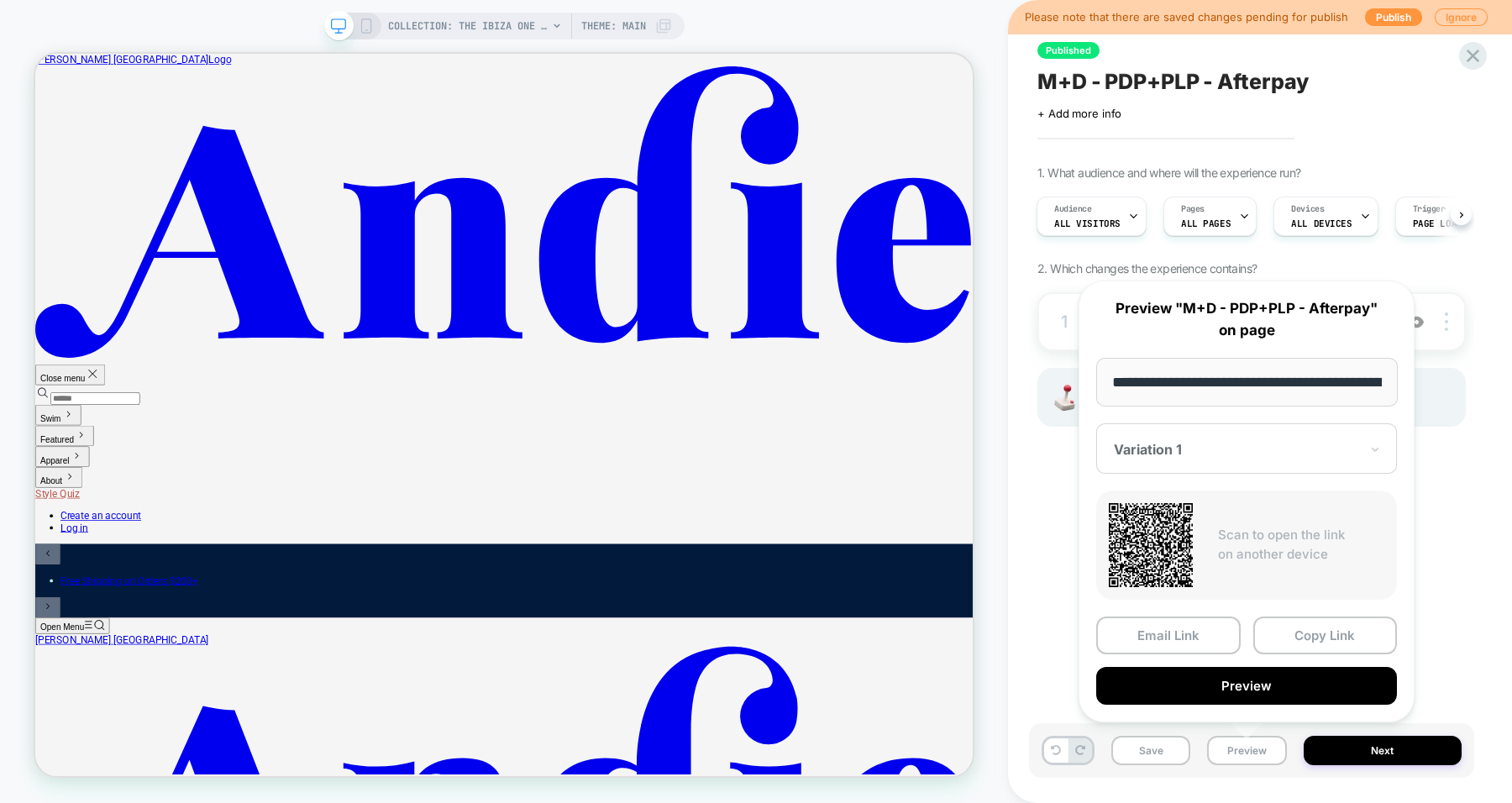
click at [1242, 685] on button "Preview" at bounding box center [1247, 685] width 301 height 38
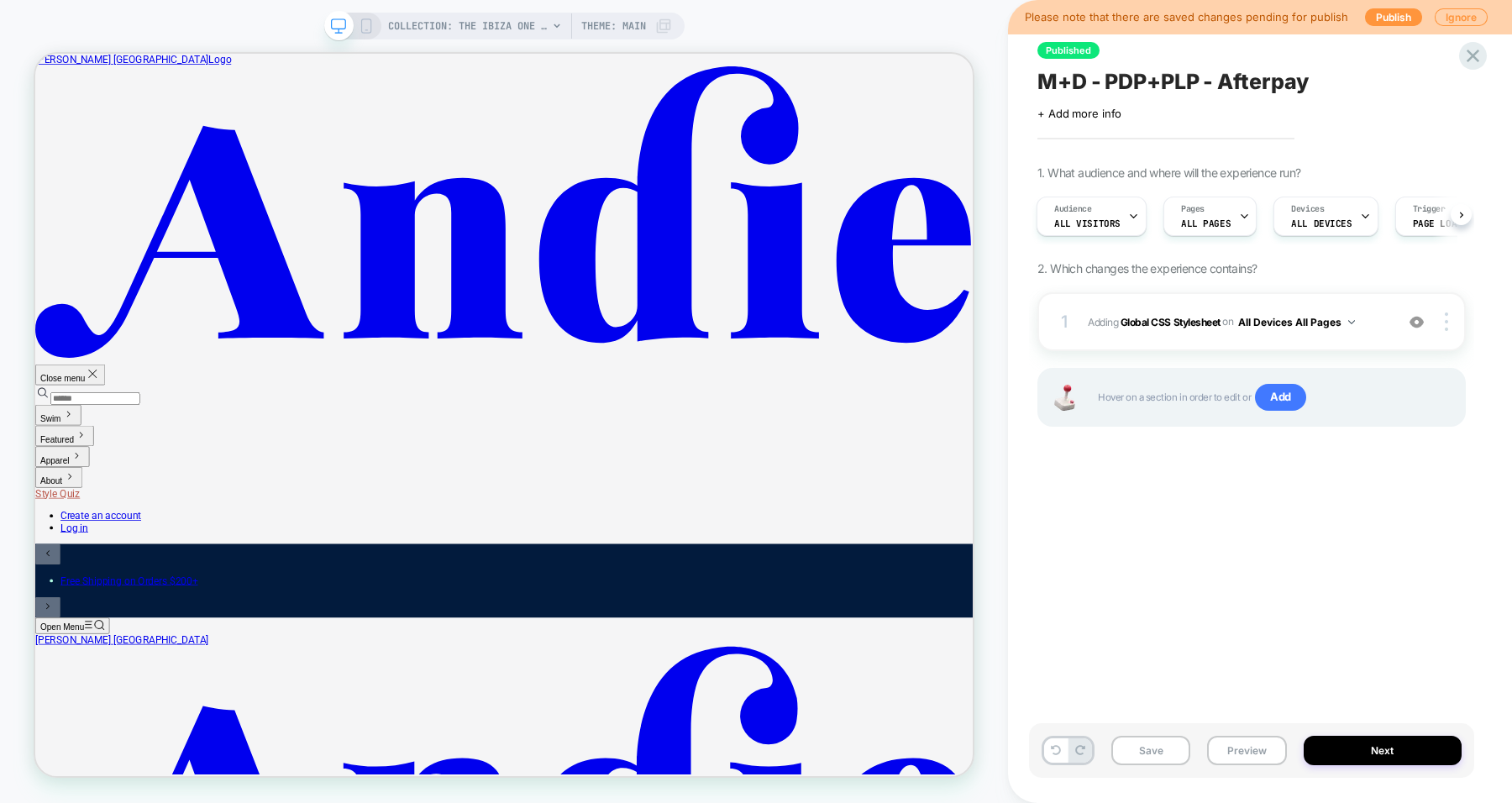
click at [1173, 319] on b "Global CSS Stylesheet" at bounding box center [1170, 320] width 100 height 13
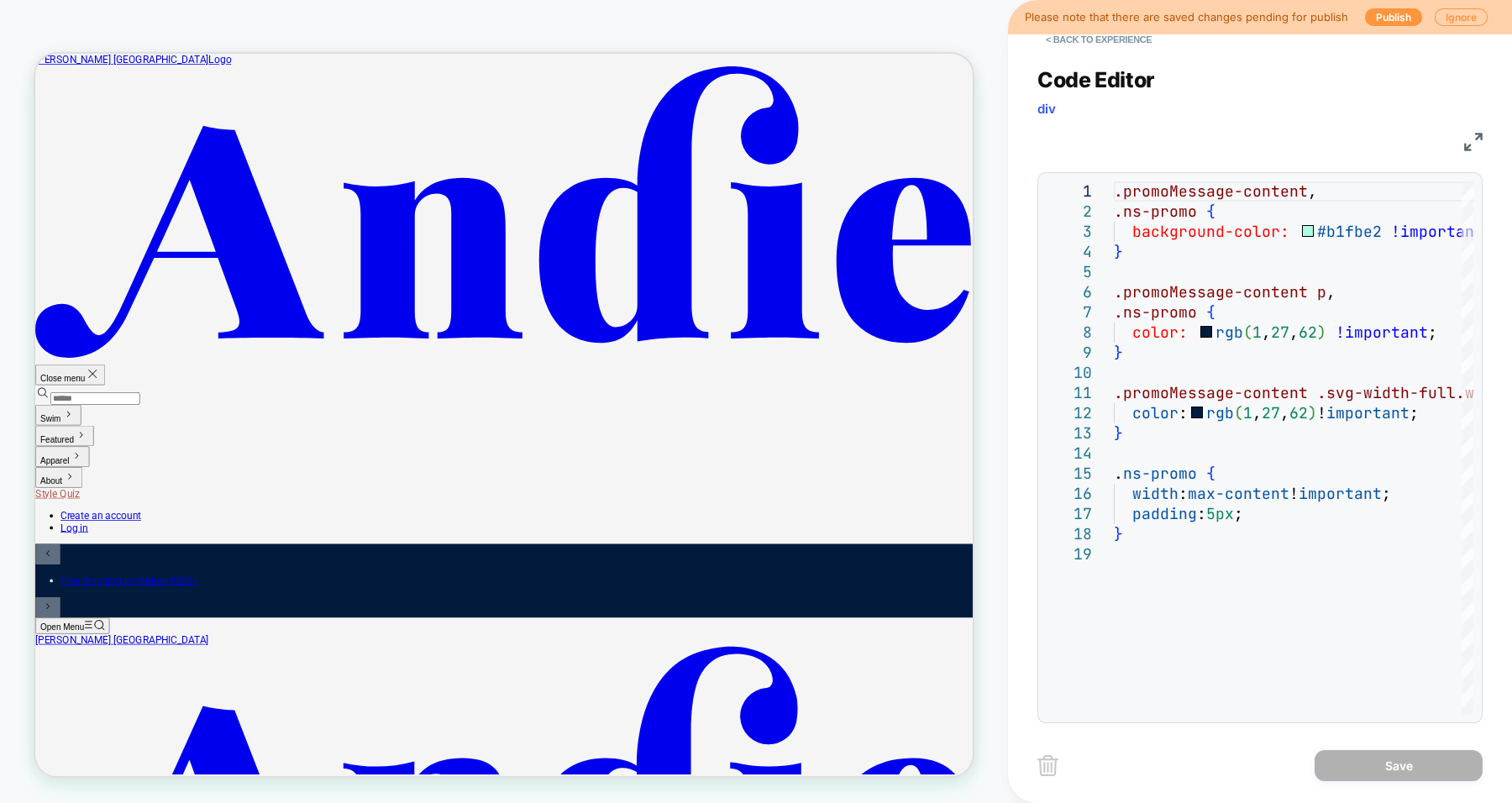
click at [729, 26] on div "COLLECTION: The Ibiza One Piece (Category) COLLECTION: The Ibiza One Piece (Cat…" at bounding box center [504, 402] width 1008 height 769
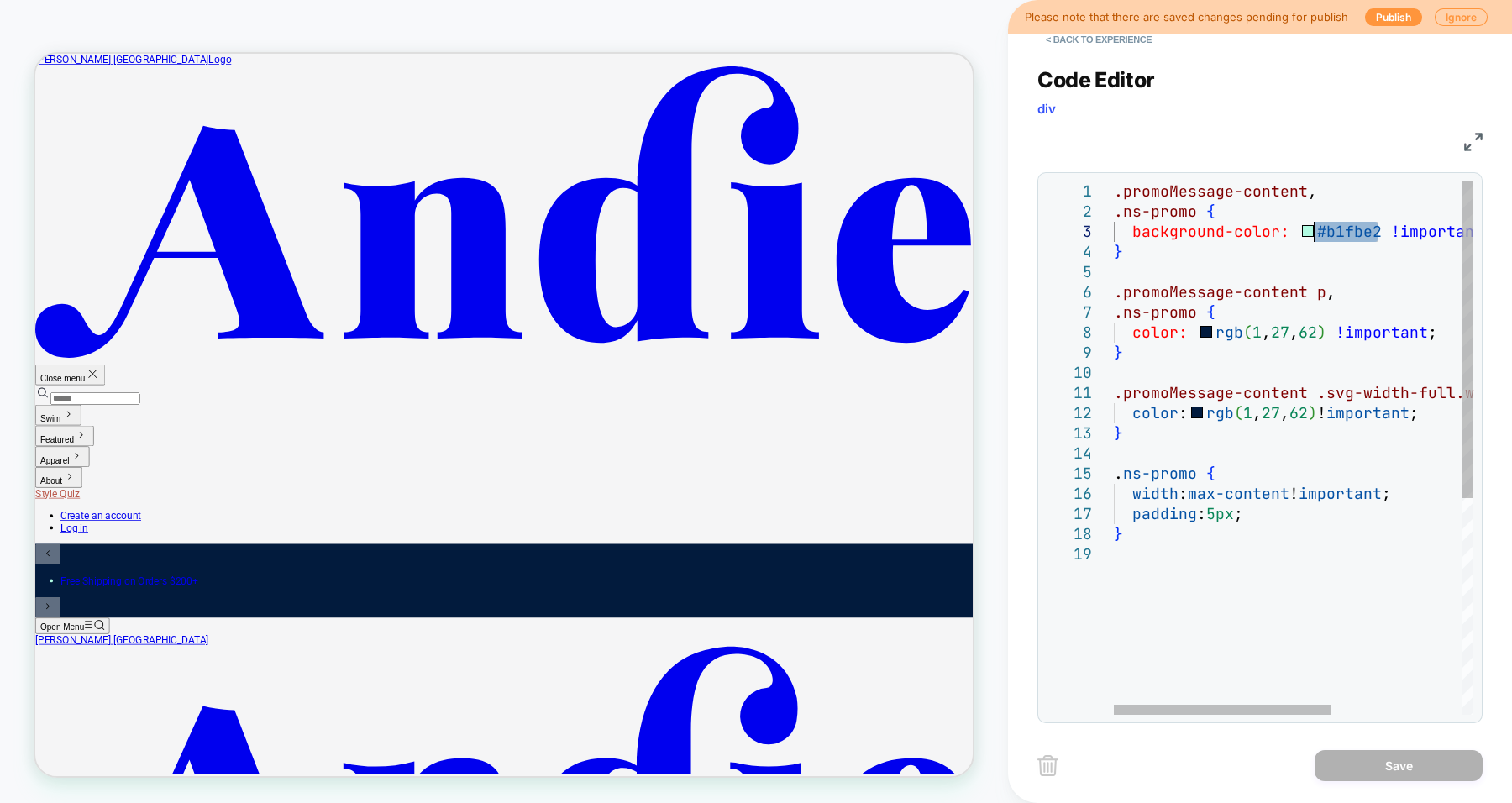
drag, startPoint x: 1376, startPoint y: 236, endPoint x: 1313, endPoint y: 236, distance: 63.0
click at [1313, 236] on div ".promoMessage-content , .ns-promo { background-color: #b1fbe2 !important ; } .p…" at bounding box center [1401, 629] width 574 height 896
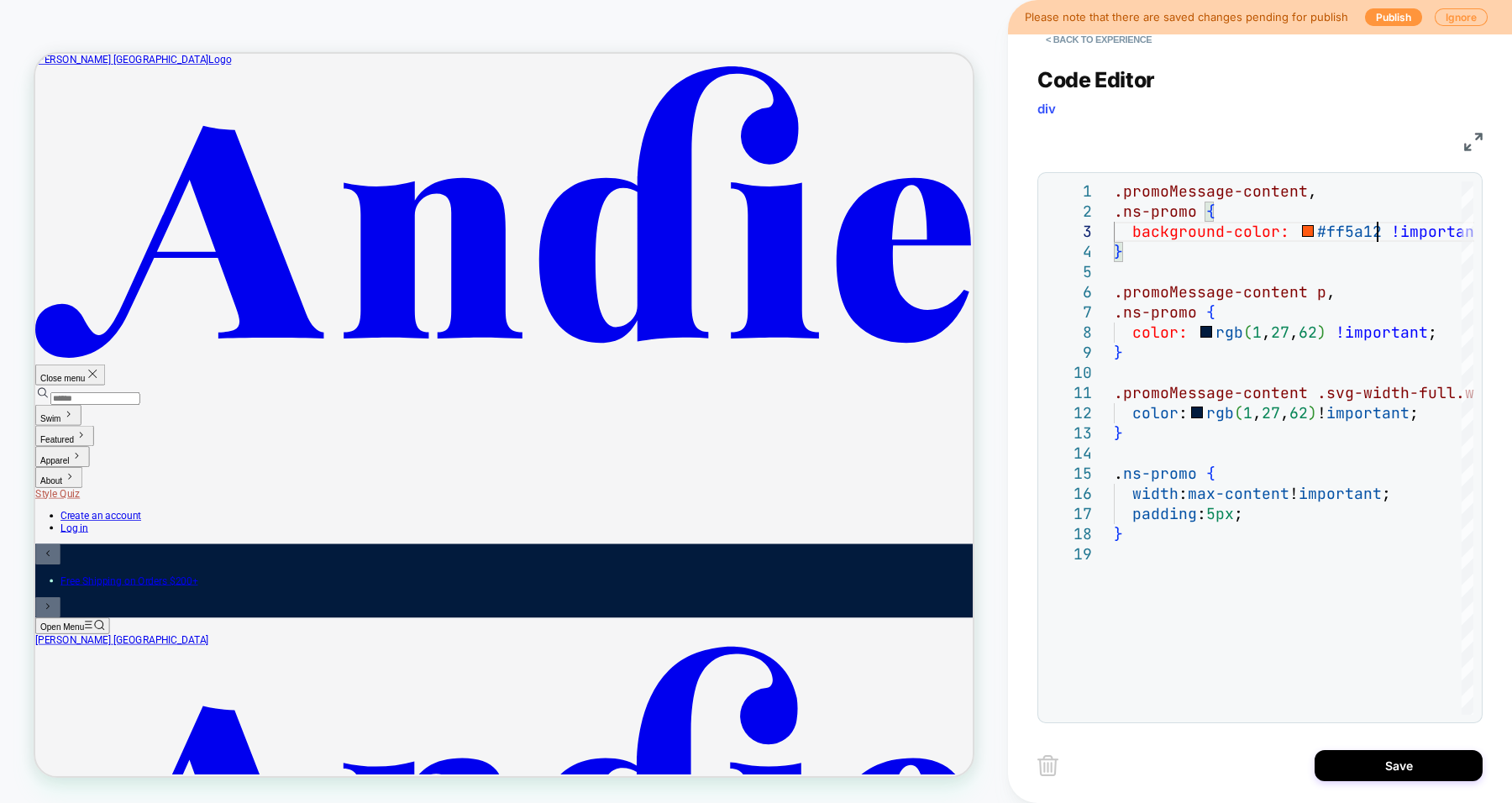
type textarea "**********"
click at [1190, 119] on div "Code Editor div" at bounding box center [1260, 96] width 445 height 58
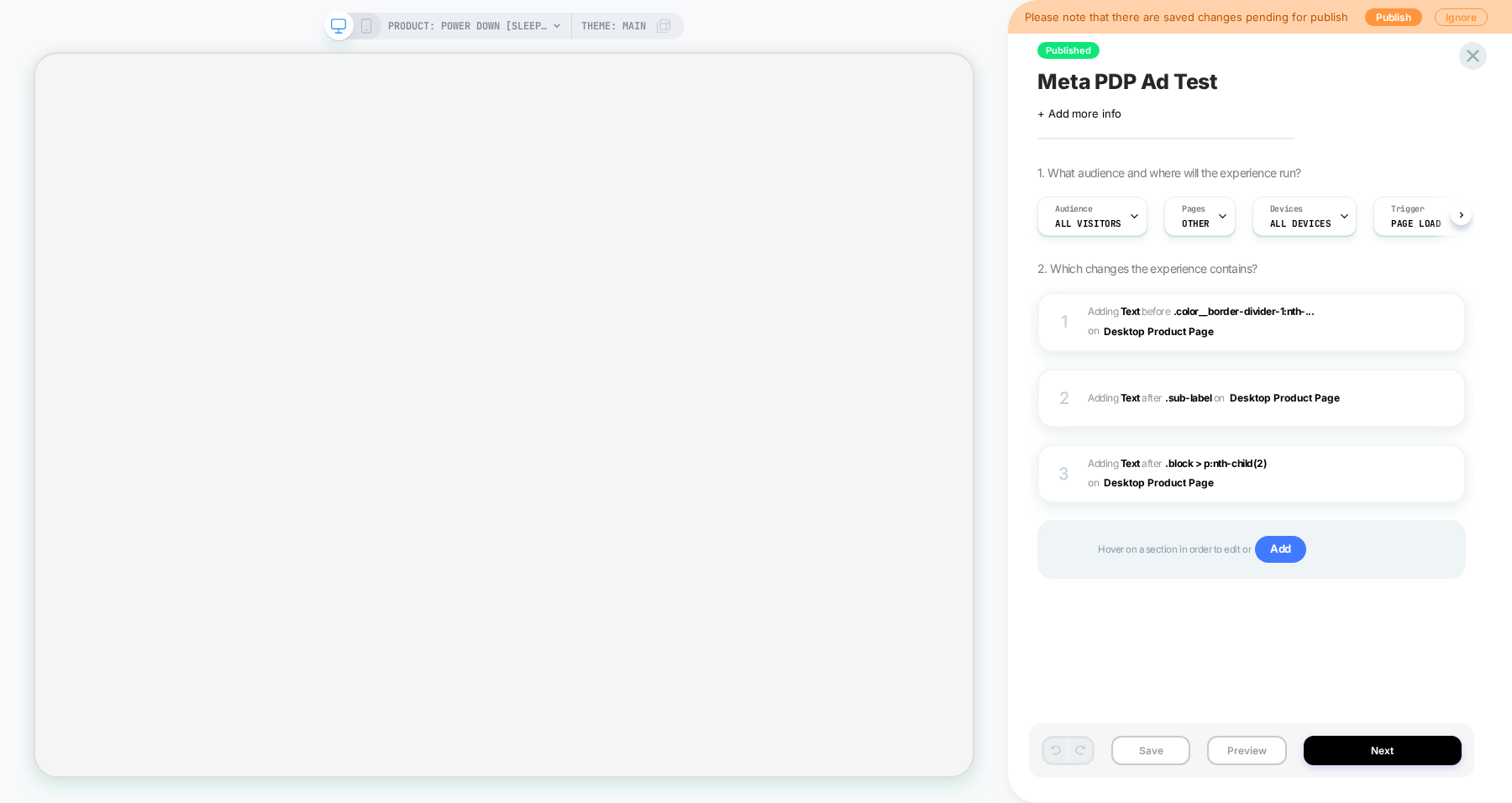
scroll to position [0, 1]
click at [1238, 754] on button "Preview" at bounding box center [1247, 751] width 79 height 30
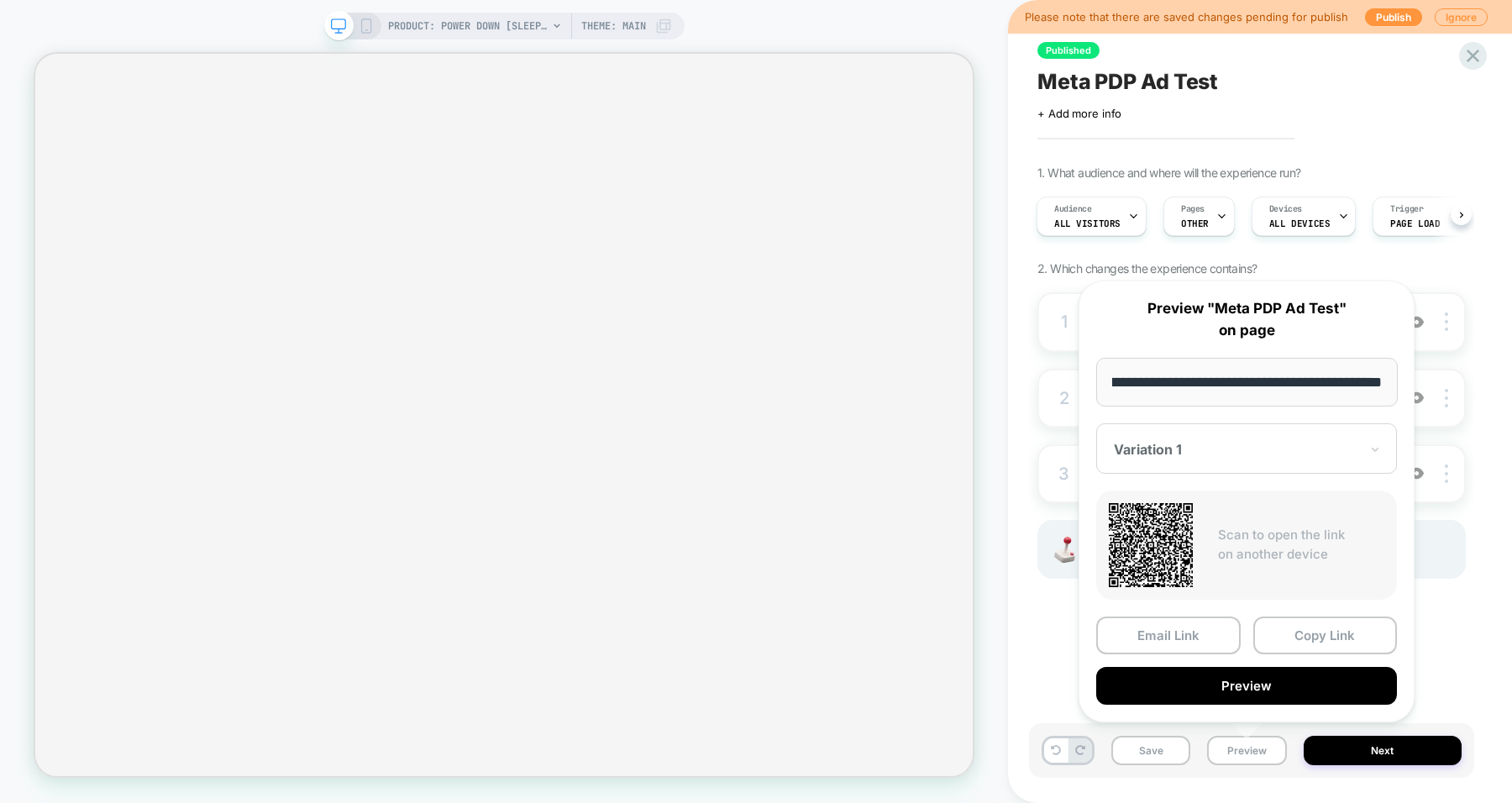
scroll to position [0, 0]
click at [1283, 678] on button "Preview" at bounding box center [1247, 685] width 301 height 38
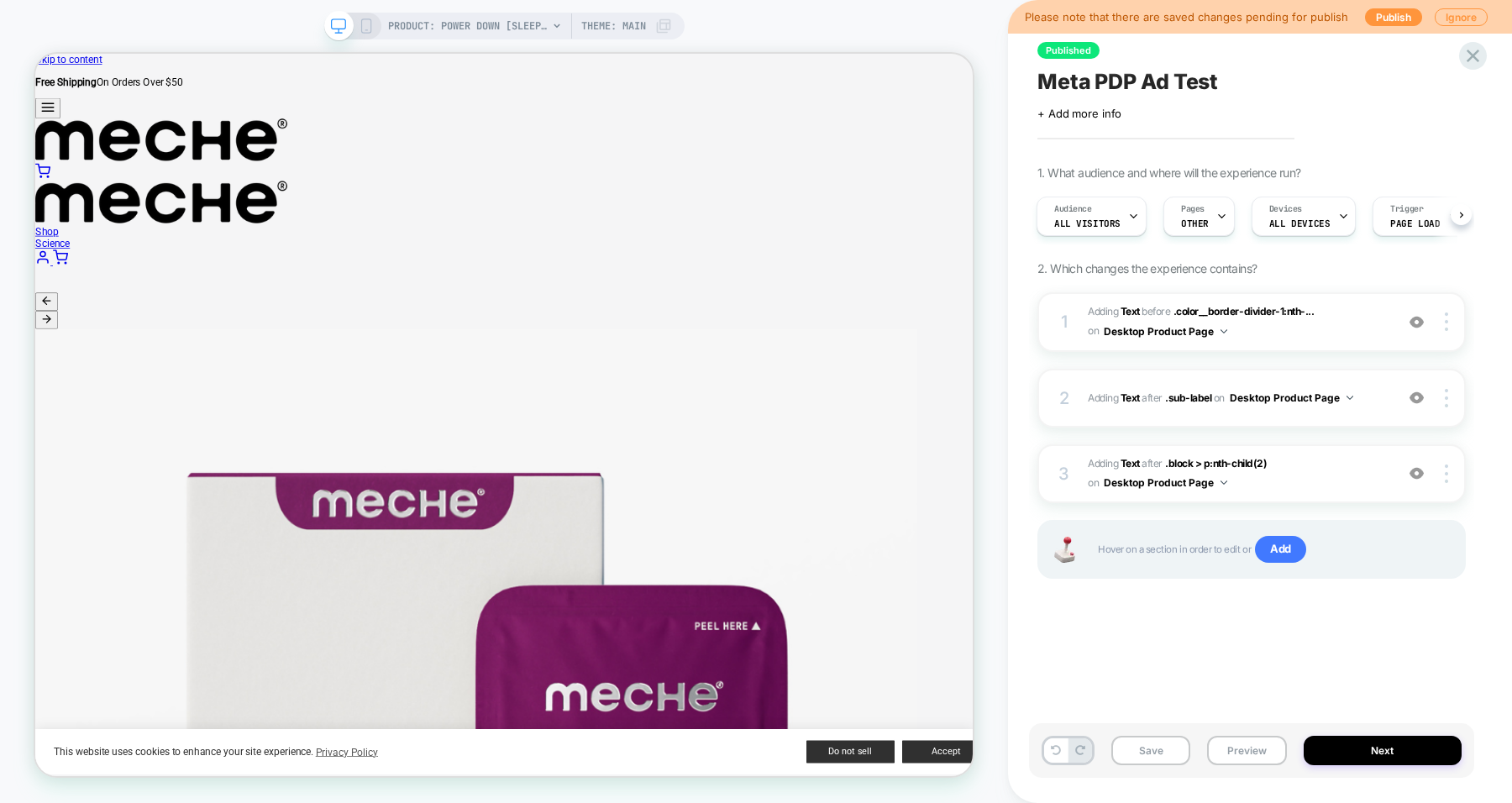
click at [1112, 206] on div "Audience All Visitors" at bounding box center [1087, 216] width 100 height 38
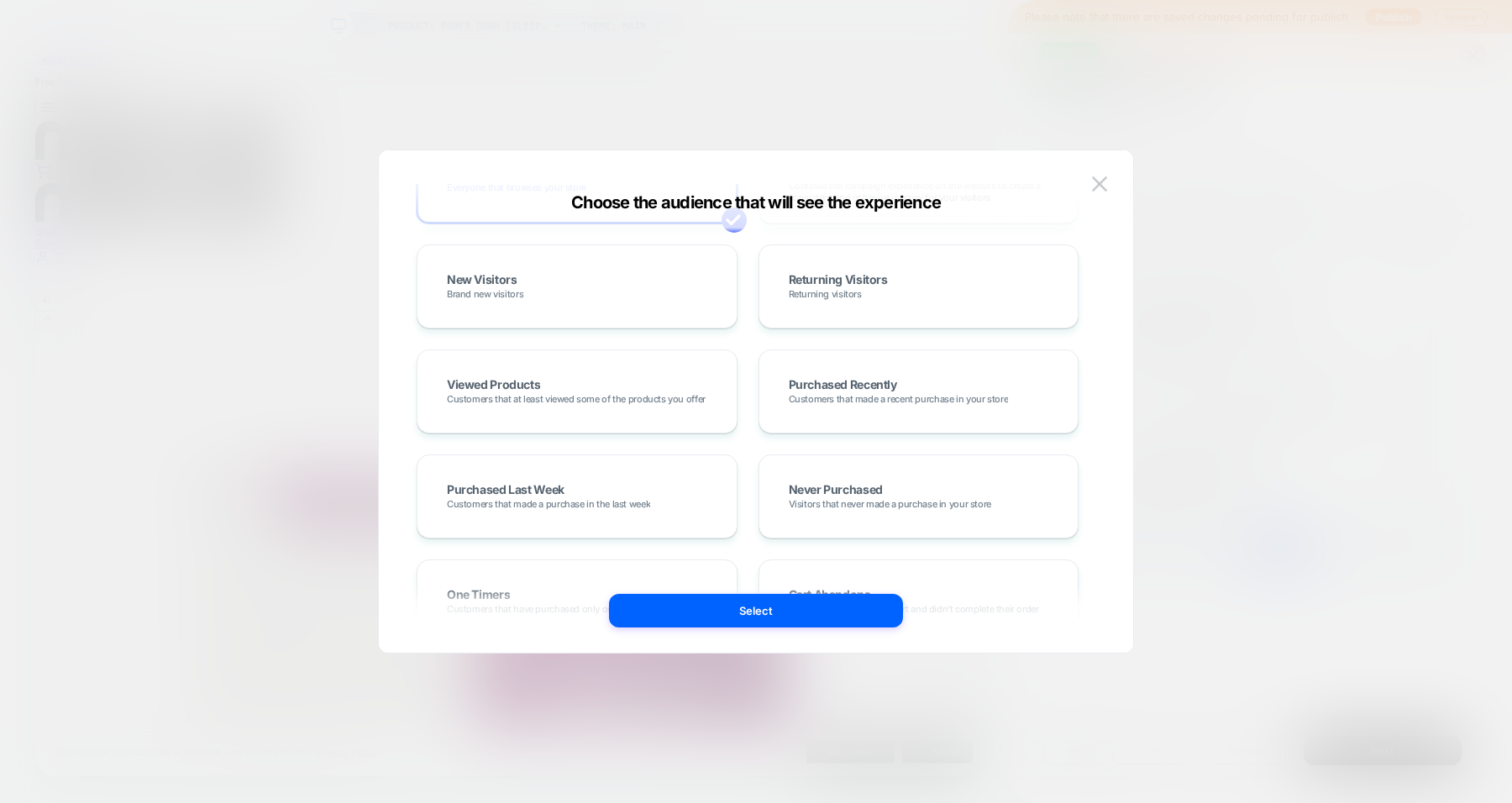
scroll to position [120, 0]
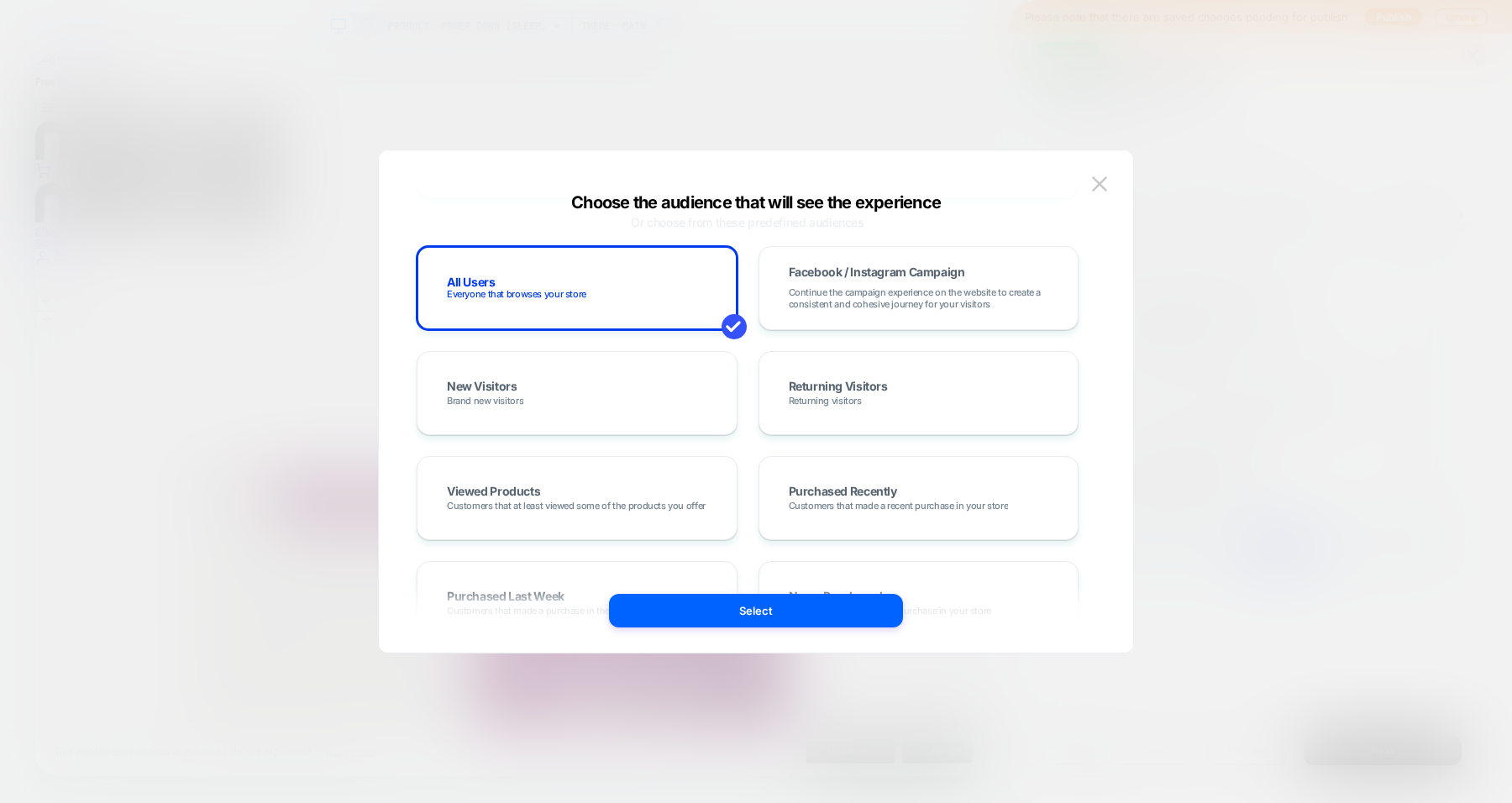
click at [909, 281] on div "Facebook / Instagram Campaign Continue the campaign experience on the website t…" at bounding box center [918, 288] width 286 height 48
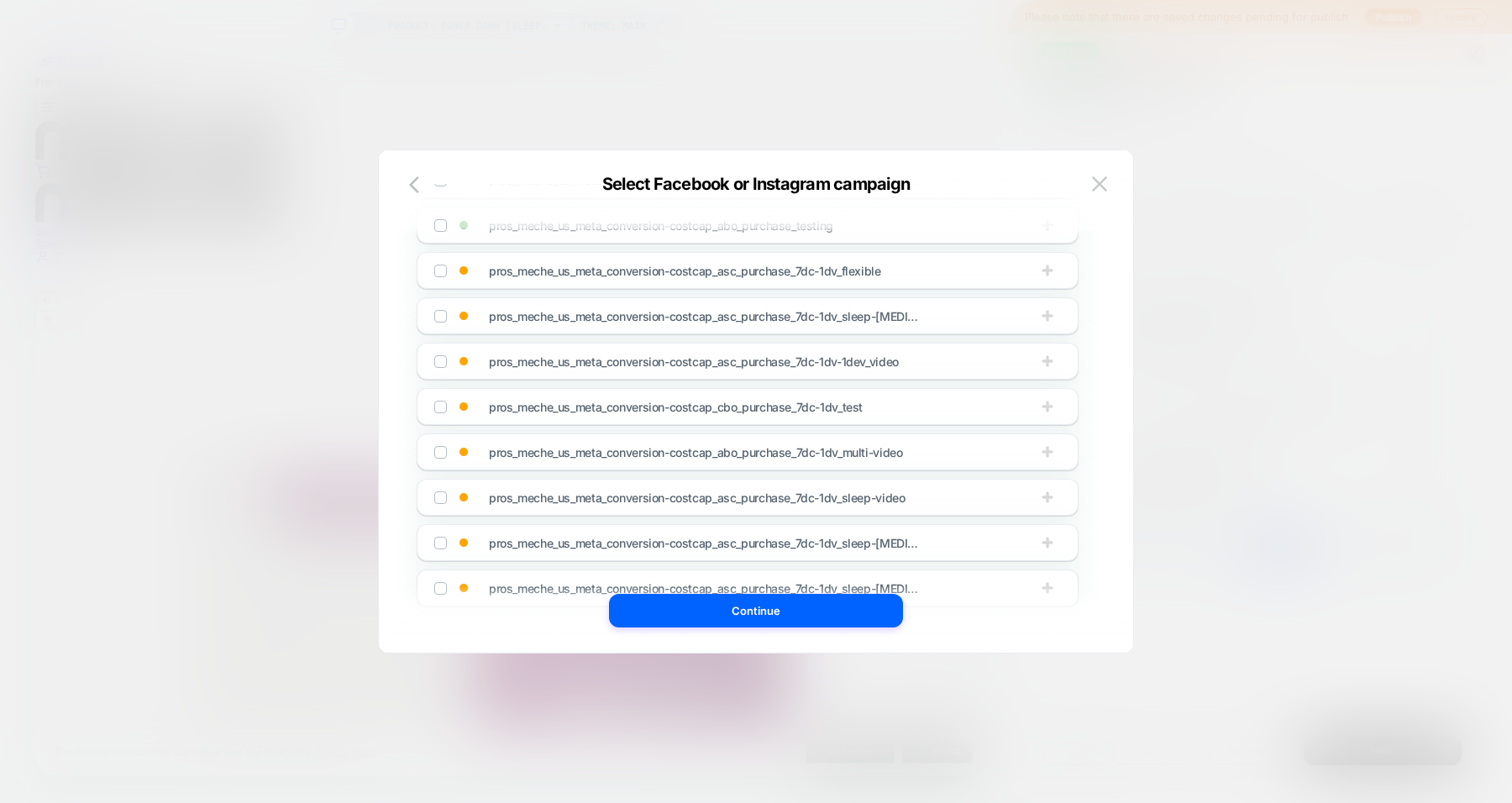
scroll to position [0, 0]
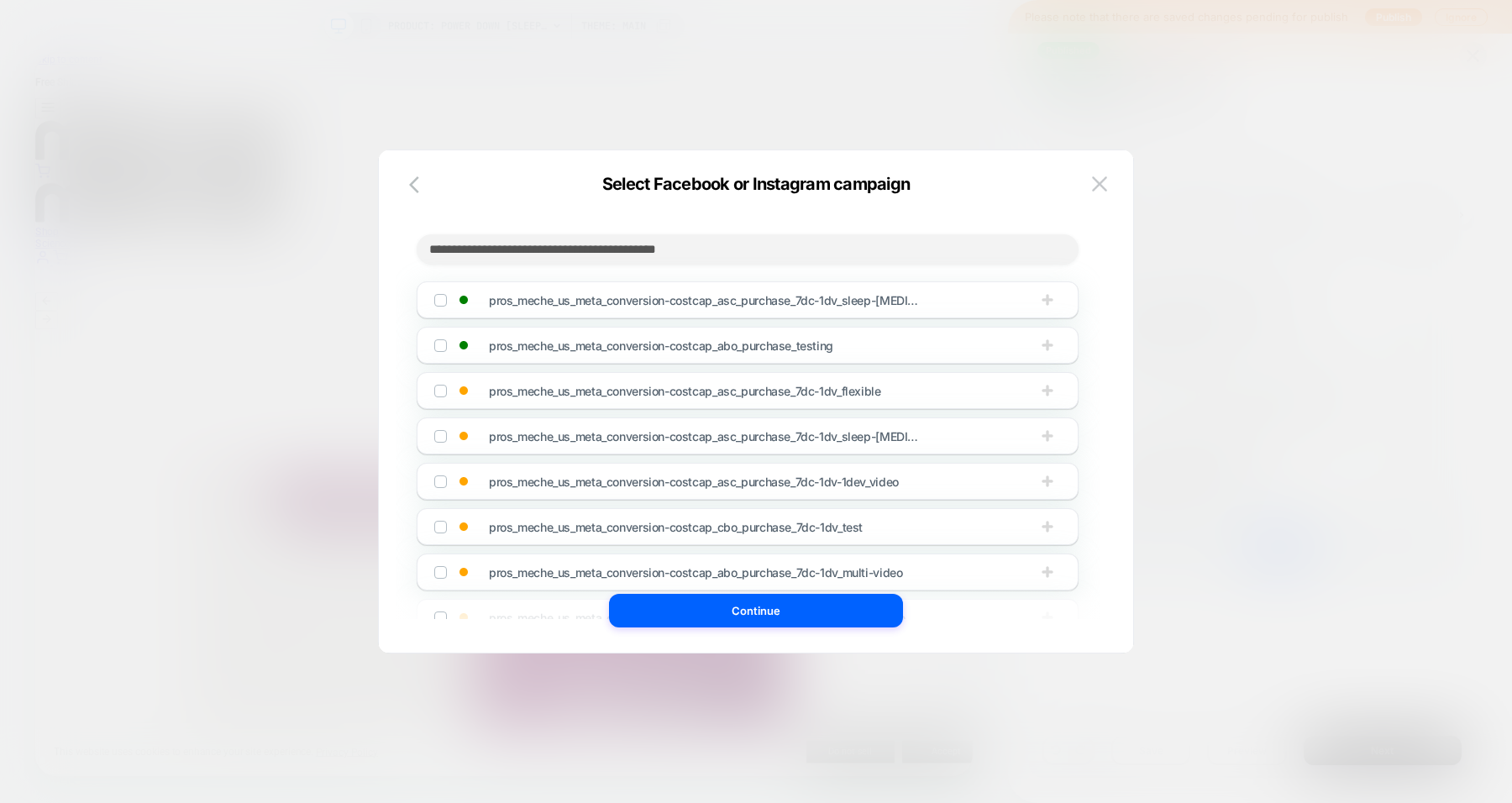
click at [436, 348] on img at bounding box center [440, 345] width 8 height 8
click at [655, 614] on button "Continue" at bounding box center [755, 610] width 294 height 34
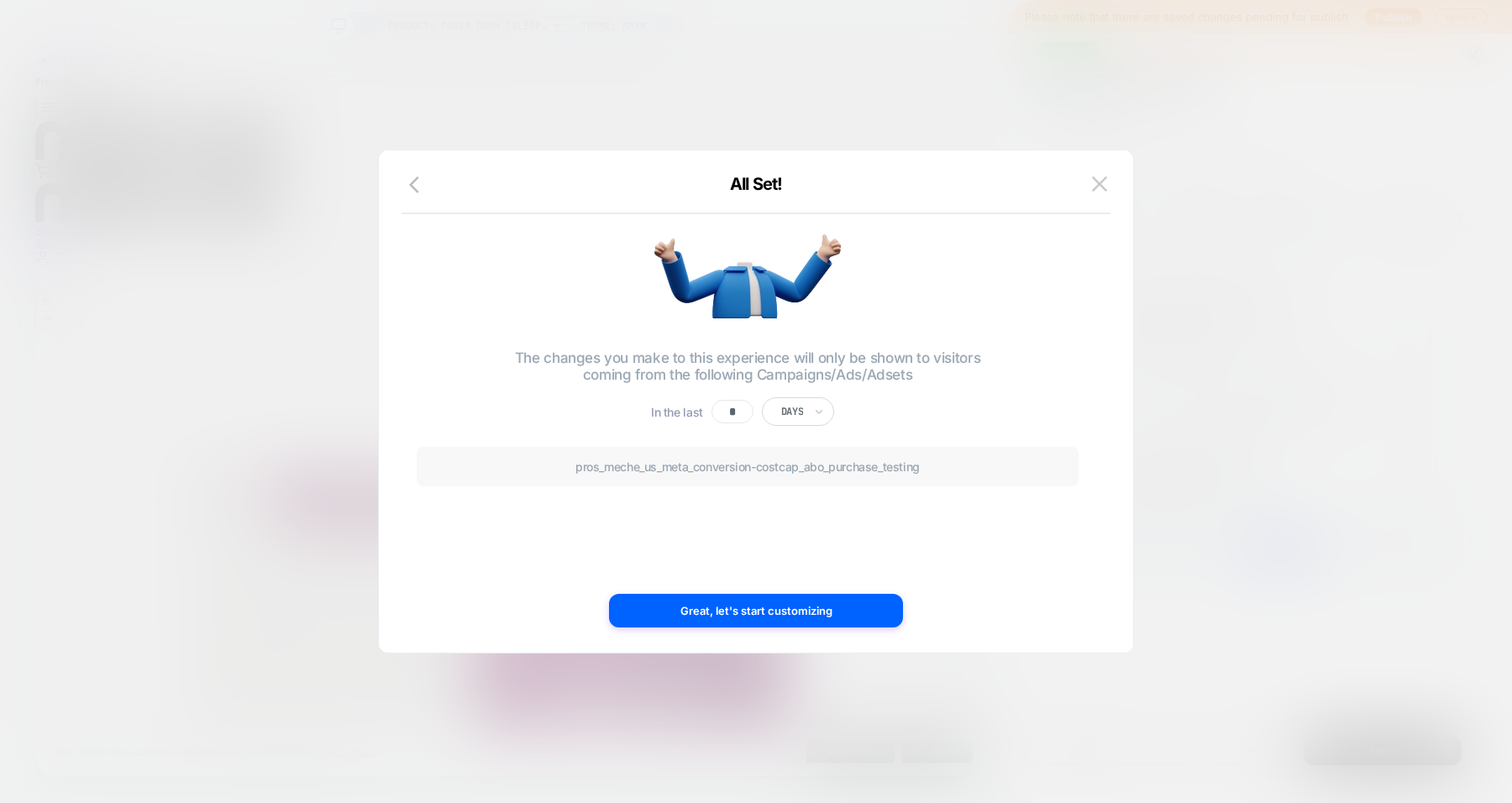
click at [815, 601] on button "Great, let's start customizing" at bounding box center [755, 610] width 294 height 34
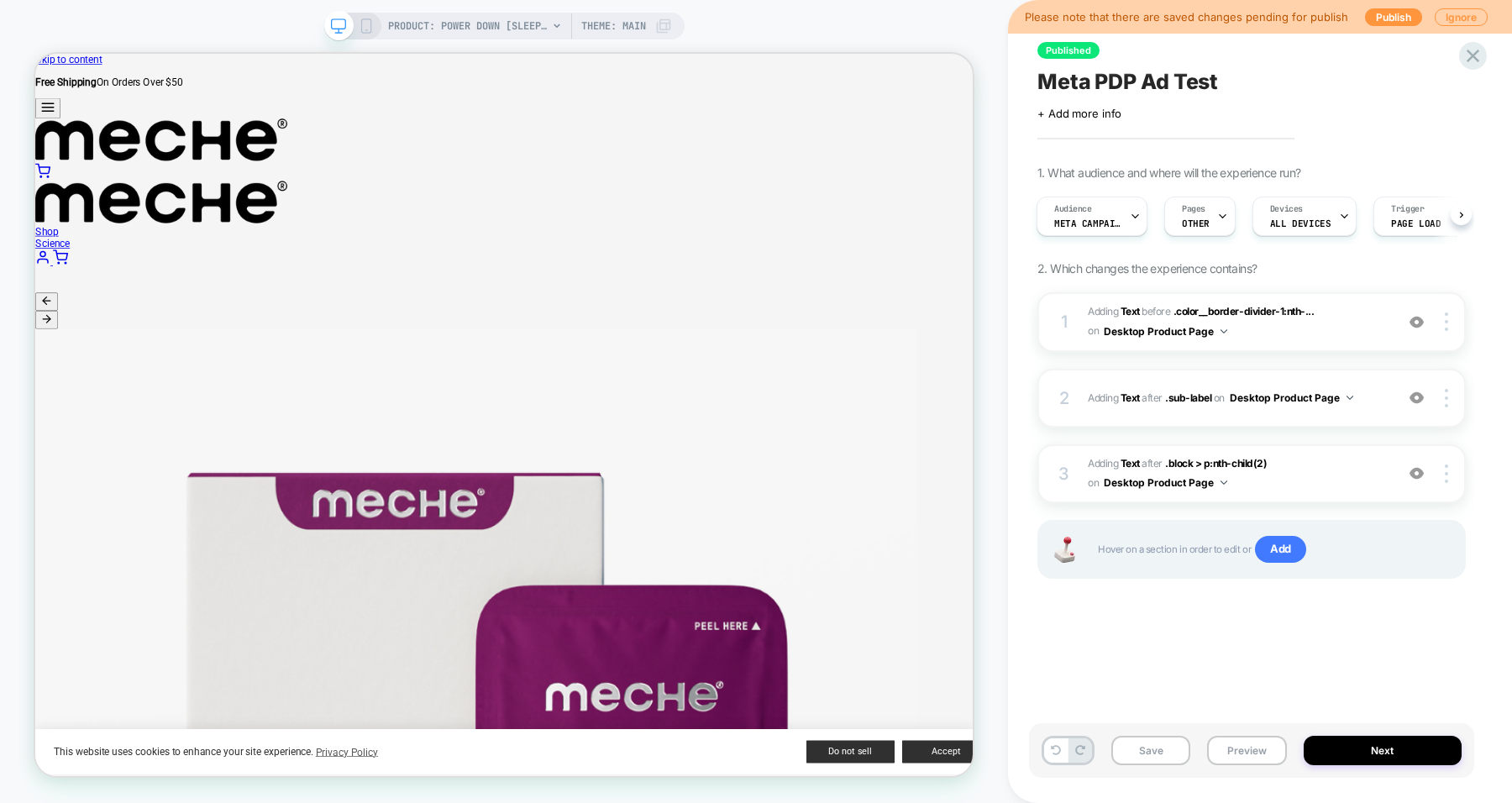
click at [1159, 746] on button "Save" at bounding box center [1151, 751] width 79 height 30
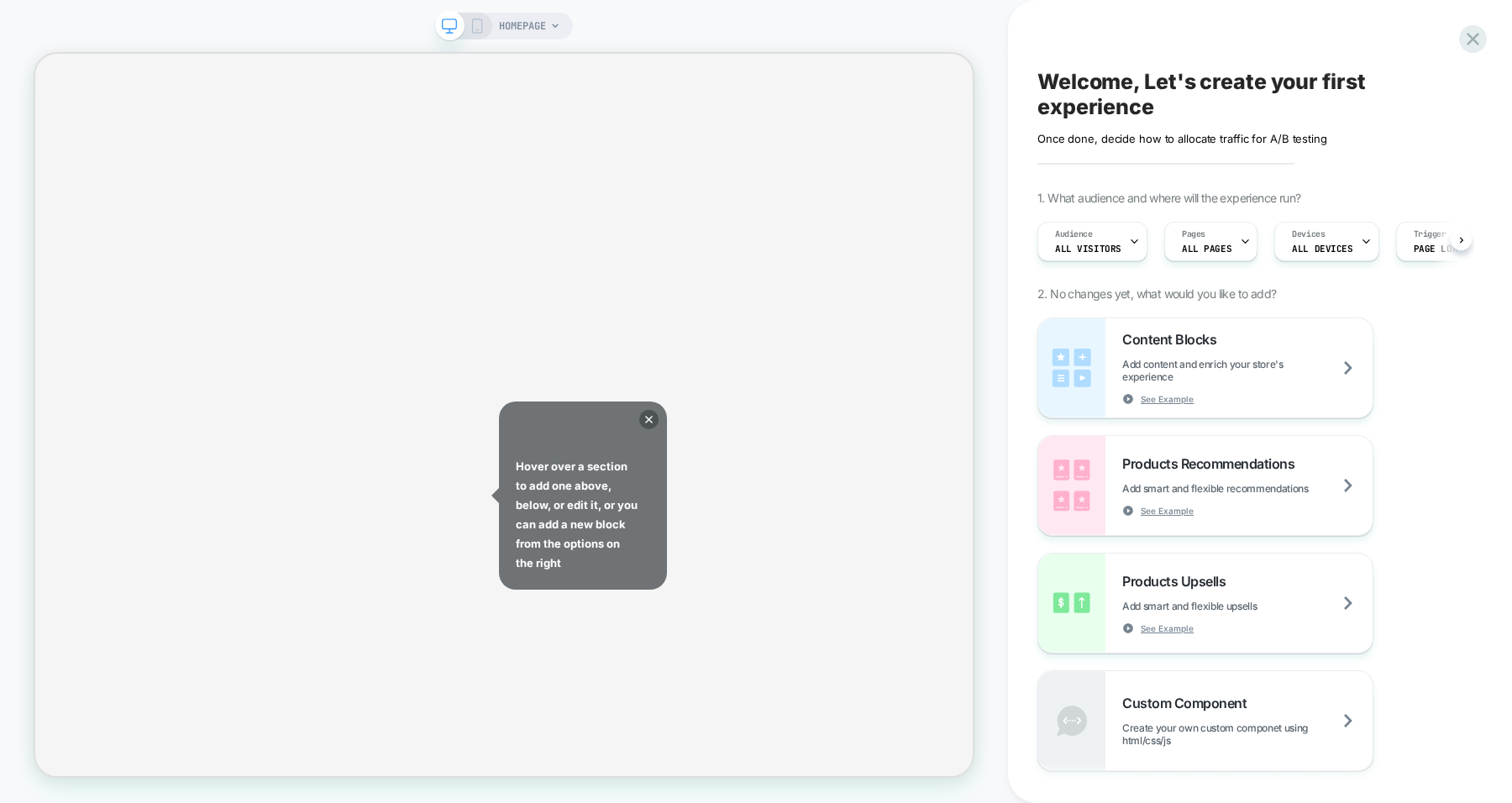
scroll to position [0, 1]
click at [1465, 46] on div at bounding box center [1473, 39] width 28 height 28
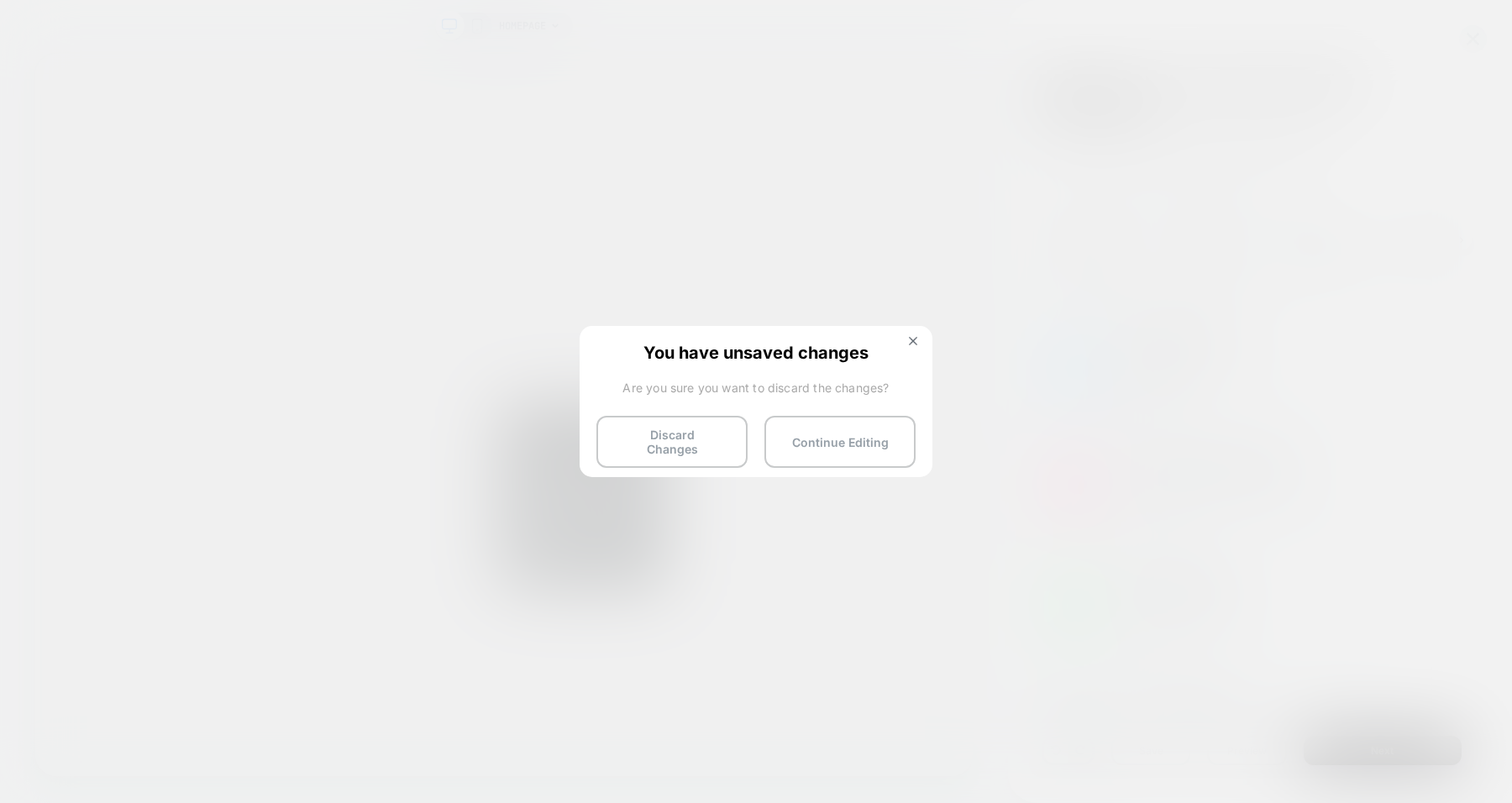
scroll to position [0, 2]
click at [683, 437] on button "Discard Changes" at bounding box center [672, 441] width 151 height 52
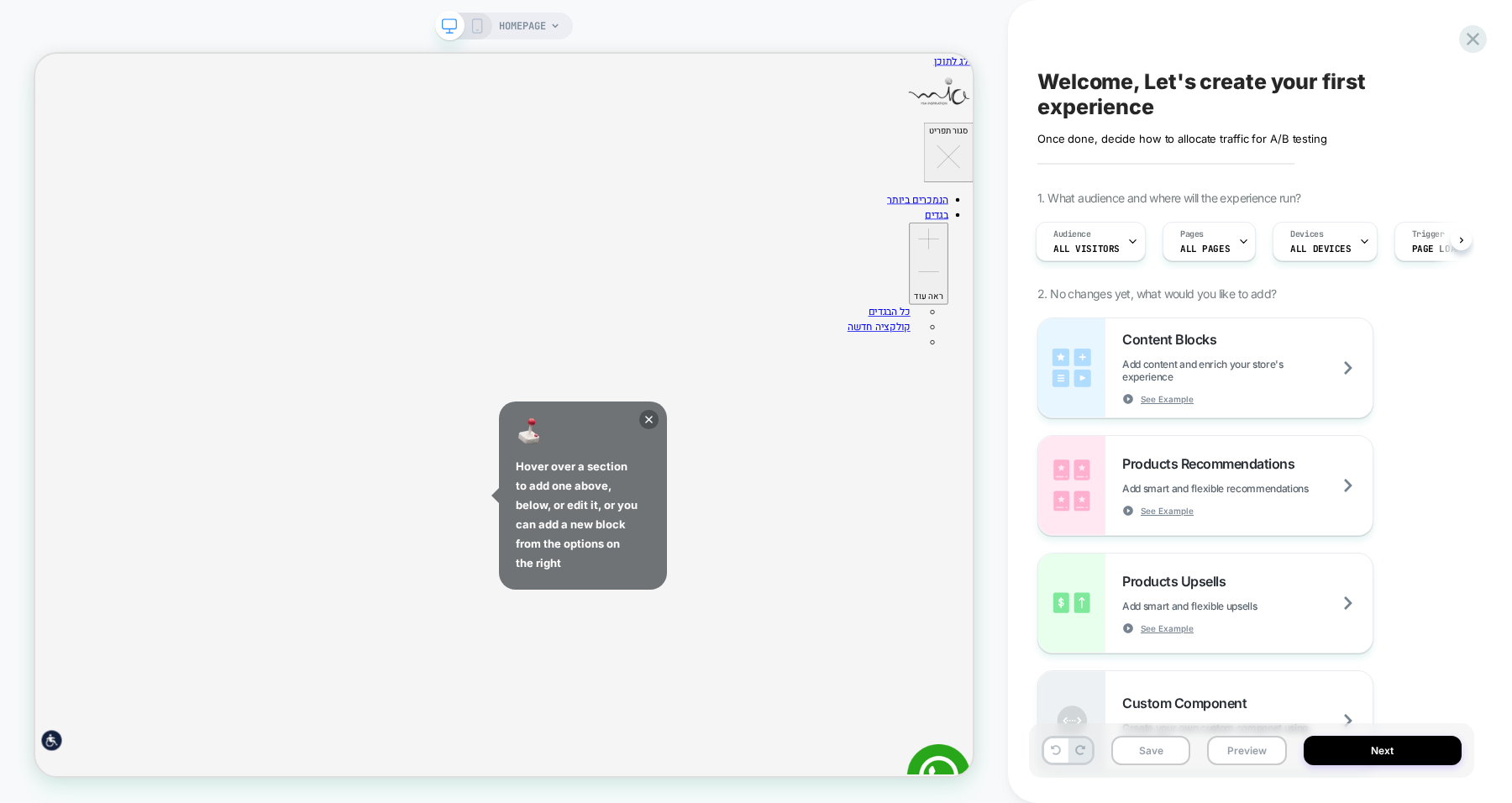
click at [726, 27] on div "HOMEPAGE" at bounding box center [504, 402] width 1008 height 769
click at [1460, 35] on div at bounding box center [1473, 39] width 28 height 28
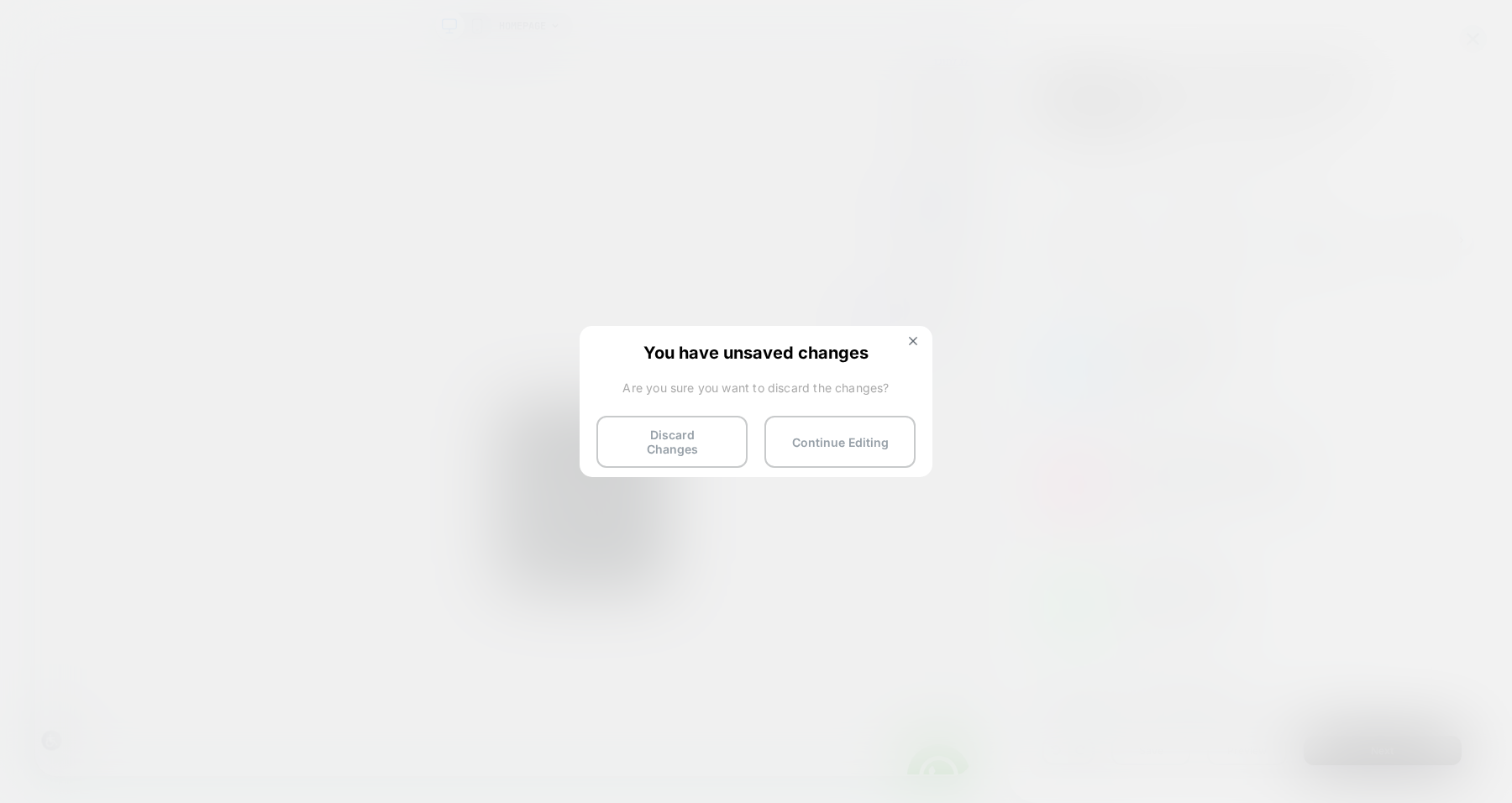
click at [666, 436] on button "Discard Changes" at bounding box center [672, 441] width 151 height 52
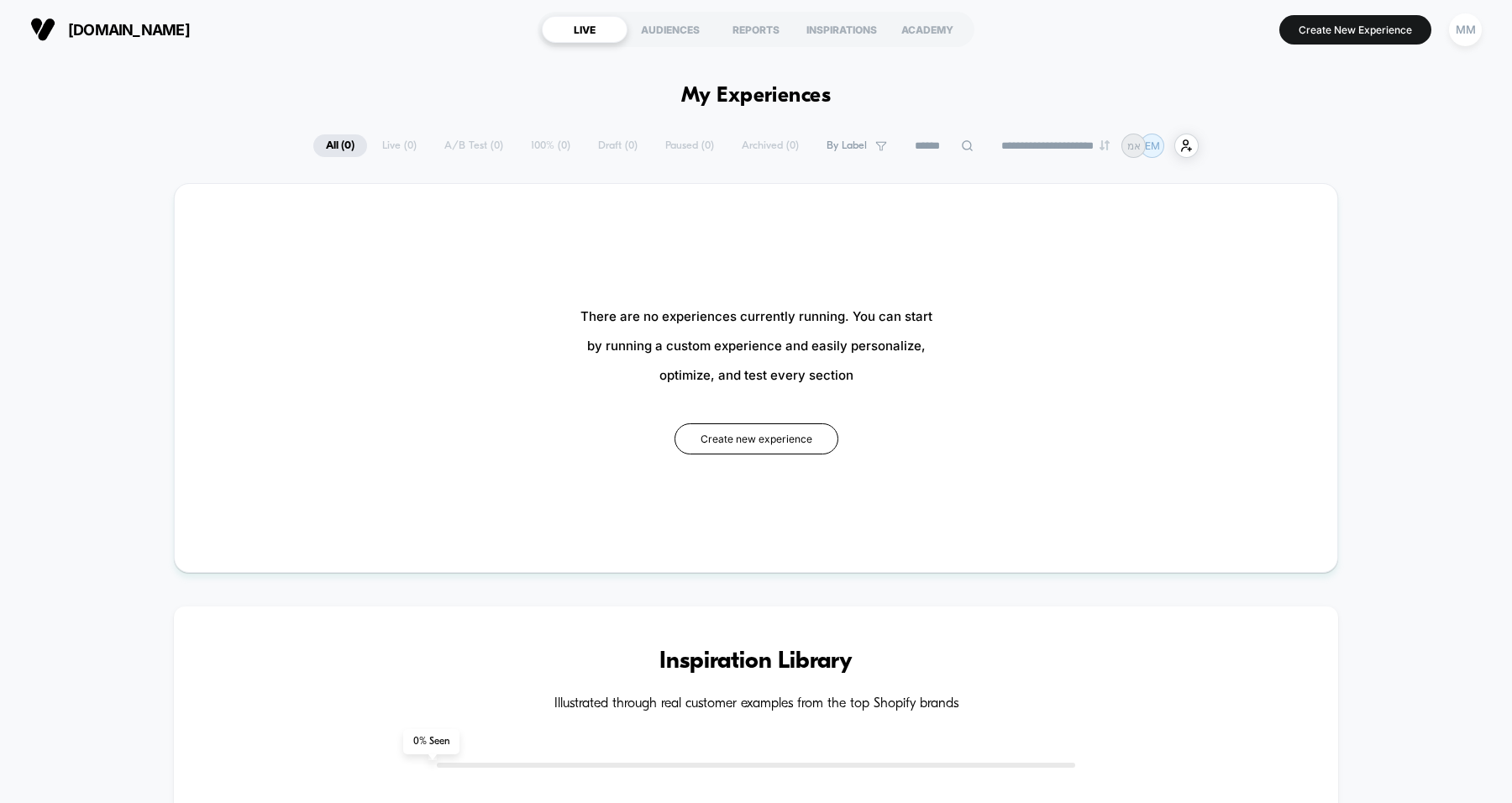
click at [1457, 28] on div "MM" at bounding box center [1465, 30] width 33 height 33
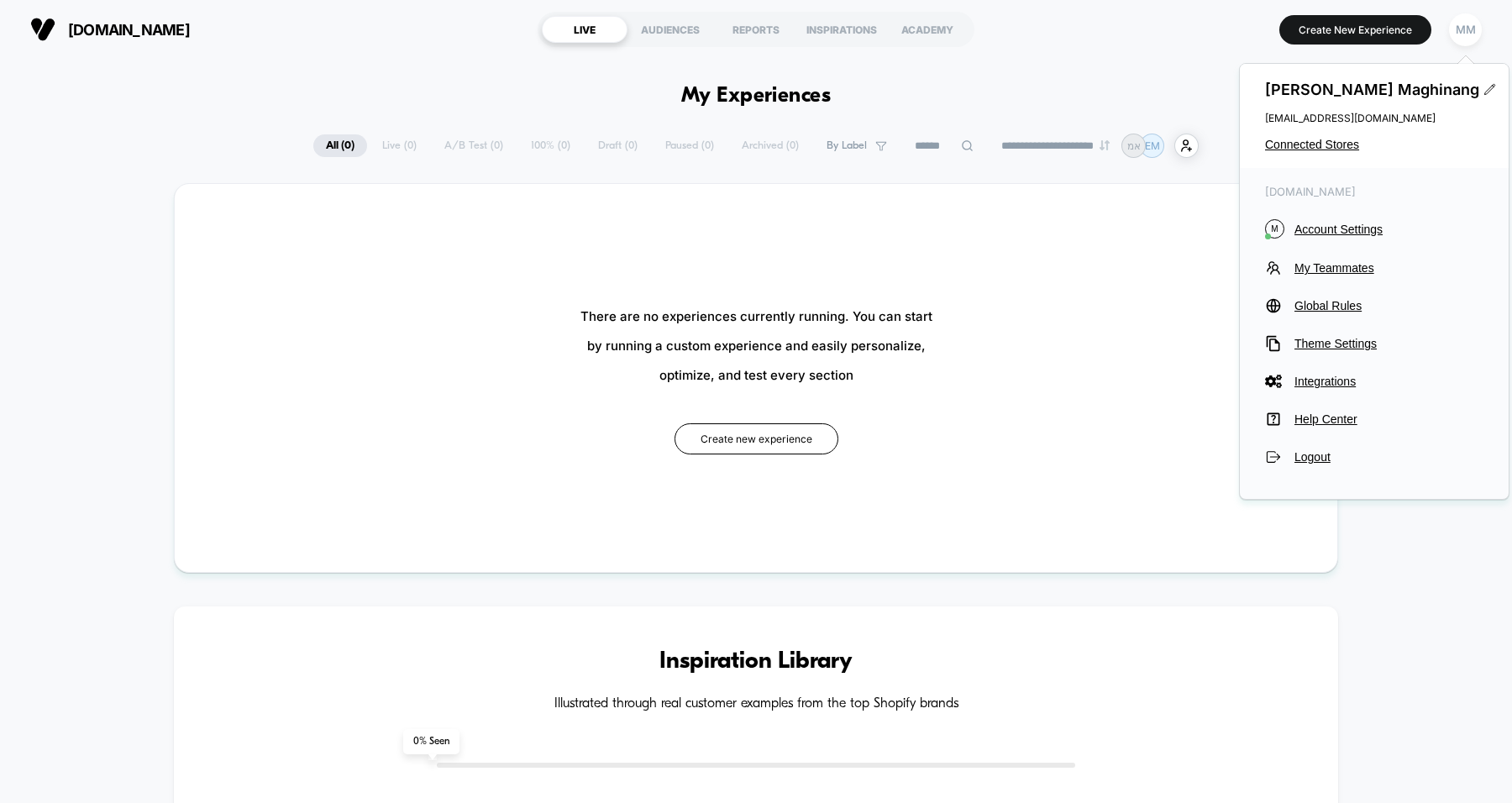
click at [1323, 225] on span "Account Settings" at bounding box center [1388, 229] width 189 height 14
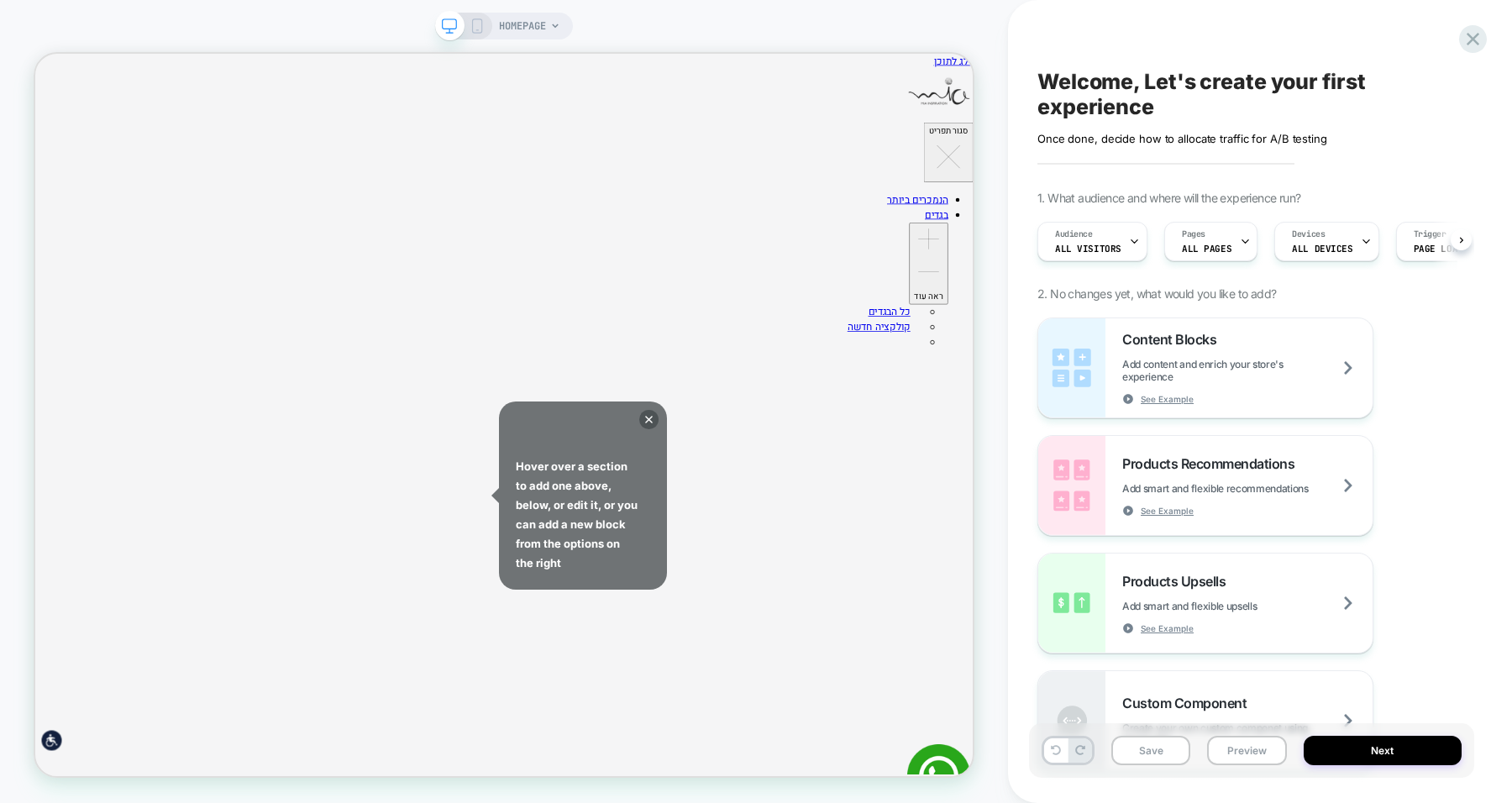
scroll to position [0, 1]
click at [681, 20] on div "HOMEPAGE" at bounding box center [504, 402] width 1008 height 769
click at [651, 415] on icon at bounding box center [649, 419] width 20 height 20
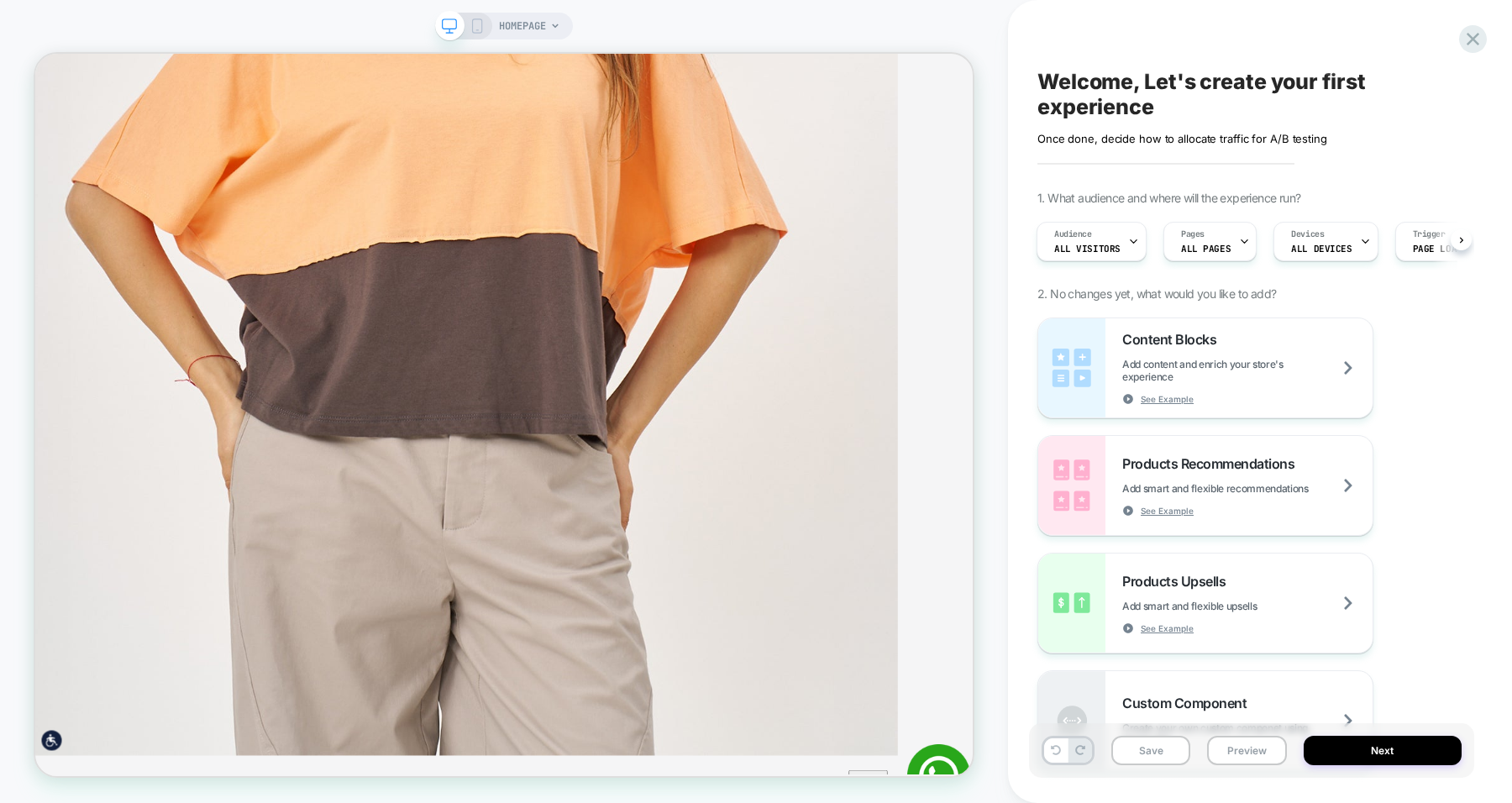
scroll to position [2952, 0]
